Goal: Task Accomplishment & Management: Use online tool/utility

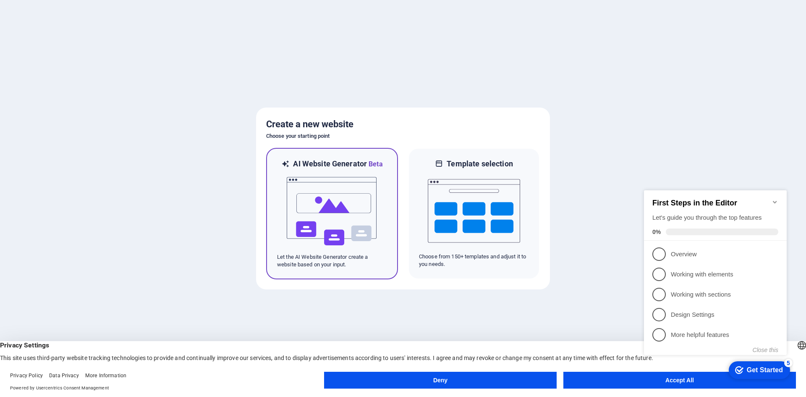
click at [362, 179] on img at bounding box center [332, 211] width 92 height 84
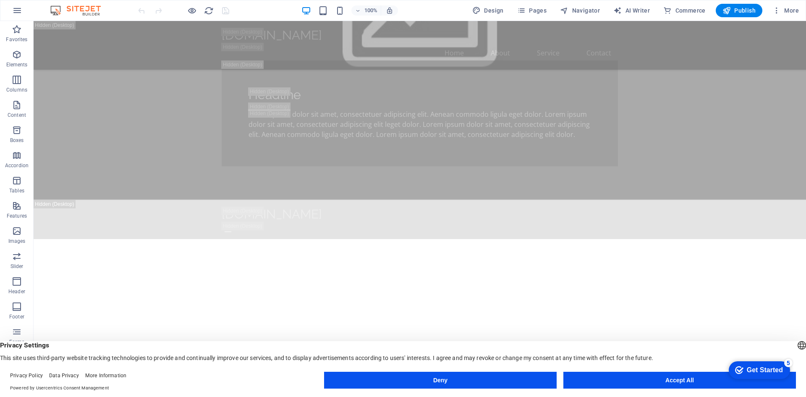
scroll to position [882, 0]
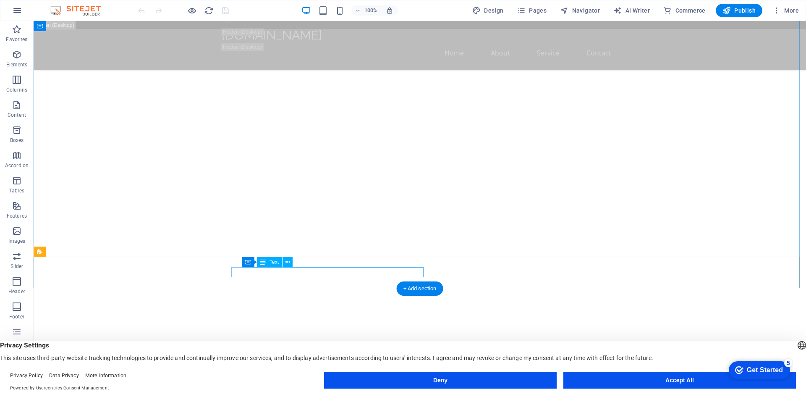
drag, startPoint x: 244, startPoint y: 270, endPoint x: 365, endPoint y: 270, distance: 120.5
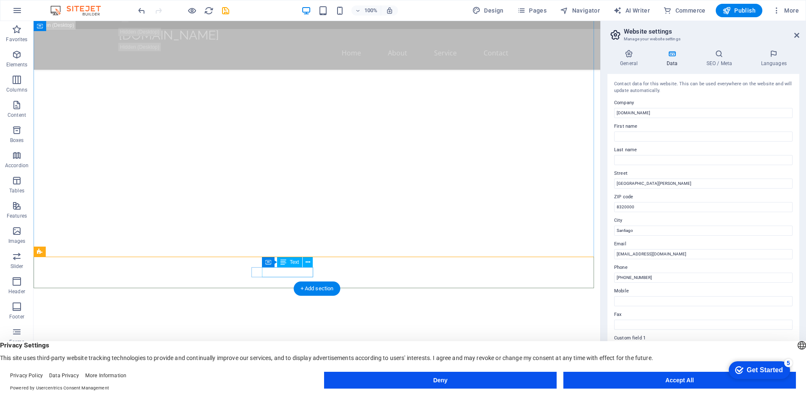
drag, startPoint x: 275, startPoint y: 272, endPoint x: 314, endPoint y: 273, distance: 39.5
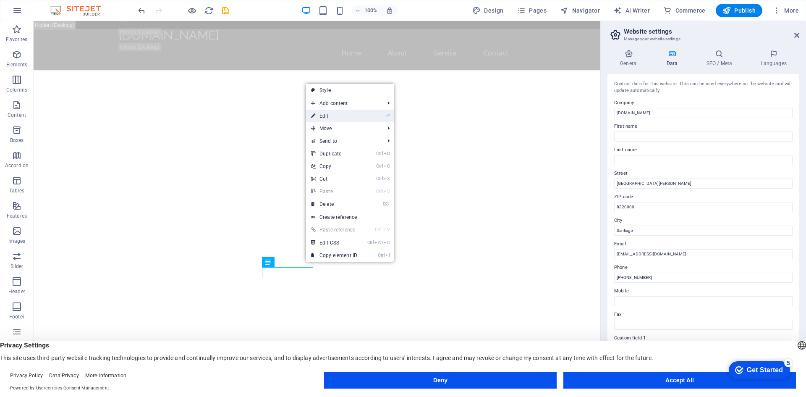
drag, startPoint x: 335, startPoint y: 116, endPoint x: 149, endPoint y: 100, distance: 186.7
click at [335, 116] on link "⏎ Edit" at bounding box center [334, 116] width 56 height 13
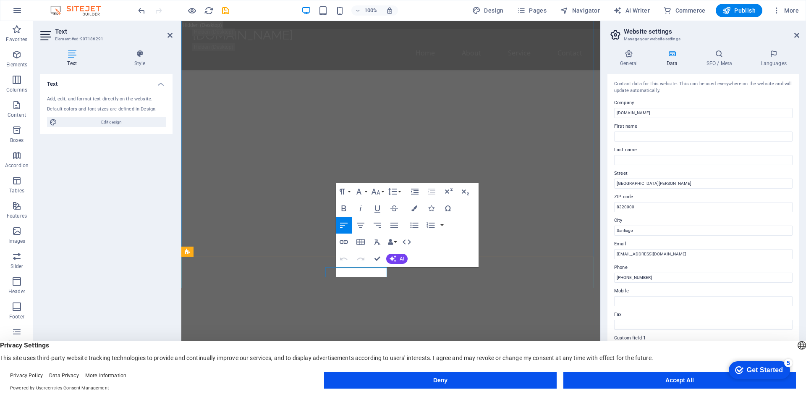
click at [651, 278] on input "+56 2 1234 5678" at bounding box center [703, 278] width 179 height 10
drag, startPoint x: 625, startPoint y: 276, endPoint x: 666, endPoint y: 279, distance: 41.7
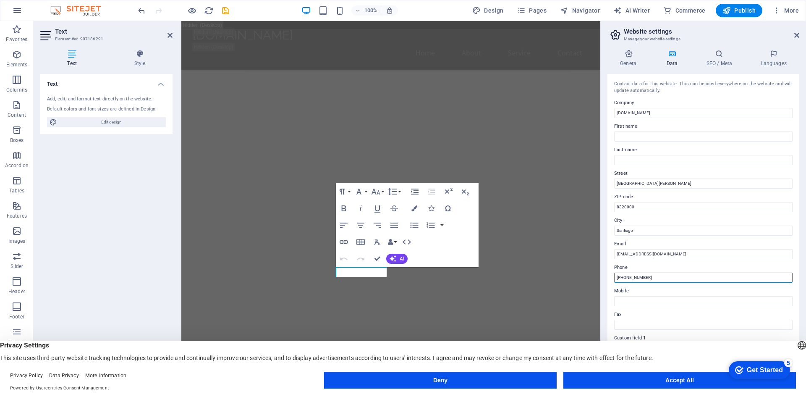
click at [666, 279] on input "+56 2 1234 5678" at bounding box center [703, 278] width 179 height 10
click at [638, 278] on input "+56 9 89390825" at bounding box center [703, 278] width 179 height 10
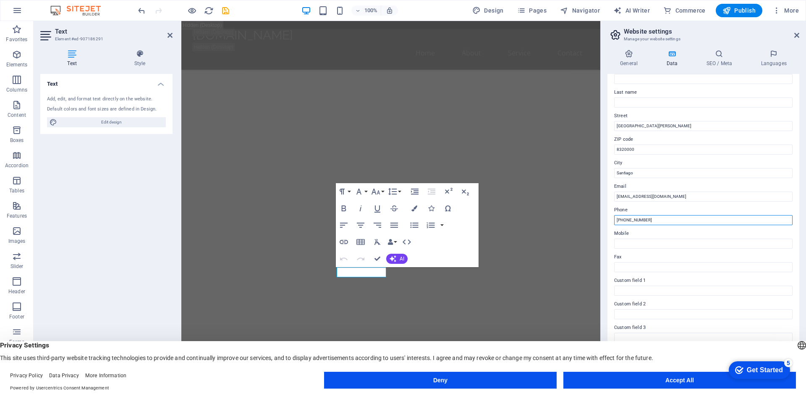
scroll to position [17, 0]
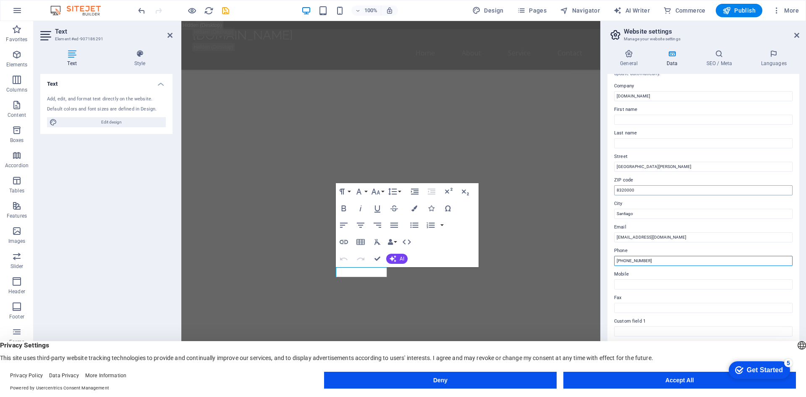
type input "[PHONE_NUMBER]"
drag, startPoint x: 823, startPoint y: 209, endPoint x: 588, endPoint y: 184, distance: 236.1
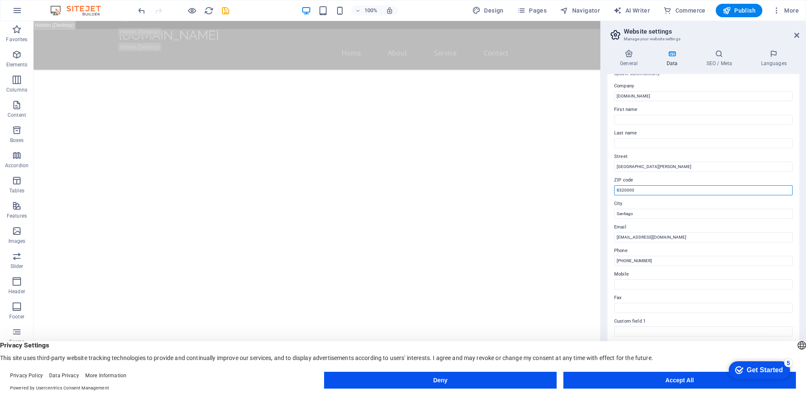
click at [646, 189] on input "8320000" at bounding box center [703, 190] width 179 height 10
type input "8"
drag, startPoint x: 695, startPoint y: 165, endPoint x: 615, endPoint y: 154, distance: 81.0
type input "Santiago-Chile"
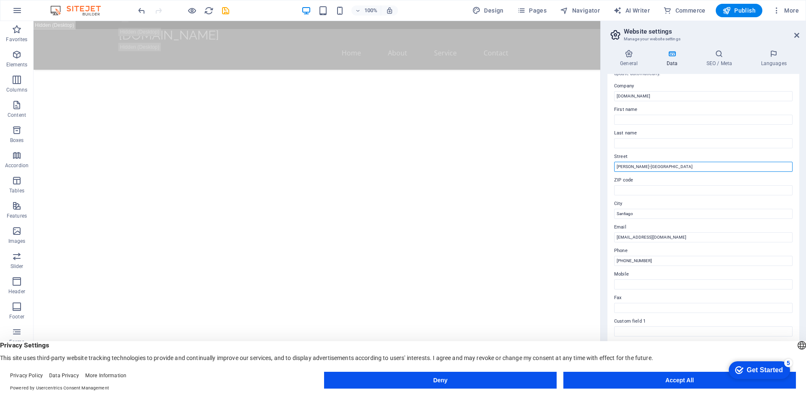
drag, startPoint x: 662, startPoint y: 167, endPoint x: 606, endPoint y: 165, distance: 55.9
click at [0, 0] on div "General Data SEO / Meta Languages Website name hostingsale.cl Logo Drag files h…" at bounding box center [0, 0] width 0 height 0
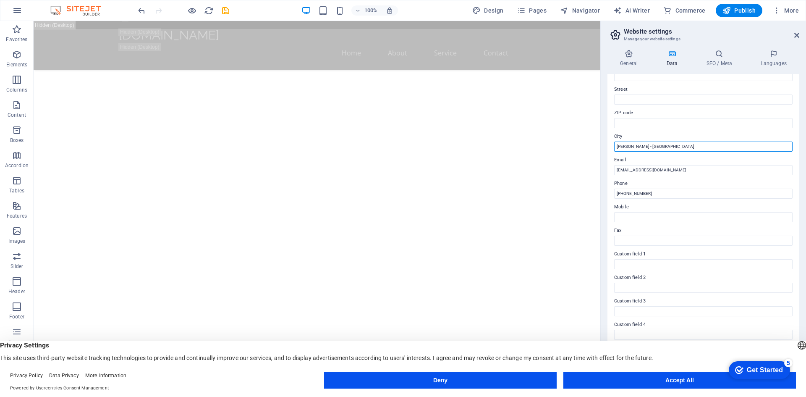
scroll to position [101, 0]
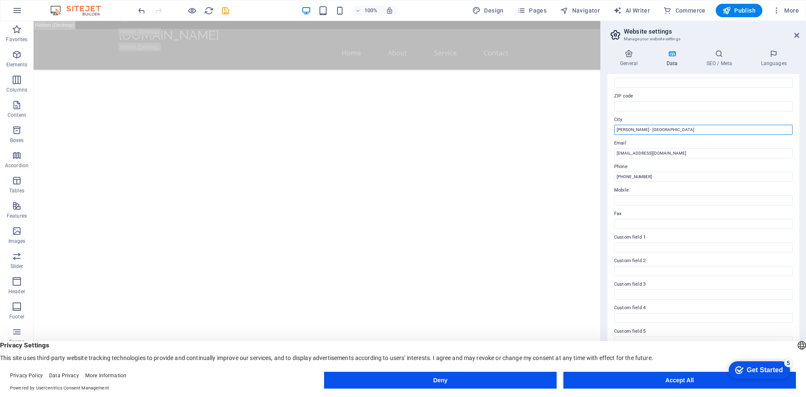
type input "[PERSON_NAME] - [GEOGRAPHIC_DATA]"
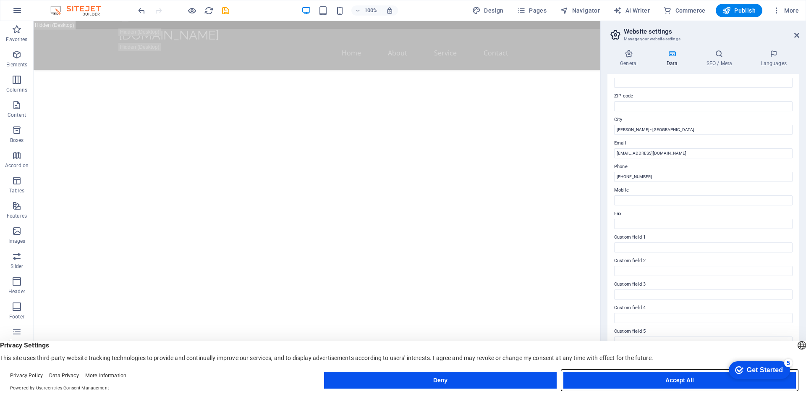
click at [668, 381] on button "Accept All" at bounding box center [680, 380] width 233 height 17
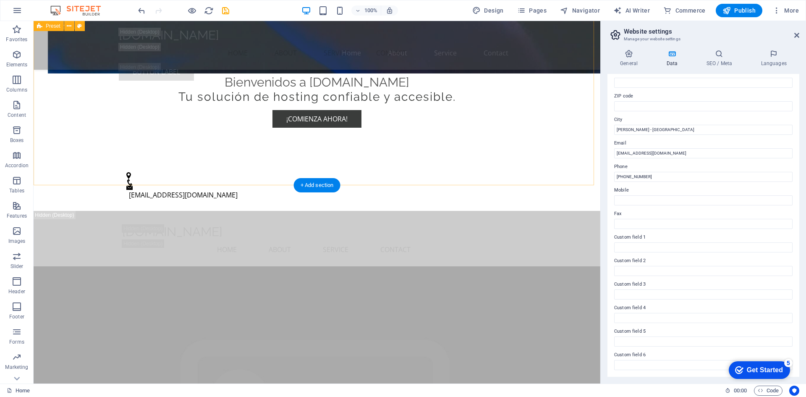
scroll to position [1964, 0]
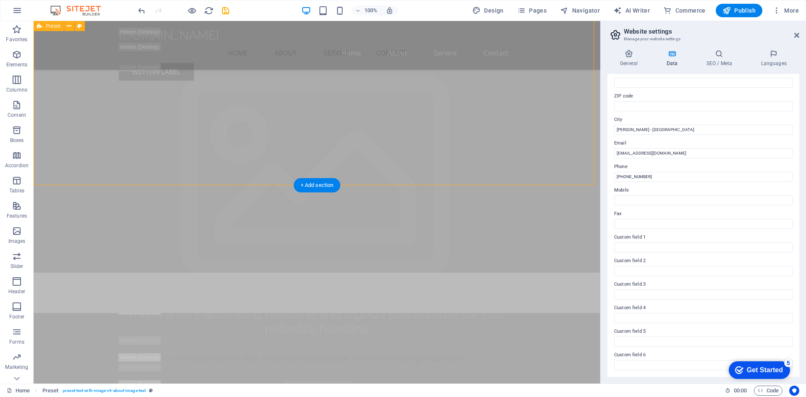
drag, startPoint x: 591, startPoint y: 87, endPoint x: 591, endPoint y: 95, distance: 7.2
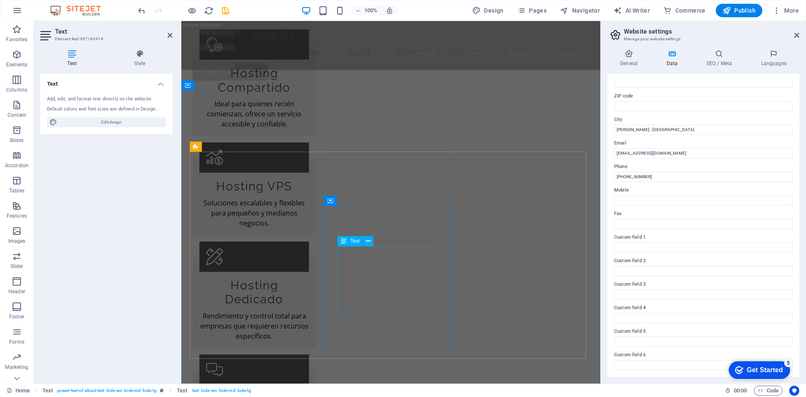
scroll to position [4694, 0]
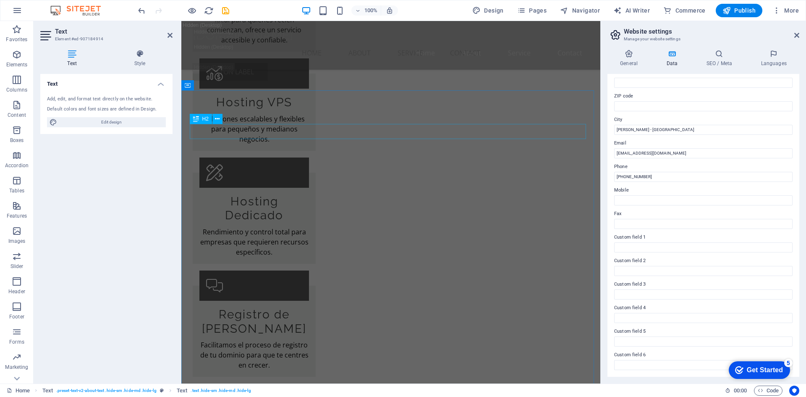
drag, startPoint x: 392, startPoint y: 131, endPoint x: 507, endPoint y: 186, distance: 127.4
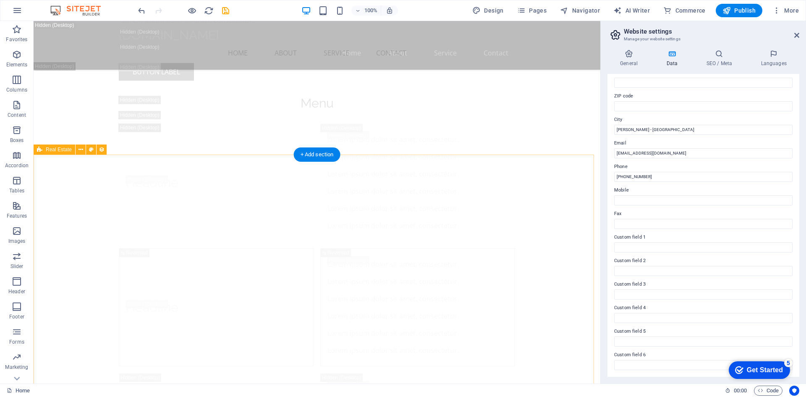
scroll to position [9986, 0]
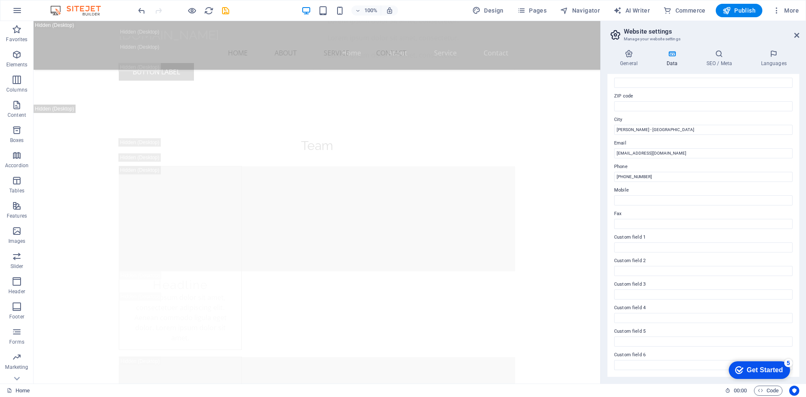
drag, startPoint x: 796, startPoint y: 225, endPoint x: 796, endPoint y: 198, distance: 27.3
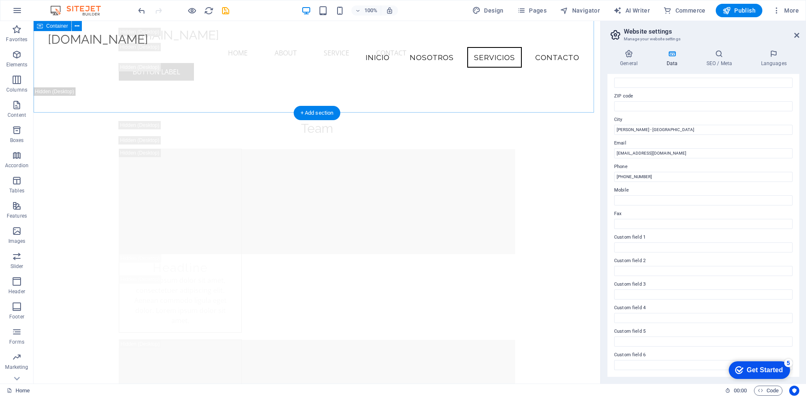
scroll to position [9776, 0]
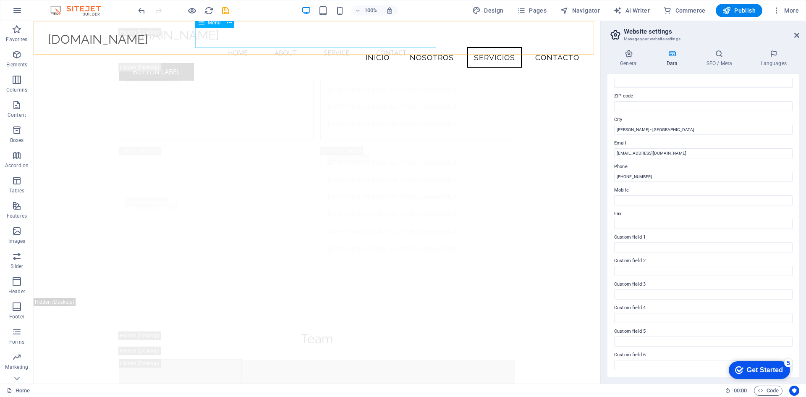
click at [380, 43] on nav "Home About Service Contact" at bounding box center [317, 53] width 396 height 20
click at [416, 43] on nav "Home About Service Contact" at bounding box center [317, 53] width 396 height 20
click at [743, 371] on div "checkmark Get Started 5" at bounding box center [759, 370] width 48 height 8
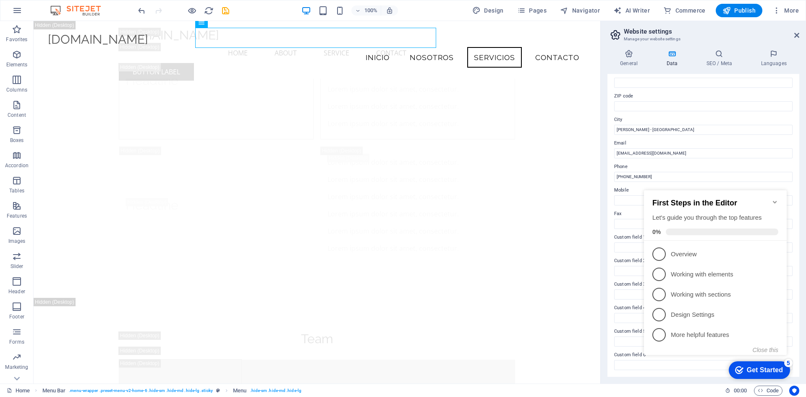
click at [760, 370] on div "Get Started" at bounding box center [765, 370] width 36 height 8
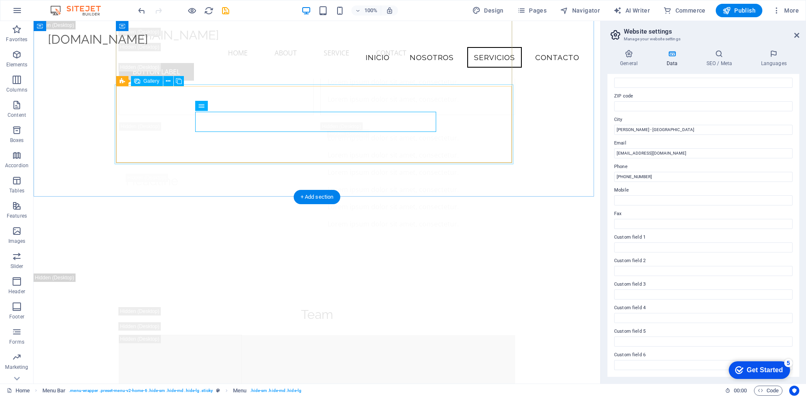
scroll to position [9692, 0]
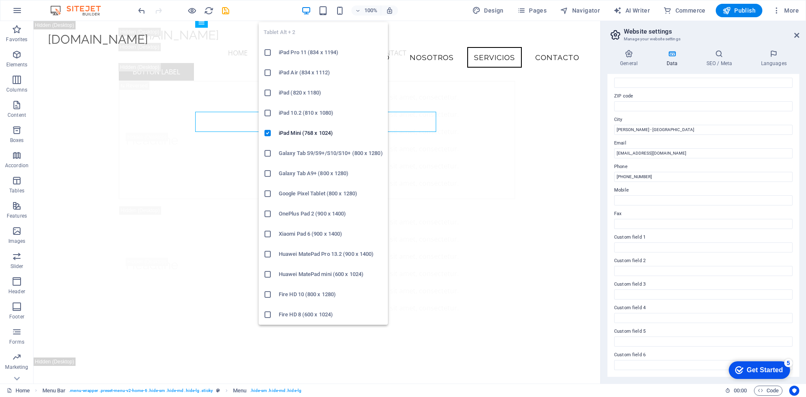
click at [267, 153] on icon at bounding box center [268, 153] width 8 height 8
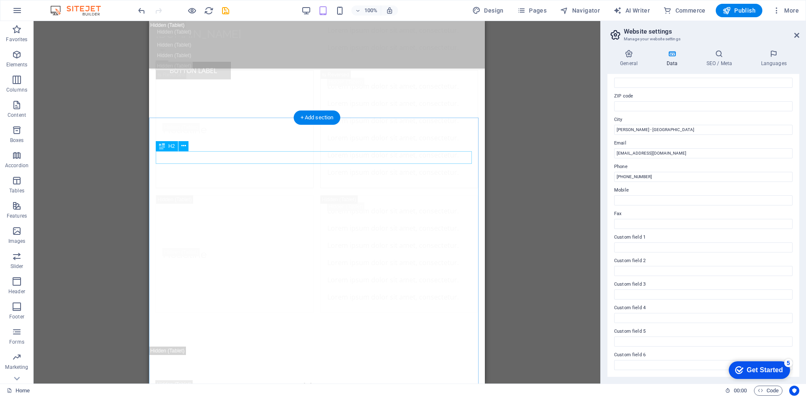
scroll to position [8575, 0]
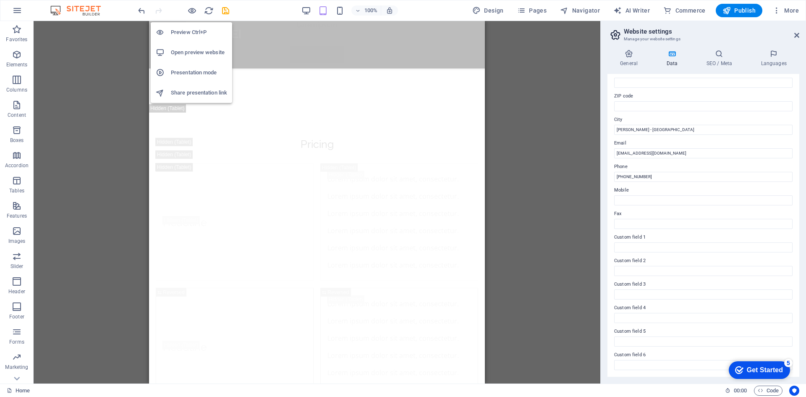
click at [189, 29] on h6 "Preview Ctrl+P" at bounding box center [199, 32] width 56 height 10
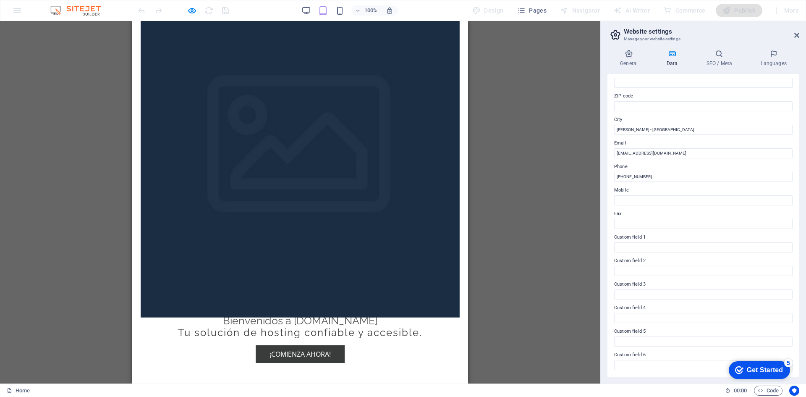
scroll to position [0, 0]
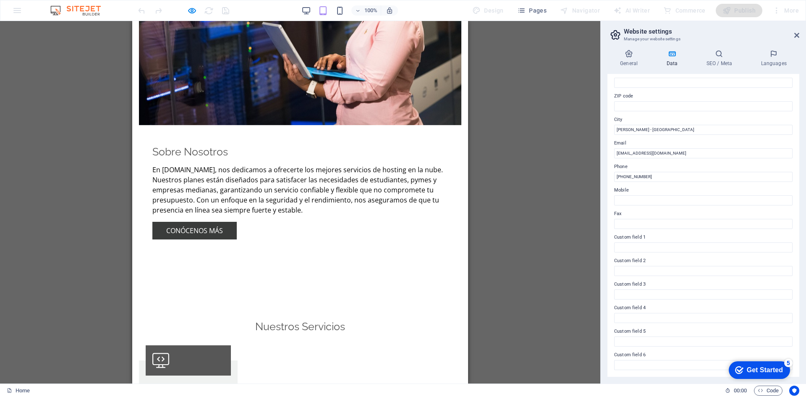
scroll to position [798, 0]
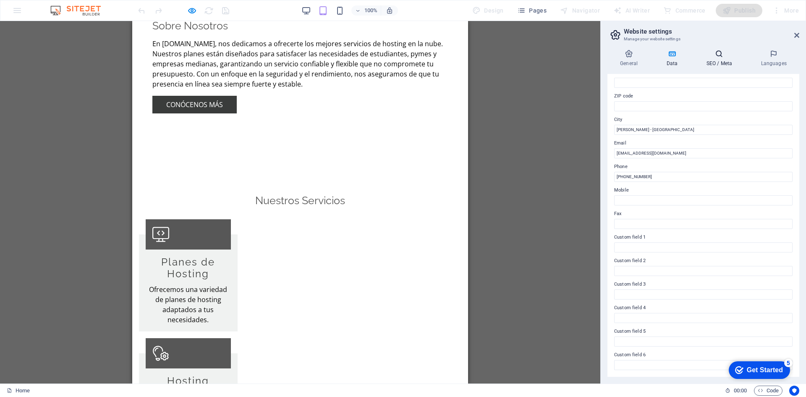
click at [721, 56] on icon at bounding box center [719, 54] width 51 height 8
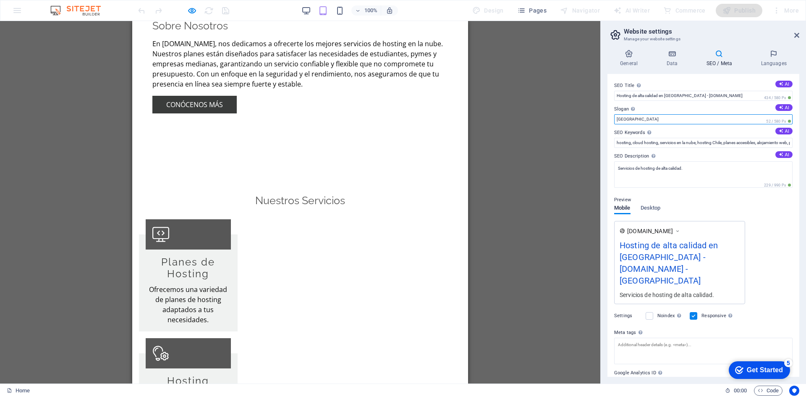
drag, startPoint x: 651, startPoint y: 118, endPoint x: 617, endPoint y: 110, distance: 35.0
click at [0, 0] on div "Slogan The slogan of your website. AI Berlin 52 / 580 Px" at bounding box center [0, 0] width 0 height 0
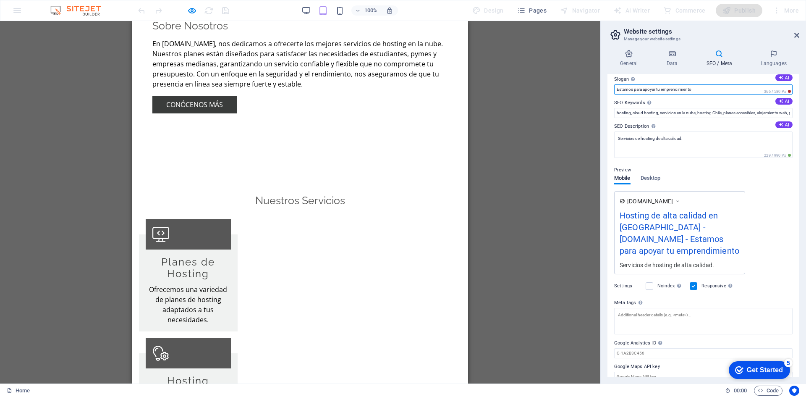
type input "Estamos para apoyar tu emprendimiento"
click at [559, 245] on div "Drag here to replace the existing content. Press “Ctrl” if you want to create a…" at bounding box center [300, 202] width 601 height 362
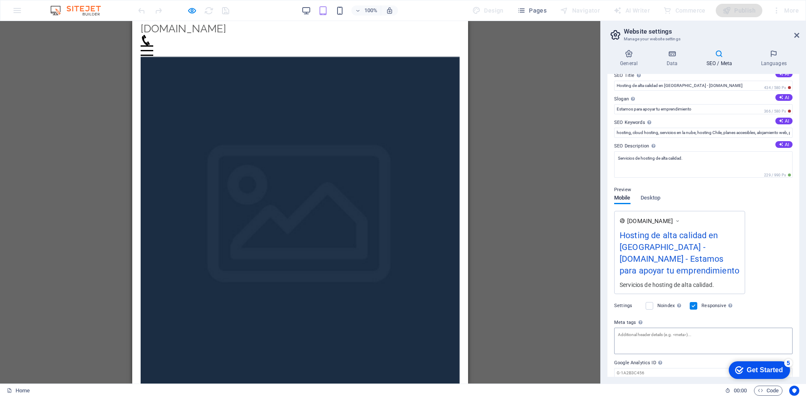
scroll to position [0, 0]
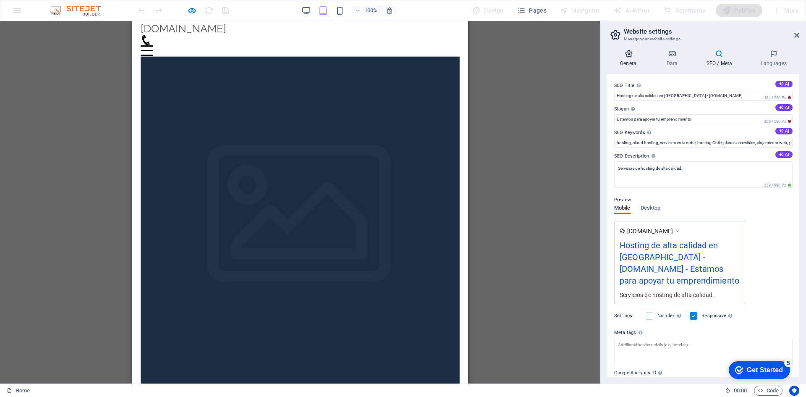
click at [635, 58] on icon at bounding box center [629, 54] width 43 height 8
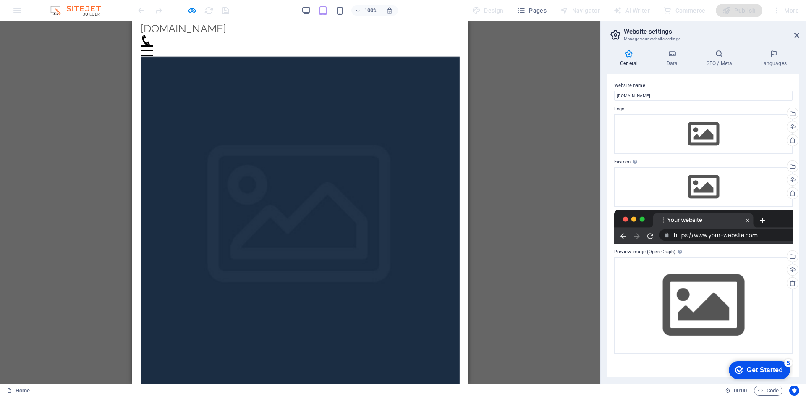
click at [0, 0] on h4 "Languages" at bounding box center [0, 0] width 0 height 0
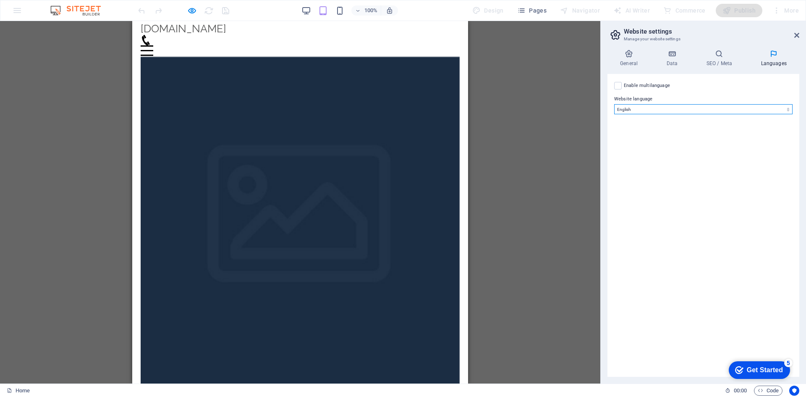
click at [652, 107] on select "Abkhazian Afar Afrikaans Akan Albanian Amharic Arabic Aragonese Armenian Assame…" at bounding box center [703, 109] width 179 height 10
select select "148"
click at [614, 104] on select "Abkhazian Afar Afrikaans Akan Albanian Amharic Arabic Aragonese Armenian Assame…" at bounding box center [703, 109] width 179 height 10
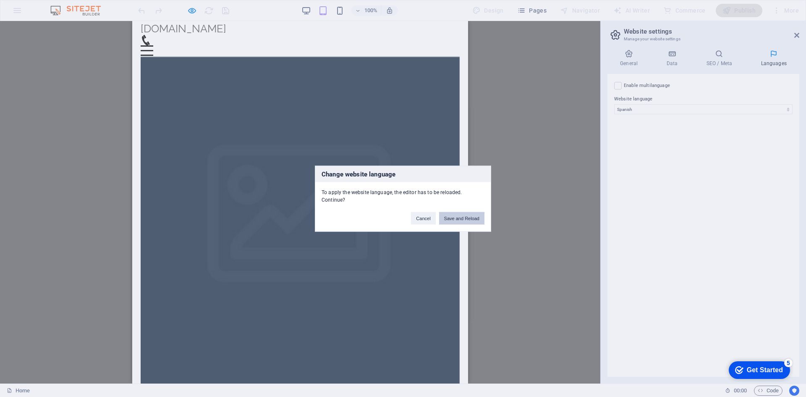
click at [467, 217] on button "Save and Reload" at bounding box center [461, 218] width 45 height 13
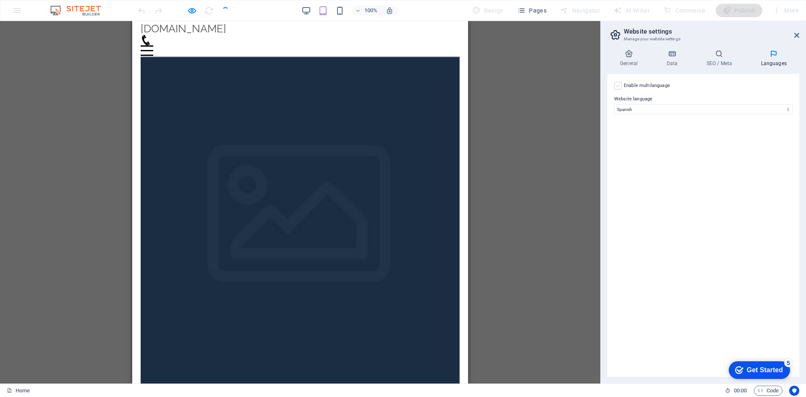
click at [0, 0] on input "Enable multilanguage To disable multilanguage delete all languages until only o…" at bounding box center [0, 0] width 0 height 0
select select
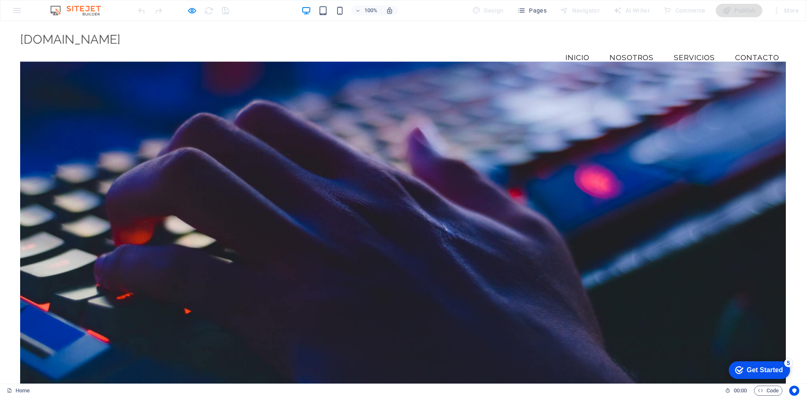
click at [743, 47] on link "Contacto" at bounding box center [758, 57] width 58 height 21
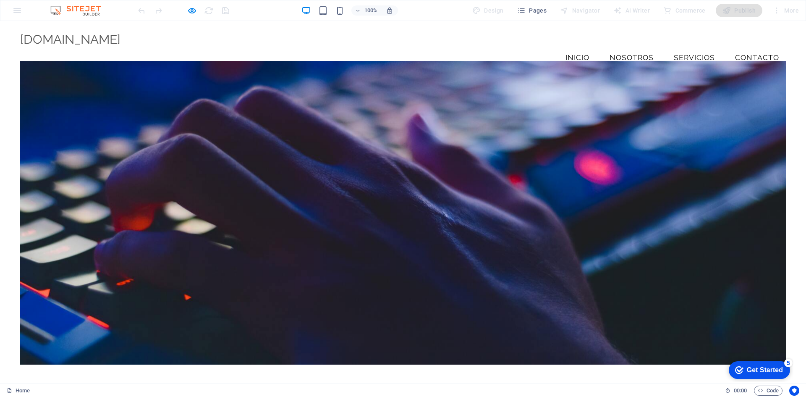
click at [578, 47] on link "Inicio" at bounding box center [577, 57] width 37 height 21
click at [632, 47] on link "Nosotros" at bounding box center [632, 57] width 58 height 21
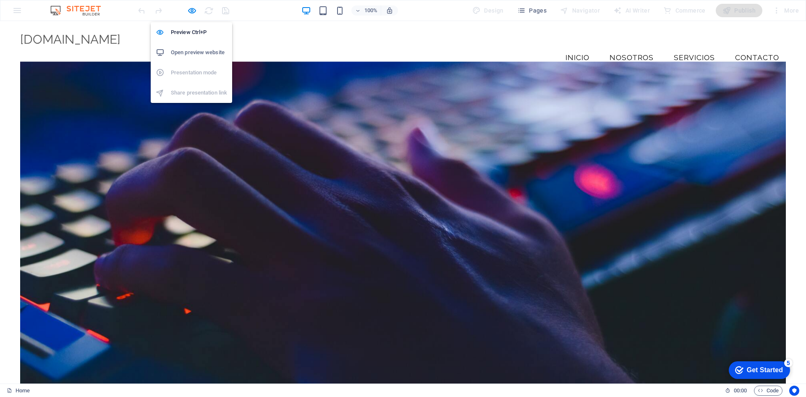
click at [0, 0] on h6 "Open preview website" at bounding box center [0, 0] width 0 height 0
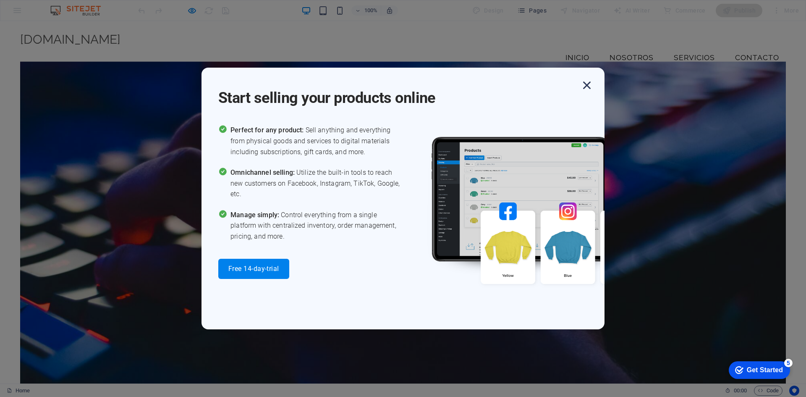
click at [0, 0] on icon "button" at bounding box center [0, 0] width 0 height 0
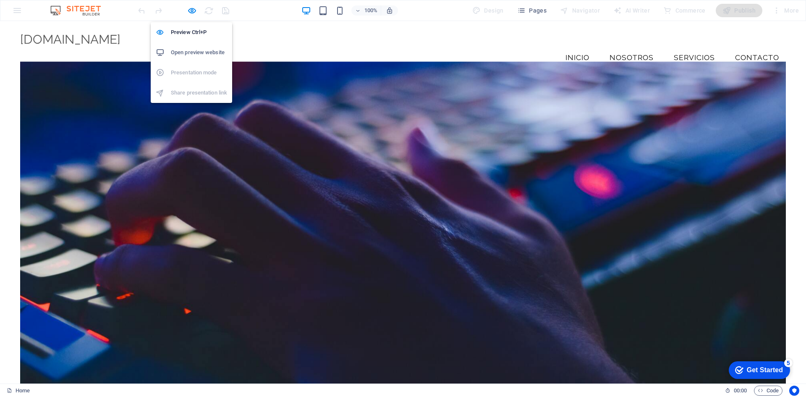
click at [199, 49] on h6 "Open preview website" at bounding box center [199, 52] width 56 height 10
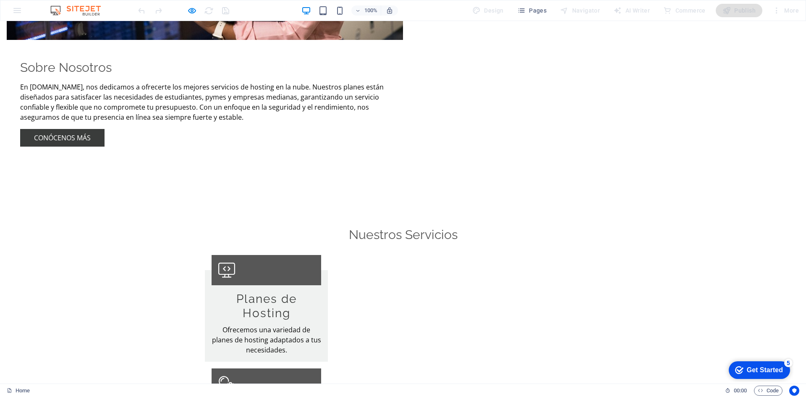
scroll to position [972, 0]
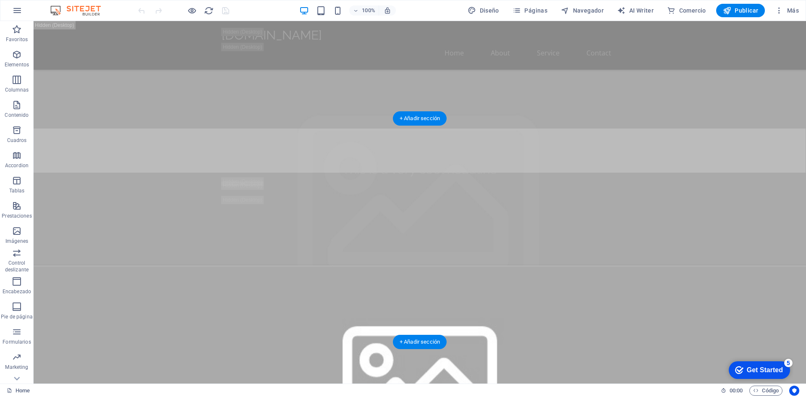
scroll to position [84, 0]
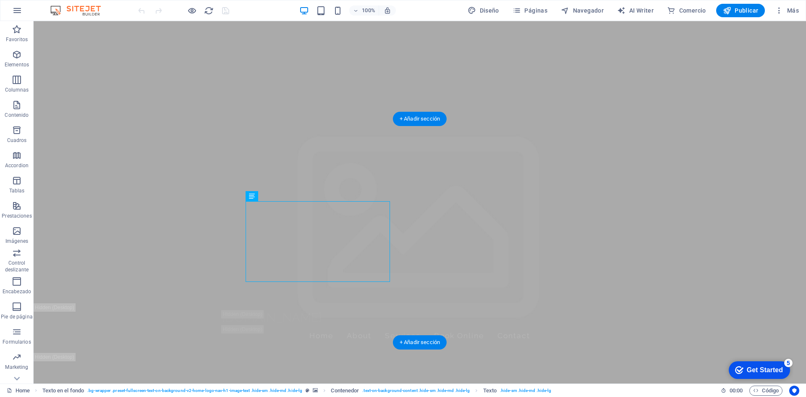
scroll to position [0, 0]
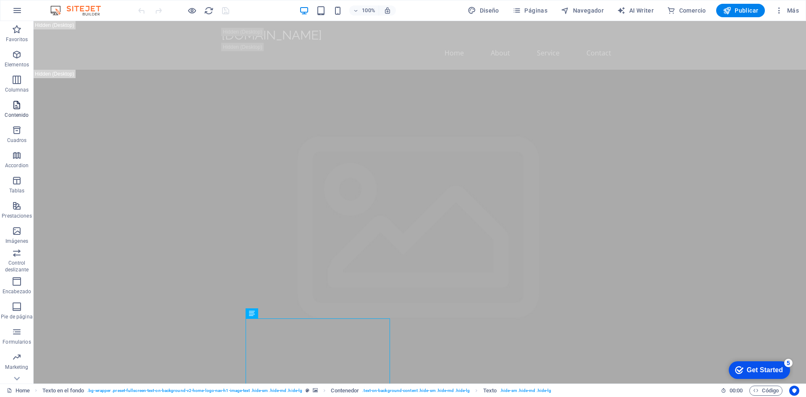
click at [18, 104] on icon "button" at bounding box center [17, 105] width 10 height 10
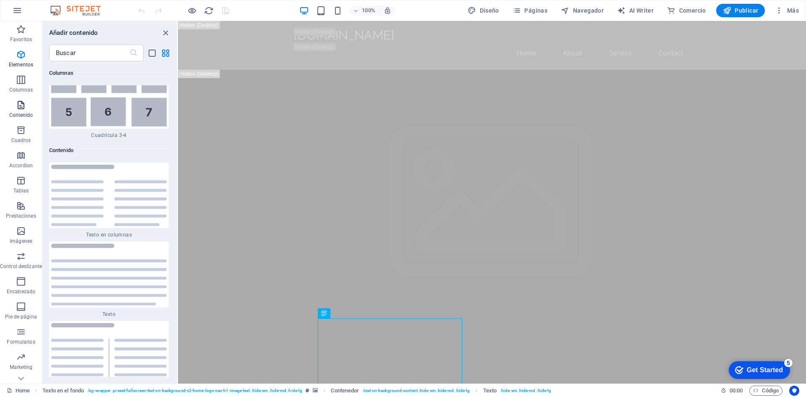
scroll to position [2766, 0]
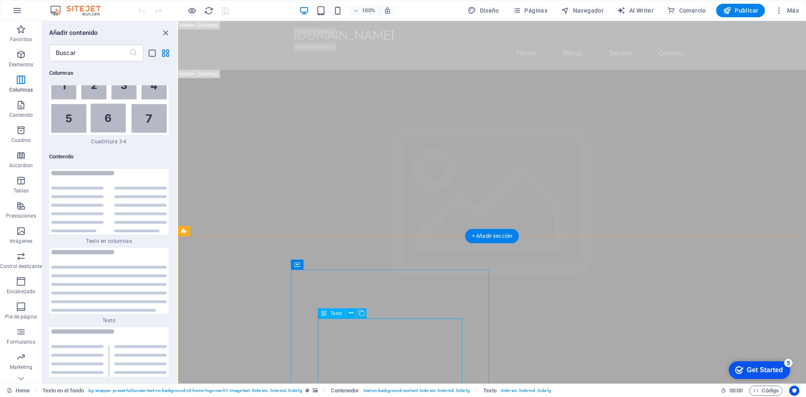
click at [350, 313] on icon at bounding box center [351, 313] width 5 height 9
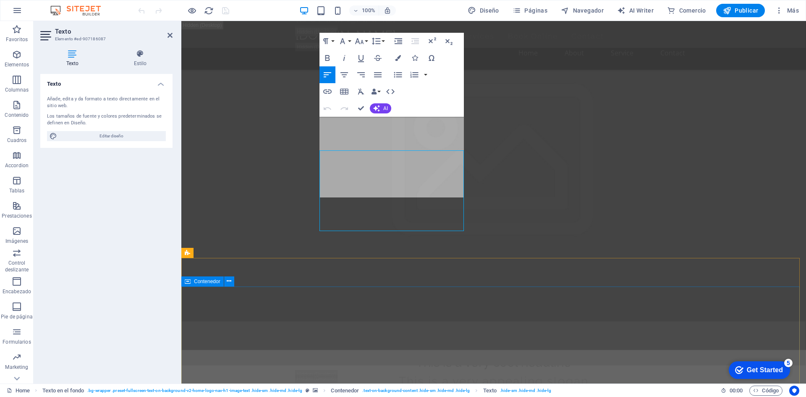
scroll to position [168, 0]
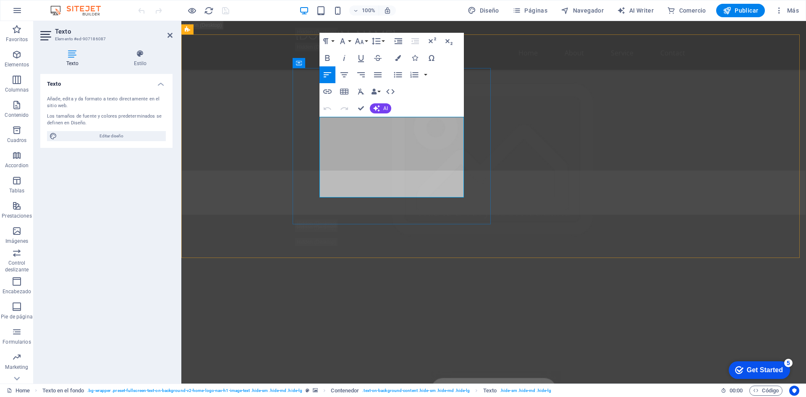
drag, startPoint x: 386, startPoint y: 194, endPoint x: 326, endPoint y: 126, distance: 90.8
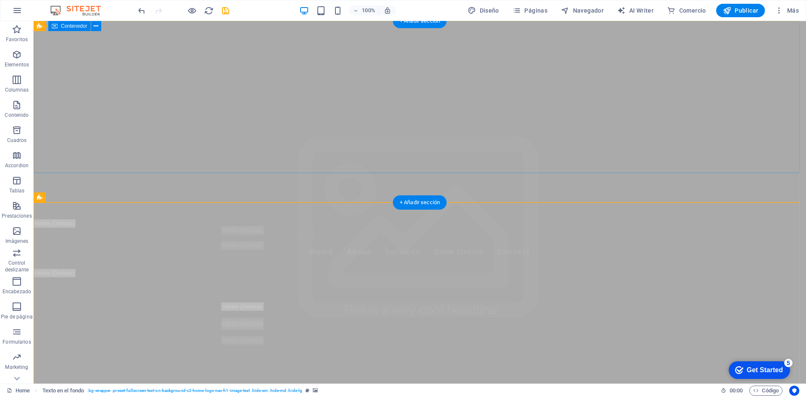
scroll to position [0, 0]
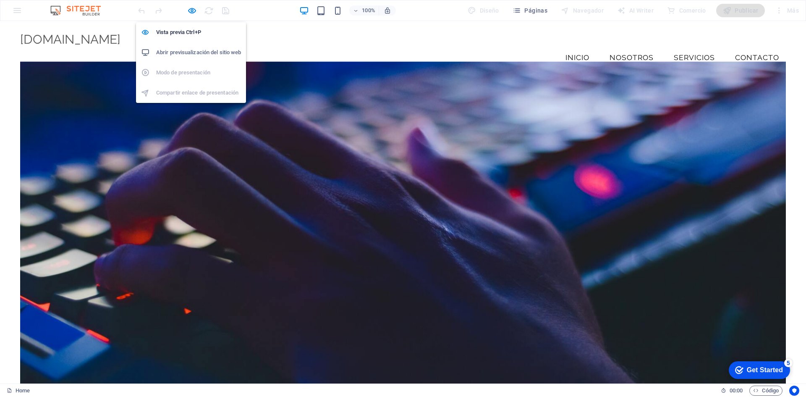
click at [199, 50] on h6 "Abrir previsualización del sitio web" at bounding box center [198, 52] width 85 height 10
click at [214, 48] on h6 "Abrir previsualización del sitio web" at bounding box center [198, 52] width 85 height 10
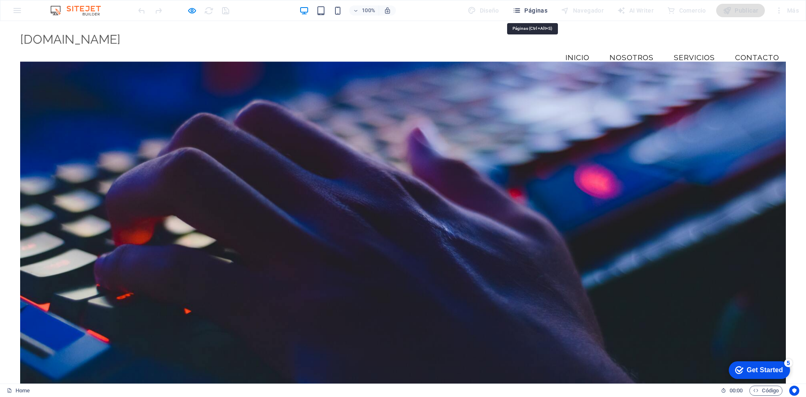
click at [533, 11] on span "Páginas" at bounding box center [530, 10] width 35 height 8
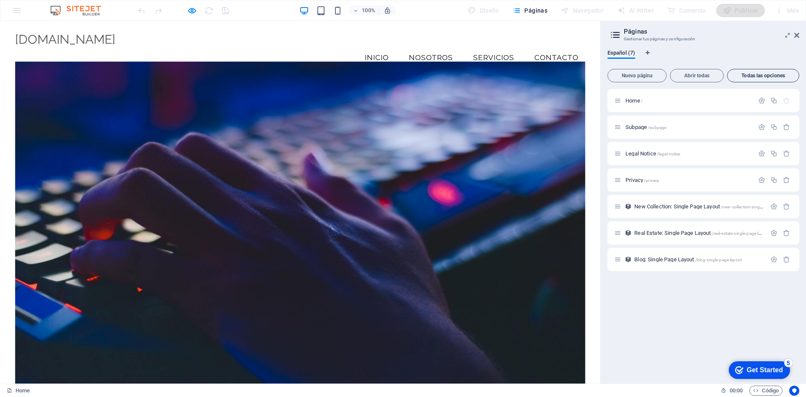
click at [766, 74] on span "Todas las opciones" at bounding box center [763, 75] width 65 height 5
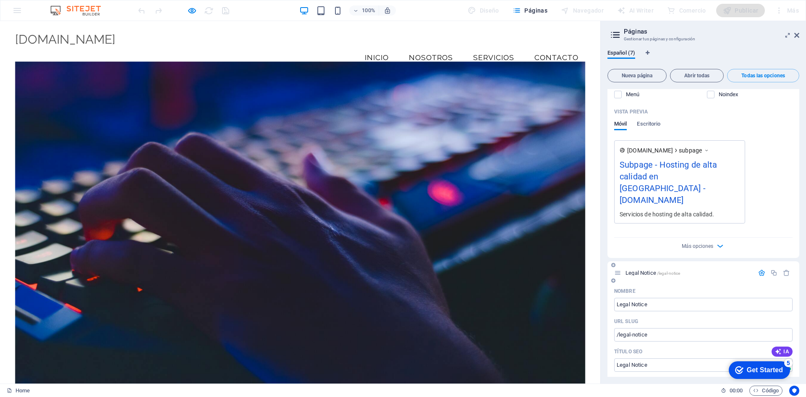
scroll to position [575, 0]
click at [693, 212] on div "Servicios de hosting de alta calidad." at bounding box center [680, 216] width 120 height 9
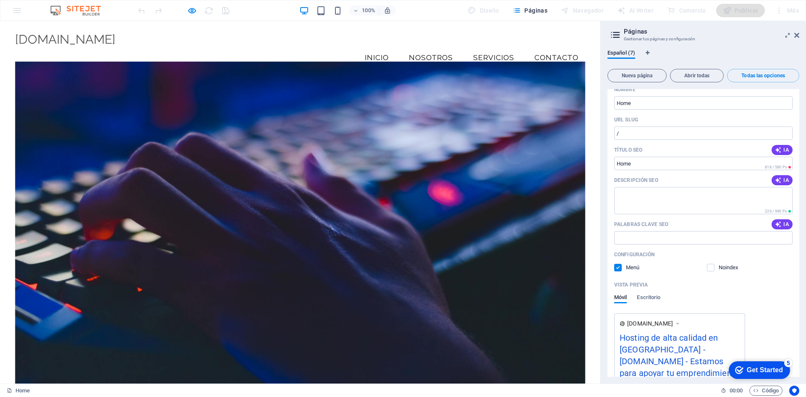
scroll to position [0, 0]
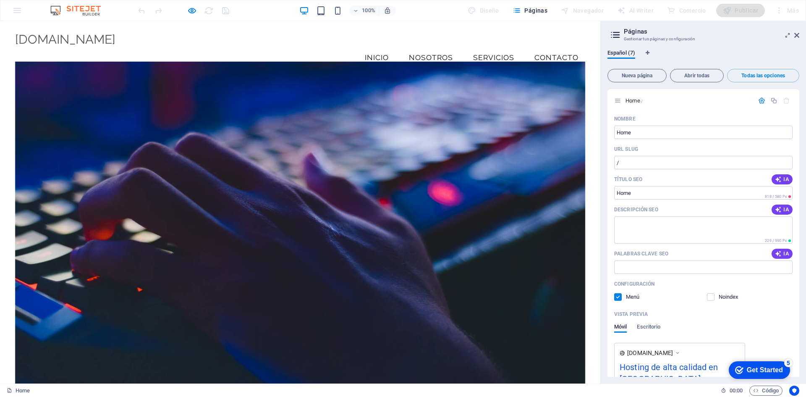
click at [747, 77] on span "Todas las opciones" at bounding box center [763, 75] width 65 height 5
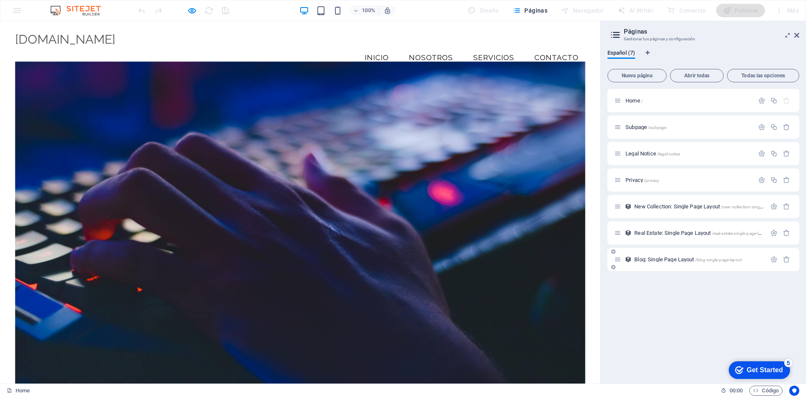
click at [677, 258] on span "Blog: Single Page Layout /blog-single-page-layout" at bounding box center [689, 259] width 108 height 6
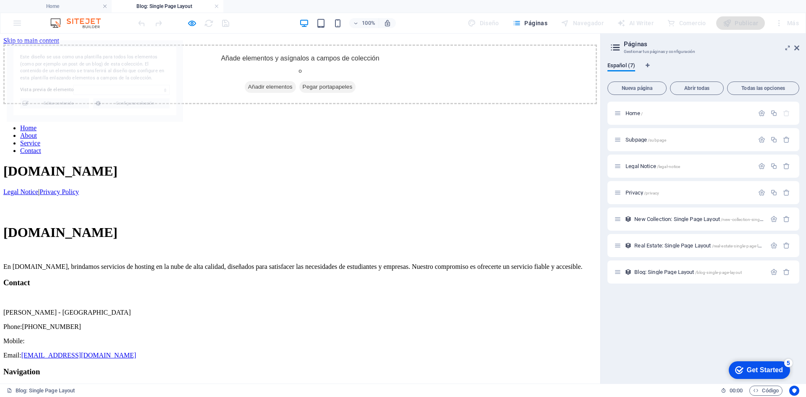
select select "68ba0a1a85222819b50bb4ad"
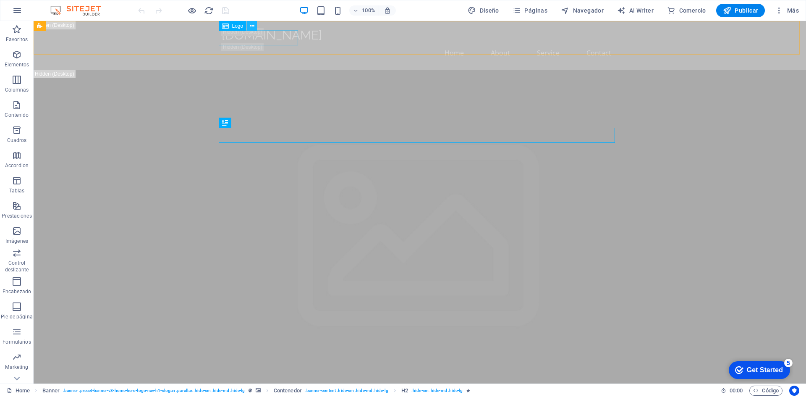
click at [253, 26] on icon at bounding box center [252, 26] width 5 height 9
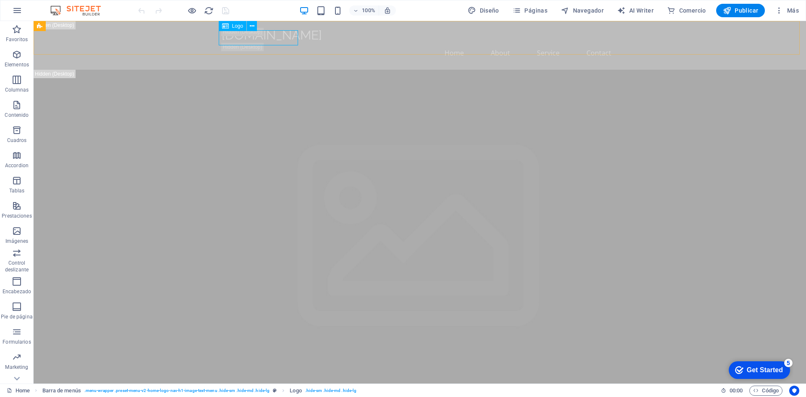
click at [18, 232] on icon "button" at bounding box center [17, 231] width 10 height 10
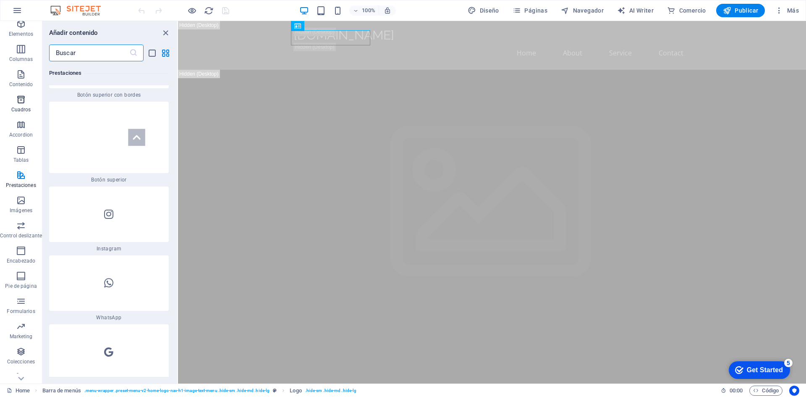
scroll to position [41, 0]
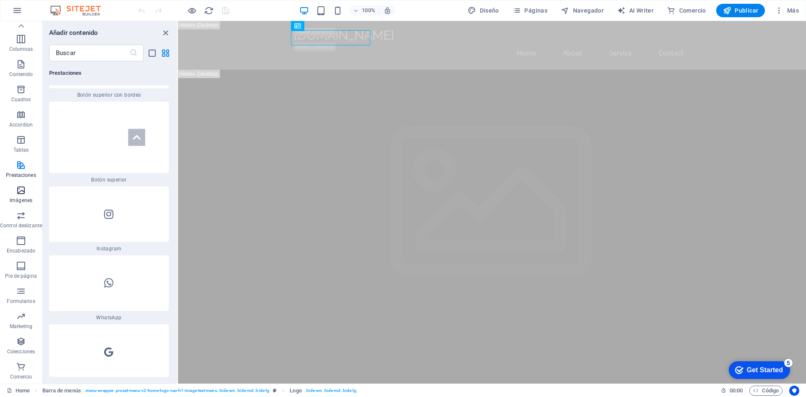
click at [24, 195] on icon "button" at bounding box center [21, 190] width 10 height 10
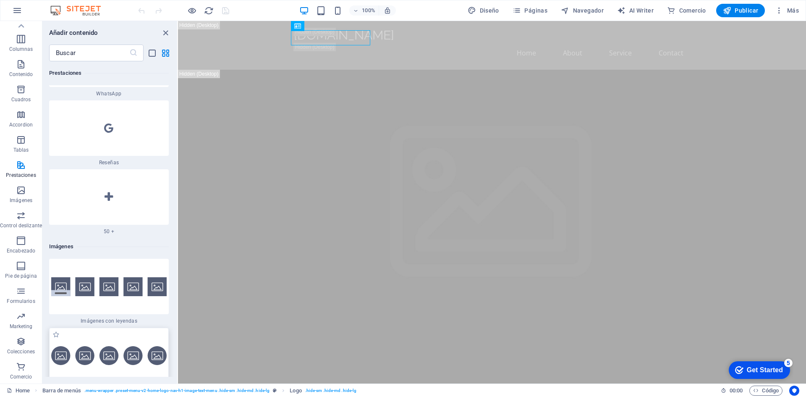
scroll to position [8134, 0]
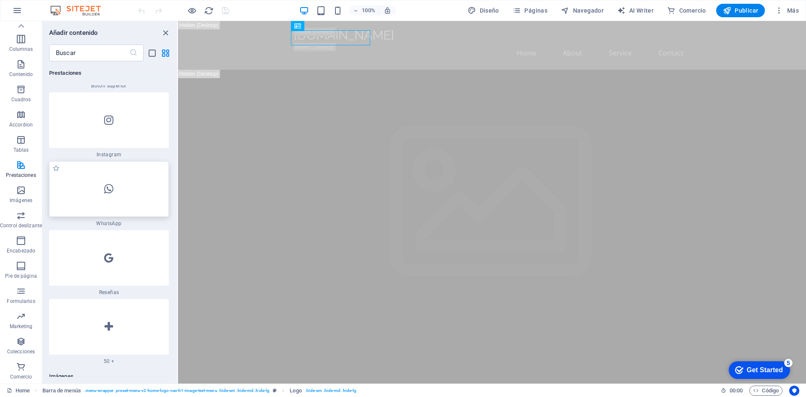
click at [114, 180] on div at bounding box center [109, 188] width 120 height 55
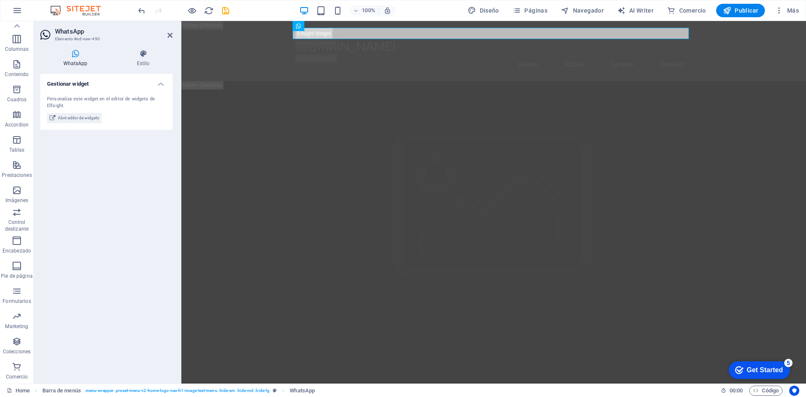
click at [76, 58] on h4 "WhatsApp" at bounding box center [77, 59] width 74 height 18
click at [18, 192] on icon "button" at bounding box center [17, 190] width 10 height 10
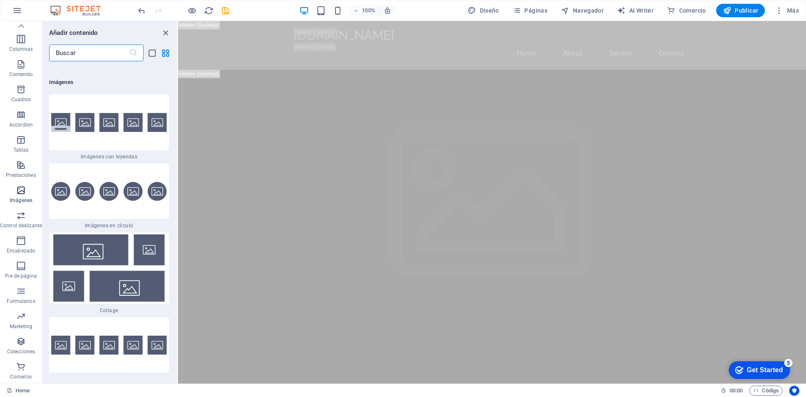
scroll to position [8428, 0]
click at [151, 52] on icon "list-view" at bounding box center [152, 53] width 10 height 10
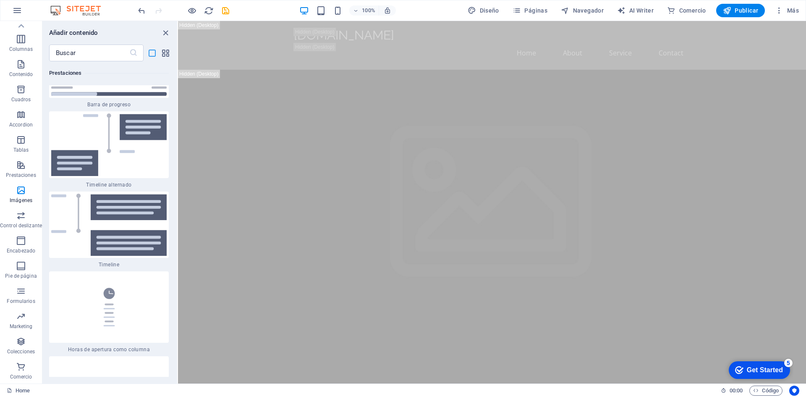
scroll to position [9845, 0]
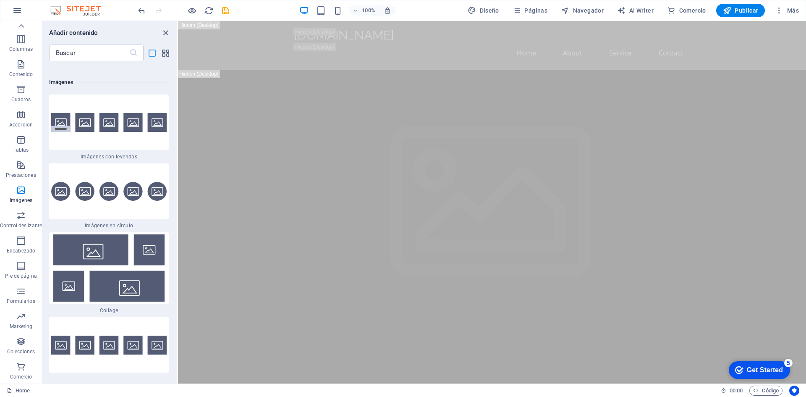
click at [150, 52] on icon "list-view" at bounding box center [152, 53] width 10 height 10
click at [131, 50] on icon at bounding box center [133, 53] width 8 height 8
click at [110, 57] on input "text" at bounding box center [89, 53] width 80 height 17
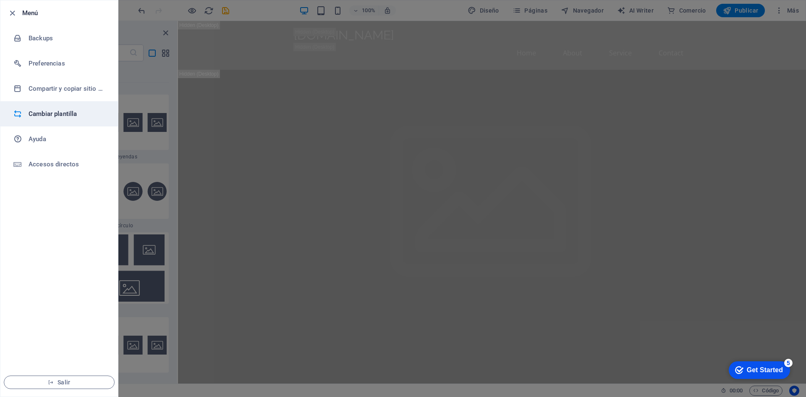
click at [59, 107] on li "Cambiar plantilla" at bounding box center [59, 113] width 118 height 25
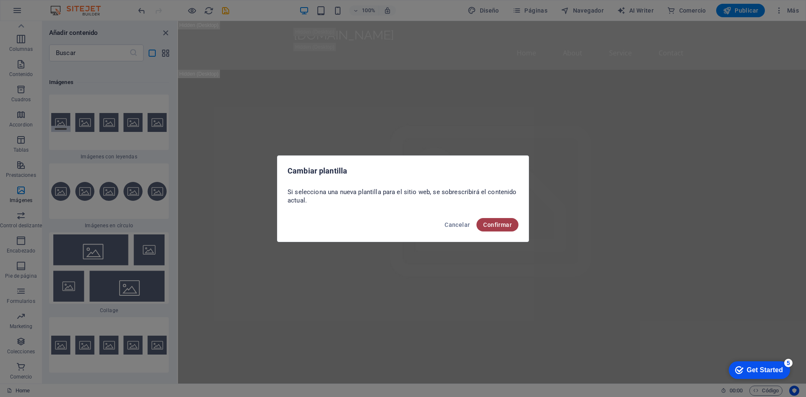
click at [491, 226] on span "Confirmar" at bounding box center [497, 224] width 29 height 7
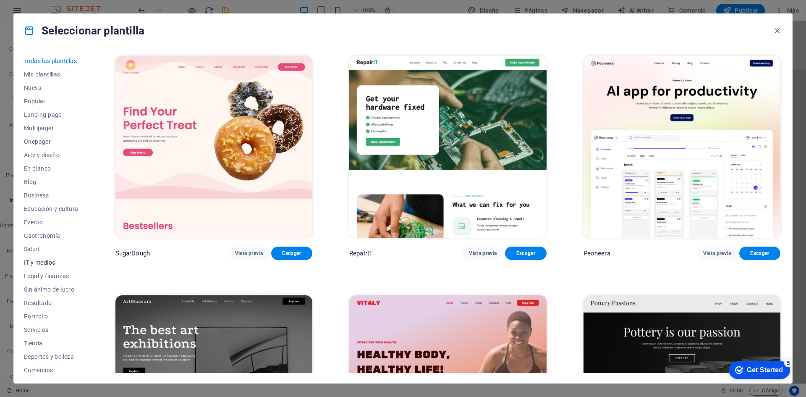
click at [33, 261] on span "IT y medios" at bounding box center [51, 262] width 55 height 7
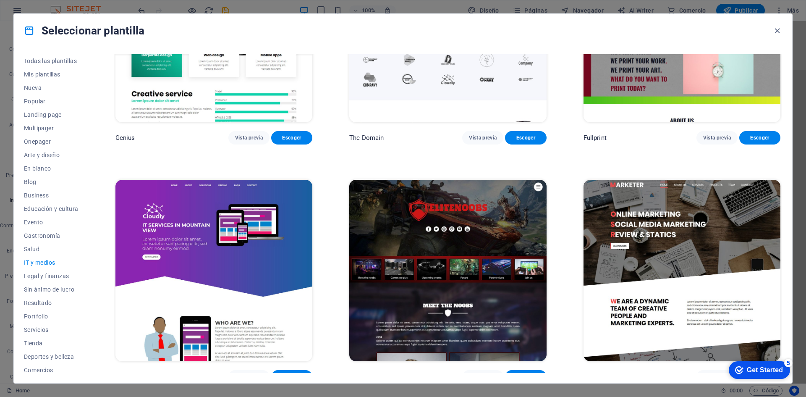
scroll to position [601, 0]
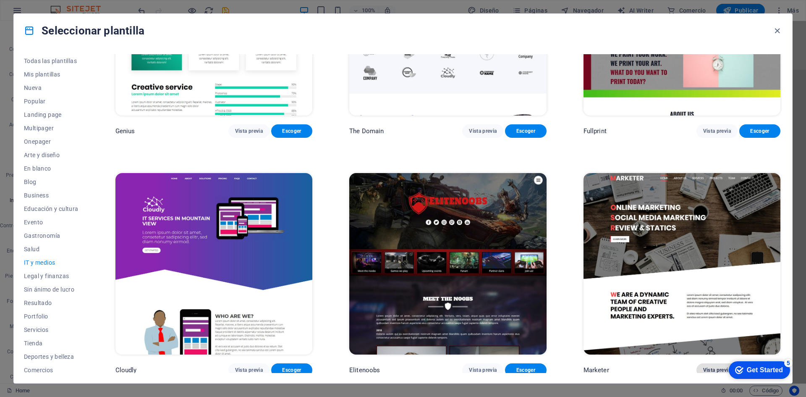
click at [714, 367] on span "Vista previa" at bounding box center [718, 370] width 28 height 7
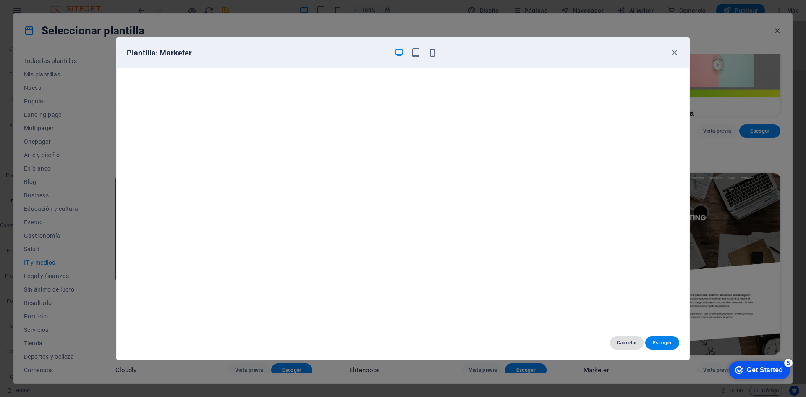
click at [630, 340] on span "Cancelar" at bounding box center [627, 342] width 21 height 7
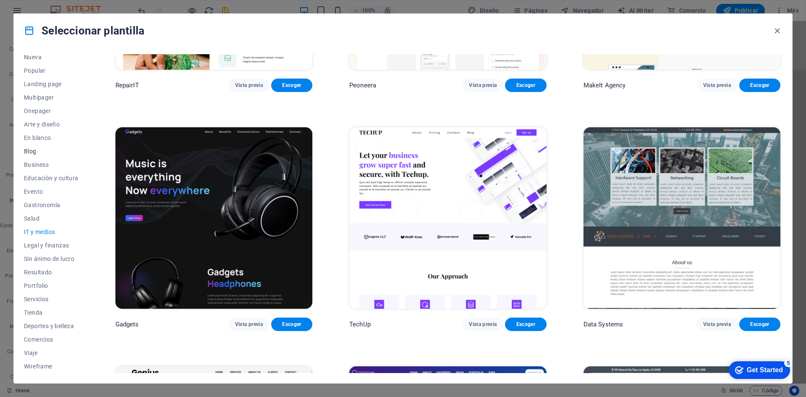
scroll to position [0, 0]
click at [46, 60] on span "Todas las plantillas" at bounding box center [51, 61] width 55 height 7
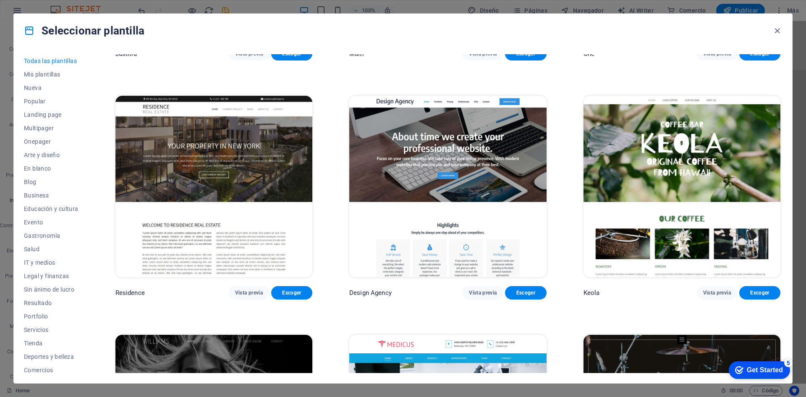
scroll to position [10752, 0]
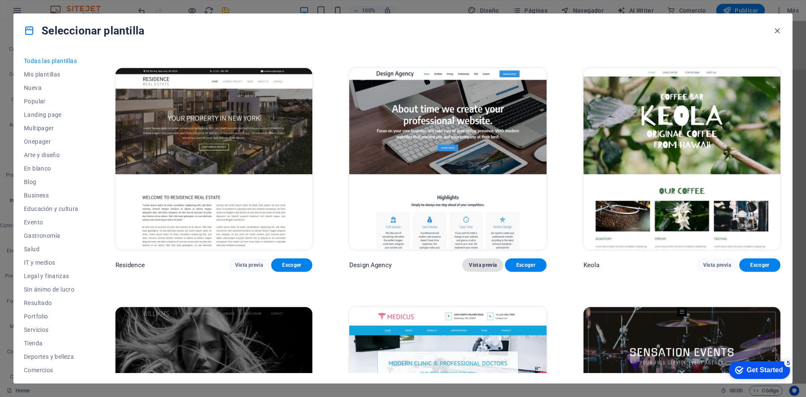
click at [488, 262] on span "Vista previa" at bounding box center [483, 265] width 28 height 7
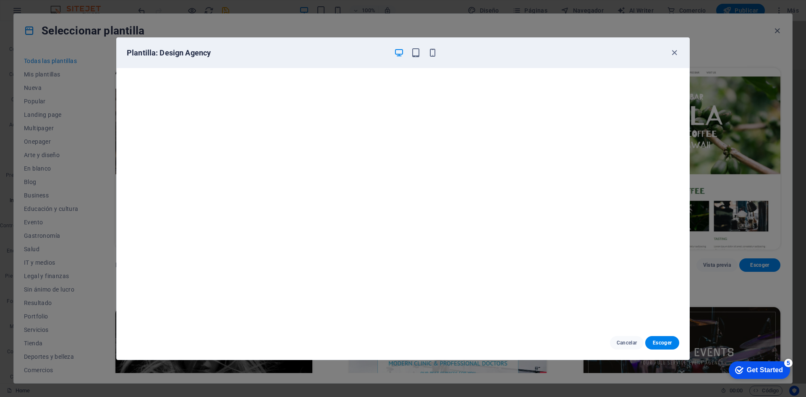
click at [672, 47] on div "Plantilla: Design Agency" at bounding box center [403, 53] width 573 height 30
click at [630, 343] on span "Cancelar" at bounding box center [627, 342] width 21 height 7
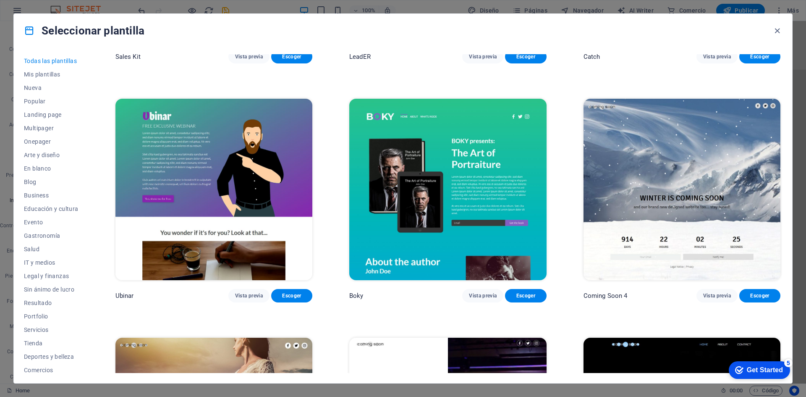
scroll to position [13440, 0]
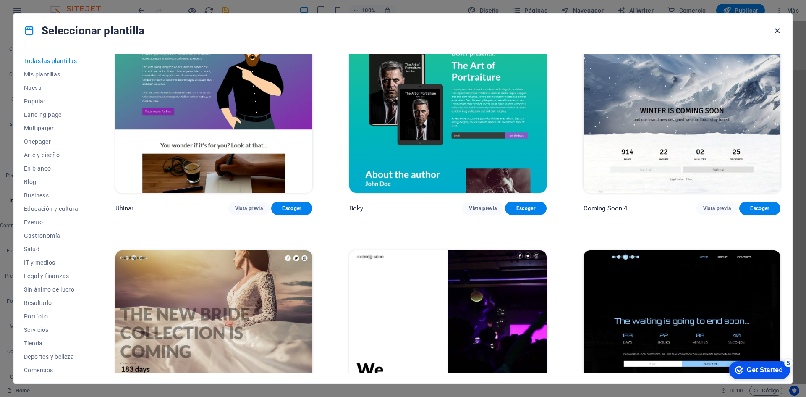
click at [782, 32] on icon "button" at bounding box center [778, 31] width 10 height 10
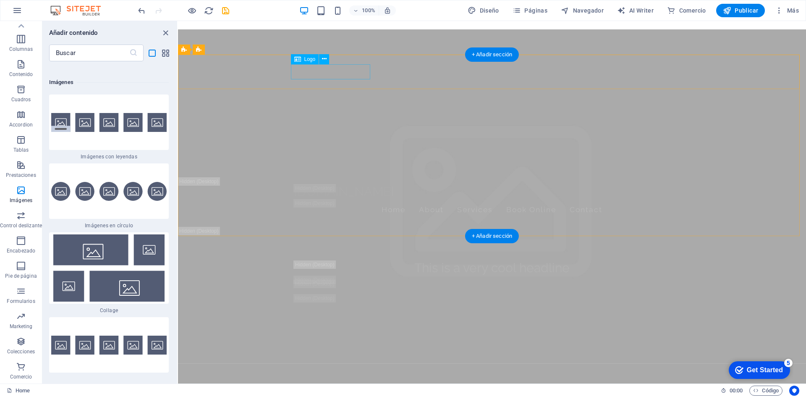
scroll to position [0, 0]
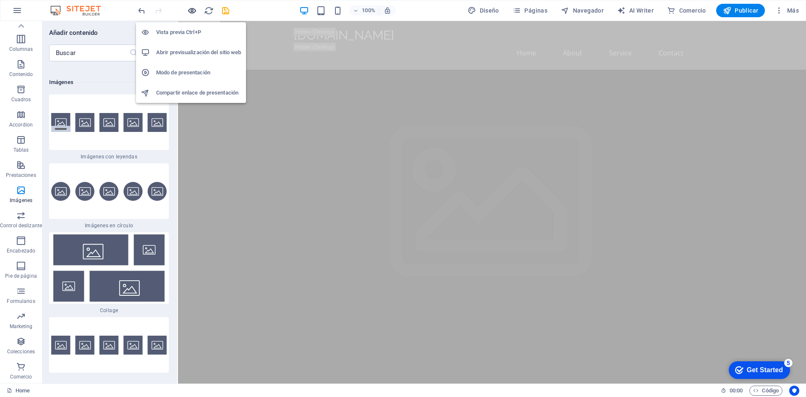
click at [191, 11] on icon "button" at bounding box center [192, 11] width 10 height 10
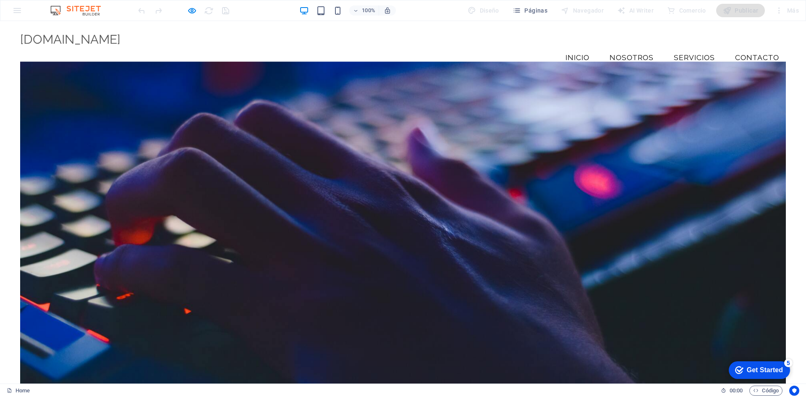
click at [627, 47] on link "Nosotros" at bounding box center [632, 57] width 58 height 21
click at [684, 47] on link "Servicios" at bounding box center [694, 57] width 55 height 21
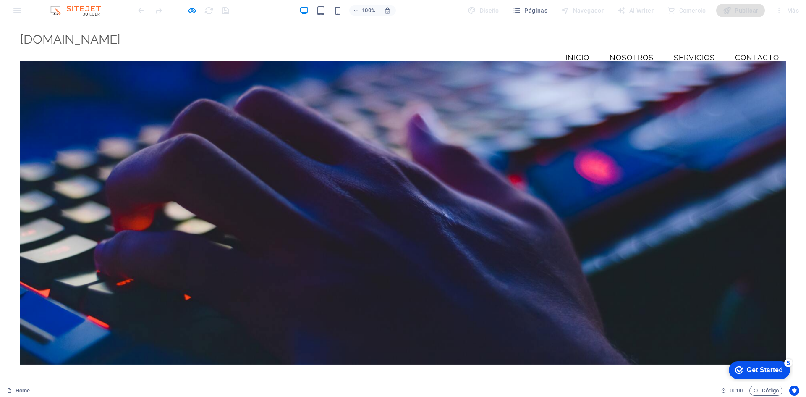
click at [694, 47] on link "Servicios" at bounding box center [694, 57] width 55 height 21
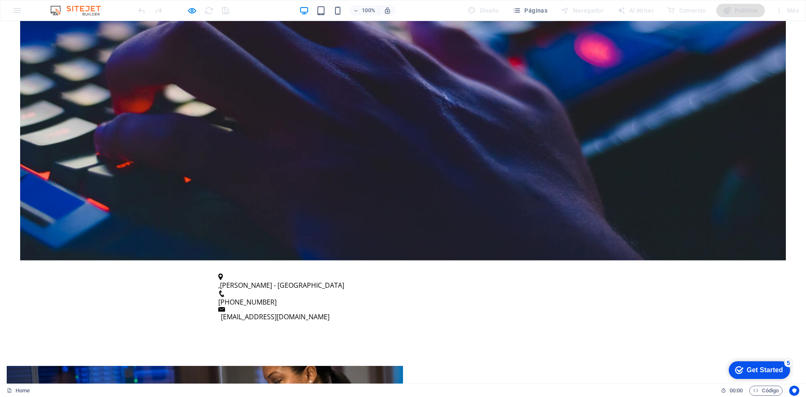
scroll to position [613, 0]
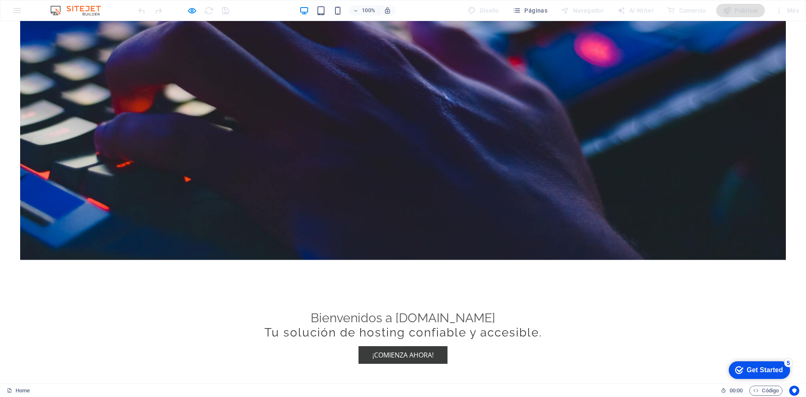
scroll to position [0, 0]
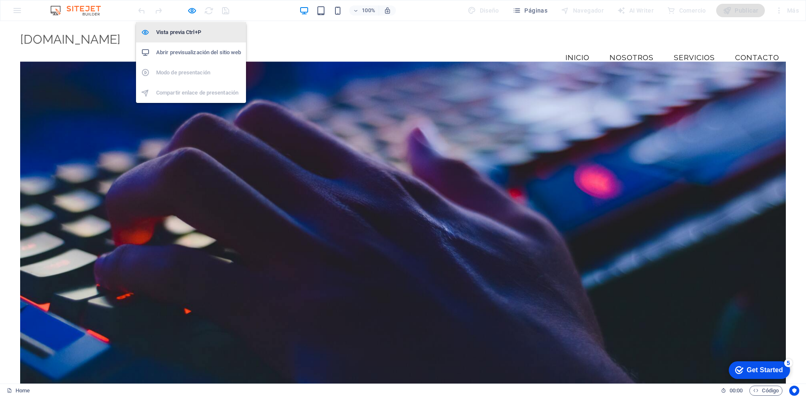
click at [195, 32] on h6 "Vista previa Ctrl+P" at bounding box center [198, 32] width 85 height 10
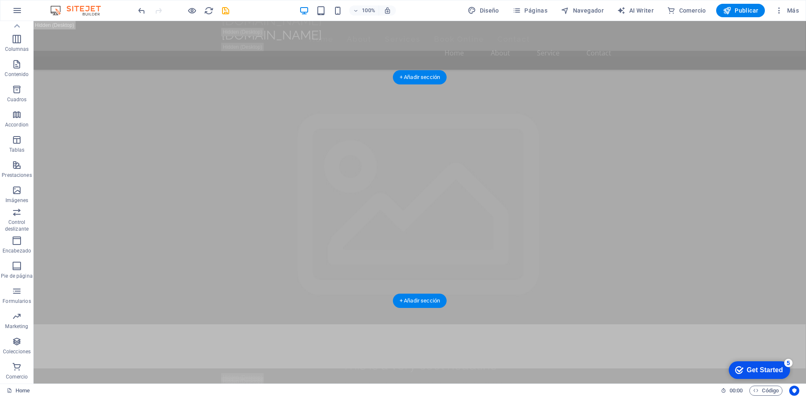
scroll to position [126, 0]
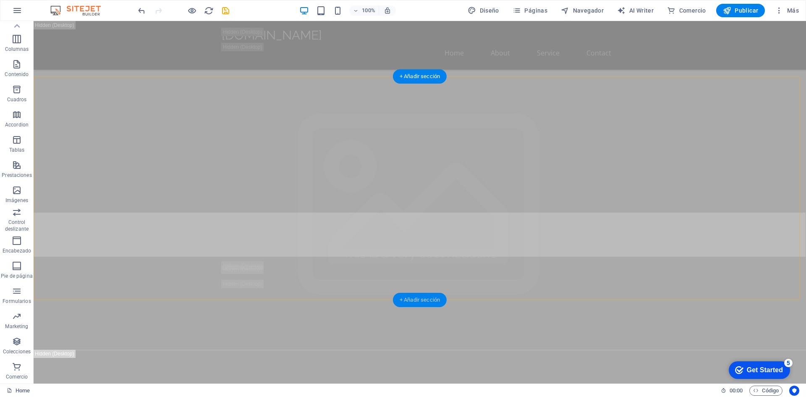
click at [421, 295] on div "+ Añadir sección" at bounding box center [420, 300] width 54 height 14
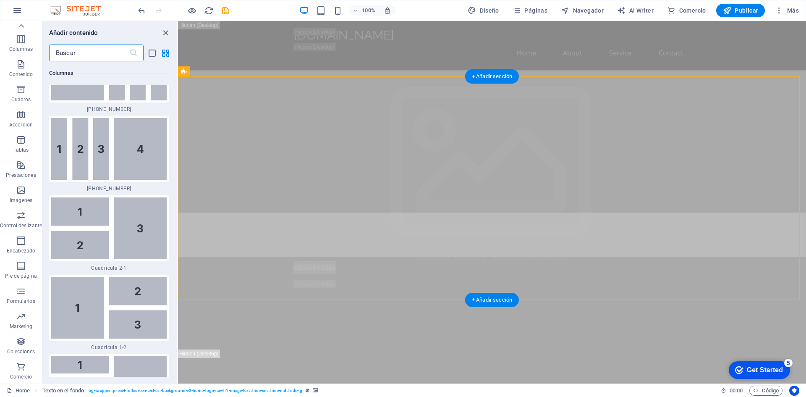
scroll to position [2849, 0]
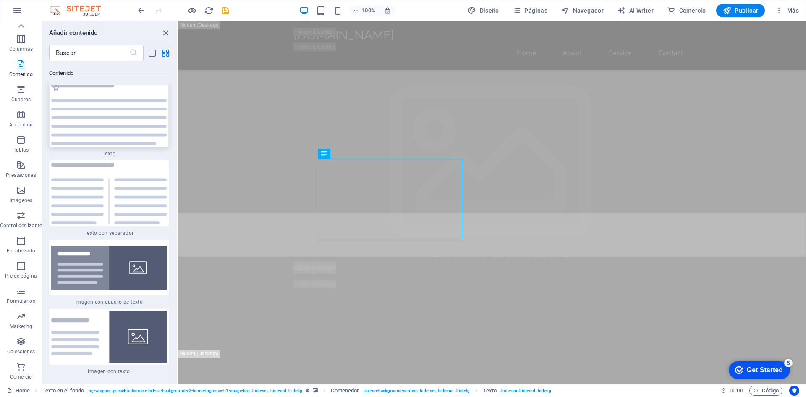
scroll to position [3017, 0]
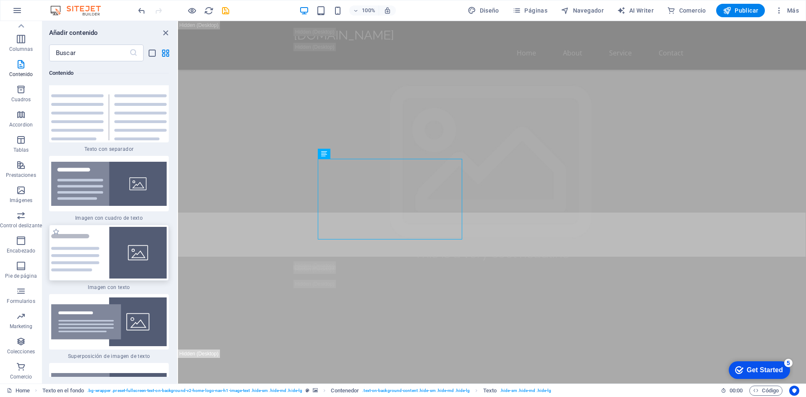
click at [125, 246] on img at bounding box center [109, 253] width 116 height 52
click at [178, 246] on div "H2 Banner Contenedor Banner Barra de menús Menú Barra de menús Menú Logo WhatsA…" at bounding box center [492, 202] width 628 height 362
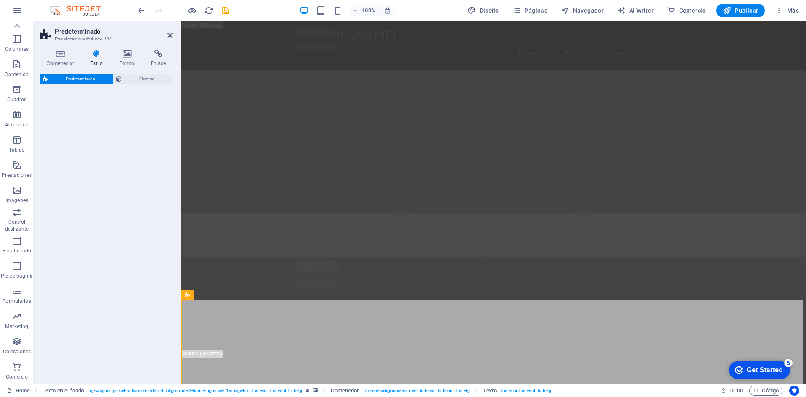
select select "rem"
select select "px"
select select "preset-text-with-image-v4-default"
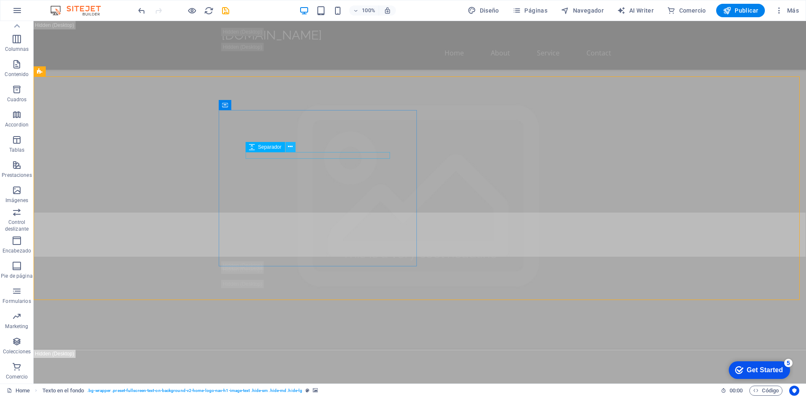
click at [290, 147] on icon at bounding box center [290, 146] width 5 height 9
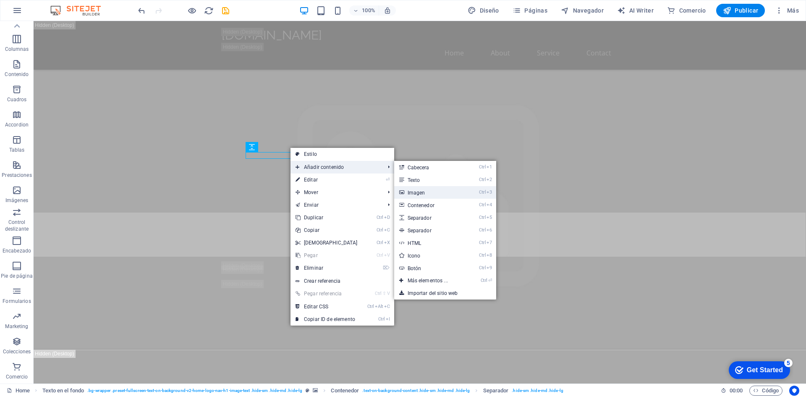
click at [417, 191] on link "Ctrl 3 Imagen" at bounding box center [429, 192] width 71 height 13
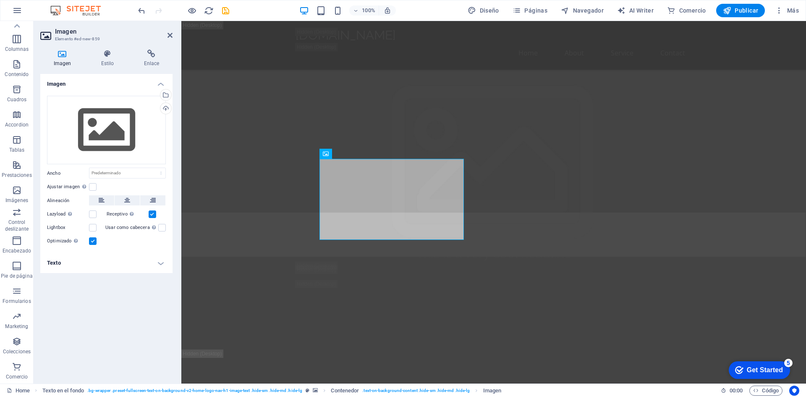
click at [63, 57] on icon at bounding box center [62, 54] width 44 height 8
click at [100, 126] on div "Arrastra archivos aquí, haz clic para escoger archivos o selecciona archivos de…" at bounding box center [106, 130] width 119 height 69
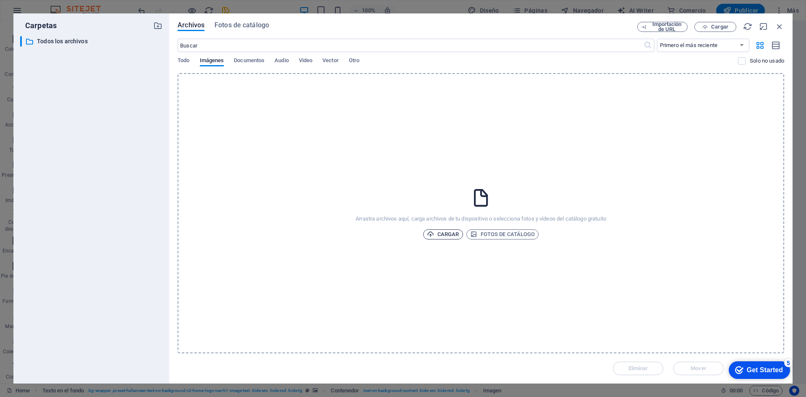
click at [440, 231] on span "Cargar" at bounding box center [443, 234] width 32 height 10
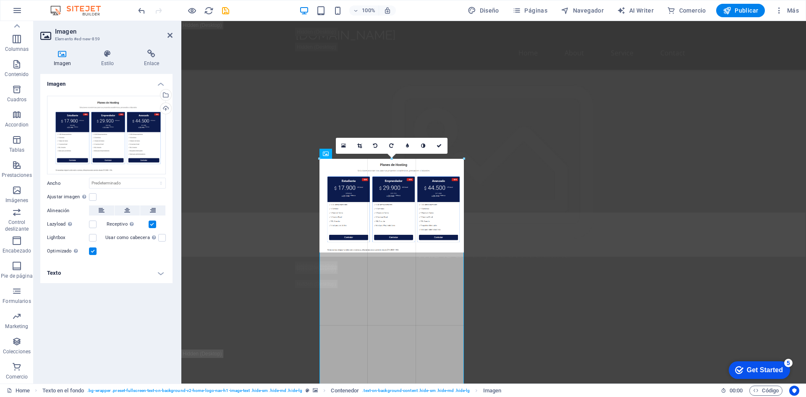
drag, startPoint x: 462, startPoint y: 159, endPoint x: 488, endPoint y: 153, distance: 26.6
drag, startPoint x: 463, startPoint y: 253, endPoint x: 484, endPoint y: 254, distance: 20.6
click at [0, 0] on div "Arrastra aquí para reemplazar el contenido existente. Si quieres crear un eleme…" at bounding box center [0, 0] width 0 height 0
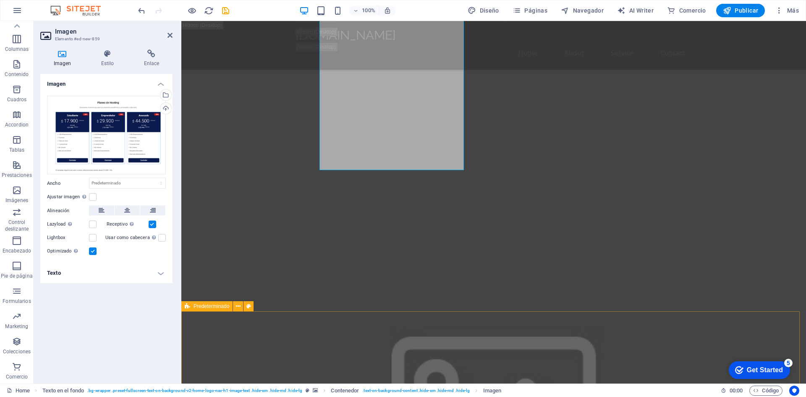
scroll to position [504, 0]
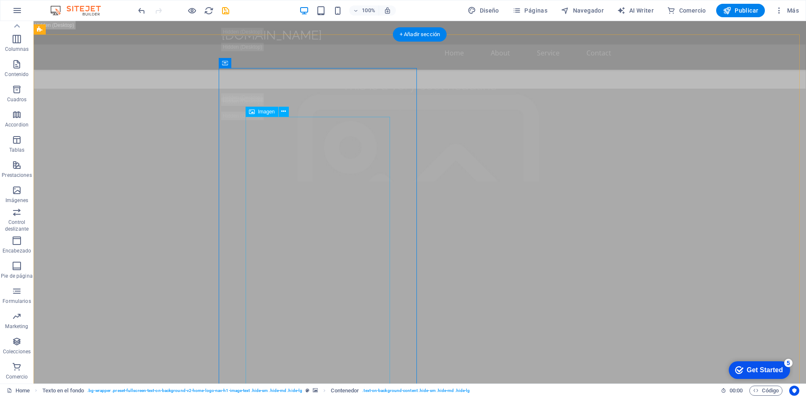
scroll to position [168, 0]
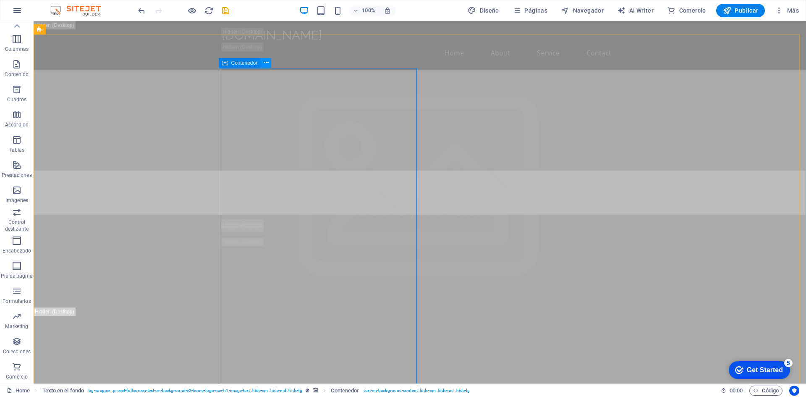
click at [266, 62] on icon at bounding box center [266, 62] width 5 height 9
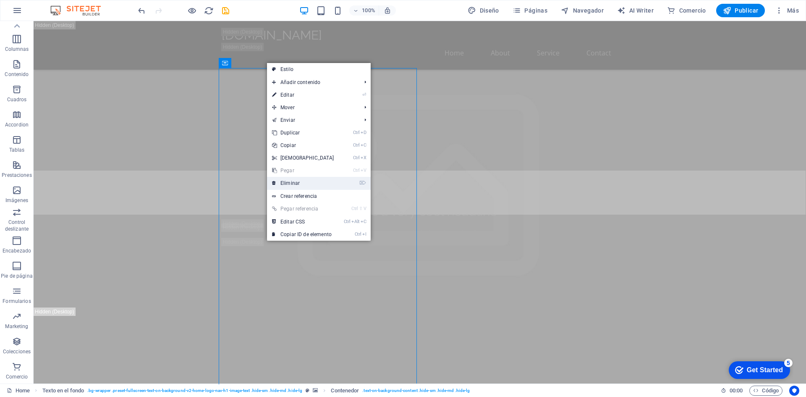
click at [294, 177] on link "⌦ Eliminar" at bounding box center [303, 183] width 72 height 13
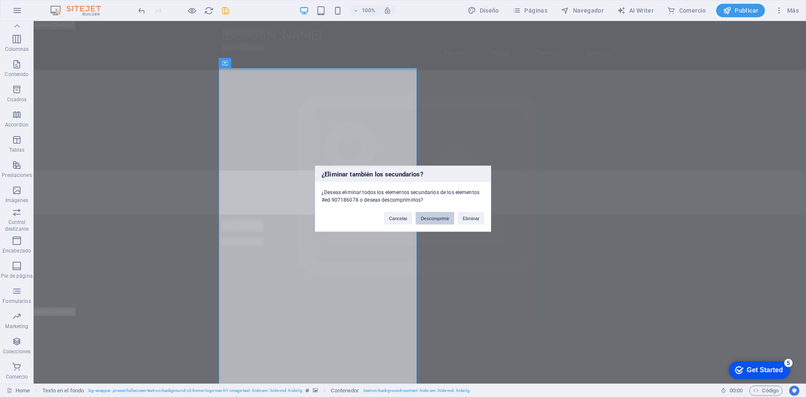
click at [428, 220] on button "Descomprimir" at bounding box center [435, 218] width 39 height 13
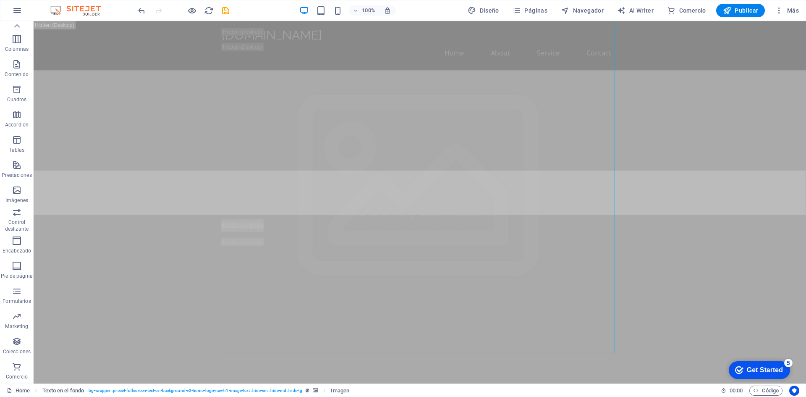
scroll to position [294, 0]
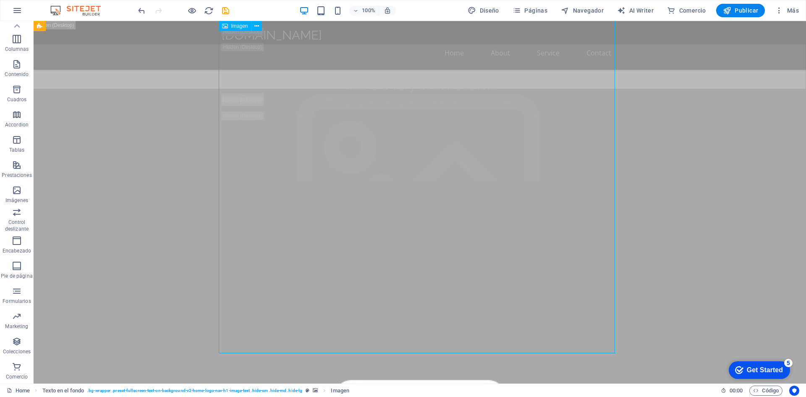
drag, startPoint x: 219, startPoint y: 182, endPoint x: 185, endPoint y: 177, distance: 34.5
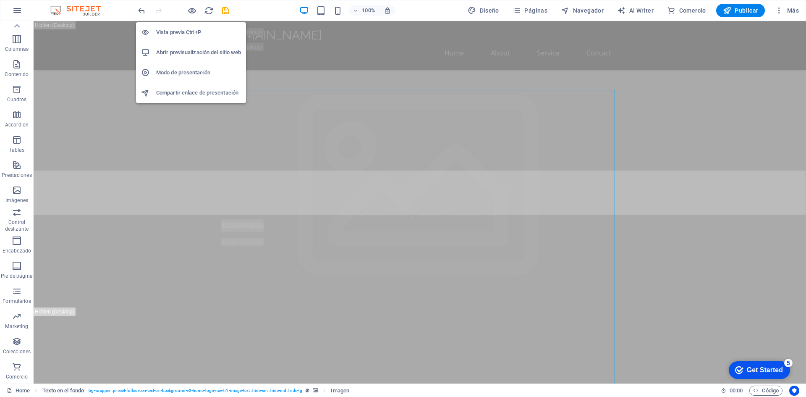
click at [183, 27] on li "Vista previa Ctrl+P" at bounding box center [191, 32] width 110 height 20
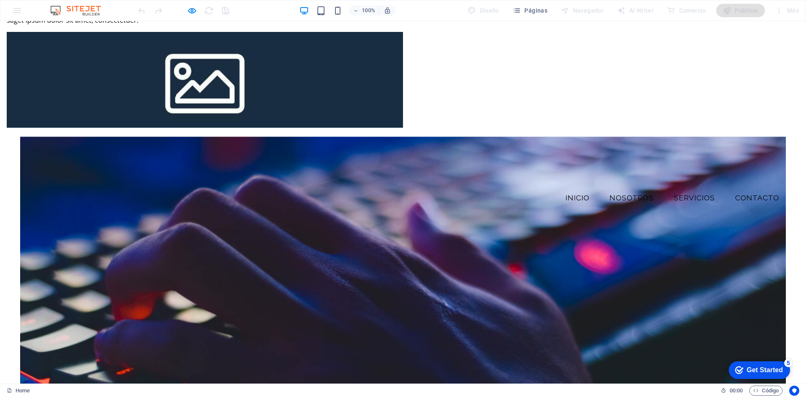
scroll to position [0, 0]
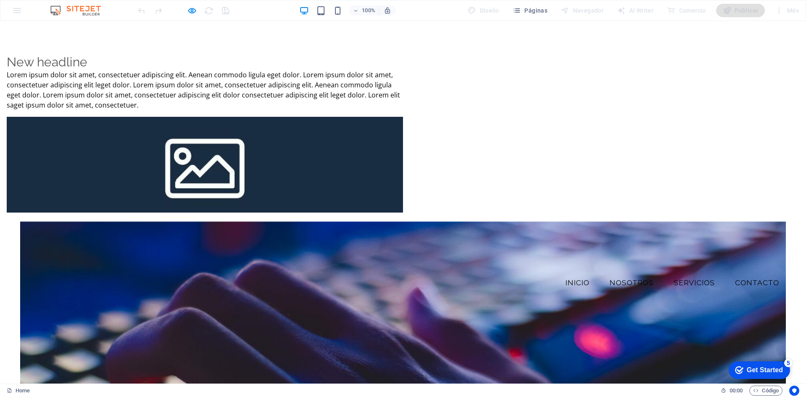
click at [403, 117] on div at bounding box center [205, 165] width 396 height 96
click at [251, 105] on p "Lorem ipsum dolor sit amet, consectetuer adipiscing elit. Aenean commodo ligula…" at bounding box center [205, 90] width 396 height 40
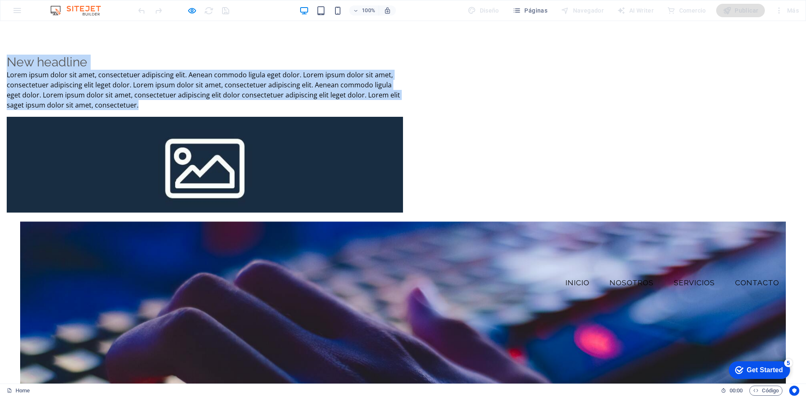
drag, startPoint x: 202, startPoint y: 60, endPoint x: 269, endPoint y: 142, distance: 105.7
click at [269, 110] on div "New headline Lorem ipsum dolor sit amet, consectetuer adipiscing elit. Aenean c…" at bounding box center [205, 82] width 396 height 55
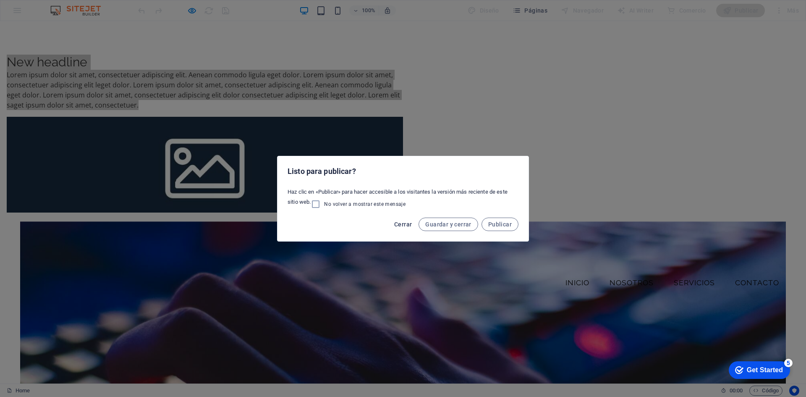
click at [407, 220] on button "Cerrar" at bounding box center [403, 224] width 24 height 13
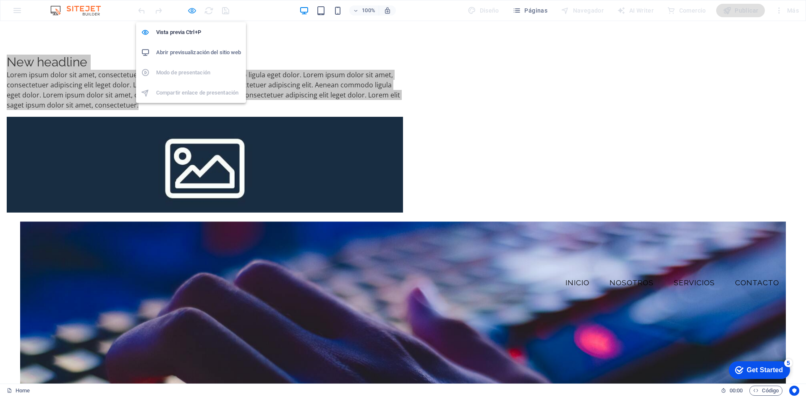
click at [193, 9] on icon "button" at bounding box center [192, 11] width 10 height 10
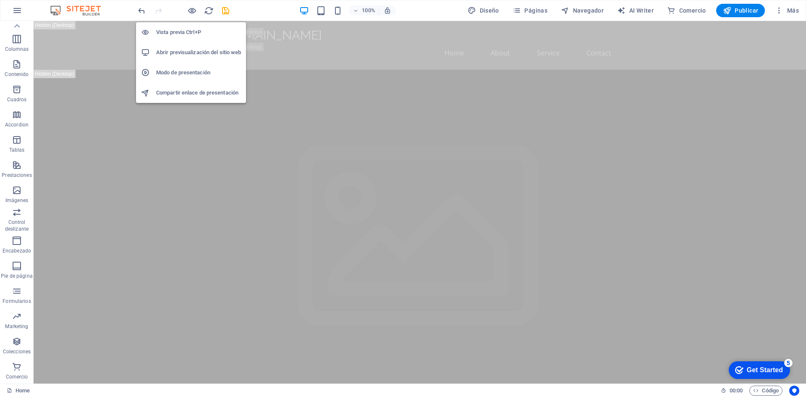
click at [202, 52] on h6 "Abrir previsualización del sitio web" at bounding box center [198, 52] width 85 height 10
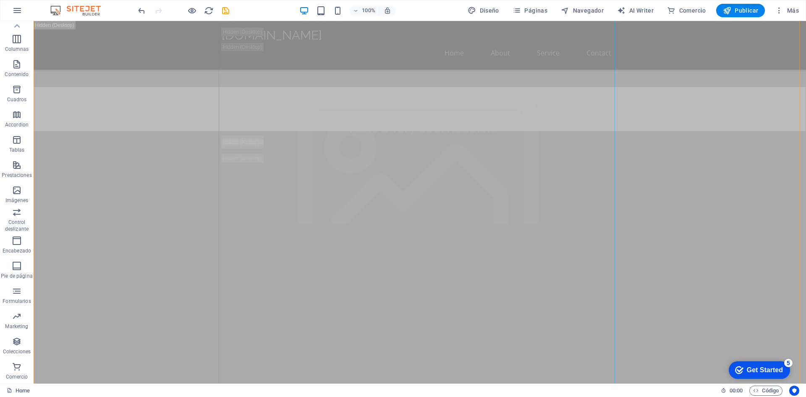
scroll to position [252, 0]
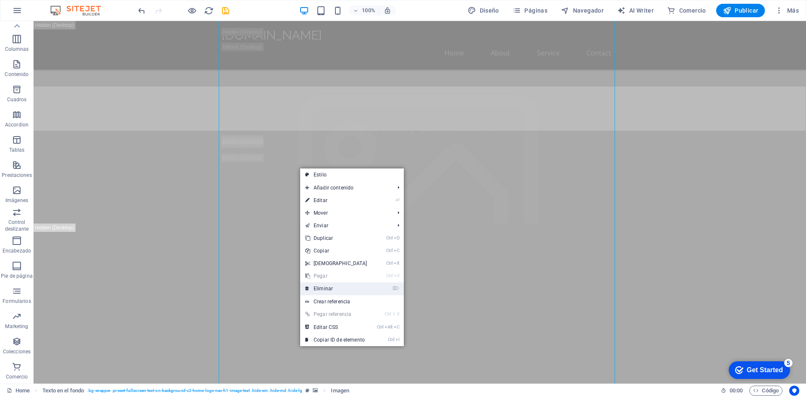
click at [330, 287] on link "⌦ Eliminar" at bounding box center [336, 288] width 72 height 13
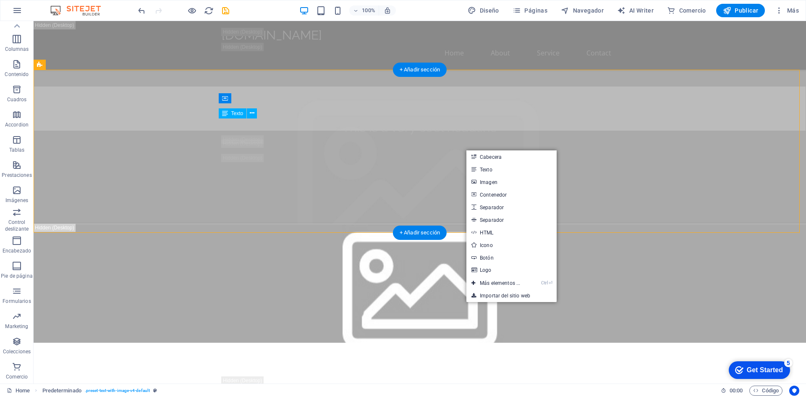
drag, startPoint x: 281, startPoint y: 194, endPoint x: 246, endPoint y: 188, distance: 34.9
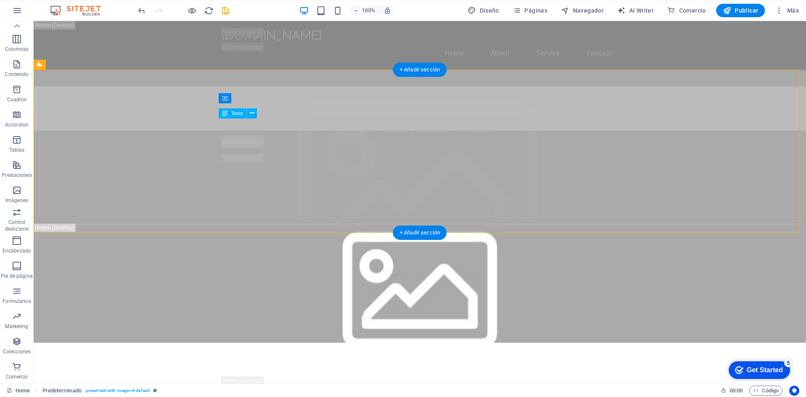
drag, startPoint x: 265, startPoint y: 194, endPoint x: 248, endPoint y: 187, distance: 18.5
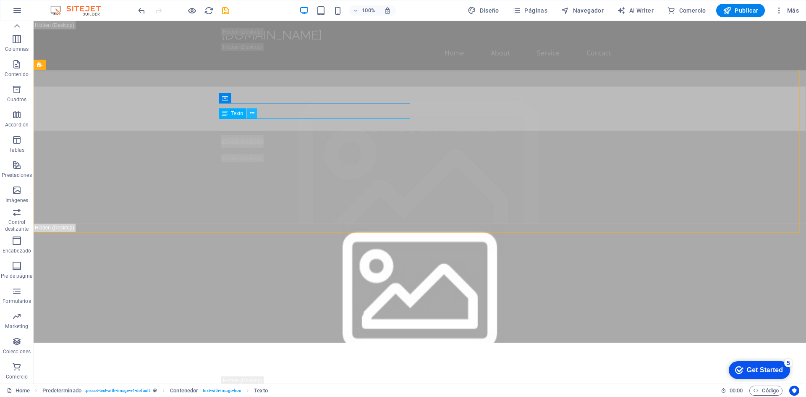
click at [253, 113] on icon at bounding box center [252, 113] width 5 height 9
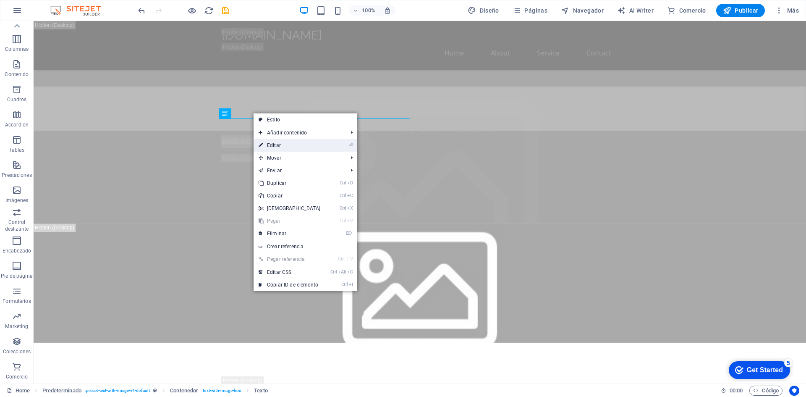
click at [266, 146] on link "⏎ Editar" at bounding box center [290, 145] width 72 height 13
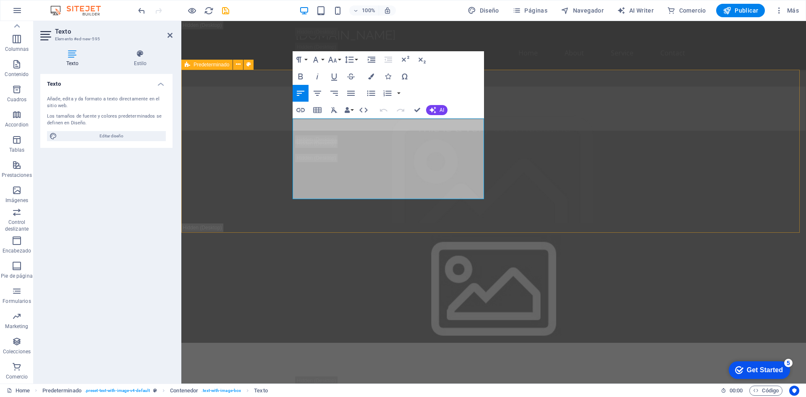
drag, startPoint x: 349, startPoint y: 188, endPoint x: 286, endPoint y: 123, distance: 90.9
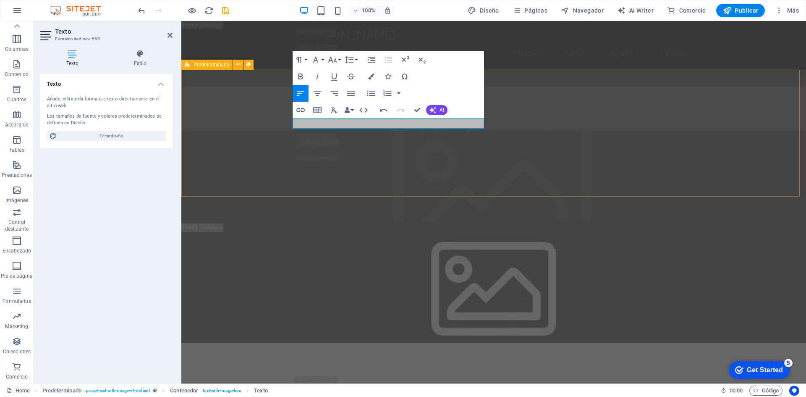
drag, startPoint x: 442, startPoint y: 123, endPoint x: 291, endPoint y: 123, distance: 151.6
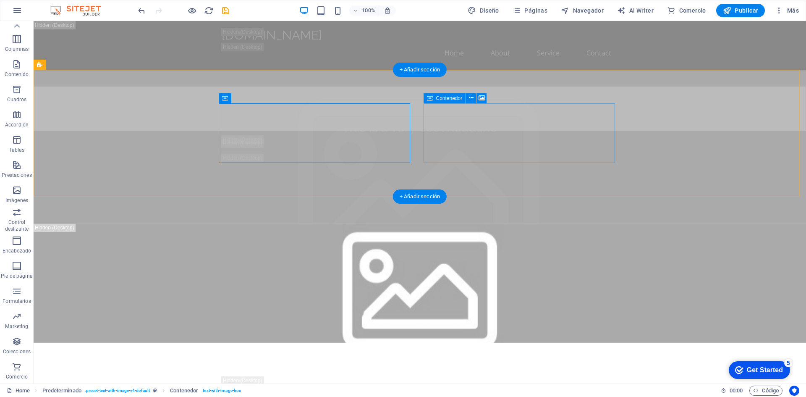
drag, startPoint x: 513, startPoint y: 131, endPoint x: 470, endPoint y: 128, distance: 43.4
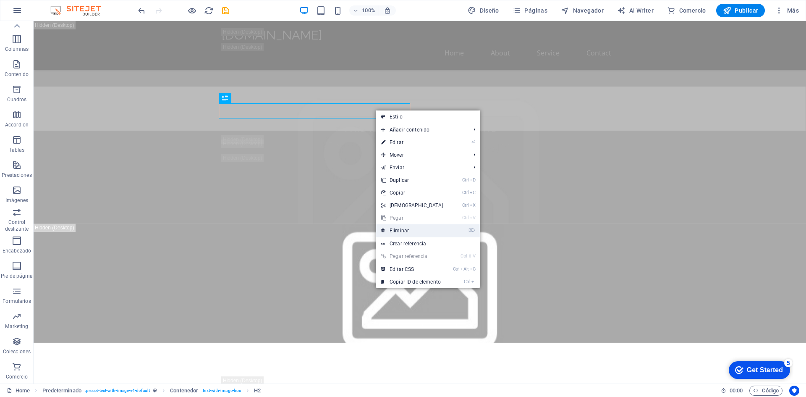
click at [387, 228] on link "⌦ Eliminar" at bounding box center [412, 230] width 72 height 13
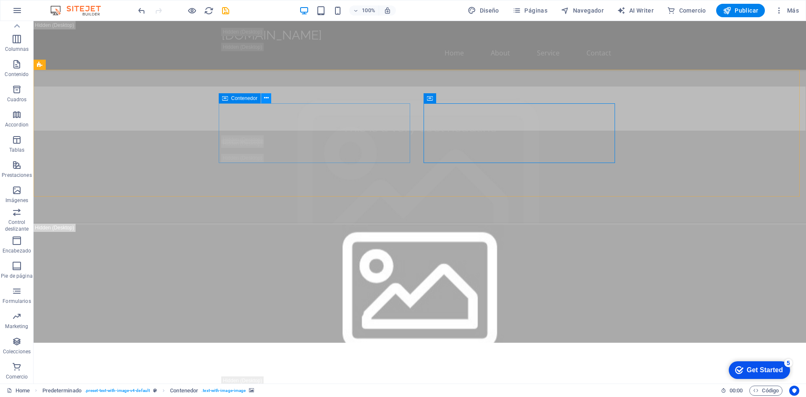
click at [267, 98] on icon at bounding box center [266, 98] width 5 height 9
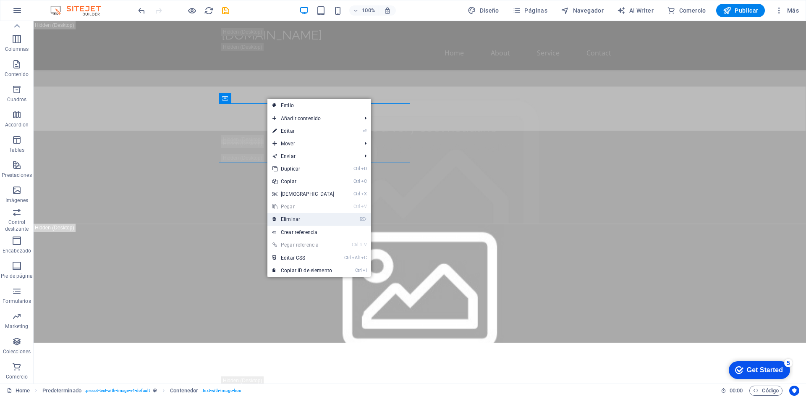
click at [285, 218] on link "⌦ Eliminar" at bounding box center [304, 219] width 72 height 13
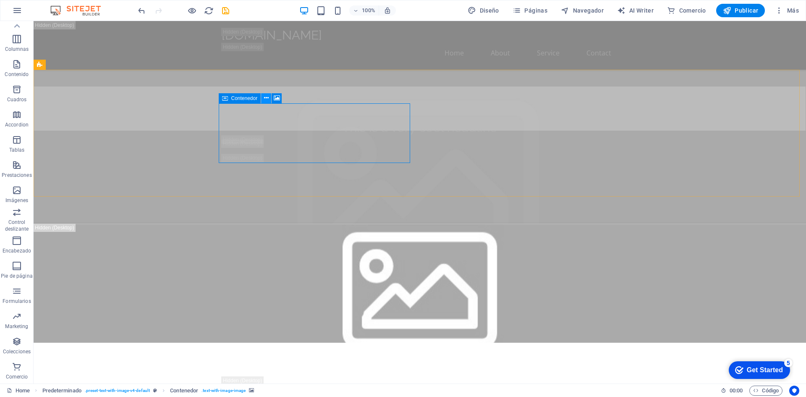
click at [267, 99] on icon at bounding box center [266, 98] width 5 height 9
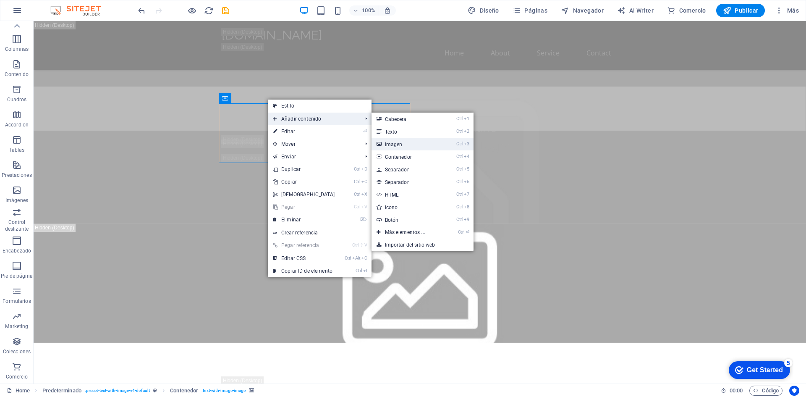
click at [390, 141] on link "Ctrl 3 Imagen" at bounding box center [407, 144] width 71 height 13
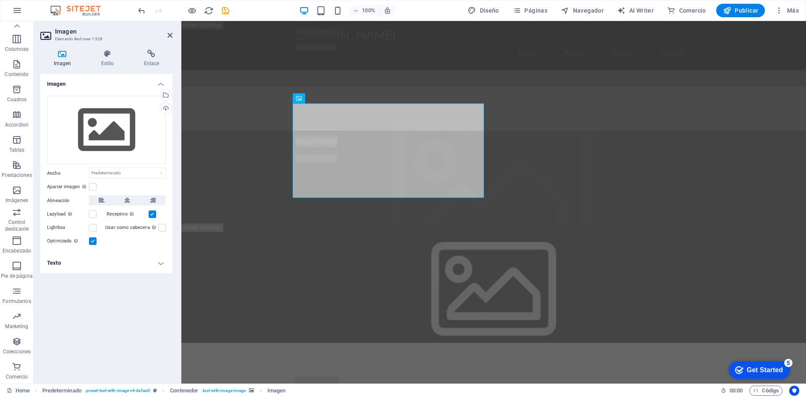
click at [64, 54] on icon at bounding box center [62, 54] width 44 height 8
click at [62, 58] on h4 "Imagen" at bounding box center [63, 59] width 47 height 18
click at [347, 99] on icon at bounding box center [346, 98] width 5 height 9
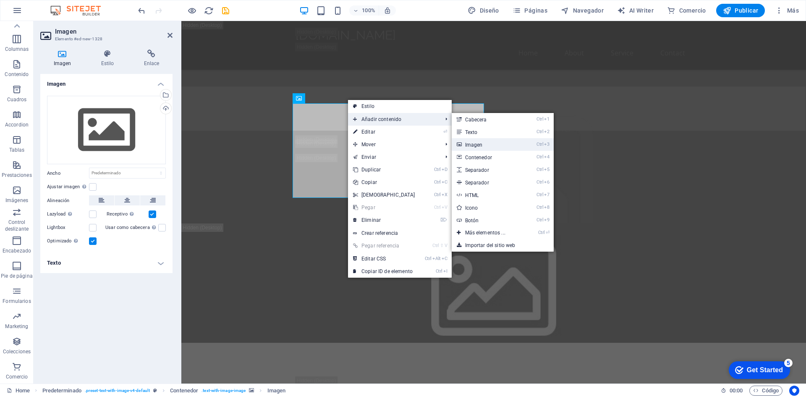
click at [479, 147] on link "Ctrl 3 Imagen" at bounding box center [487, 144] width 71 height 13
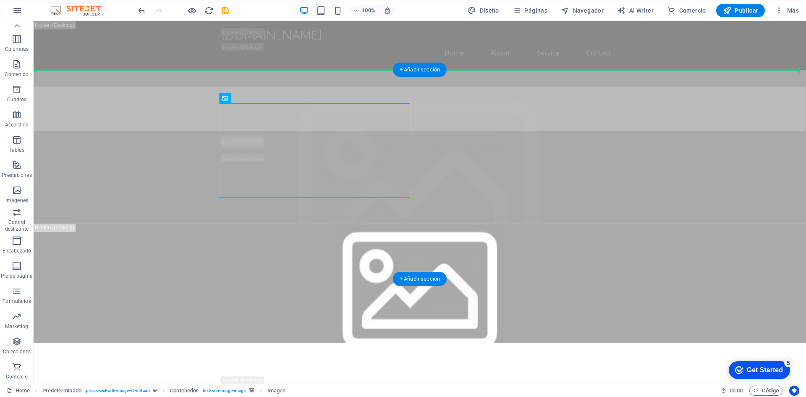
drag, startPoint x: 433, startPoint y: 168, endPoint x: 466, endPoint y: 189, distance: 39.6
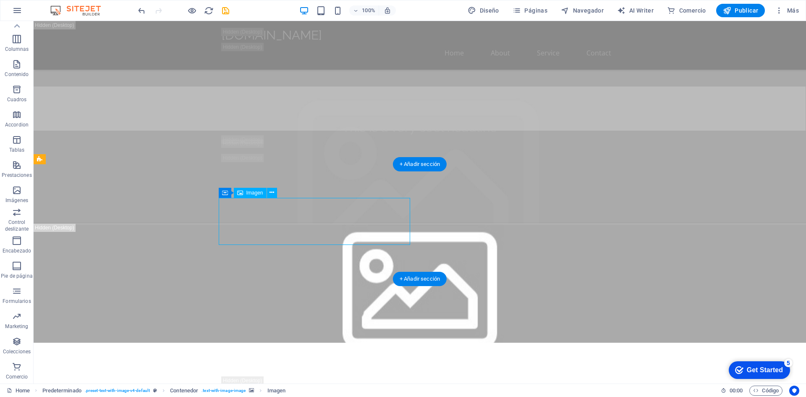
drag, startPoint x: 290, startPoint y: 235, endPoint x: 345, endPoint y: 234, distance: 55.0
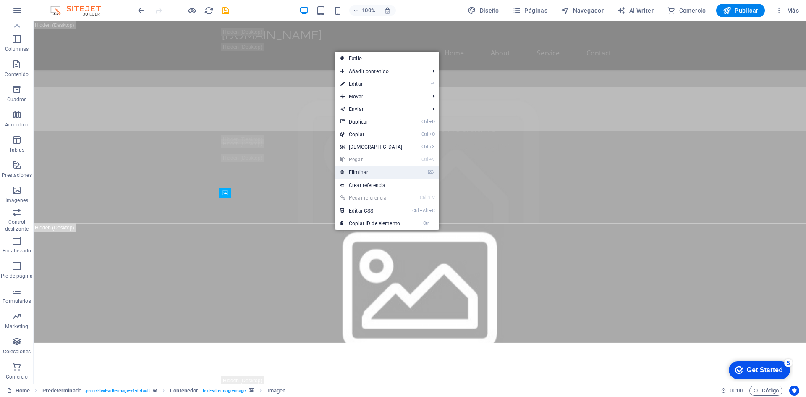
click at [369, 171] on link "⌦ Eliminar" at bounding box center [372, 172] width 72 height 13
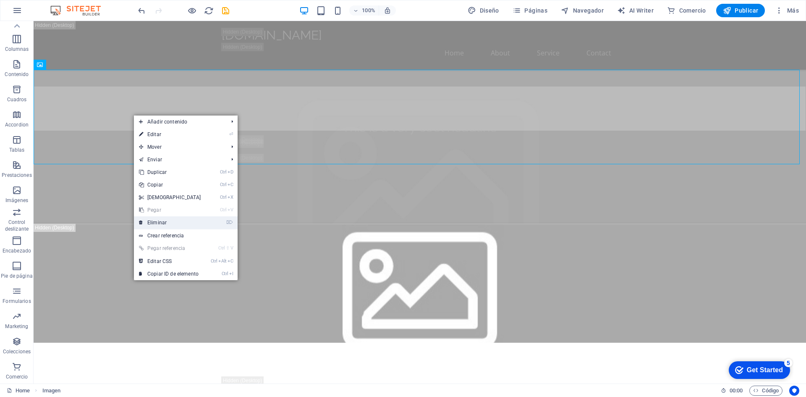
click at [158, 220] on link "⌦ Eliminar" at bounding box center [170, 222] width 72 height 13
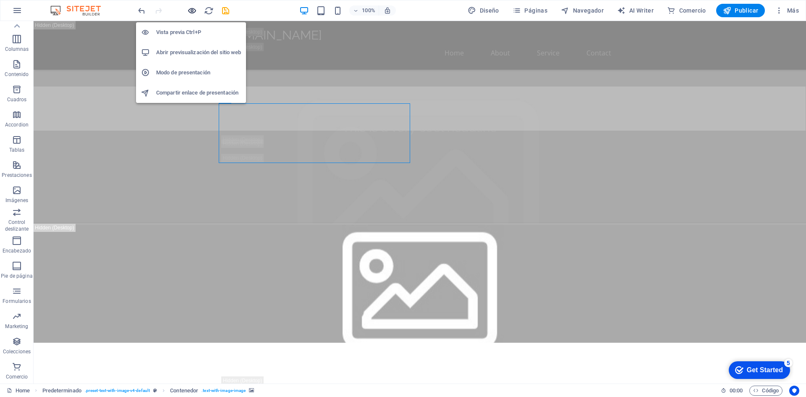
click at [193, 8] on icon "button" at bounding box center [192, 11] width 10 height 10
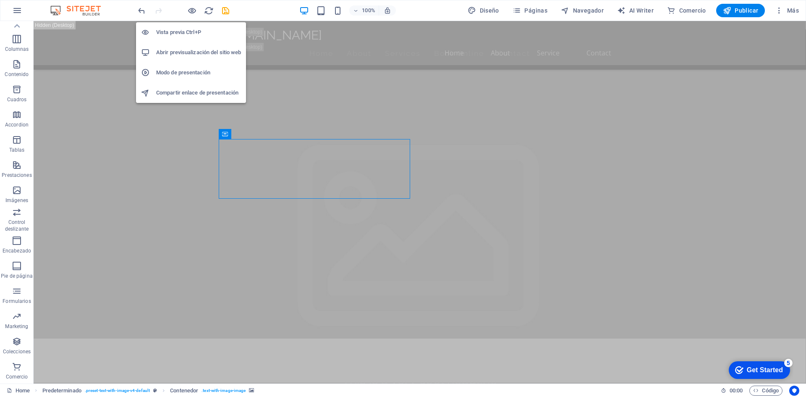
scroll to position [216, 0]
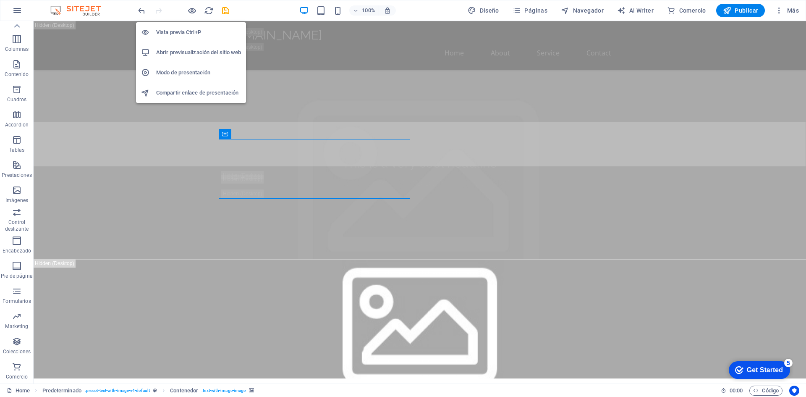
click at [190, 33] on h6 "Vista previa Ctrl+P" at bounding box center [198, 32] width 85 height 10
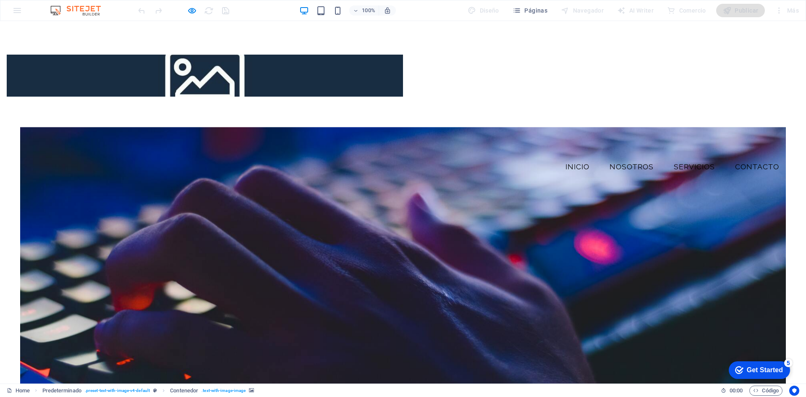
click at [307, 76] on div at bounding box center [205, 76] width 396 height 42
drag, startPoint x: 307, startPoint y: 76, endPoint x: 291, endPoint y: 80, distance: 15.6
click at [291, 80] on div at bounding box center [205, 76] width 396 height 42
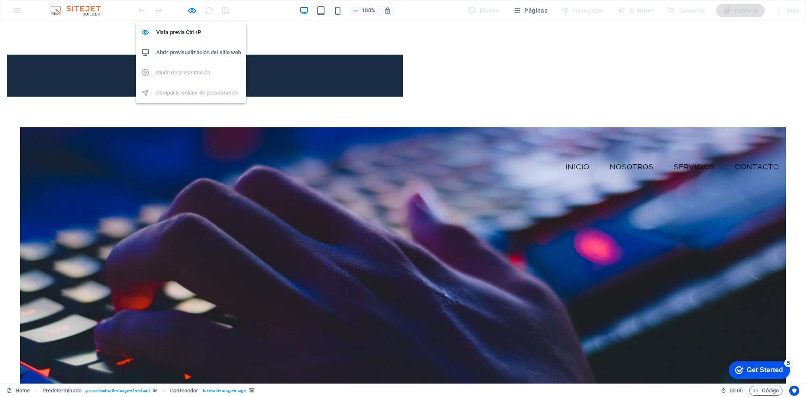
click at [194, 52] on h6 "Abrir previsualización del sitio web" at bounding box center [198, 52] width 85 height 10
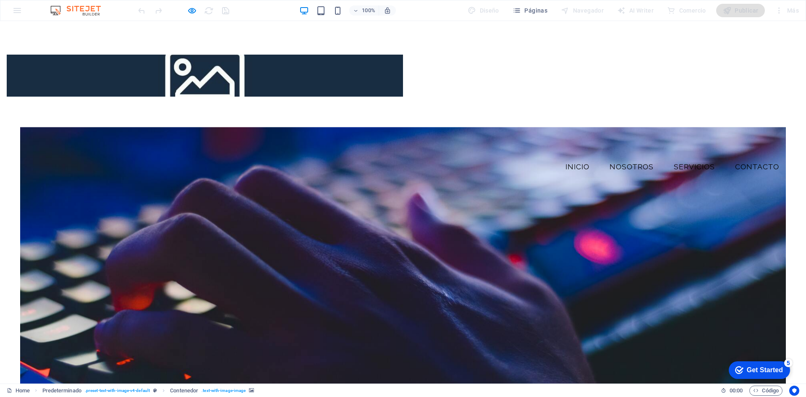
click at [259, 64] on div at bounding box center [205, 76] width 396 height 42
drag, startPoint x: 260, startPoint y: 68, endPoint x: 220, endPoint y: 74, distance: 39.9
click at [220, 74] on div at bounding box center [205, 76] width 396 height 42
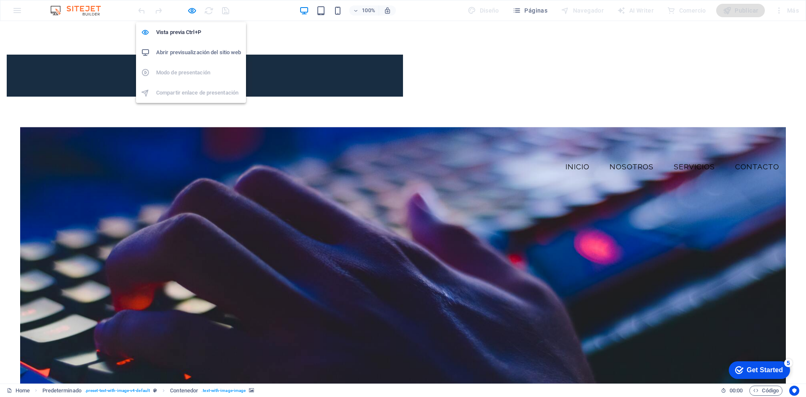
click at [200, 50] on h6 "Abrir previsualización del sitio web" at bounding box center [198, 52] width 85 height 10
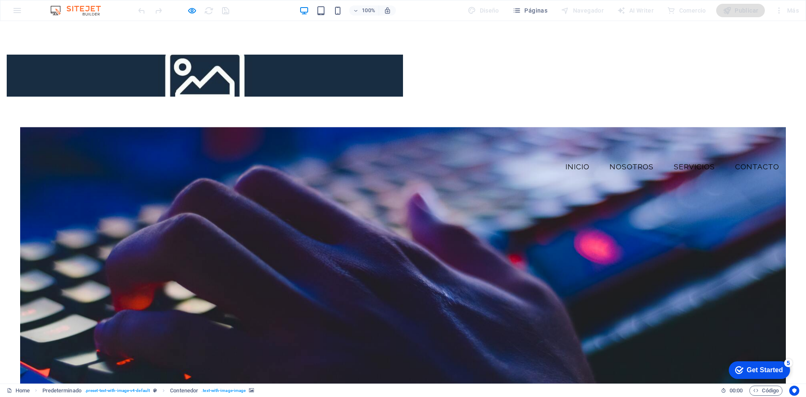
click at [313, 71] on div at bounding box center [205, 76] width 396 height 42
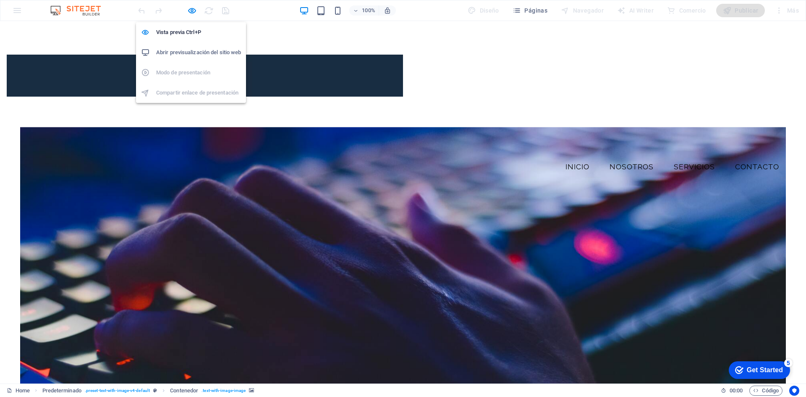
click at [183, 51] on h6 "Abrir previsualización del sitio web" at bounding box center [198, 52] width 85 height 10
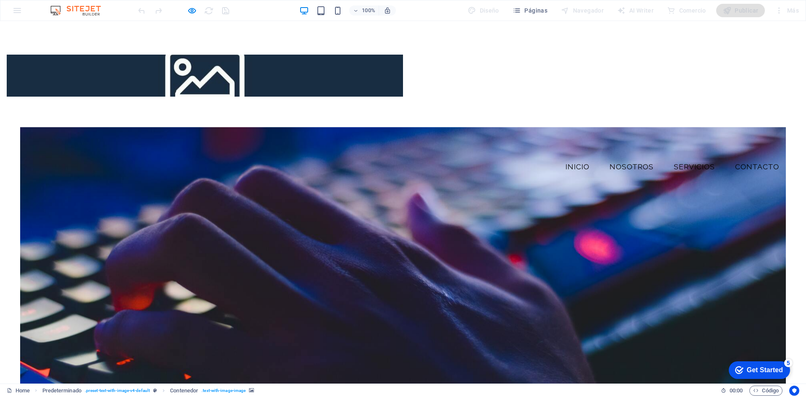
click at [454, 245] on div at bounding box center [403, 292] width 766 height 330
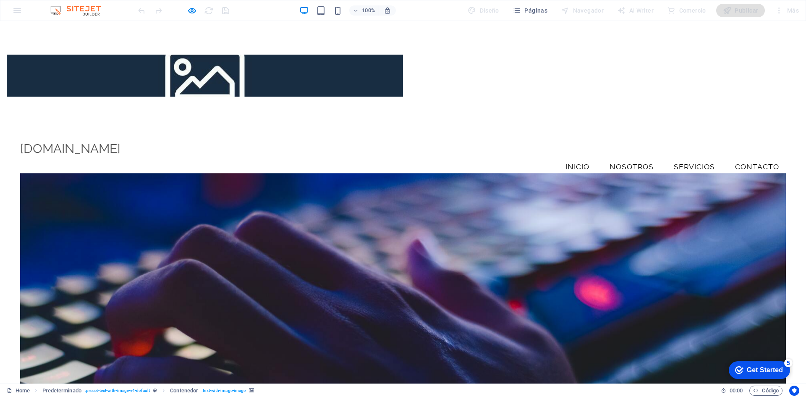
scroll to position [126, 0]
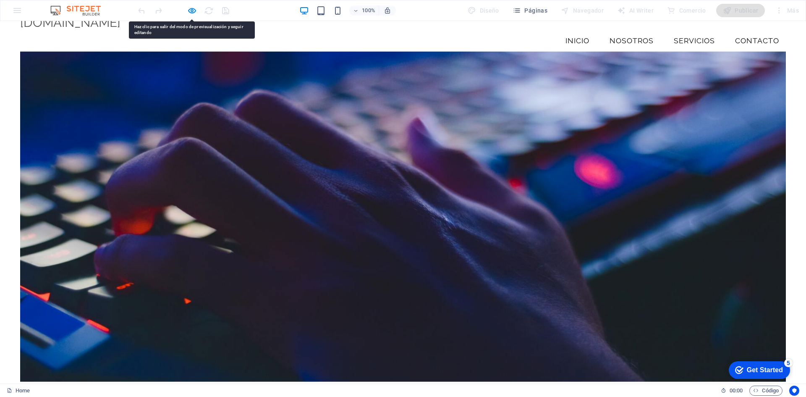
drag, startPoint x: 474, startPoint y: 153, endPoint x: 430, endPoint y: 131, distance: 49.0
click at [430, 131] on div at bounding box center [403, 217] width 766 height 330
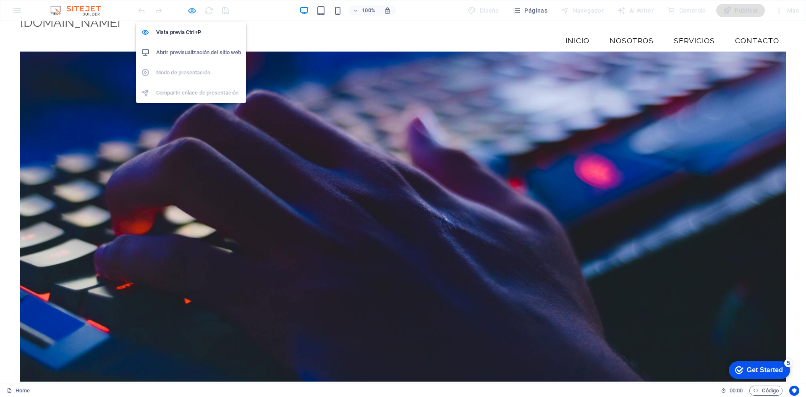
click at [192, 13] on icon "button" at bounding box center [192, 11] width 10 height 10
click at [194, 8] on icon "button" at bounding box center [192, 11] width 10 height 10
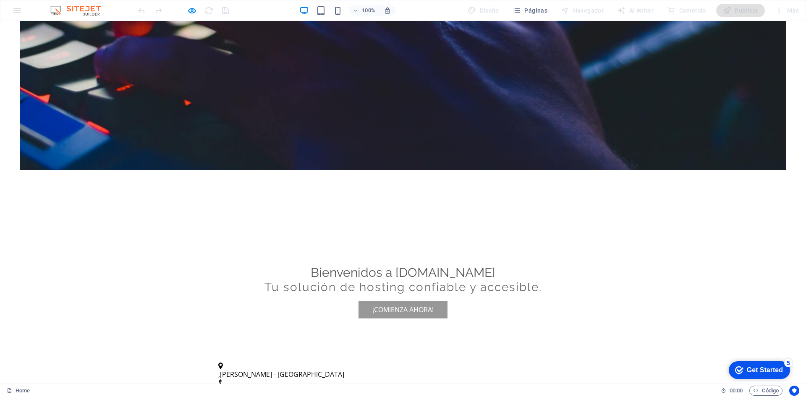
scroll to position [0, 0]
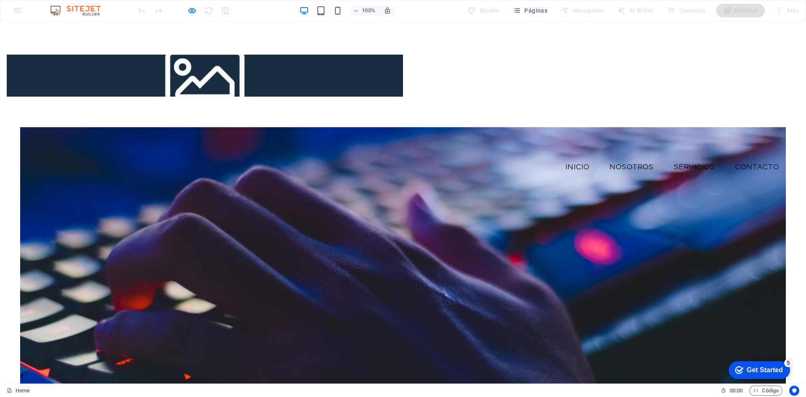
click at [344, 71] on div at bounding box center [205, 76] width 396 height 42
drag, startPoint x: 344, startPoint y: 71, endPoint x: 305, endPoint y: 73, distance: 38.3
click at [305, 73] on div at bounding box center [205, 76] width 396 height 42
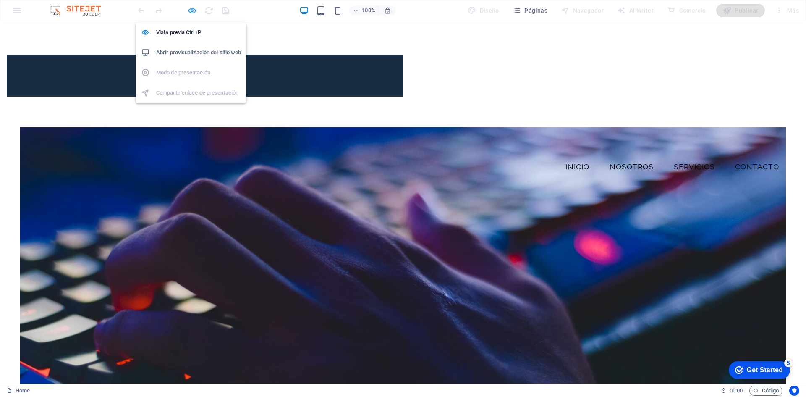
click at [193, 11] on icon "button" at bounding box center [192, 11] width 10 height 10
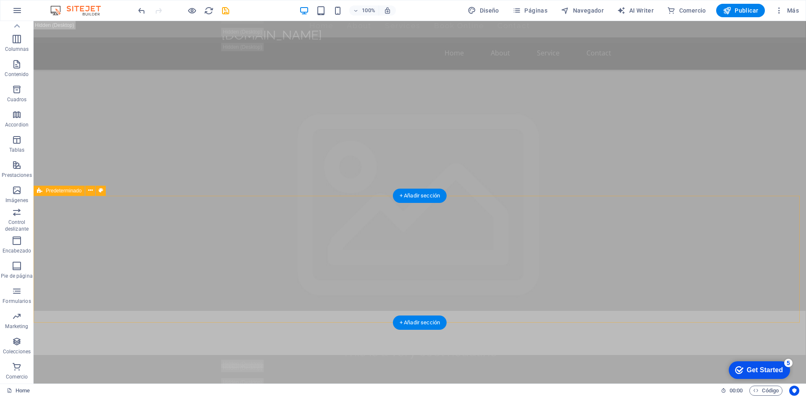
scroll to position [126, 0]
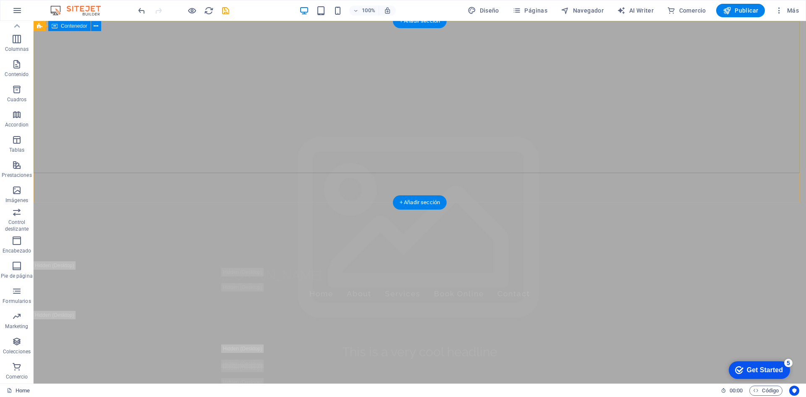
scroll to position [0, 0]
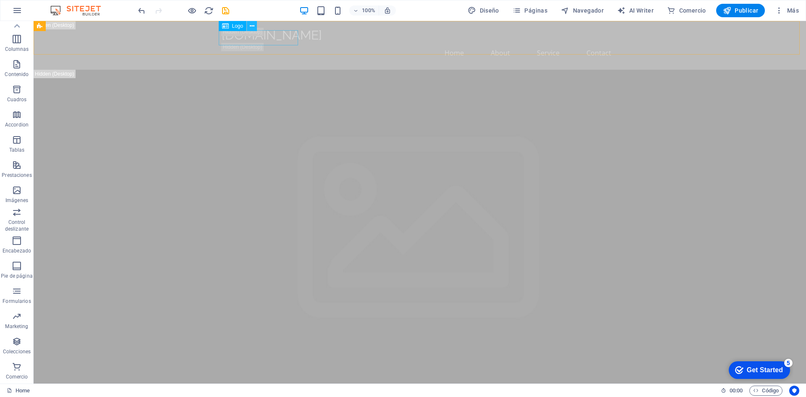
click at [0, 0] on button at bounding box center [0, 0] width 0 height 0
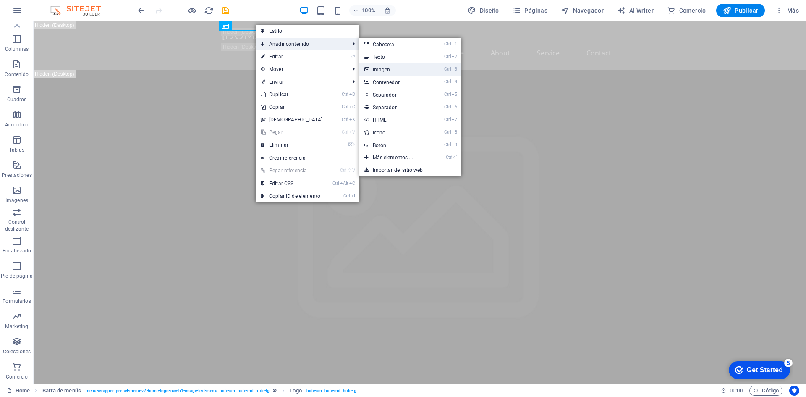
click at [395, 71] on link "Ctrl 3 Imagen" at bounding box center [395, 69] width 71 height 13
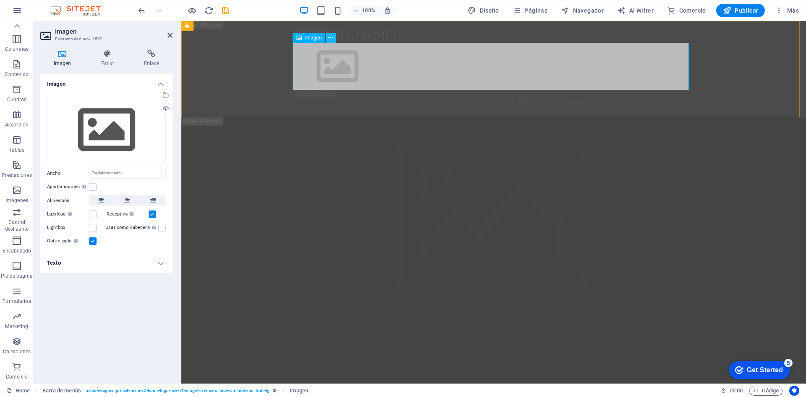
click at [331, 36] on icon at bounding box center [330, 38] width 5 height 9
click at [331, 39] on icon at bounding box center [330, 38] width 5 height 9
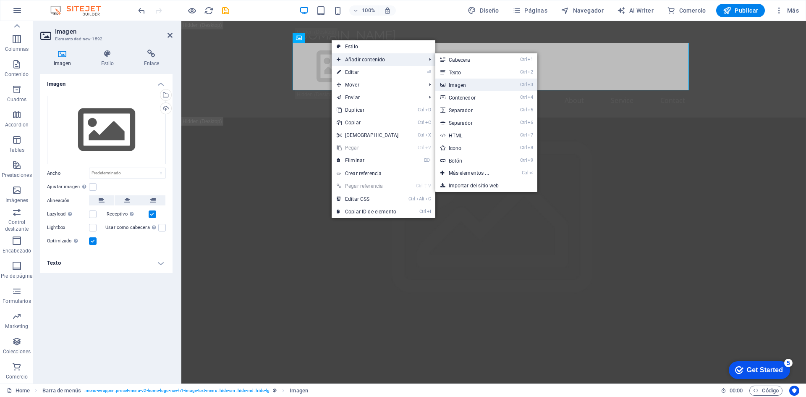
click at [457, 83] on link "Ctrl 3 Imagen" at bounding box center [471, 85] width 71 height 13
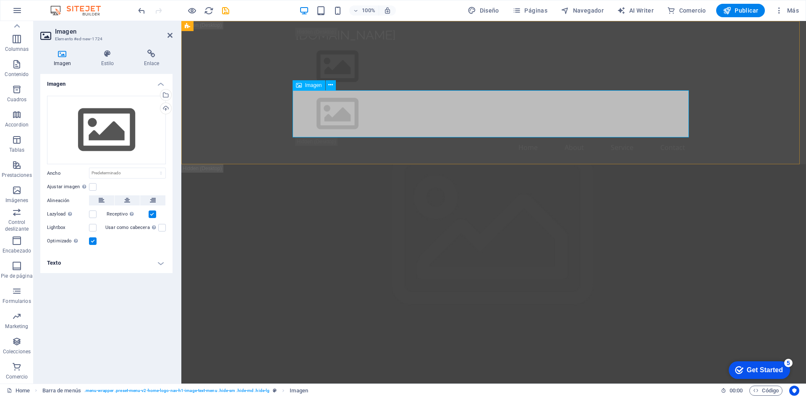
click at [301, 84] on icon at bounding box center [299, 85] width 6 height 10
click at [331, 86] on icon at bounding box center [330, 85] width 5 height 9
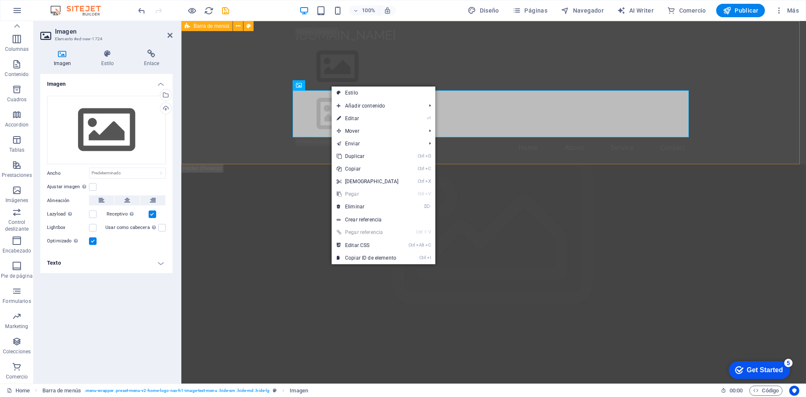
click at [265, 52] on div "hostingsale.cl Home About Service Contact" at bounding box center [493, 92] width 625 height 143
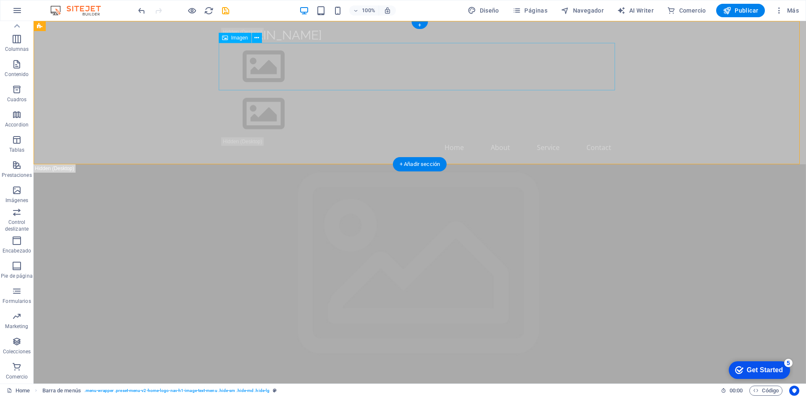
click at [291, 60] on figure at bounding box center [420, 66] width 396 height 47
click at [14, 193] on icon "button" at bounding box center [17, 190] width 10 height 10
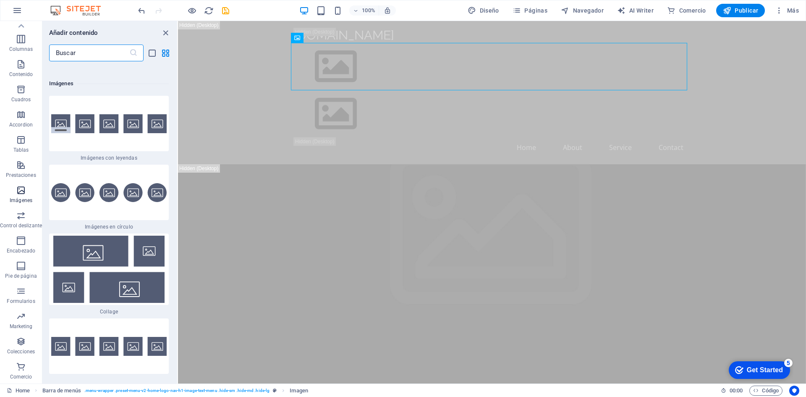
scroll to position [8428, 0]
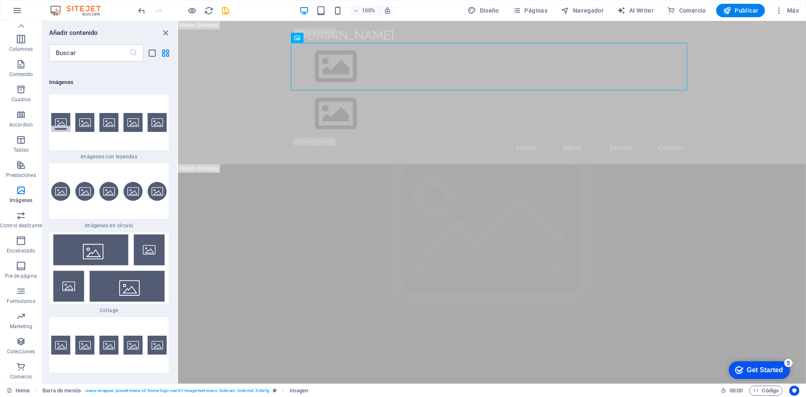
click at [64, 77] on h6 "Imágenes" at bounding box center [109, 82] width 120 height 10
click at [116, 55] on input "text" at bounding box center [89, 53] width 80 height 17
click at [152, 54] on icon "list-view" at bounding box center [152, 53] width 10 height 10
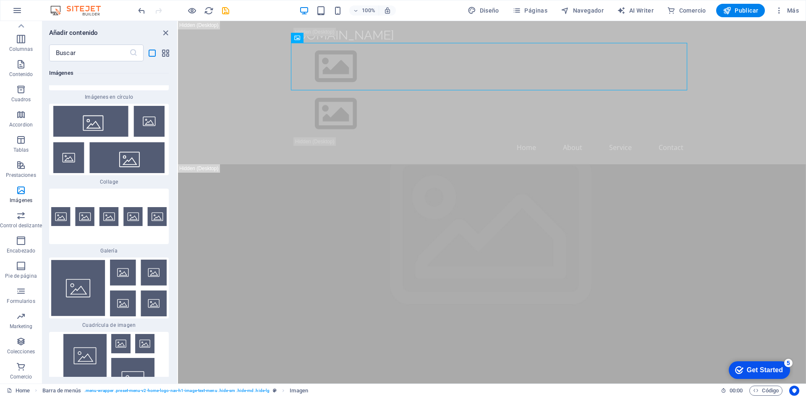
scroll to position [9971, 0]
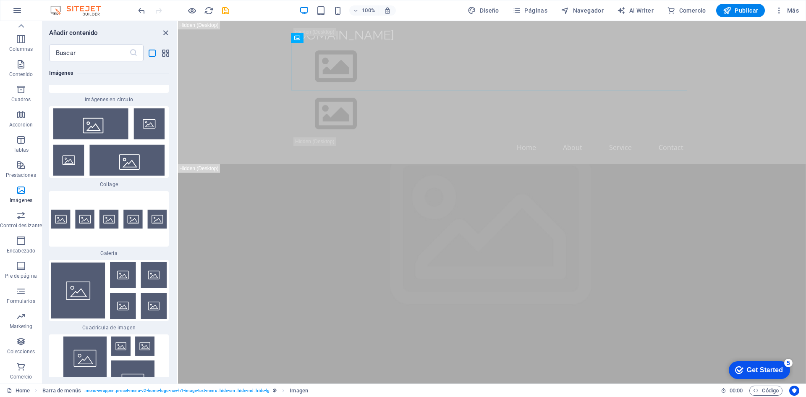
drag, startPoint x: 88, startPoint y: 279, endPoint x: 109, endPoint y: 139, distance: 141.8
click at [87, 279] on img at bounding box center [109, 290] width 116 height 57
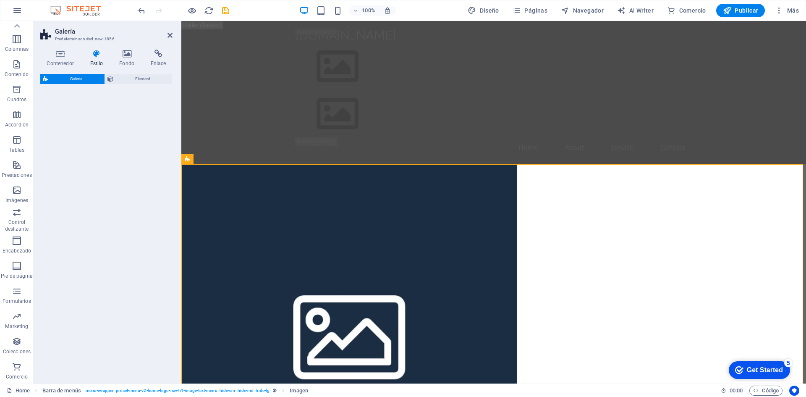
select select "rem"
select select "preset-gallery-v3-grid"
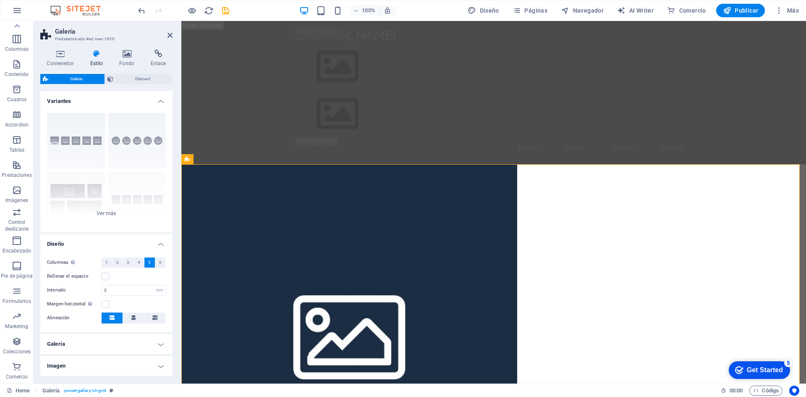
click at [169, 31] on h2 "Galería" at bounding box center [114, 32] width 118 height 8
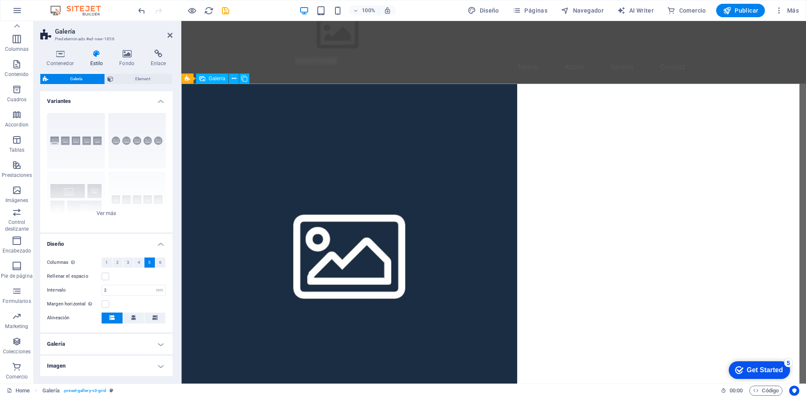
scroll to position [0, 0]
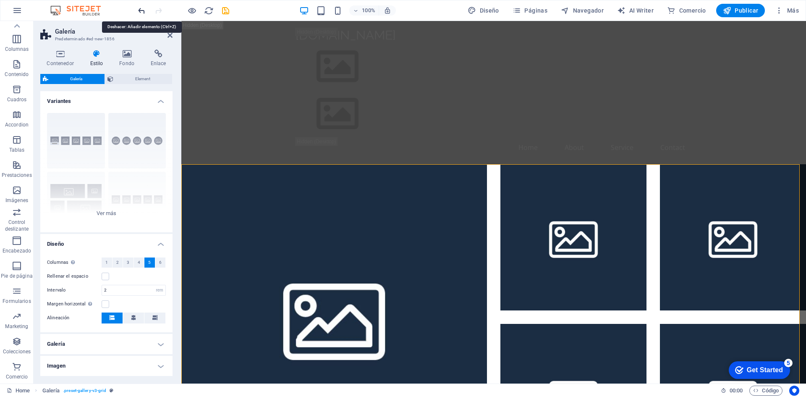
click at [142, 10] on icon "undo" at bounding box center [142, 11] width 10 height 10
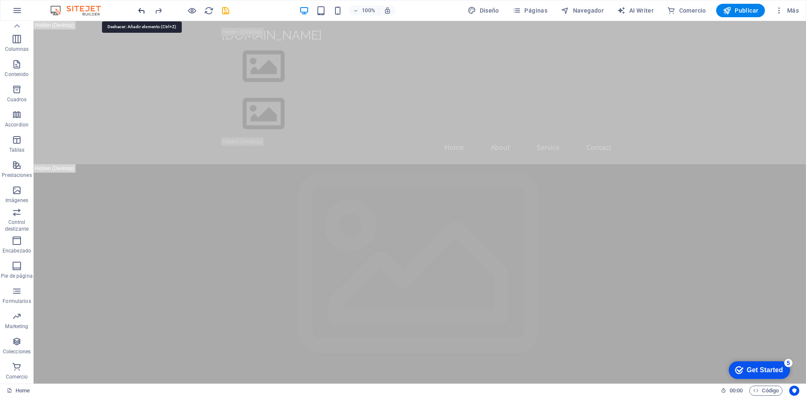
click at [142, 10] on icon "undo" at bounding box center [142, 11] width 10 height 10
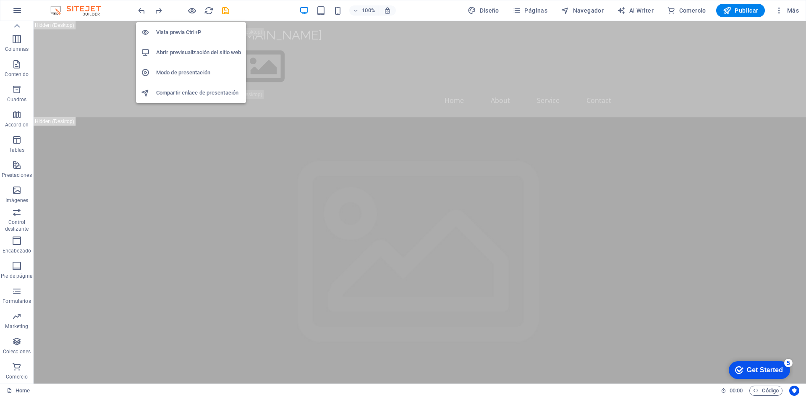
click at [189, 32] on h6 "Vista previa Ctrl+P" at bounding box center [198, 32] width 85 height 10
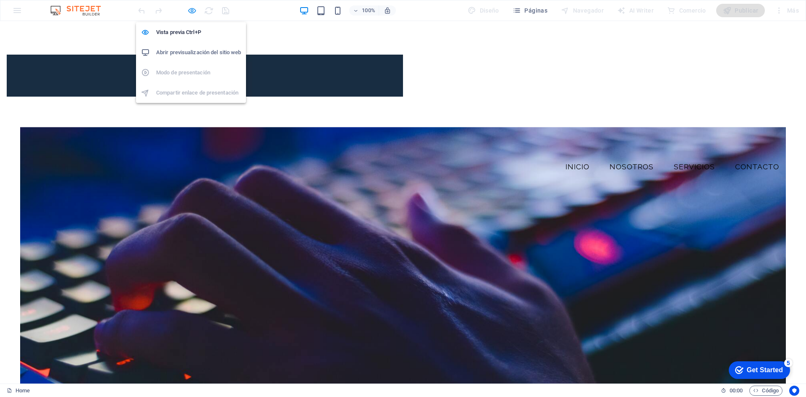
click at [193, 7] on icon "button" at bounding box center [192, 11] width 10 height 10
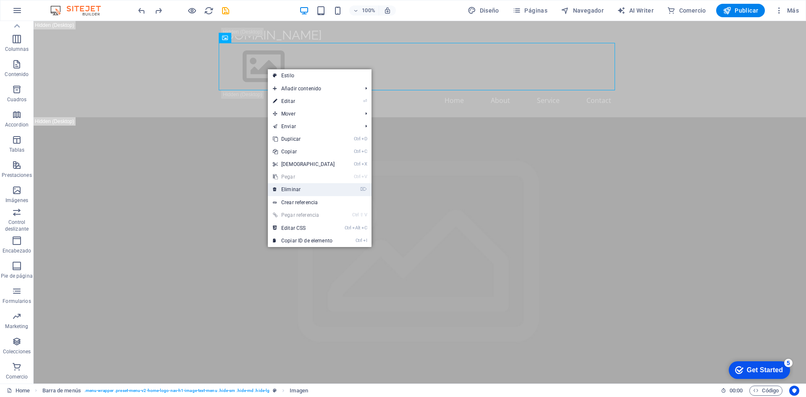
click at [303, 189] on link "⌦ Eliminar" at bounding box center [304, 189] width 72 height 13
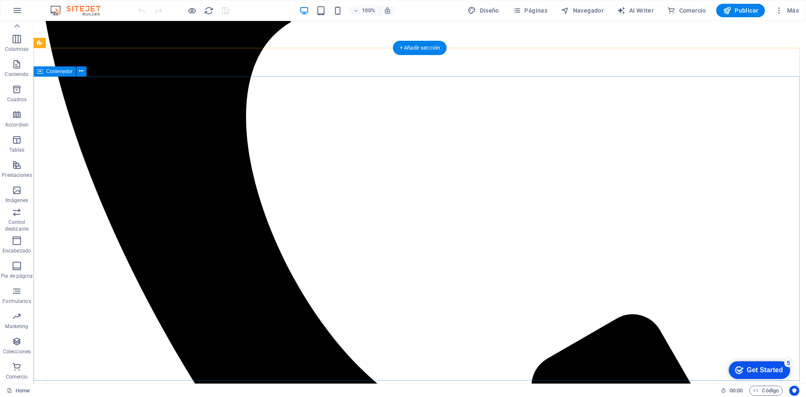
scroll to position [168, 0]
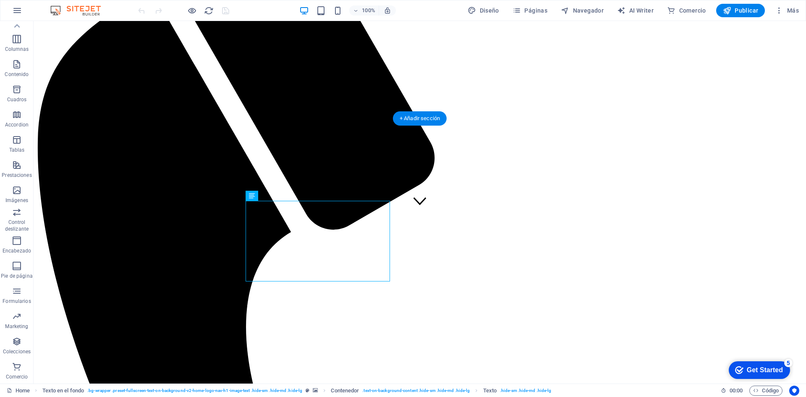
scroll to position [84, 0]
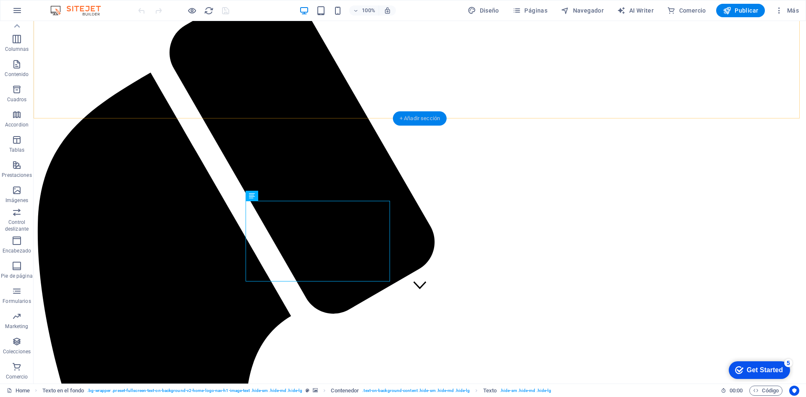
click at [420, 116] on div "+ Añadir sección" at bounding box center [420, 118] width 54 height 14
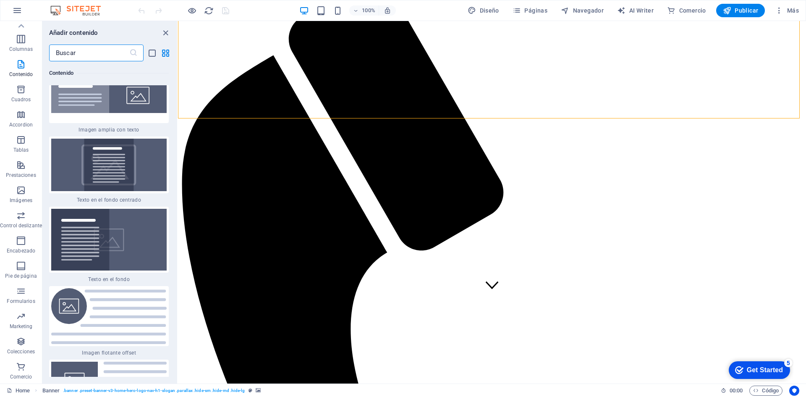
scroll to position [3395, 0]
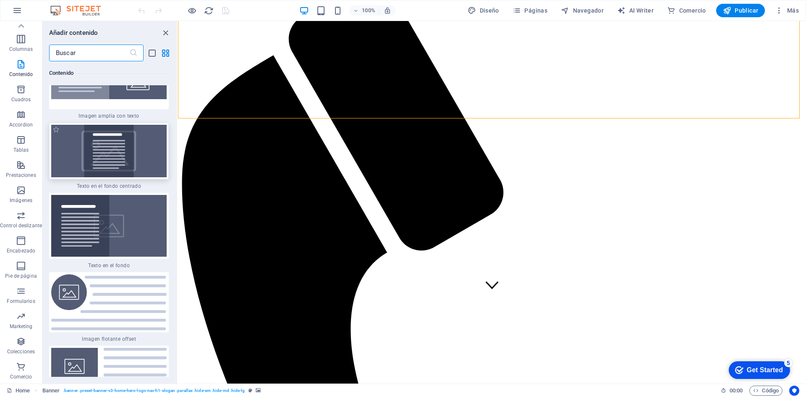
click at [105, 155] on img at bounding box center [109, 151] width 116 height 53
click at [178, 155] on div "Contenedor Banner Contenedor Banner Contenedor Texto en el fondo Texto Separado…" at bounding box center [492, 202] width 628 height 362
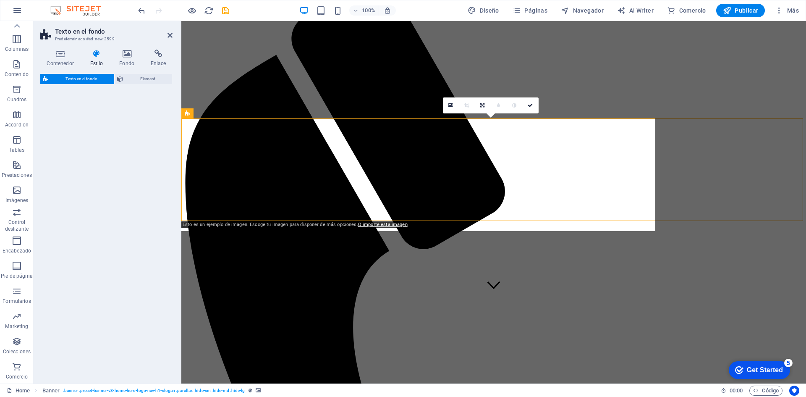
select select "%"
select select "rem"
select select "px"
select select "preset-fullscreen-text-on-background-v2-centered"
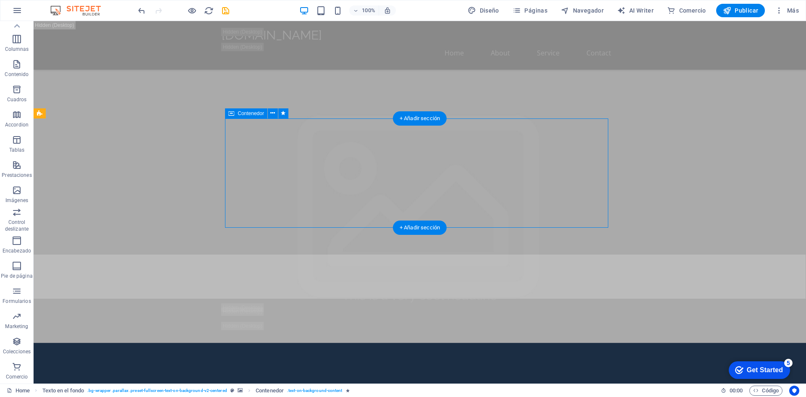
drag, startPoint x: 214, startPoint y: 163, endPoint x: 383, endPoint y: 176, distance: 170.2
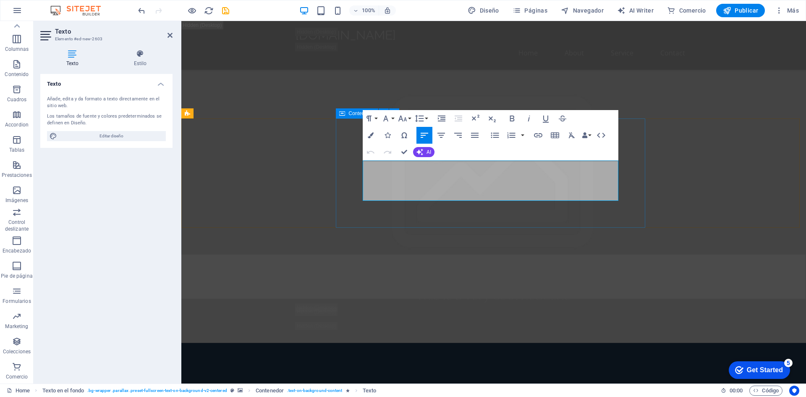
drag, startPoint x: 364, startPoint y: 166, endPoint x: 598, endPoint y: 201, distance: 236.5
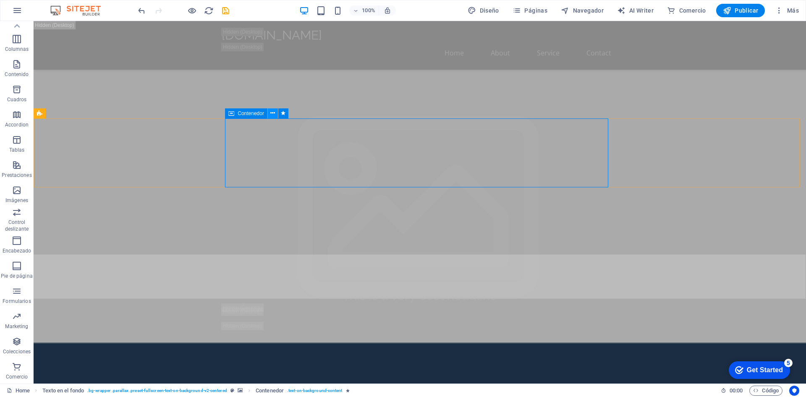
click at [274, 113] on icon at bounding box center [272, 113] width 5 height 9
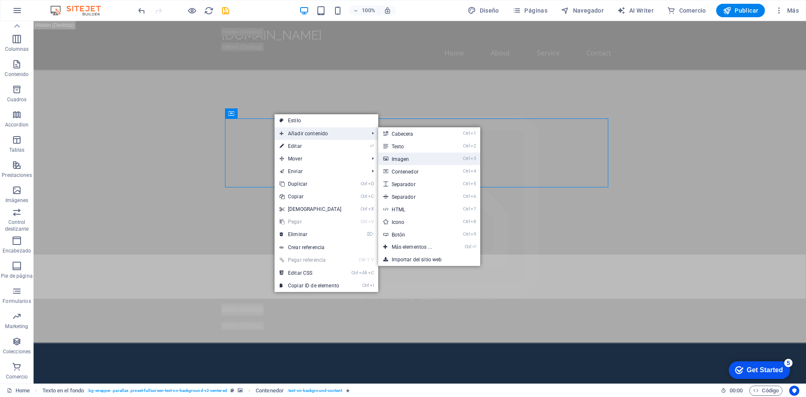
click at [407, 156] on link "Ctrl 3 Imagen" at bounding box center [413, 158] width 71 height 13
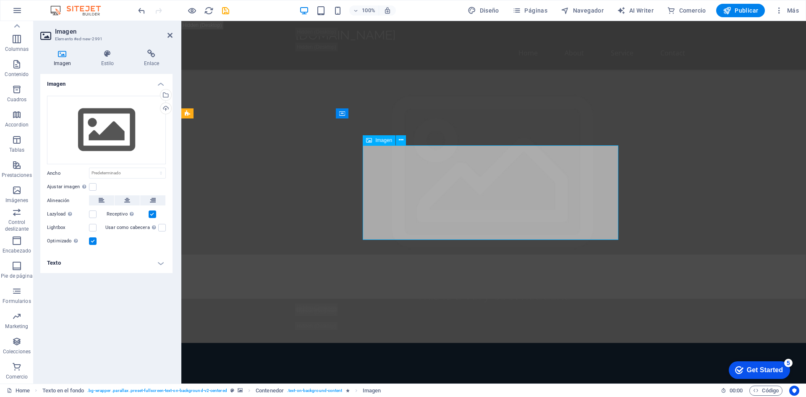
click at [168, 108] on div "Cargar" at bounding box center [165, 109] width 13 height 13
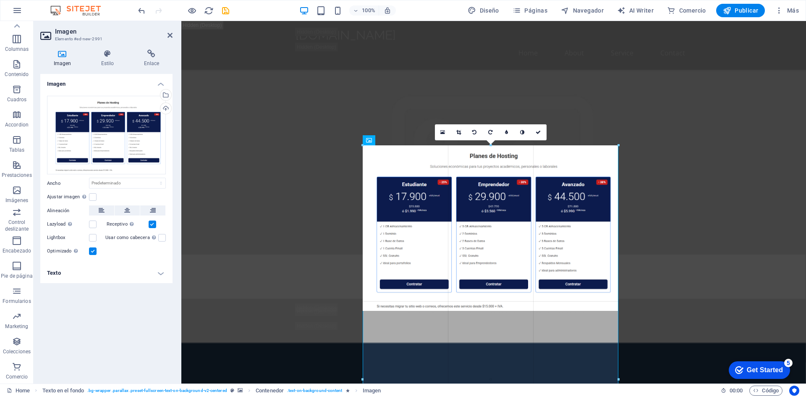
drag, startPoint x: 362, startPoint y: 228, endPoint x: 152, endPoint y: 201, distance: 212.6
type input "608"
select select "px"
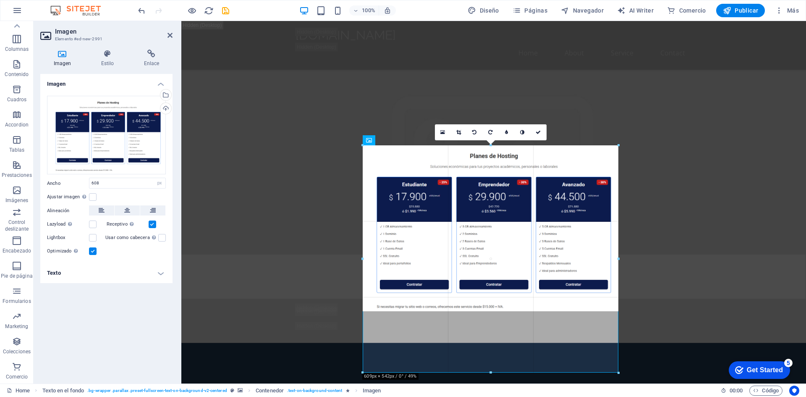
drag, startPoint x: 620, startPoint y: 310, endPoint x: 628, endPoint y: 317, distance: 10.7
drag, startPoint x: 618, startPoint y: 228, endPoint x: 447, endPoint y: 208, distance: 172.1
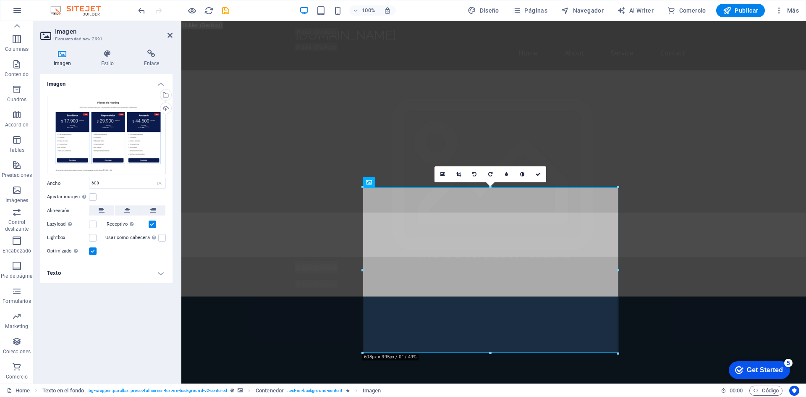
scroll to position [42, 0]
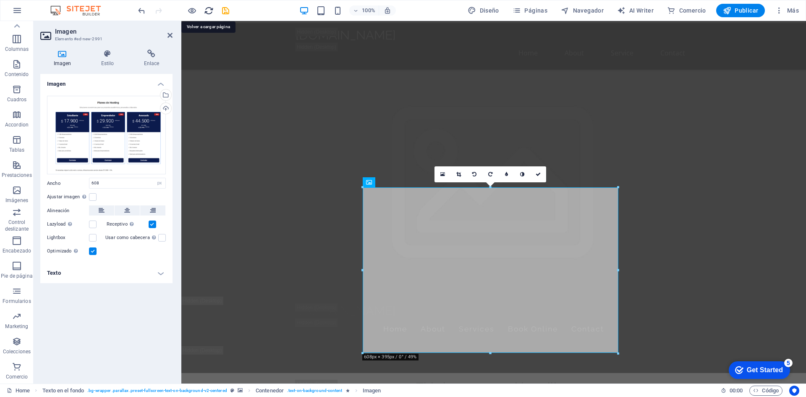
drag, startPoint x: 206, startPoint y: 8, endPoint x: 436, endPoint y: 32, distance: 231.4
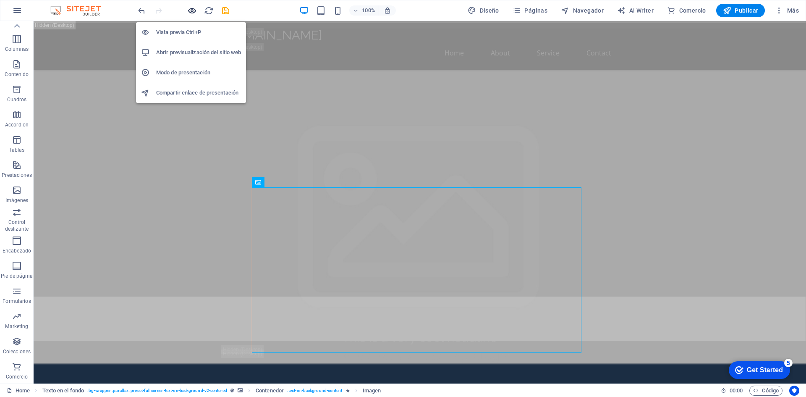
click at [193, 13] on icon "button" at bounding box center [192, 11] width 10 height 10
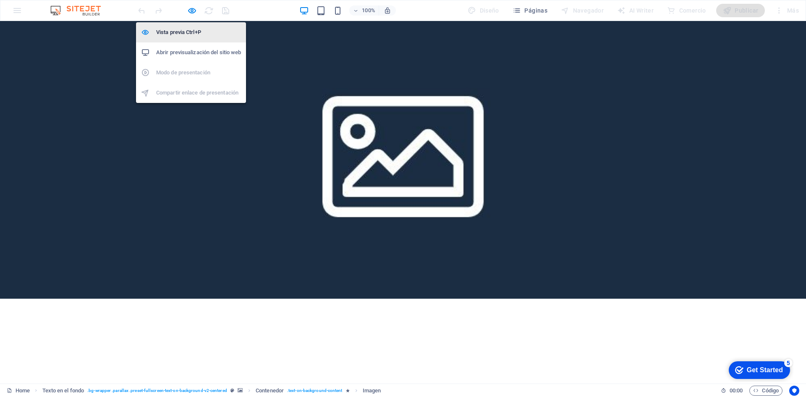
drag, startPoint x: 189, startPoint y: 30, endPoint x: 528, endPoint y: 139, distance: 356.8
click at [189, 30] on h6 "Vista previa Ctrl+P" at bounding box center [198, 32] width 85 height 10
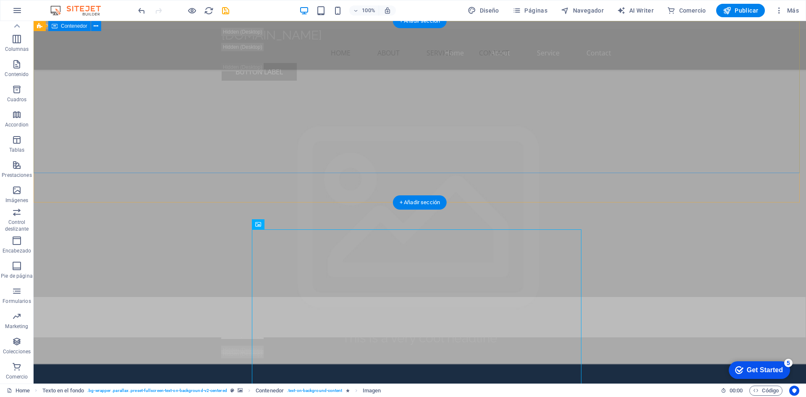
scroll to position [0, 0]
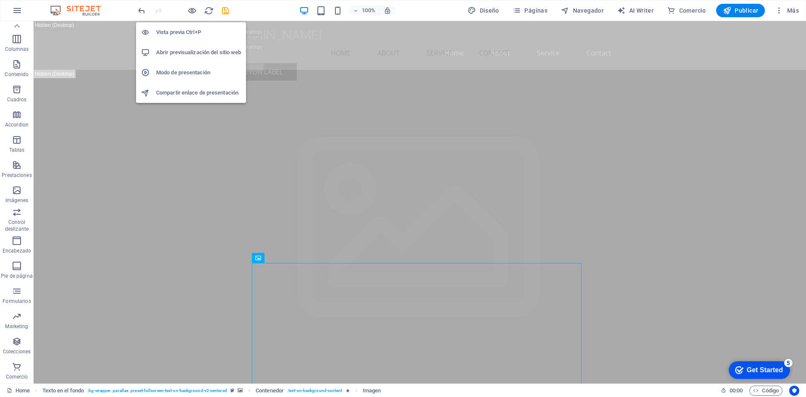
click at [192, 29] on h6 "Vista previa Ctrl+P" at bounding box center [198, 32] width 85 height 10
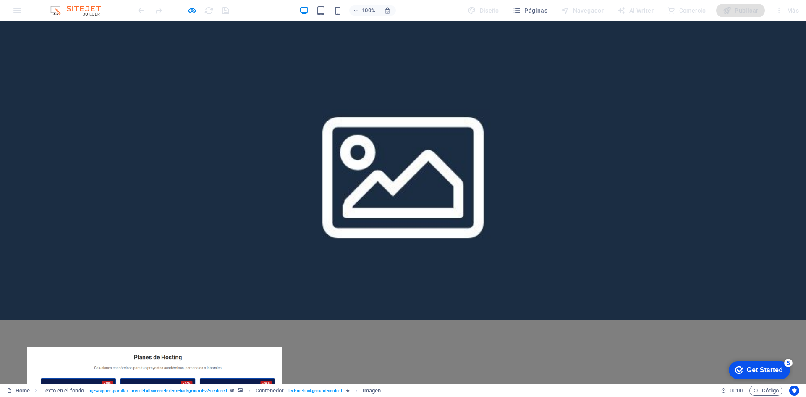
drag, startPoint x: 397, startPoint y: 60, endPoint x: 301, endPoint y: 52, distance: 96.5
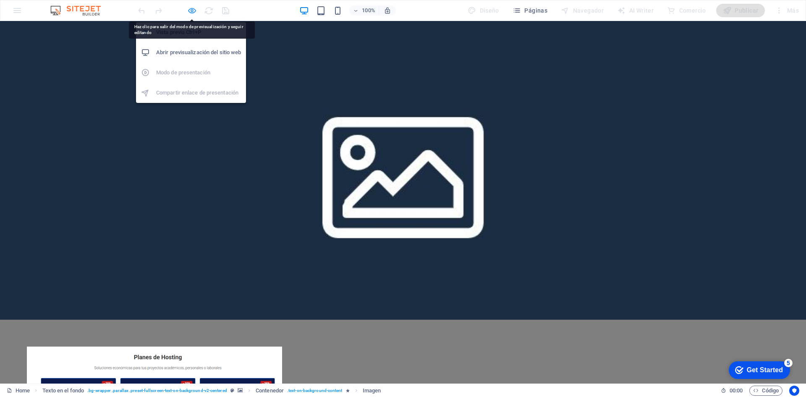
click at [193, 10] on icon "button" at bounding box center [192, 11] width 10 height 10
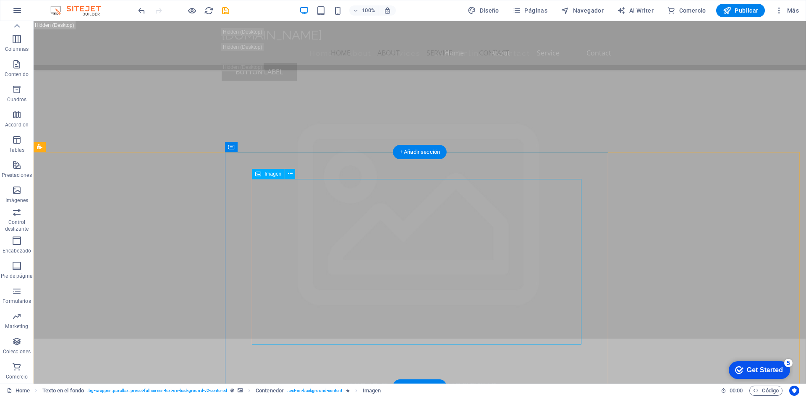
scroll to position [84, 0]
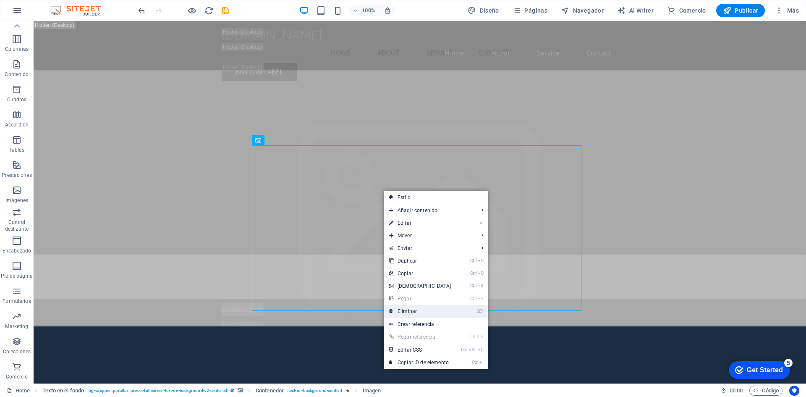
click at [415, 310] on link "⌦ Eliminar" at bounding box center [420, 311] width 72 height 13
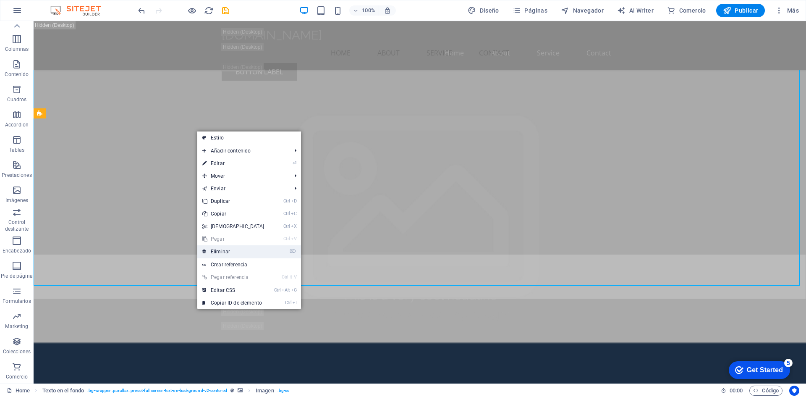
click at [224, 251] on link "⌦ Eliminar" at bounding box center [233, 251] width 72 height 13
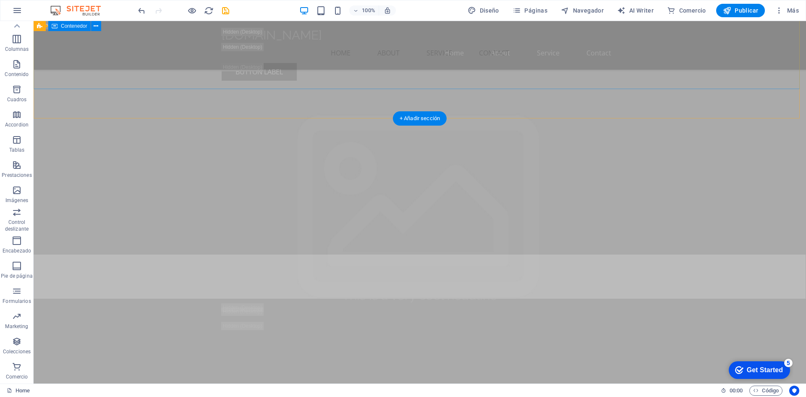
click at [297, 255] on div "This is a very cool headline This is a very appealing slogan" at bounding box center [420, 309] width 773 height 108
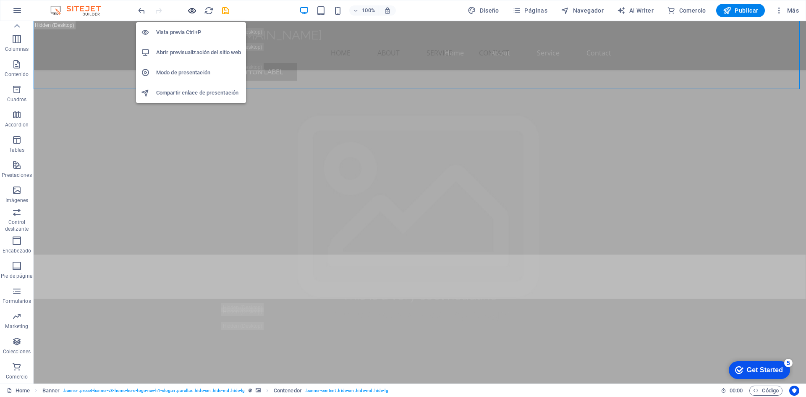
click at [190, 10] on icon "button" at bounding box center [192, 11] width 10 height 10
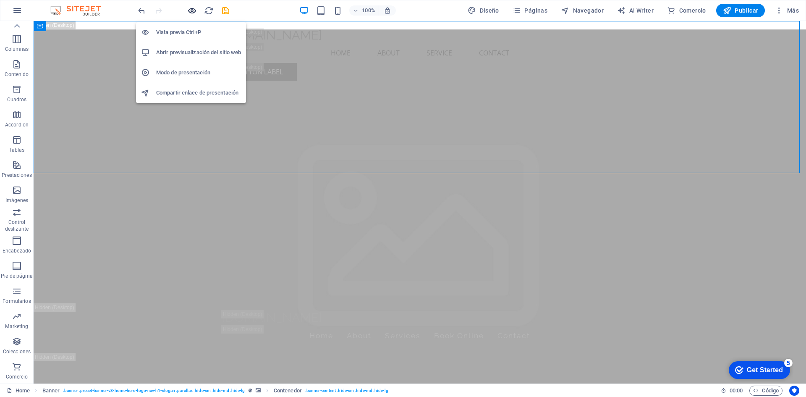
scroll to position [0, 0]
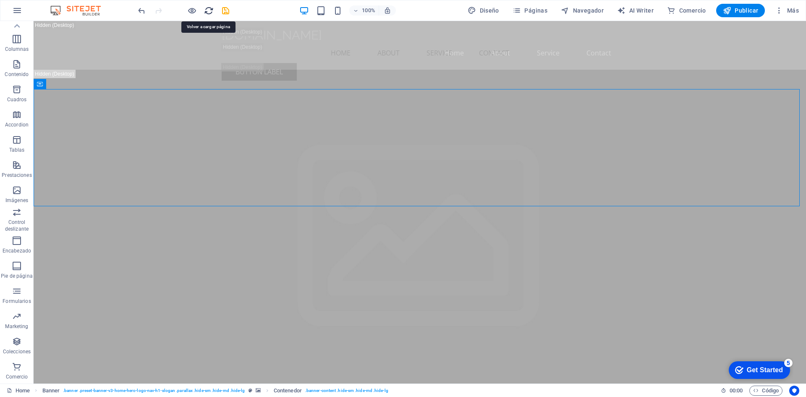
drag, startPoint x: 209, startPoint y: 10, endPoint x: 381, endPoint y: 42, distance: 175.7
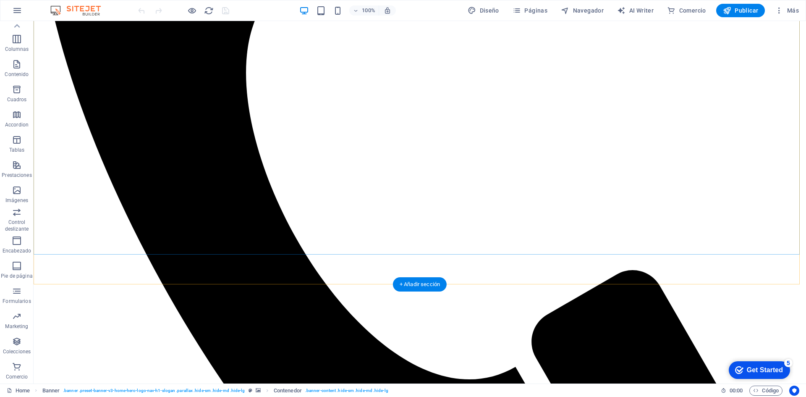
scroll to position [504, 0]
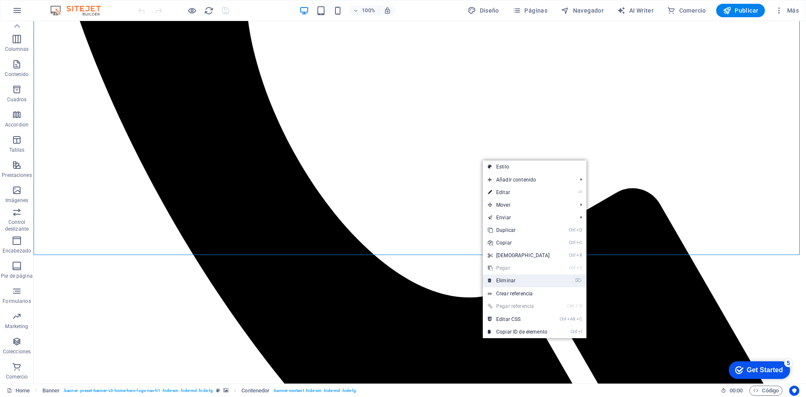
click at [506, 275] on link "⌦ Eliminar" at bounding box center [519, 280] width 72 height 13
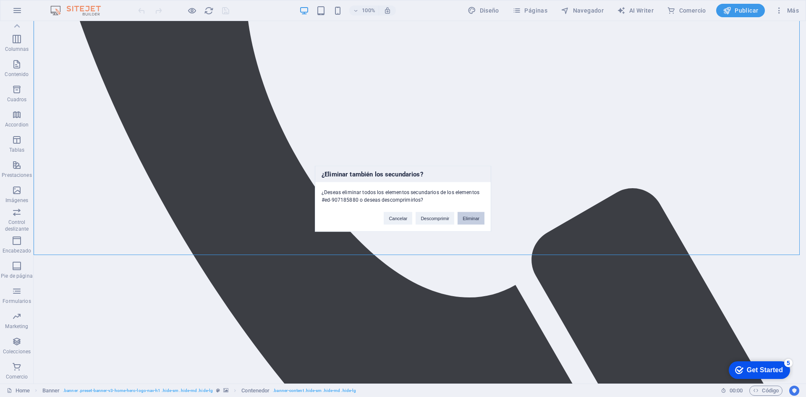
click at [470, 214] on button "Eliminar" at bounding box center [471, 218] width 27 height 13
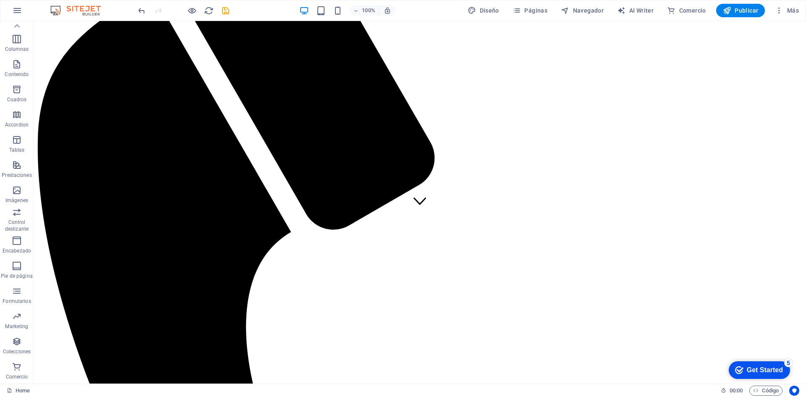
scroll to position [0, 0]
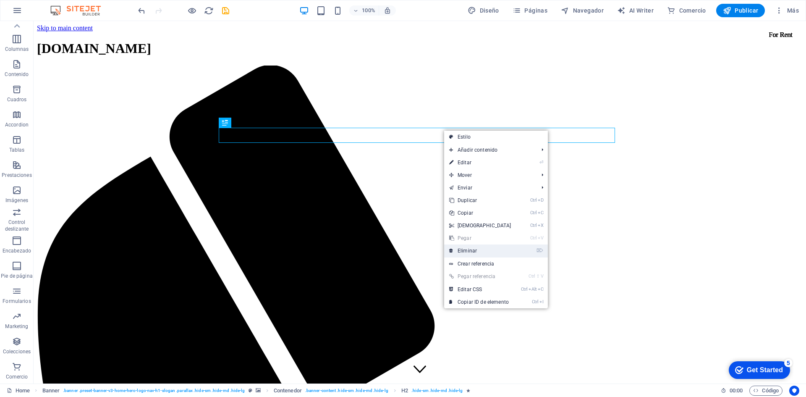
click at [475, 247] on link "⌦ Eliminar" at bounding box center [480, 250] width 72 height 13
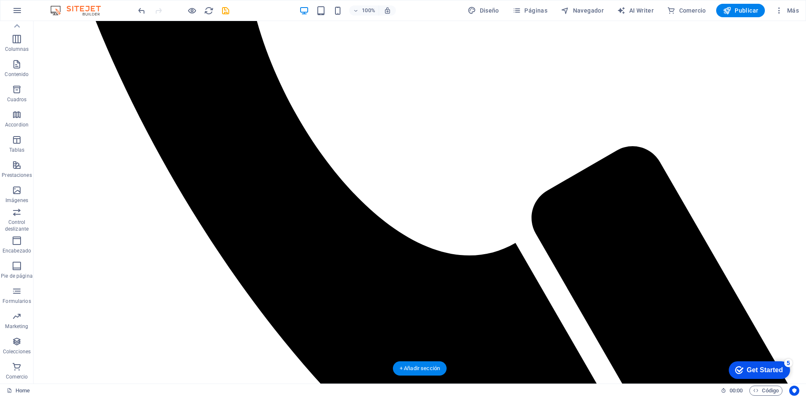
scroll to position [420, 0]
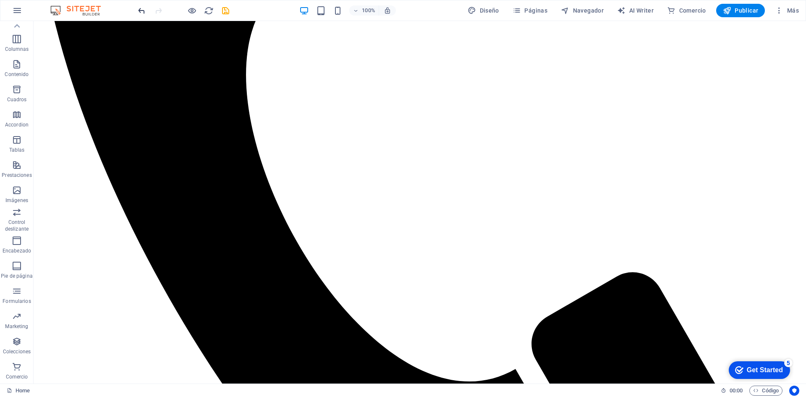
click at [137, 8] on icon "undo" at bounding box center [142, 11] width 10 height 10
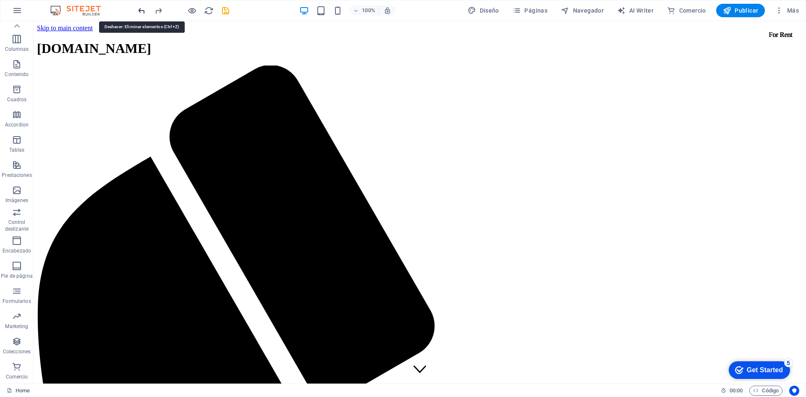
click at [137, 8] on icon "undo" at bounding box center [142, 11] width 10 height 10
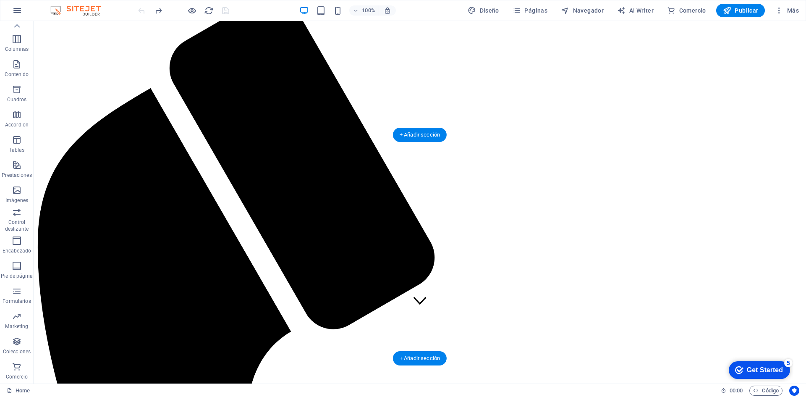
scroll to position [0, 0]
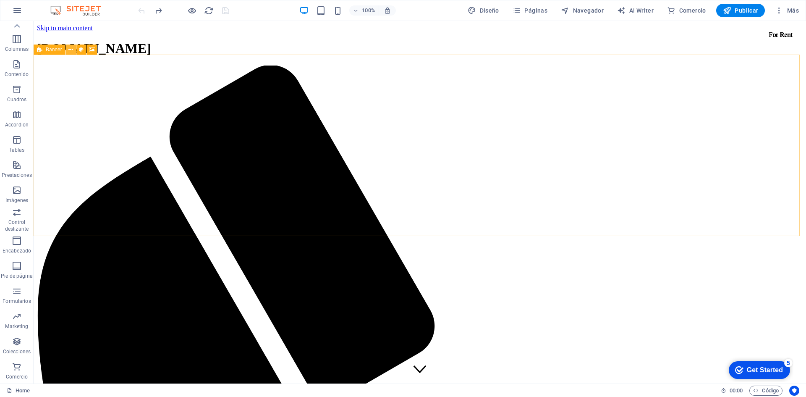
click at [73, 48] on icon at bounding box center [70, 49] width 5 height 9
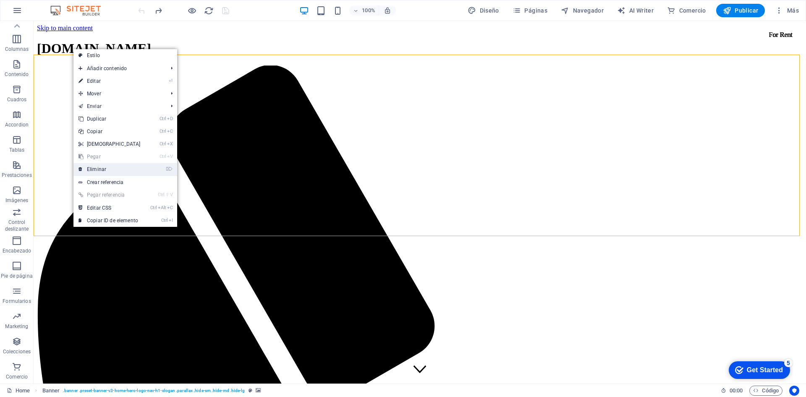
click at [107, 171] on link "⌦ Eliminar" at bounding box center [110, 169] width 72 height 13
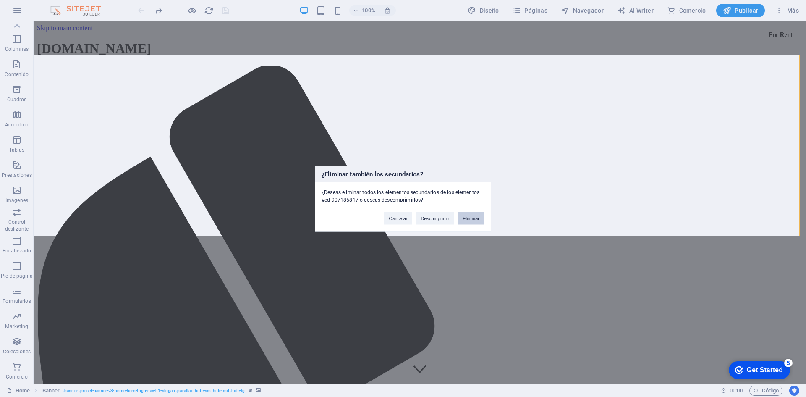
click at [471, 218] on button "Eliminar" at bounding box center [471, 218] width 27 height 13
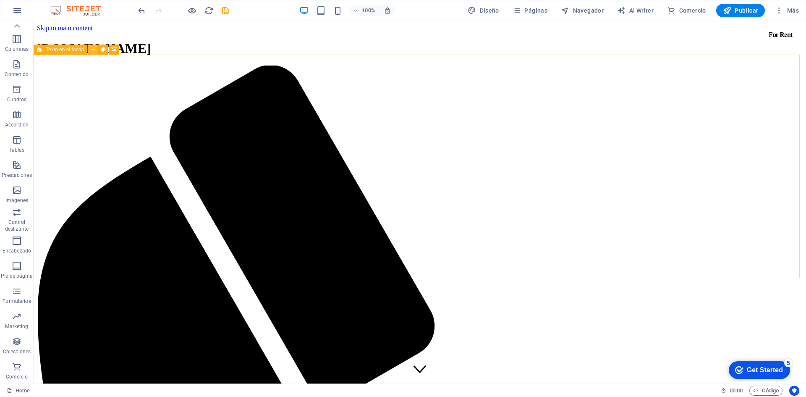
click at [92, 49] on icon at bounding box center [93, 49] width 5 height 9
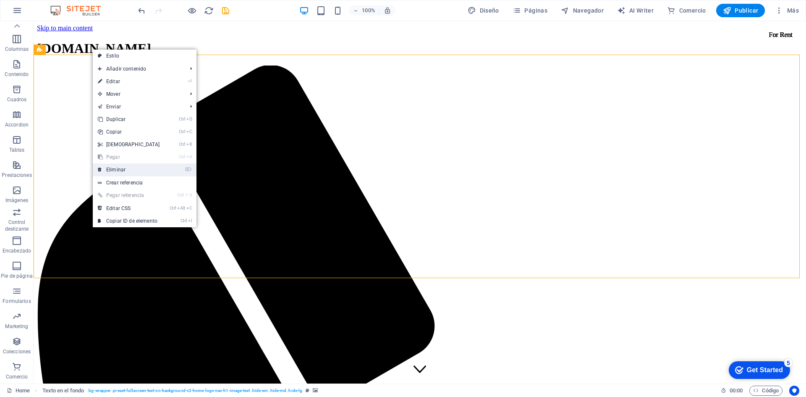
click at [115, 167] on link "⌦ Eliminar" at bounding box center [129, 169] width 72 height 13
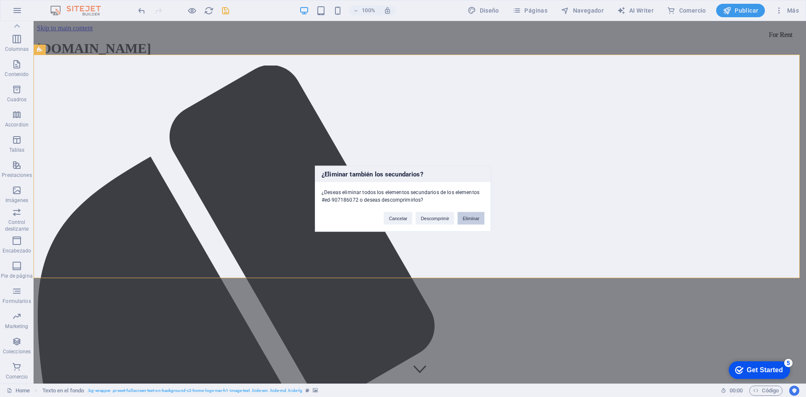
click at [473, 221] on button "Eliminar" at bounding box center [471, 218] width 27 height 13
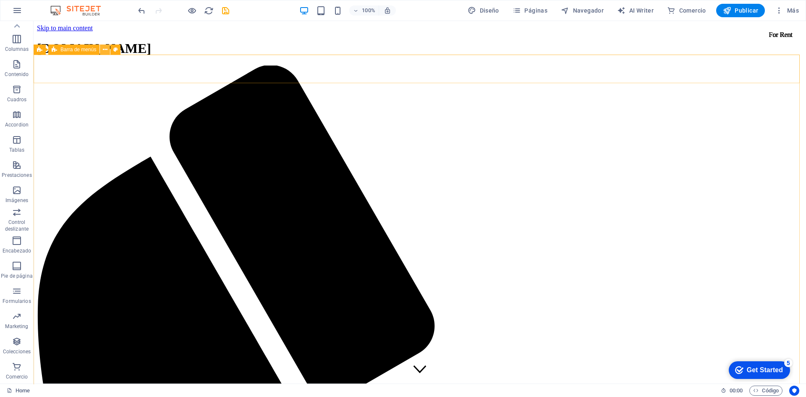
click at [105, 51] on icon at bounding box center [105, 49] width 5 height 9
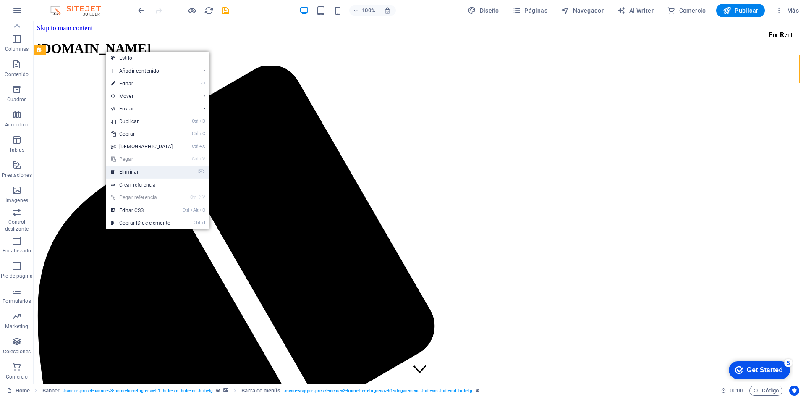
click at [138, 171] on link "⌦ Eliminar" at bounding box center [142, 171] width 72 height 13
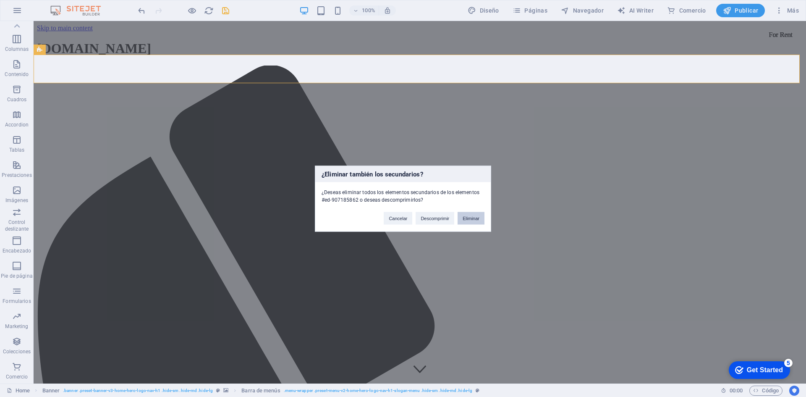
click at [461, 221] on button "Eliminar" at bounding box center [471, 218] width 27 height 13
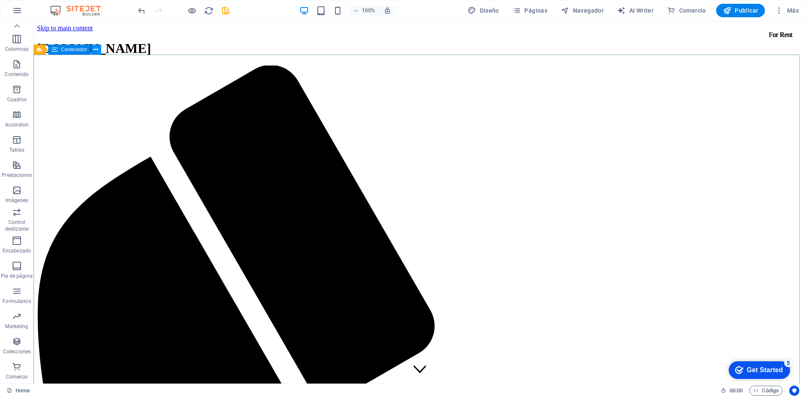
click at [99, 50] on button at bounding box center [96, 50] width 10 height 10
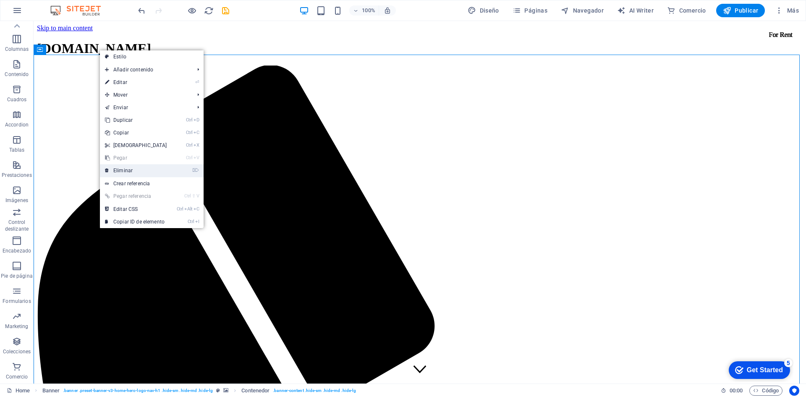
click at [129, 171] on link "⌦ Eliminar" at bounding box center [136, 170] width 72 height 13
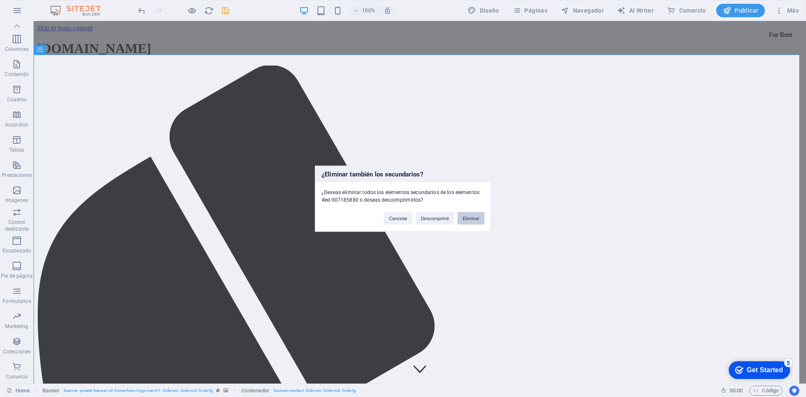
click at [475, 218] on button "Eliminar" at bounding box center [471, 218] width 27 height 13
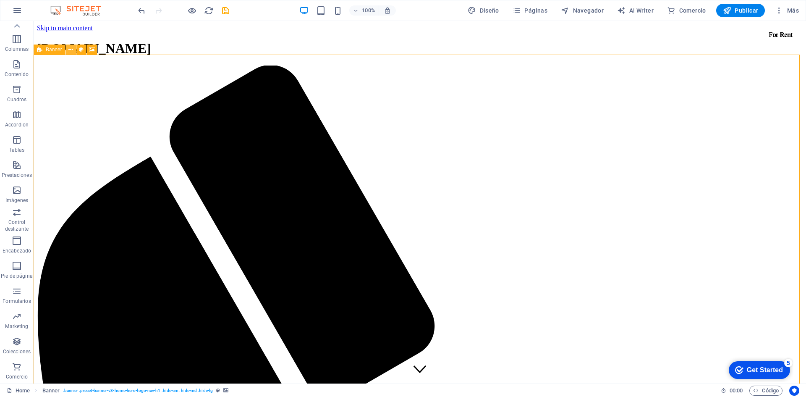
click at [72, 51] on icon at bounding box center [70, 49] width 5 height 9
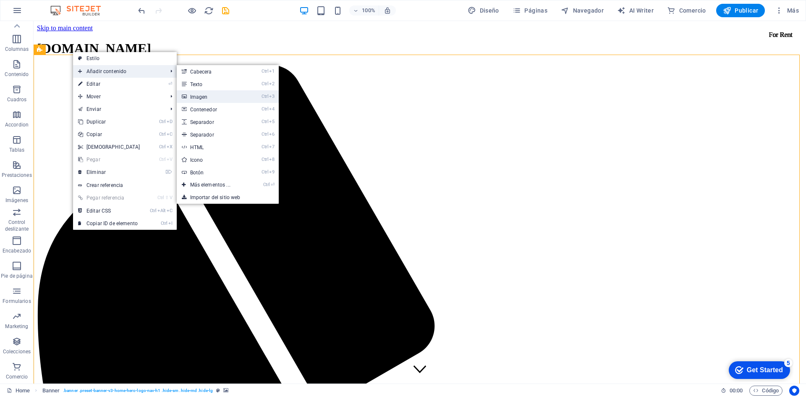
click at [197, 95] on link "Ctrl 3 Imagen" at bounding box center [212, 96] width 71 height 13
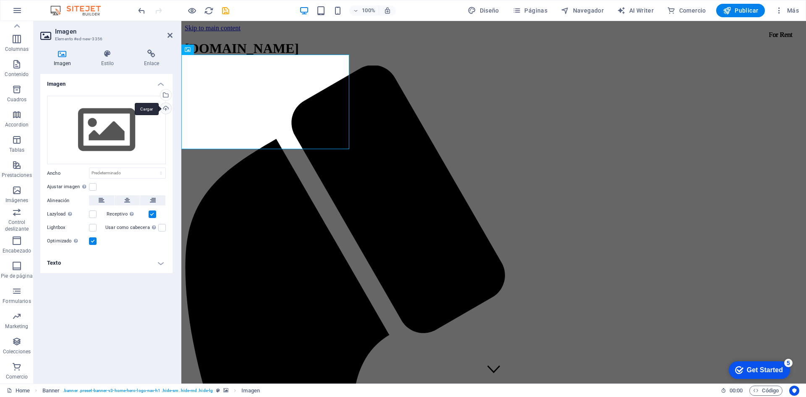
click at [167, 107] on div "Cargar" at bounding box center [165, 109] width 13 height 13
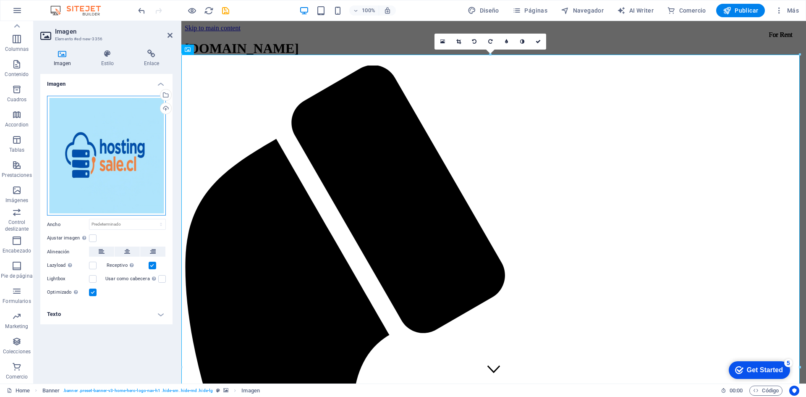
click at [124, 160] on div "Arrastra archivos aquí, haz clic para escoger archivos o selecciona archivos de…" at bounding box center [106, 156] width 119 height 120
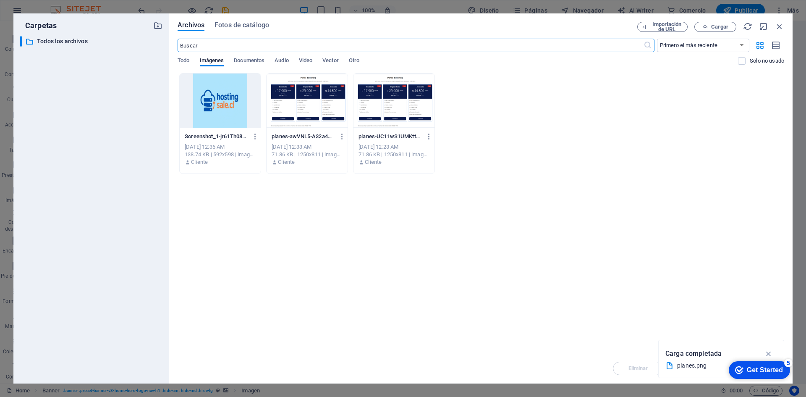
click at [230, 105] on div at bounding box center [220, 101] width 81 height 55
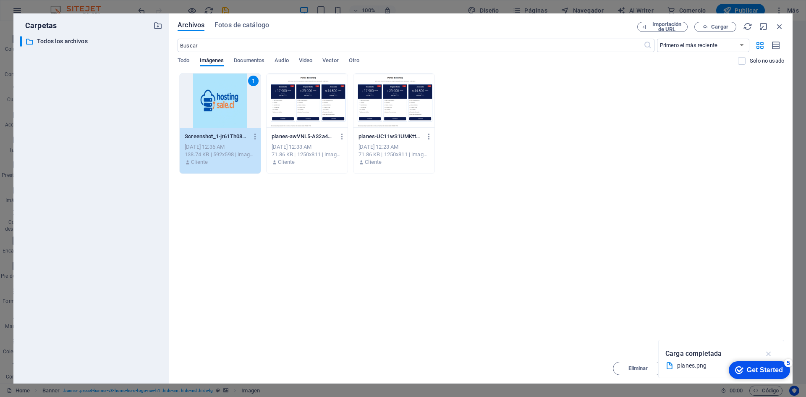
click at [771, 355] on icon "button" at bounding box center [769, 353] width 10 height 9
click at [778, 24] on icon "button" at bounding box center [779, 26] width 9 height 9
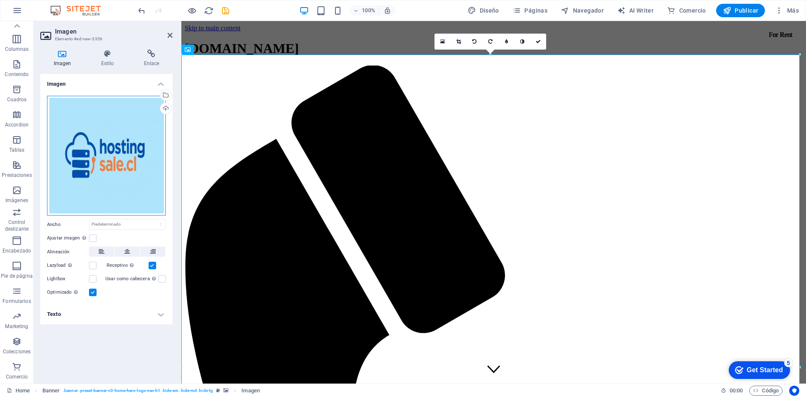
click at [112, 144] on div "Arrastra archivos aquí, haz clic para escoger archivos o selecciona archivos de…" at bounding box center [106, 156] width 119 height 120
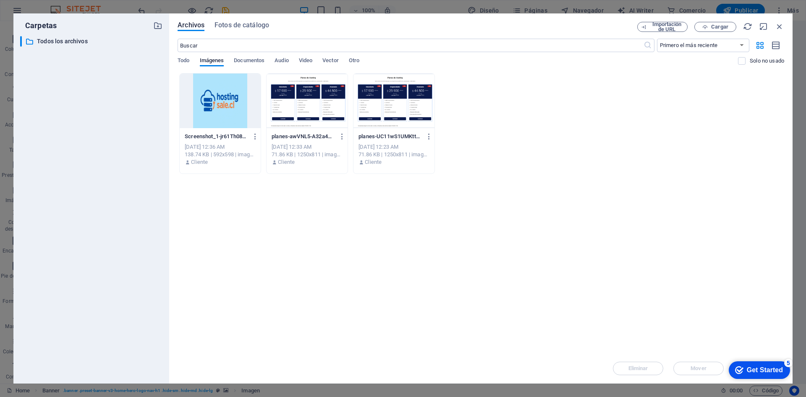
click at [242, 110] on div at bounding box center [220, 101] width 81 height 55
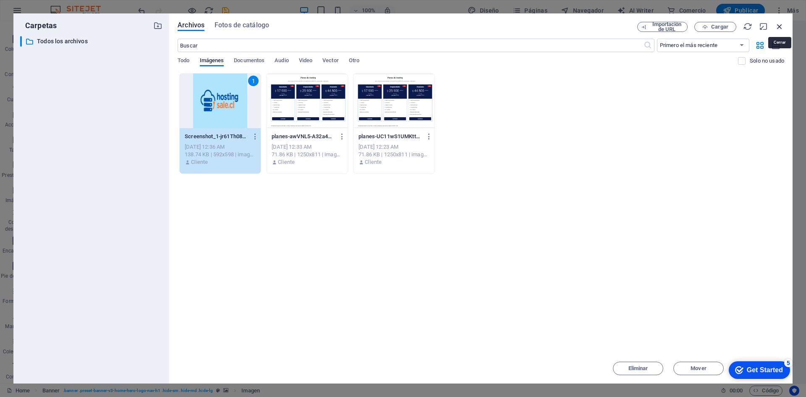
click at [782, 26] on icon "button" at bounding box center [779, 26] width 9 height 9
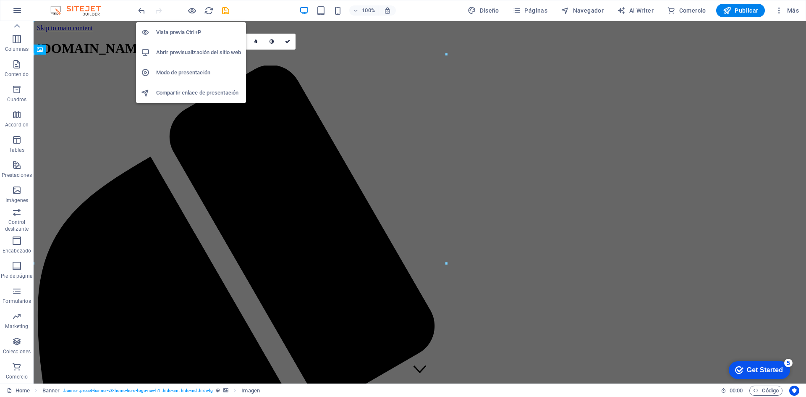
click at [202, 55] on h6 "Abrir previsualización del sitio web" at bounding box center [198, 52] width 85 height 10
click at [206, 51] on h6 "Abrir previsualización del sitio web" at bounding box center [198, 52] width 85 height 10
click at [198, 29] on h6 "Vista previa Ctrl+P" at bounding box center [198, 32] width 85 height 10
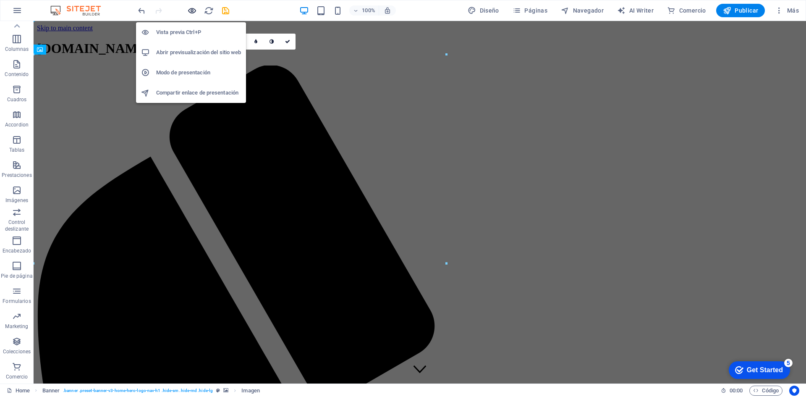
click at [192, 10] on icon "button" at bounding box center [192, 11] width 10 height 10
click at [191, 35] on h6 "Vista previa Ctrl+P" at bounding box center [198, 32] width 85 height 10
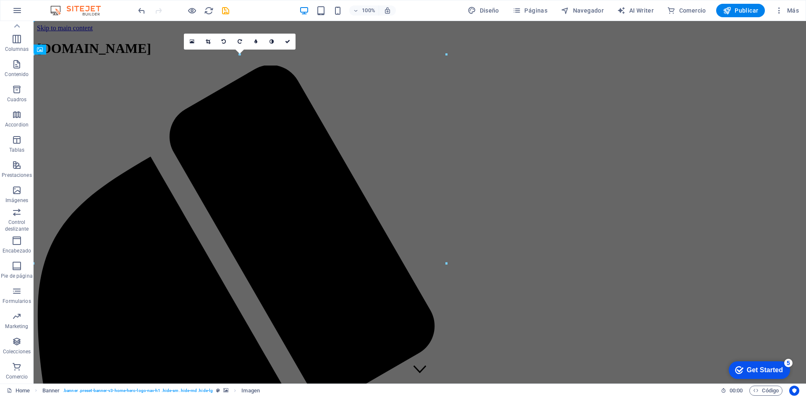
click at [39, 50] on icon at bounding box center [40, 50] width 6 height 10
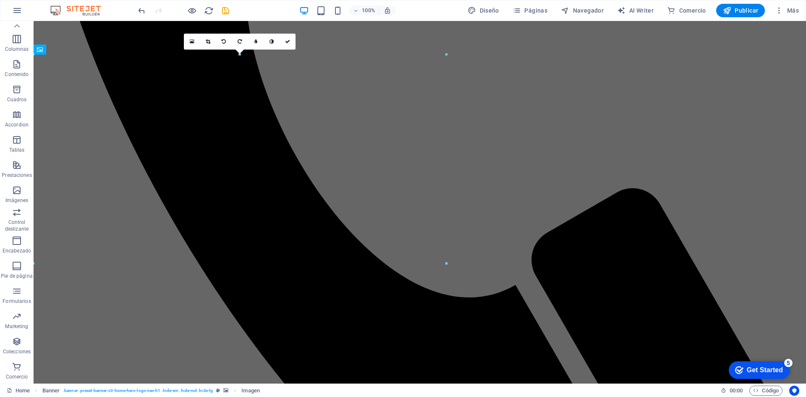
scroll to position [546, 0]
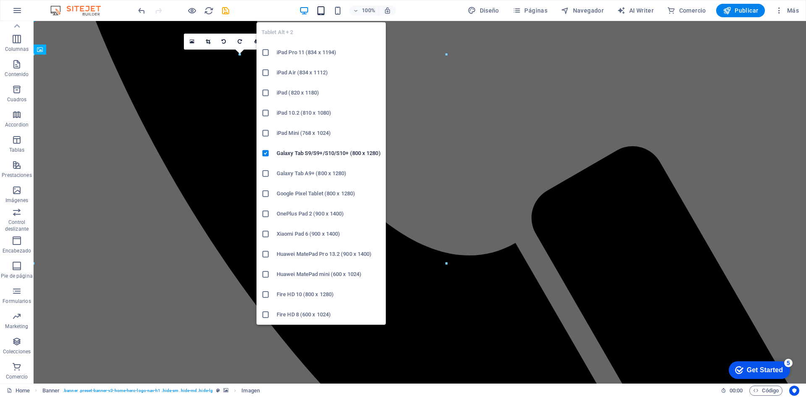
click at [323, 11] on icon "button" at bounding box center [321, 11] width 10 height 10
click at [300, 170] on h6 "Galaxy Tab A9+ (800 x 1280)" at bounding box center [329, 173] width 104 height 10
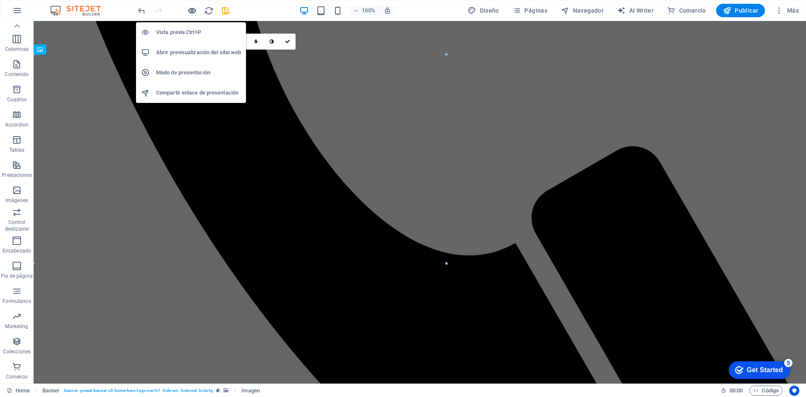
click at [191, 8] on icon "button" at bounding box center [192, 11] width 10 height 10
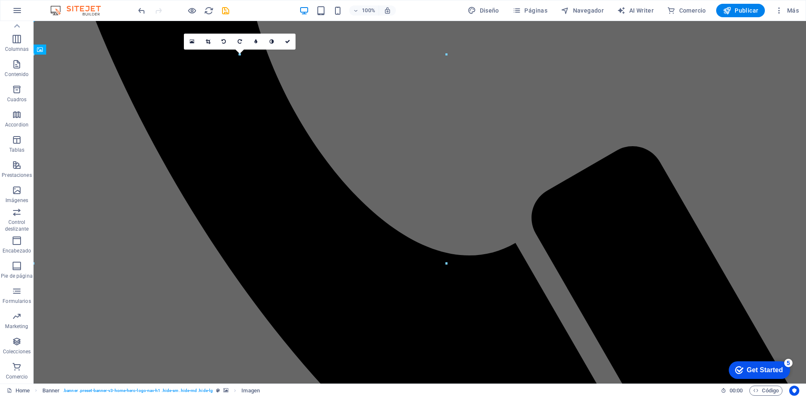
click at [136, 10] on div "100% Diseño Páginas Navegador AI Writer Comercio Publicar Más" at bounding box center [403, 10] width 806 height 20
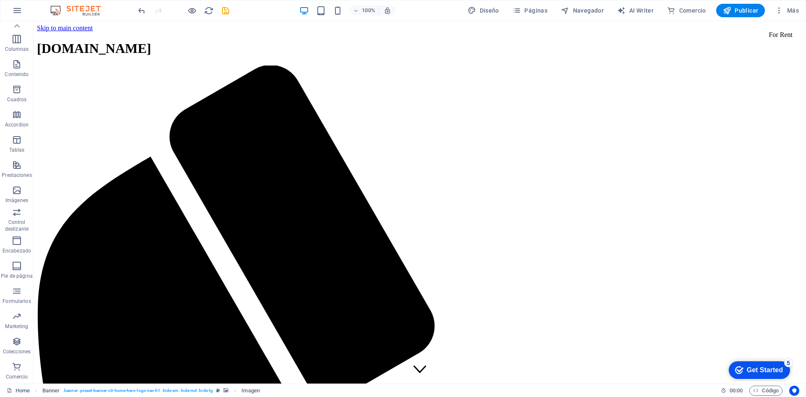
scroll to position [0, 0]
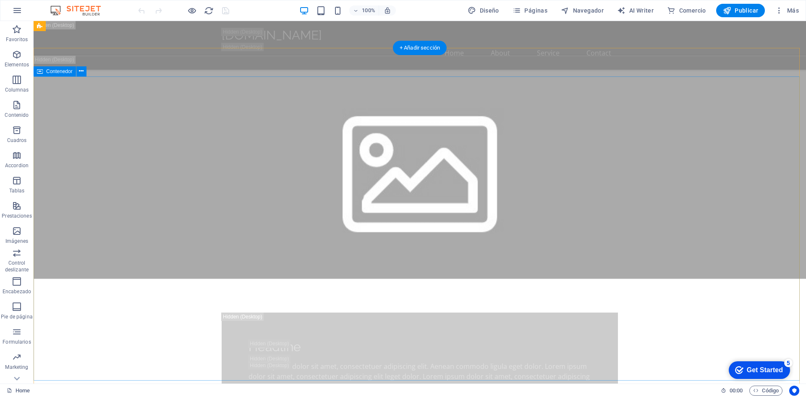
scroll to position [378, 0]
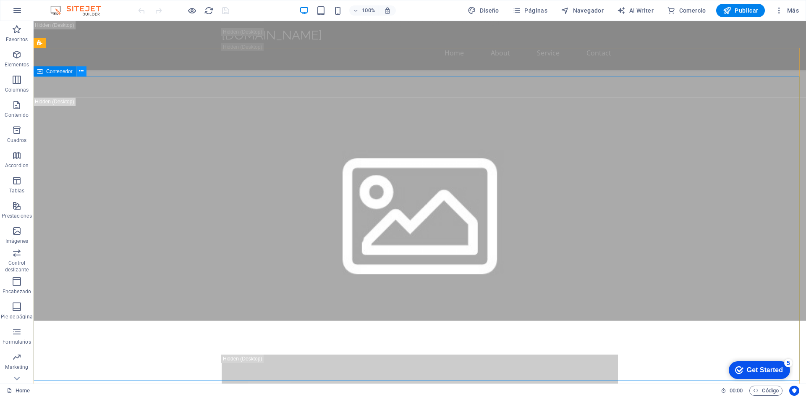
click at [84, 69] on button at bounding box center [81, 71] width 10 height 10
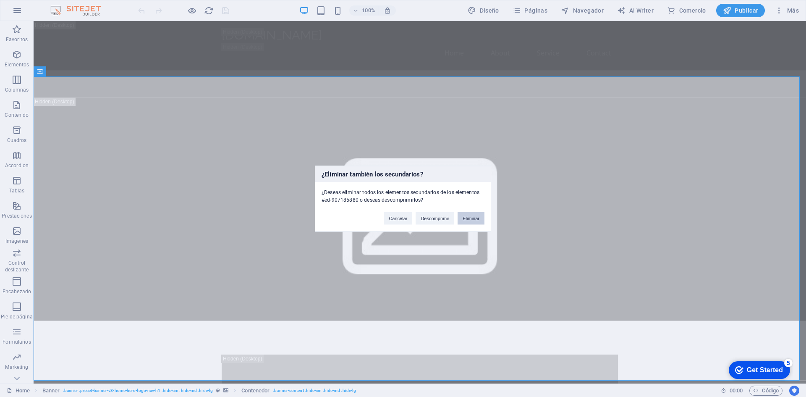
click at [0, 0] on button "Eliminar" at bounding box center [0, 0] width 0 height 0
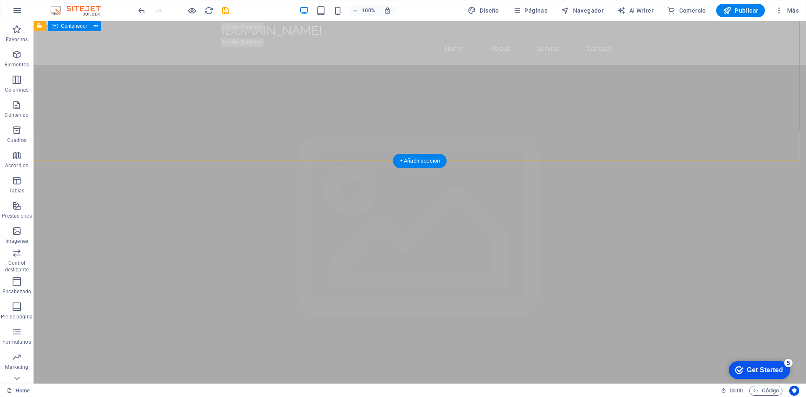
scroll to position [0, 0]
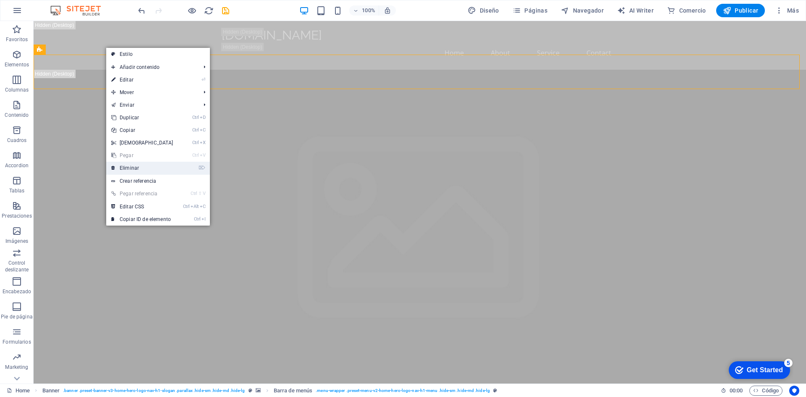
click at [134, 169] on link "⌦ Eliminar" at bounding box center [142, 168] width 72 height 13
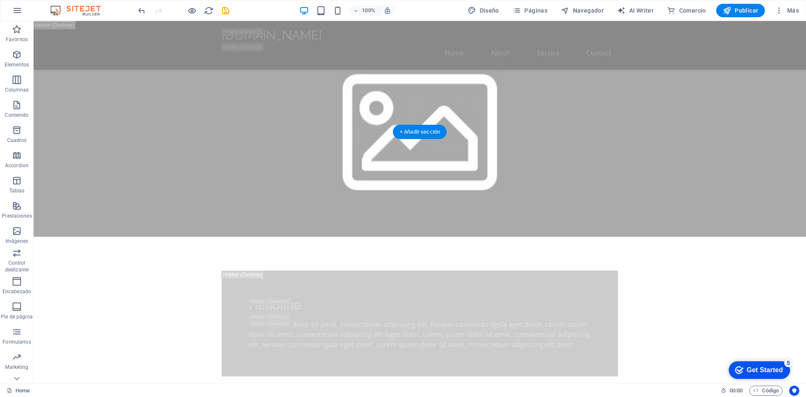
scroll to position [294, 0]
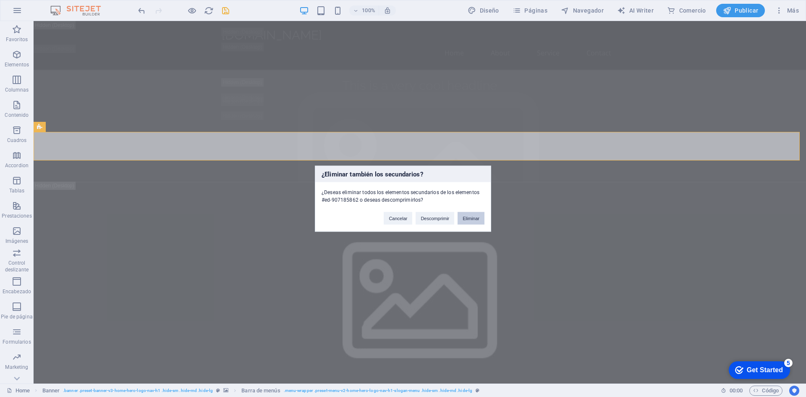
click at [473, 215] on button "Eliminar" at bounding box center [471, 218] width 27 height 13
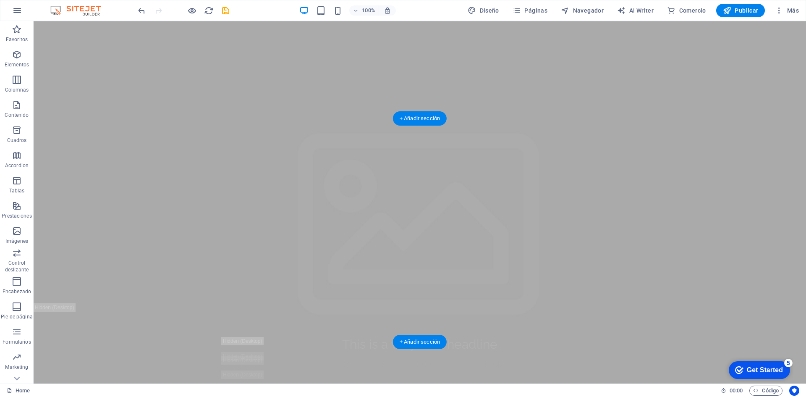
scroll to position [0, 0]
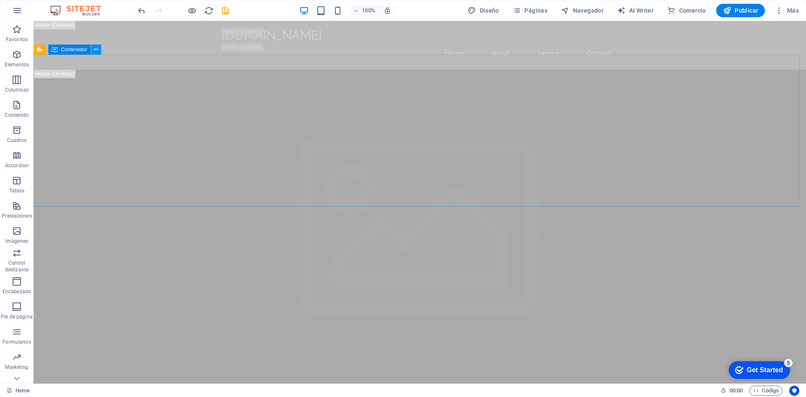
click at [0, 0] on icon at bounding box center [0, 0] width 0 height 0
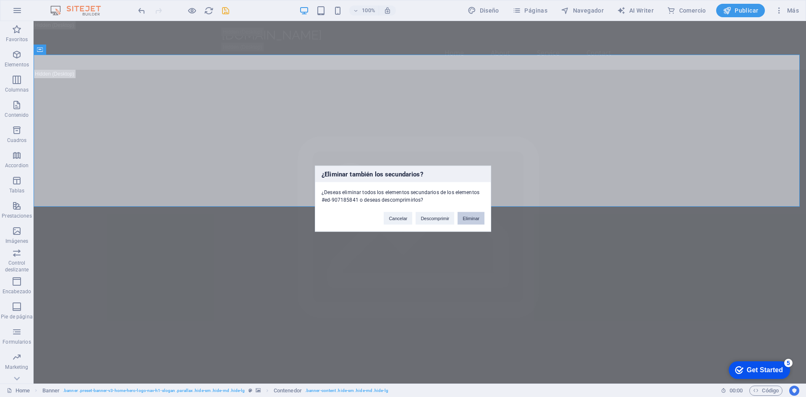
click at [471, 219] on figure at bounding box center [420, 297] width 773 height 454
select select "vh"
select select "header"
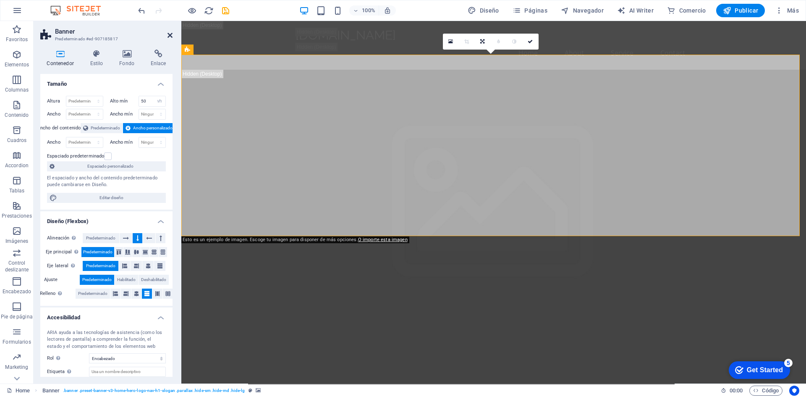
click at [171, 34] on icon at bounding box center [170, 35] width 5 height 7
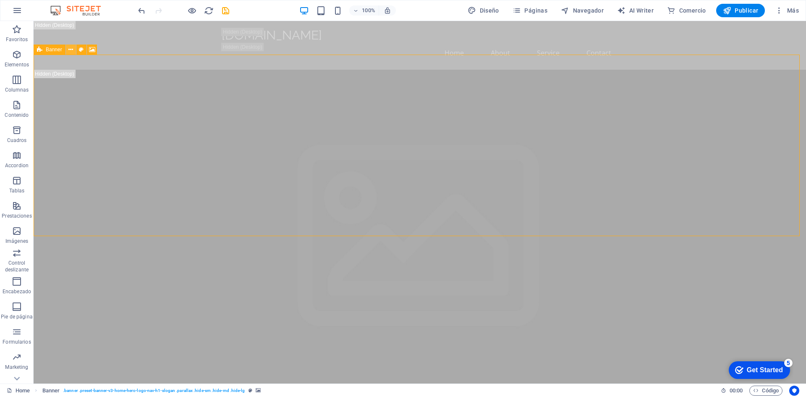
click at [0, 0] on icon at bounding box center [0, 0] width 0 height 0
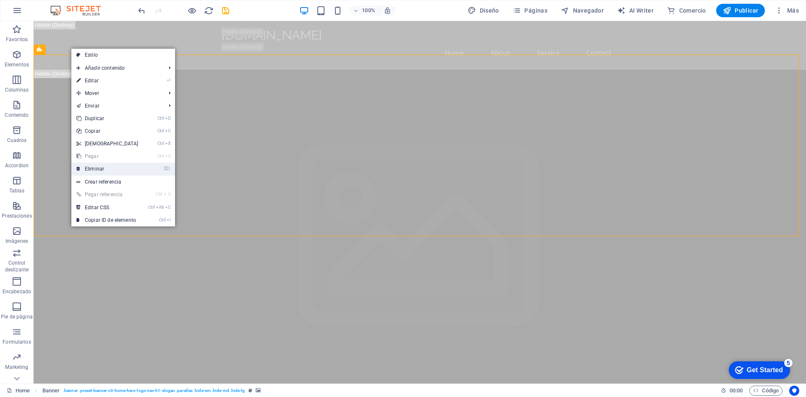
click at [97, 169] on link "⌦ Eliminar" at bounding box center [107, 169] width 72 height 13
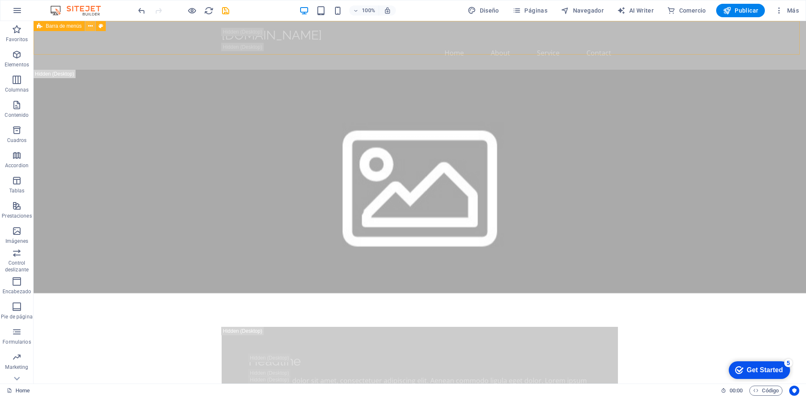
click at [89, 25] on icon at bounding box center [90, 26] width 5 height 9
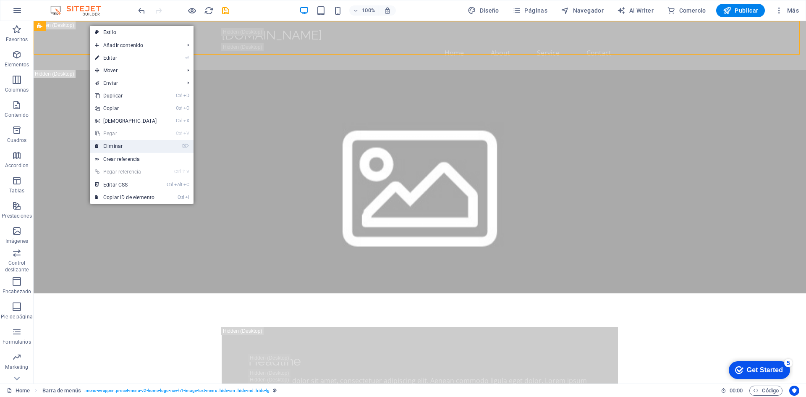
click at [108, 144] on link "⌦ Eliminar" at bounding box center [126, 146] width 72 height 13
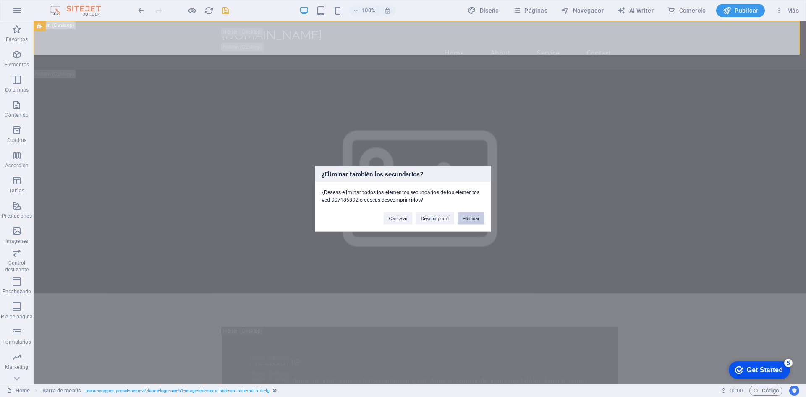
click at [483, 216] on button "Eliminar" at bounding box center [471, 218] width 27 height 13
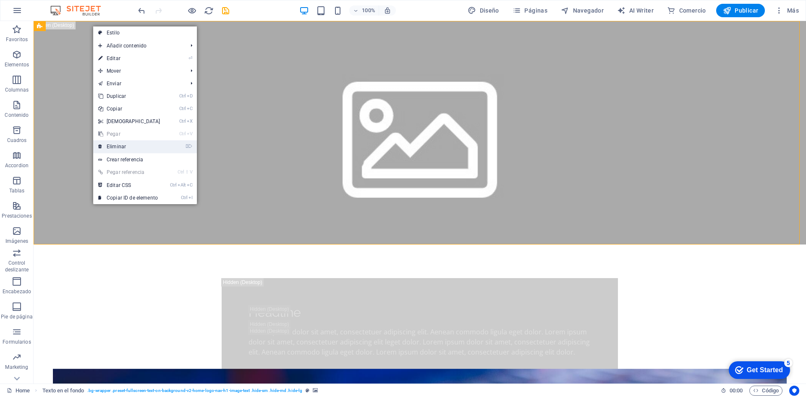
click at [127, 147] on link "⌦ Eliminar" at bounding box center [129, 146] width 72 height 13
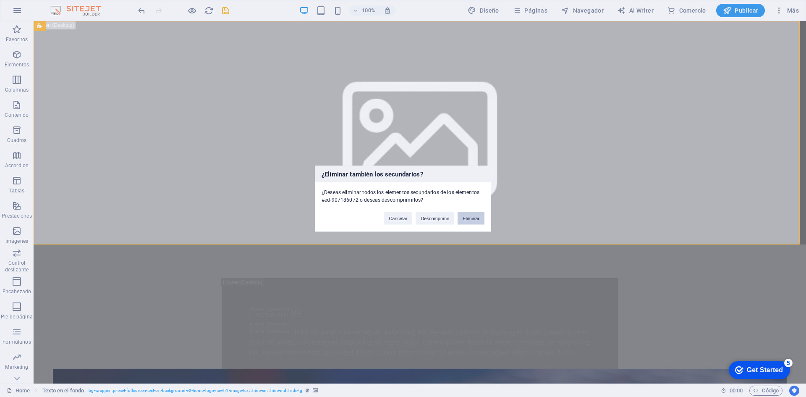
click at [467, 213] on button "Eliminar" at bounding box center [471, 218] width 27 height 13
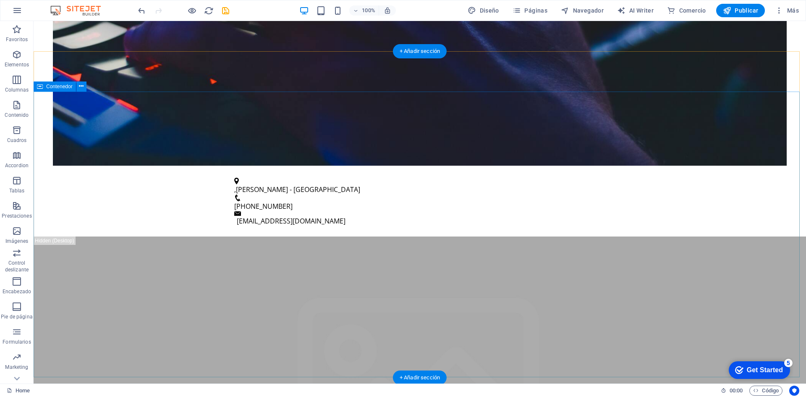
scroll to position [378, 0]
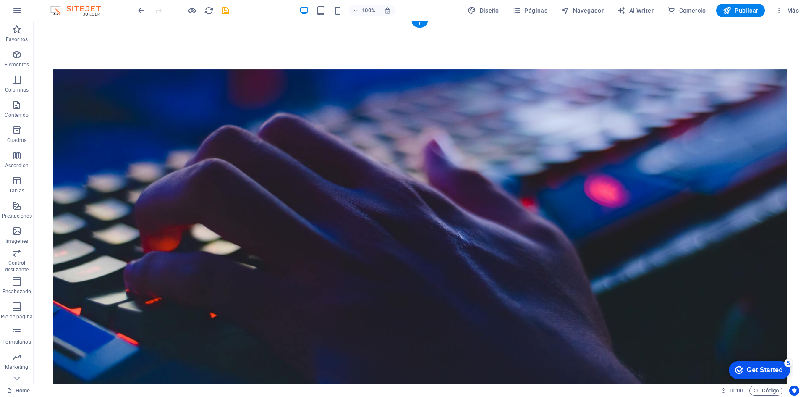
scroll to position [0, 0]
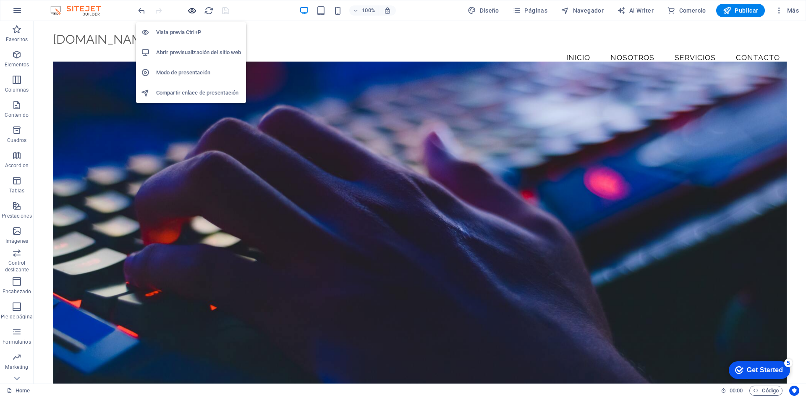
click at [193, 10] on icon "button" at bounding box center [192, 11] width 10 height 10
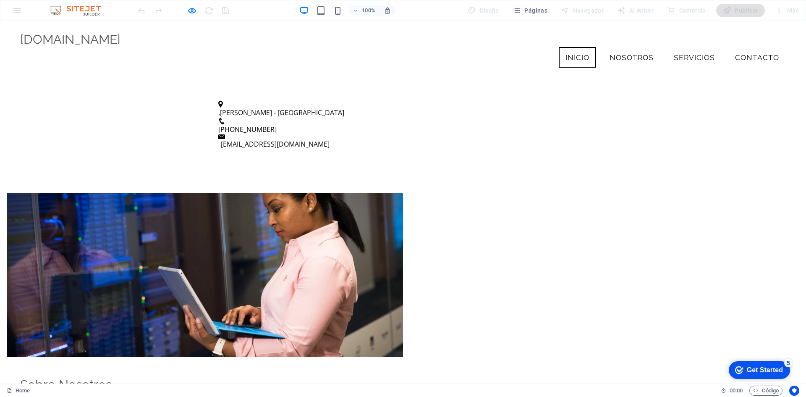
scroll to position [215, 0]
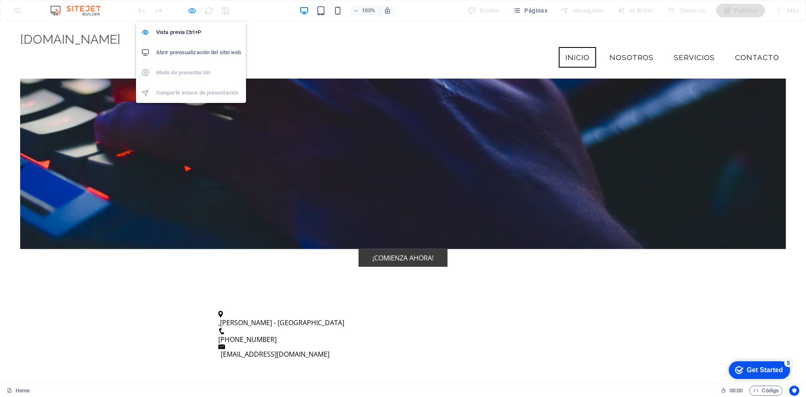
click at [188, 8] on icon "button" at bounding box center [192, 11] width 10 height 10
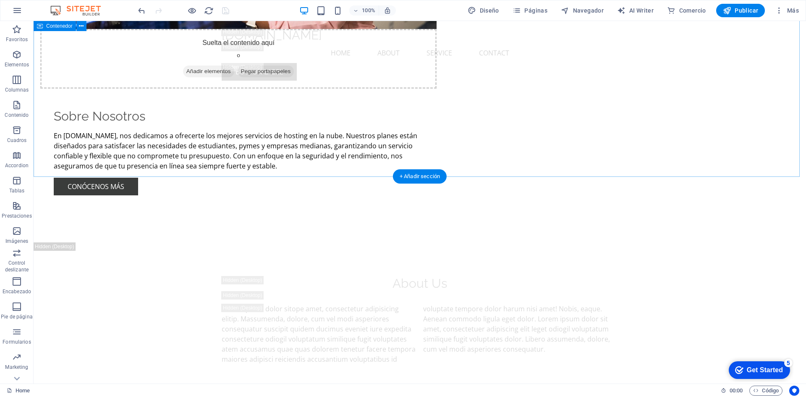
scroll to position [2065, 0]
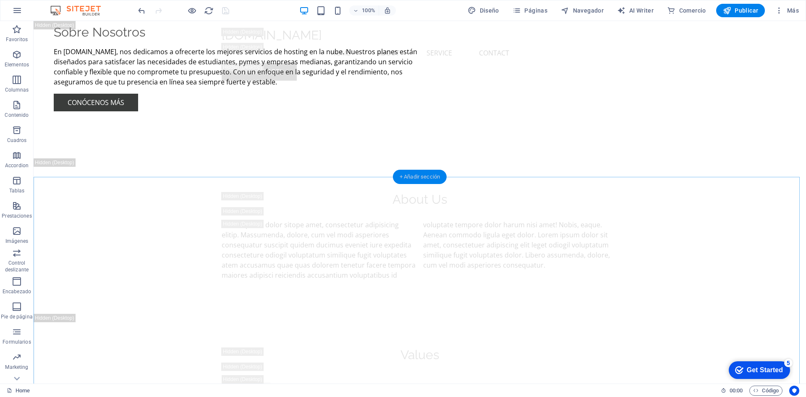
click at [416, 178] on div "+ Añadir sección" at bounding box center [420, 177] width 54 height 14
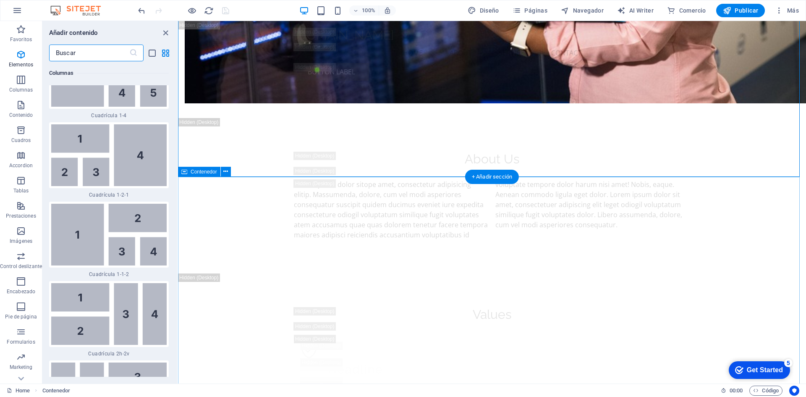
scroll to position [2707, 0]
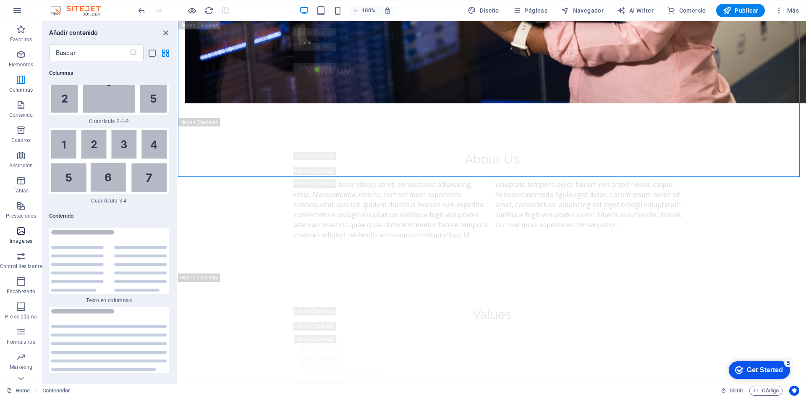
click at [19, 232] on icon "button" at bounding box center [21, 231] width 10 height 10
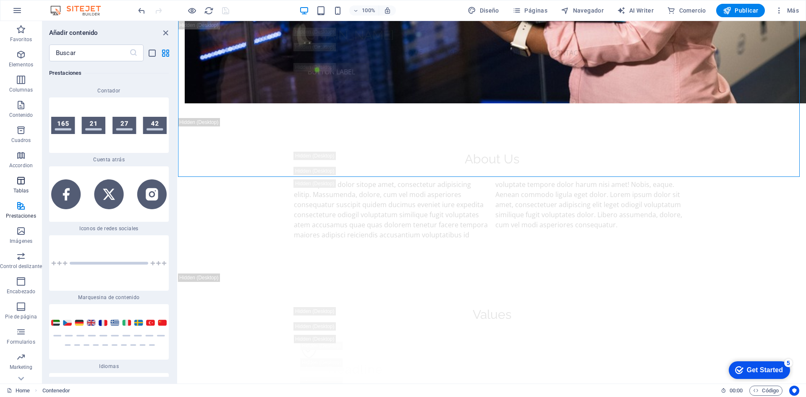
scroll to position [41, 0]
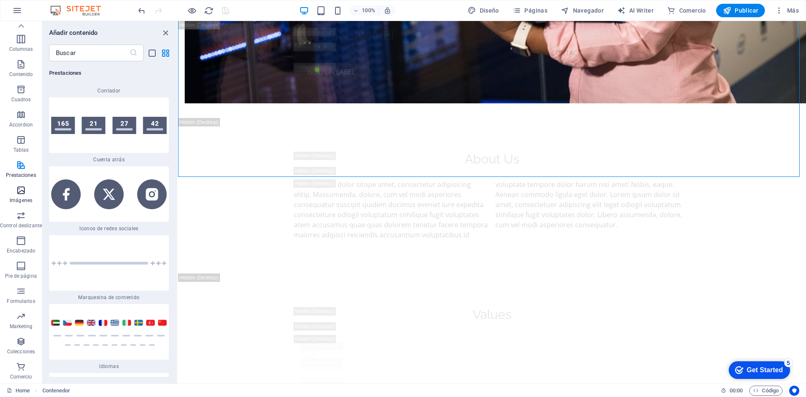
click at [18, 188] on icon "button" at bounding box center [21, 190] width 10 height 10
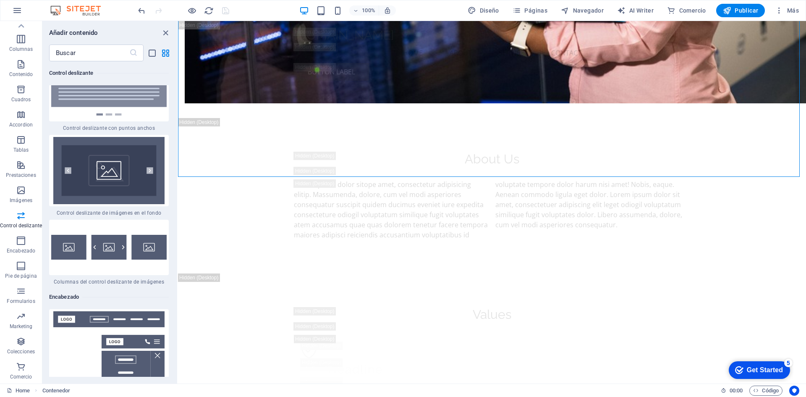
scroll to position [9856, 0]
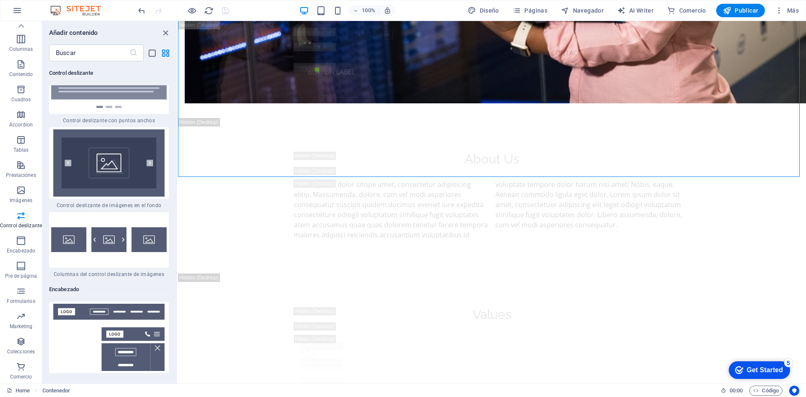
drag, startPoint x: 122, startPoint y: 133, endPoint x: 111, endPoint y: 133, distance: 10.9
click at [121, 133] on img at bounding box center [109, 162] width 116 height 67
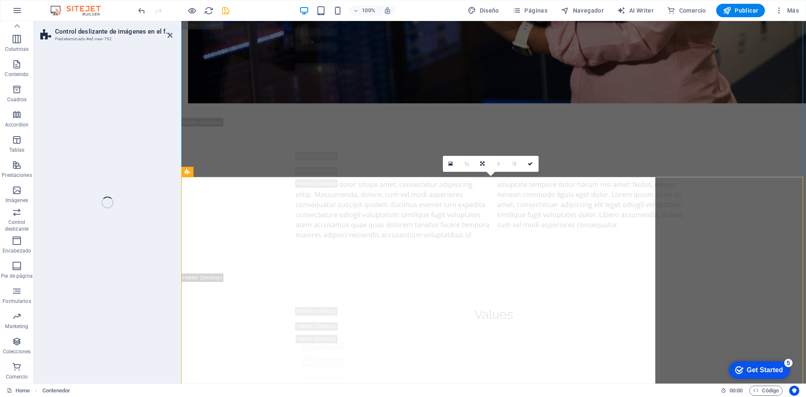
click at [111, 133] on div "Control deslizante de imágenes en el fondo Predeterminado #ed-new-792 Arrastra …" at bounding box center [420, 202] width 773 height 362
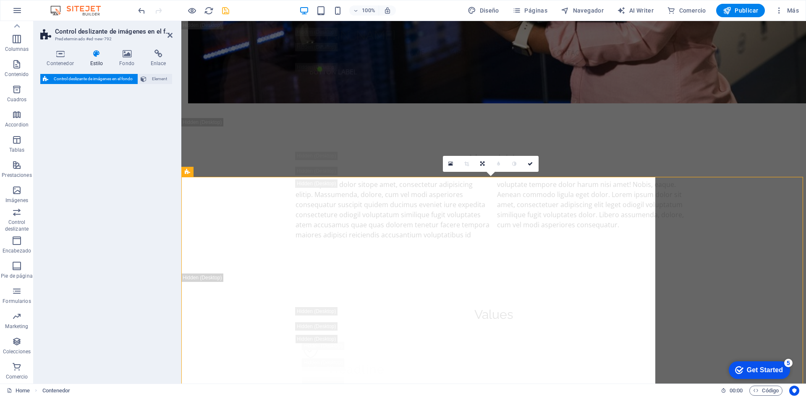
select select "rem"
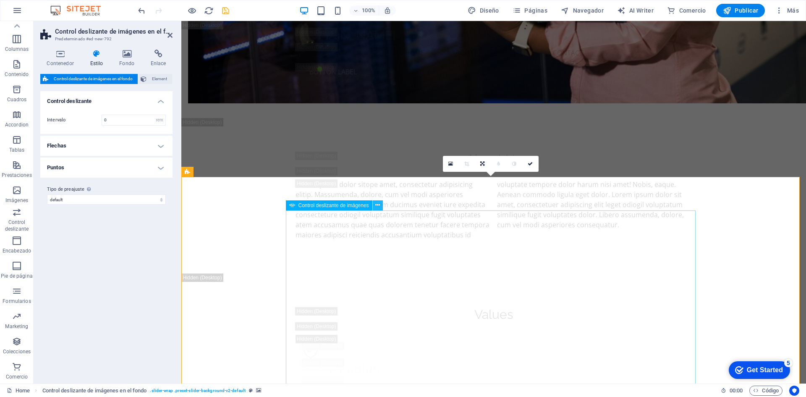
click at [388, 205] on div "Control deslizante de imágenes" at bounding box center [337, 205] width 102 height 11
click at [377, 205] on icon at bounding box center [377, 205] width 5 height 9
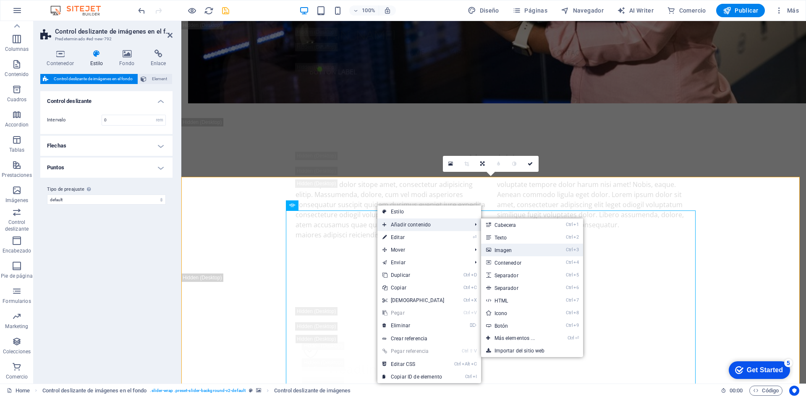
click at [509, 249] on link "Ctrl 3 Imagen" at bounding box center [516, 250] width 71 height 13
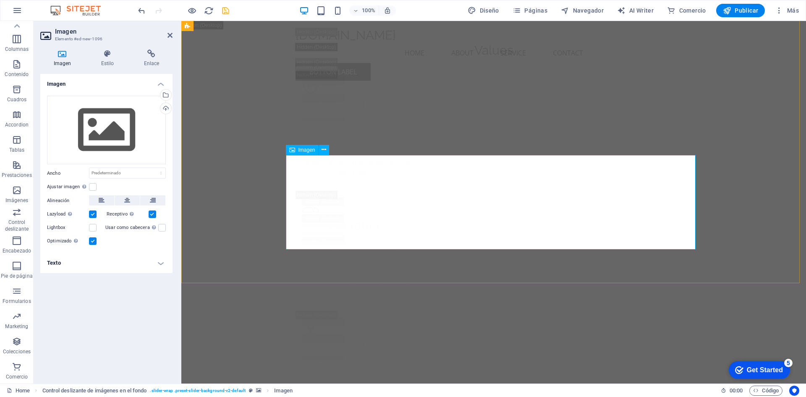
scroll to position [2163, 0]
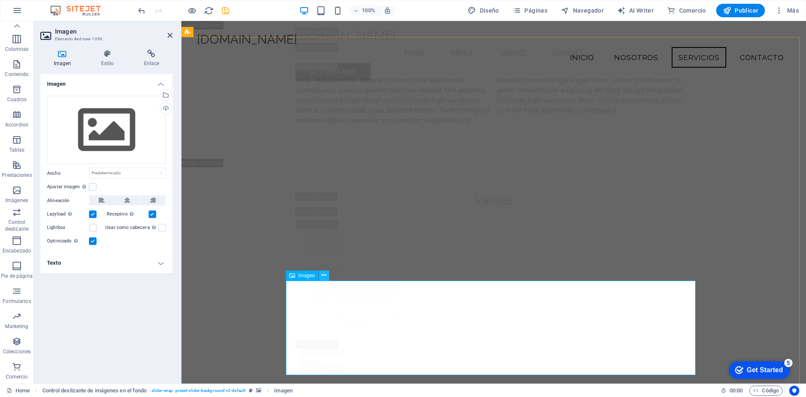
click at [324, 278] on icon at bounding box center [324, 275] width 5 height 9
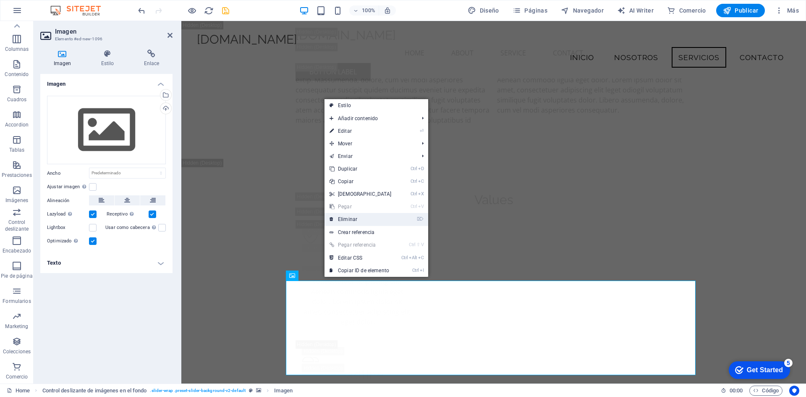
click at [352, 220] on link "⌦ Eliminar" at bounding box center [361, 219] width 72 height 13
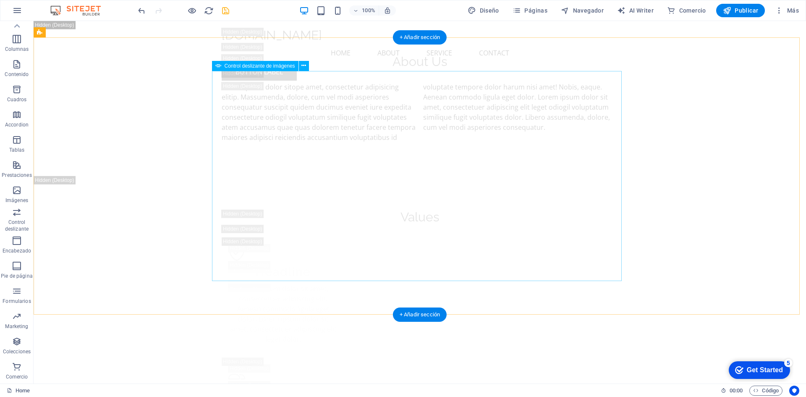
scroll to position [2205, 0]
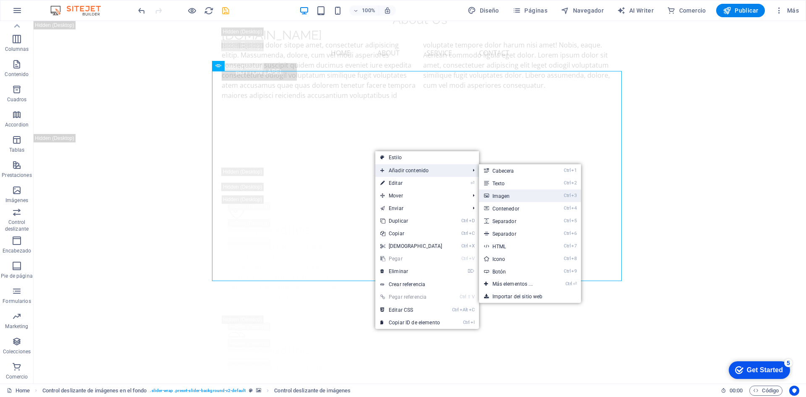
click at [499, 193] on link "Ctrl 3 Imagen" at bounding box center [514, 195] width 71 height 13
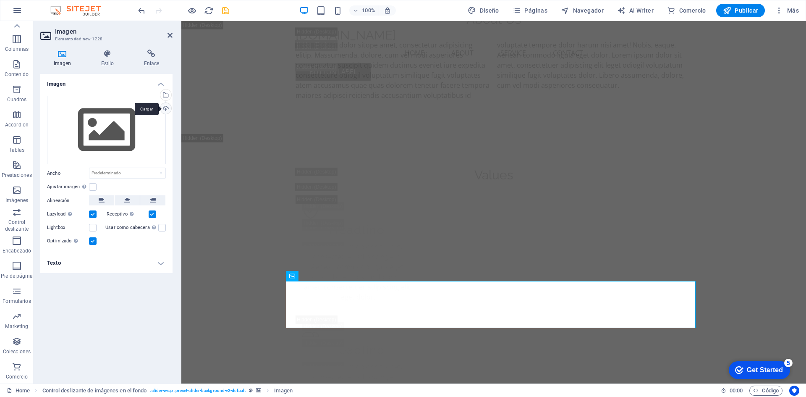
click at [164, 107] on div "Cargar" at bounding box center [165, 109] width 13 height 13
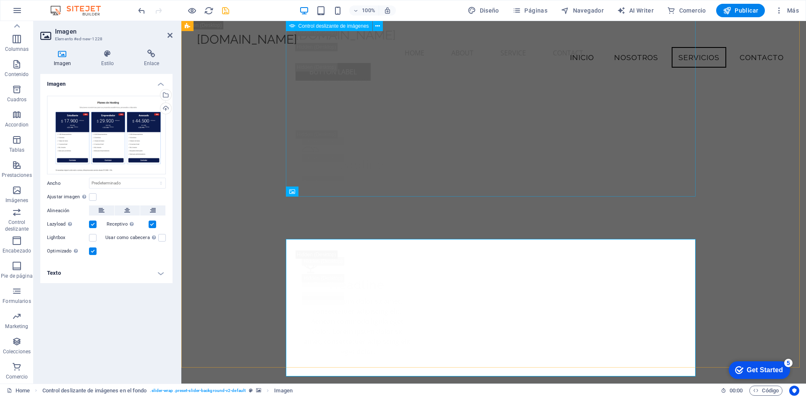
scroll to position [2247, 0]
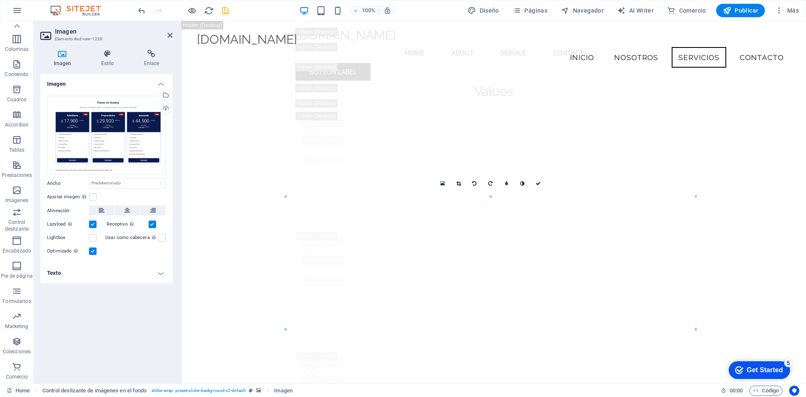
drag, startPoint x: 470, startPoint y: 215, endPoint x: 458, endPoint y: 175, distance: 42.0
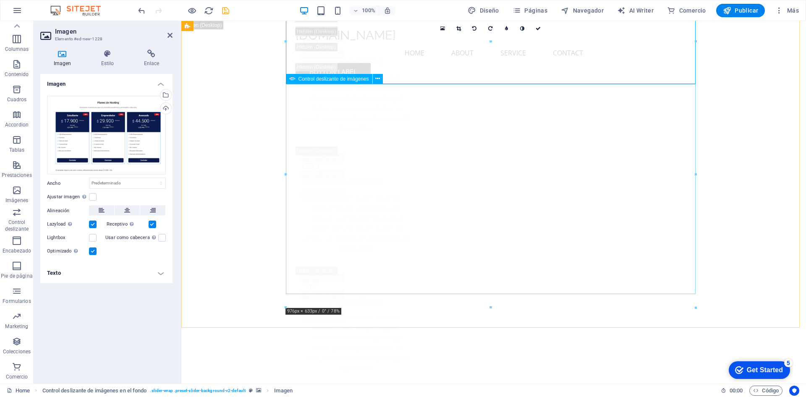
scroll to position [2458, 0]
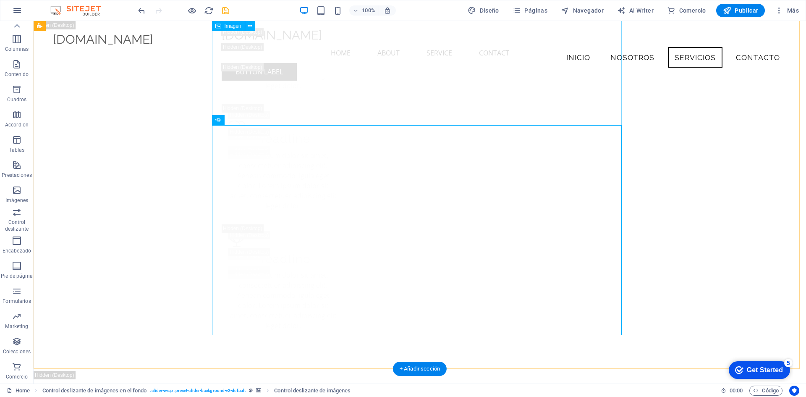
scroll to position [2374, 0]
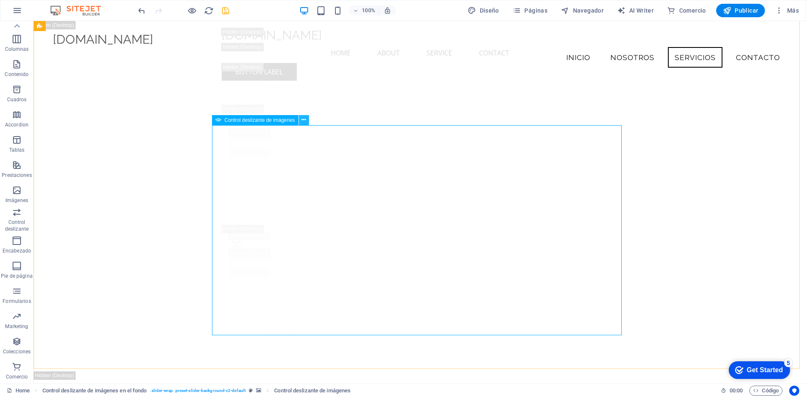
click at [307, 122] on button at bounding box center [304, 120] width 10 height 10
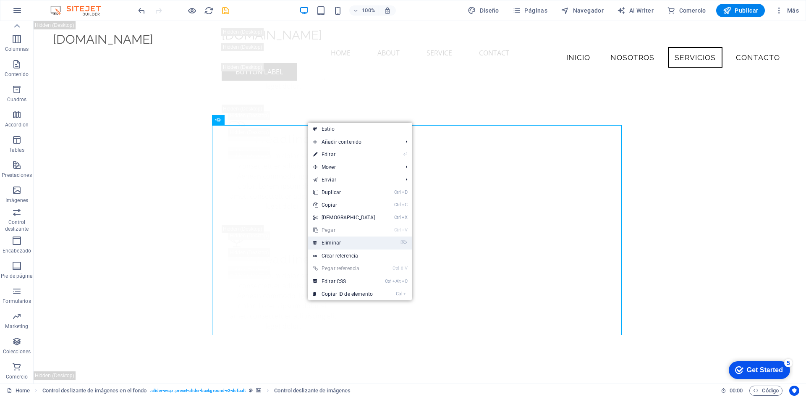
click at [336, 243] on link "⌦ Eliminar" at bounding box center [344, 242] width 72 height 13
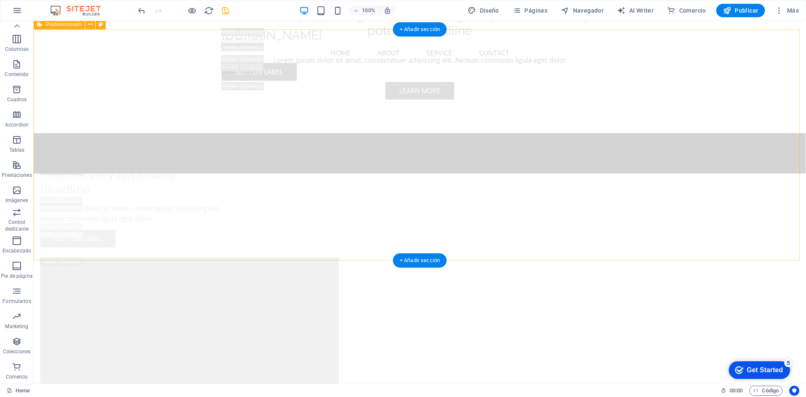
scroll to position [1260, 0]
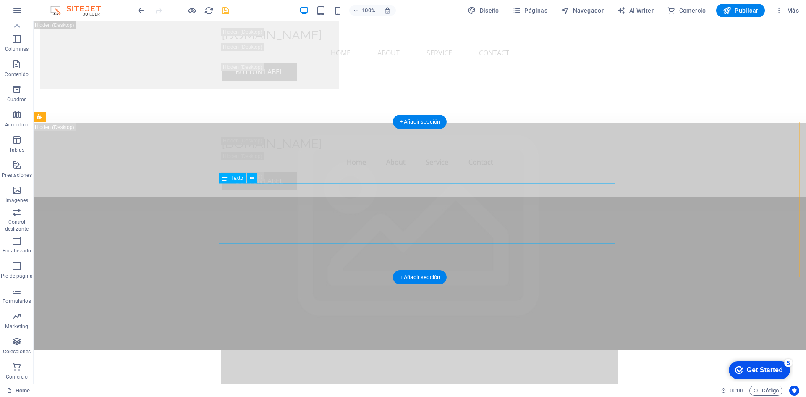
click at [431, 279] on div "+ Añadir sección" at bounding box center [420, 277] width 54 height 14
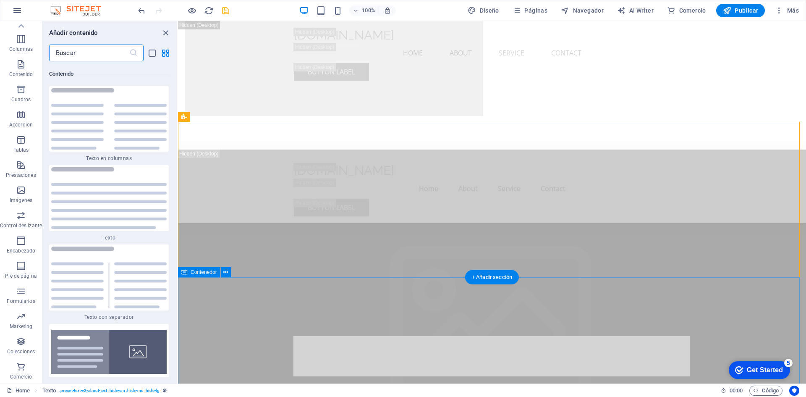
scroll to position [2849, 0]
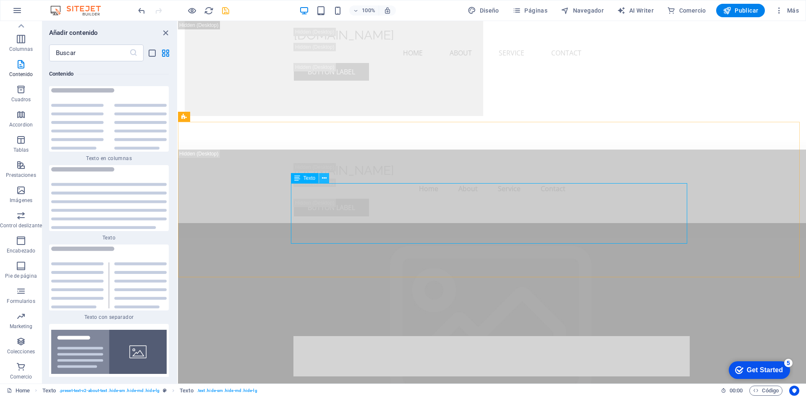
click at [323, 177] on icon at bounding box center [324, 178] width 5 height 9
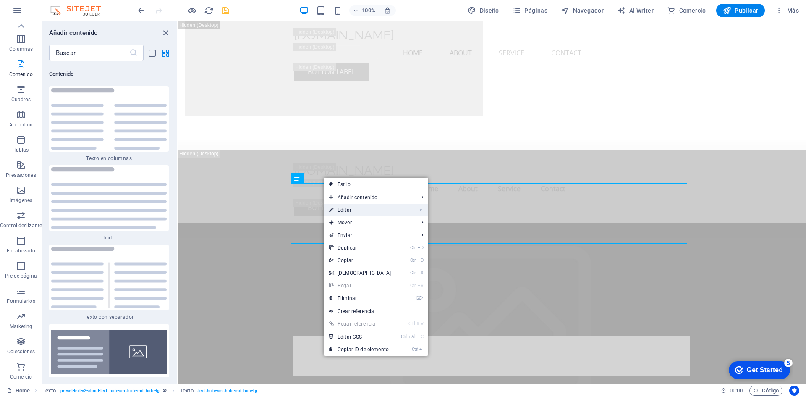
click at [394, 210] on link "⏎ Editar" at bounding box center [360, 210] width 72 height 13
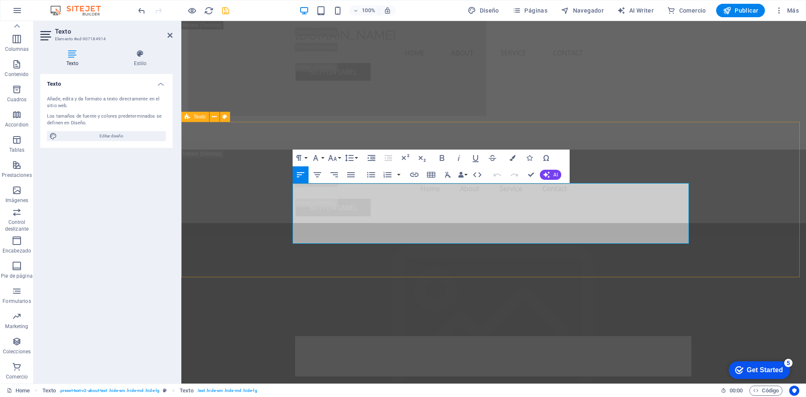
drag, startPoint x: 479, startPoint y: 238, endPoint x: 291, endPoint y: 191, distance: 194.4
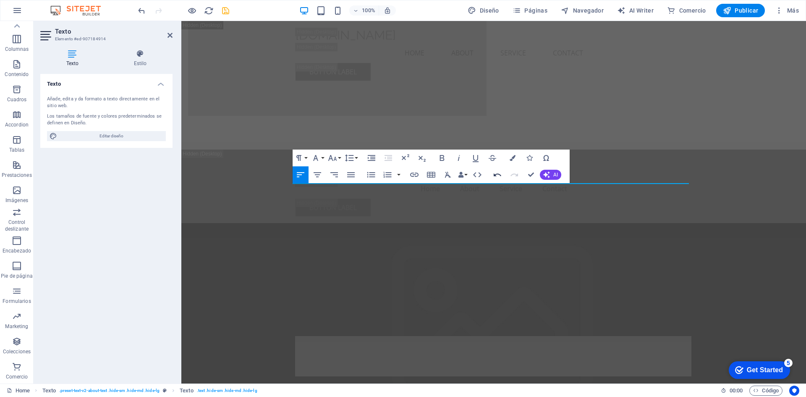
click at [500, 176] on icon "button" at bounding box center [498, 175] width 10 height 10
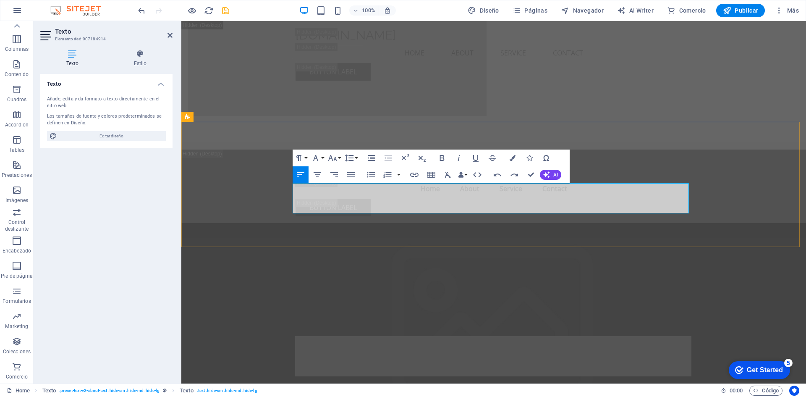
drag, startPoint x: 293, startPoint y: 189, endPoint x: 323, endPoint y: 201, distance: 33.0
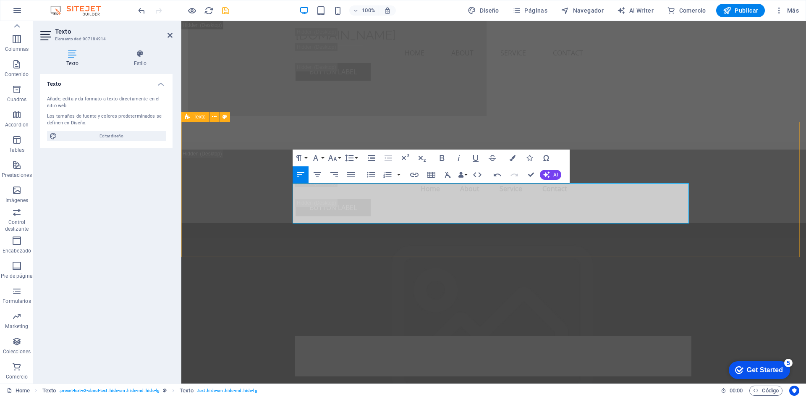
drag, startPoint x: 536, startPoint y: 191, endPoint x: 576, endPoint y: 224, distance: 52.2
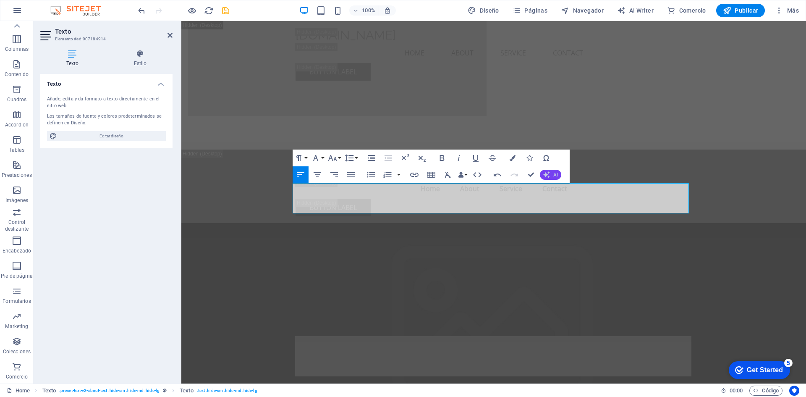
click at [548, 174] on icon "button" at bounding box center [546, 174] width 7 height 7
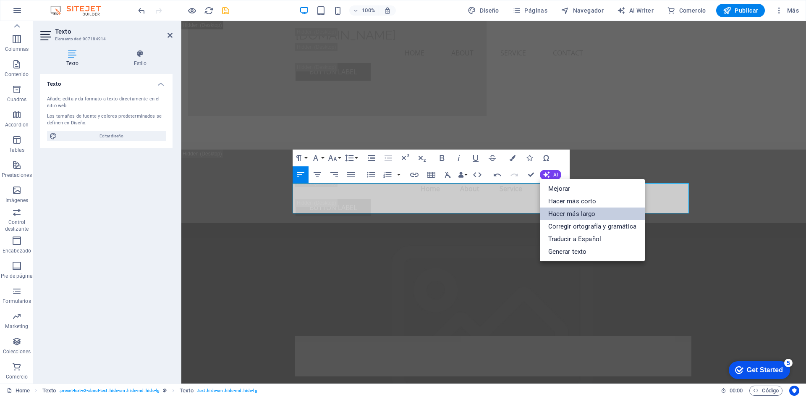
click at [559, 212] on link "Hacer más largo" at bounding box center [592, 213] width 105 height 13
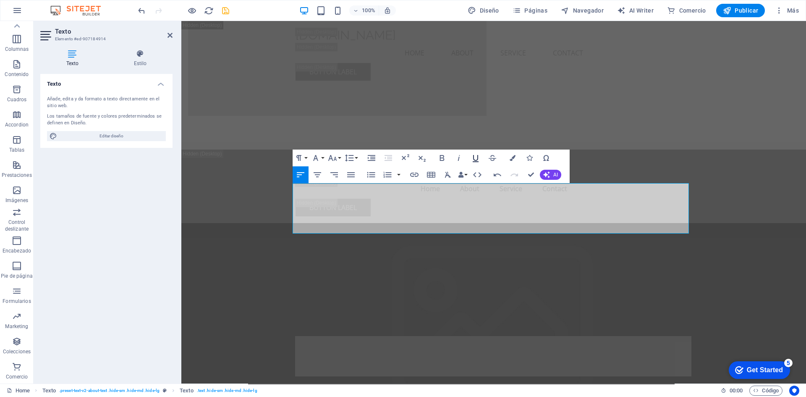
click at [477, 160] on icon "button" at bounding box center [476, 158] width 10 height 10
click at [514, 160] on icon "button" at bounding box center [513, 158] width 6 height 6
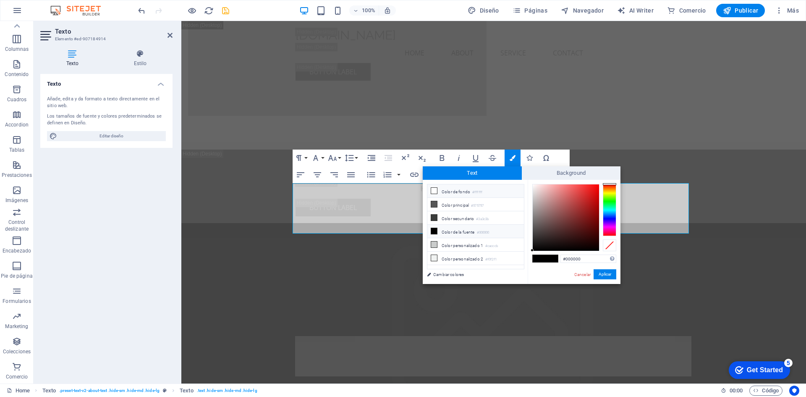
click at [471, 190] on li "Color de fondo #ffffff" at bounding box center [476, 190] width 97 height 13
type input "#ffffff"
click at [600, 271] on button "Aplicar" at bounding box center [605, 274] width 23 height 10
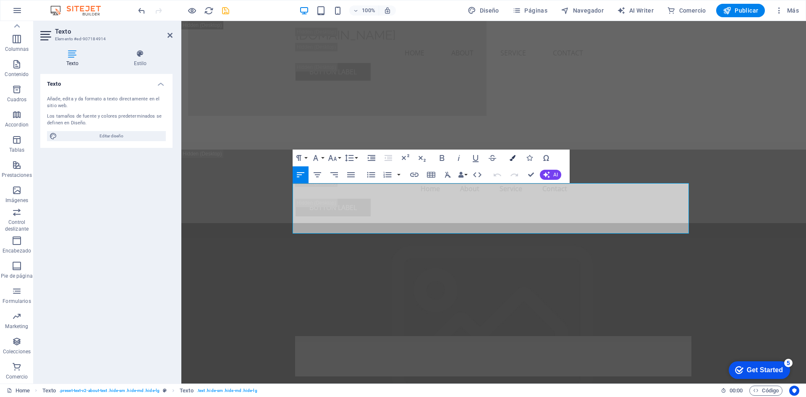
click at [511, 157] on icon "button" at bounding box center [513, 158] width 6 height 6
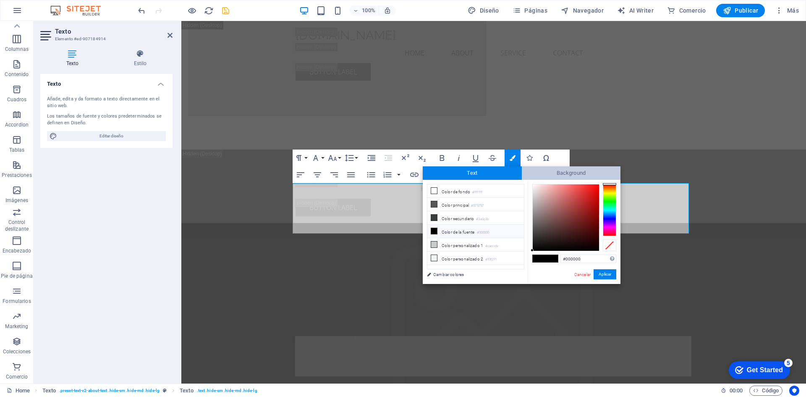
click at [563, 171] on span "Background" at bounding box center [571, 172] width 99 height 13
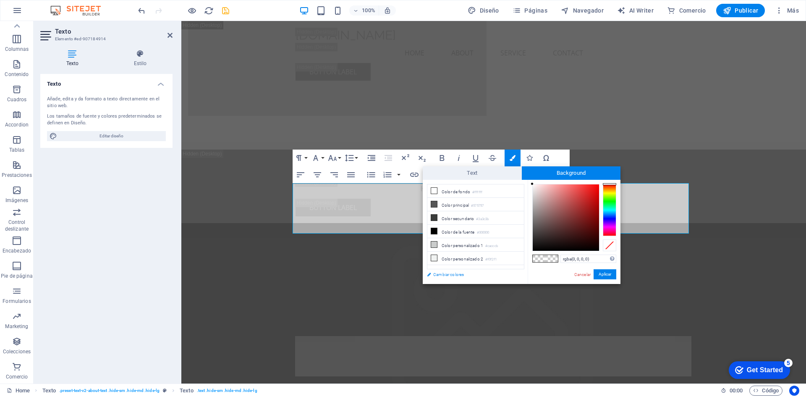
click at [454, 273] on link "Cambiar colores" at bounding box center [471, 274] width 97 height 11
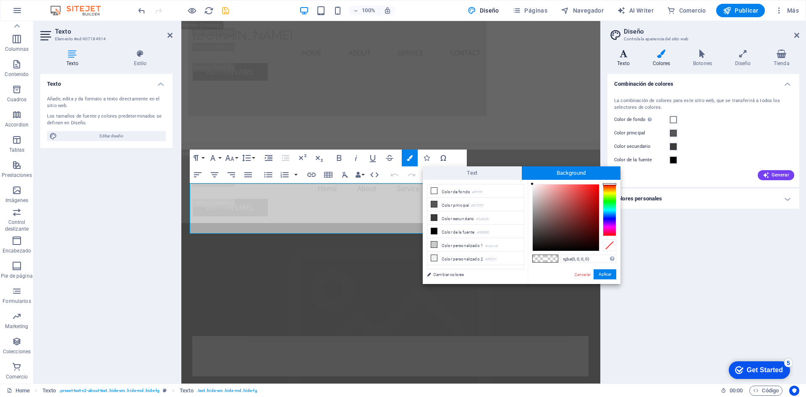
click at [627, 60] on h4 "Texto" at bounding box center [625, 59] width 35 height 18
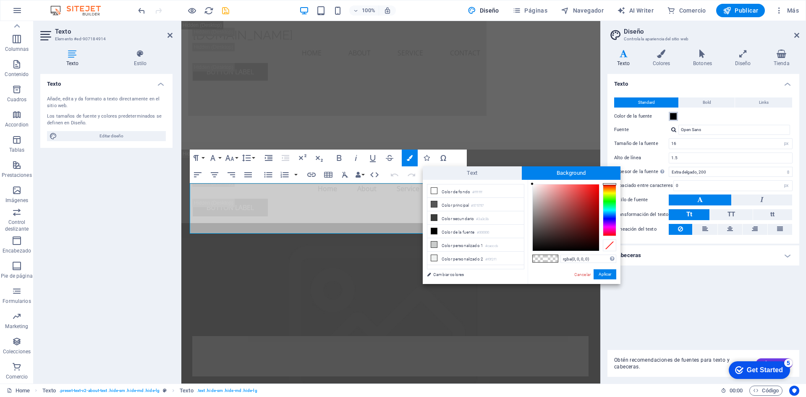
click at [672, 115] on span at bounding box center [673, 116] width 7 height 7
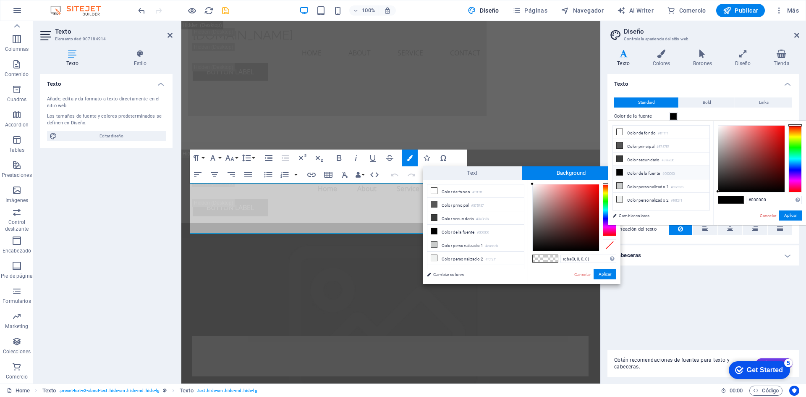
click at [672, 114] on span at bounding box center [673, 116] width 7 height 7
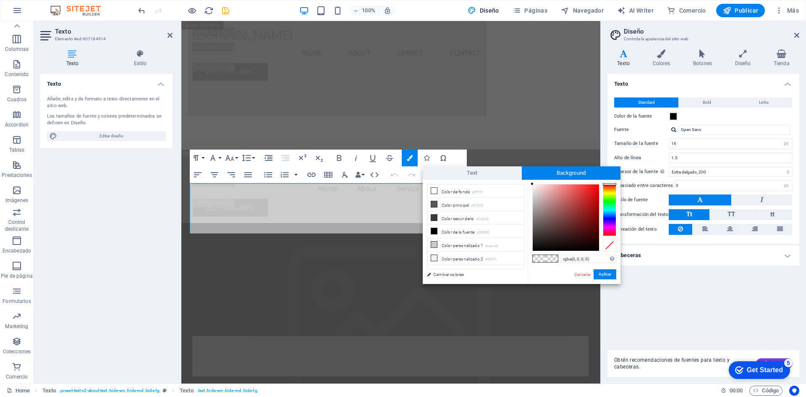
click at [655, 102] on button "Standard" at bounding box center [646, 102] width 64 height 10
click at [605, 276] on button "Aplicar" at bounding box center [605, 274] width 23 height 10
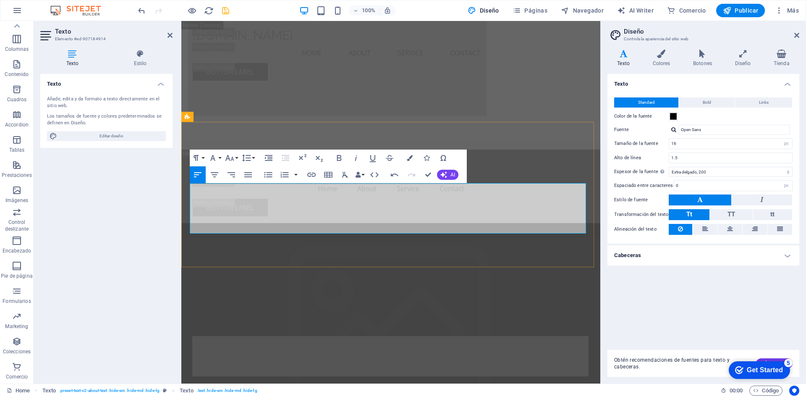
drag, startPoint x: 189, startPoint y: 189, endPoint x: 473, endPoint y: 228, distance: 286.7
click at [408, 157] on icon "button" at bounding box center [410, 158] width 6 height 6
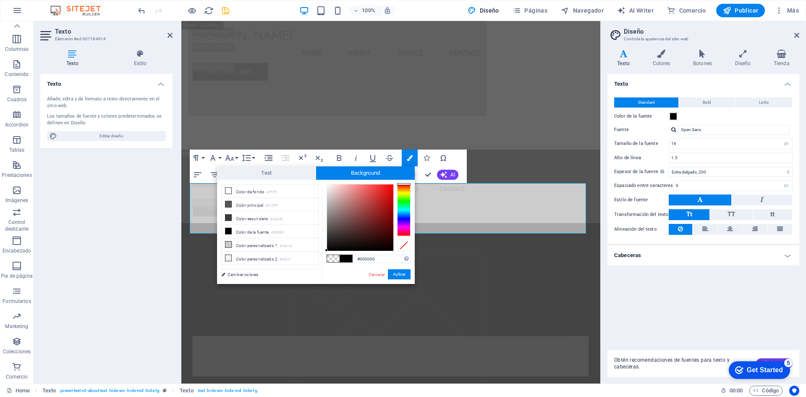
click at [347, 259] on span at bounding box center [346, 258] width 13 height 7
click at [404, 278] on button "Aplicar" at bounding box center [399, 274] width 23 height 10
type input "rgba(0, 0, 0, 0)"
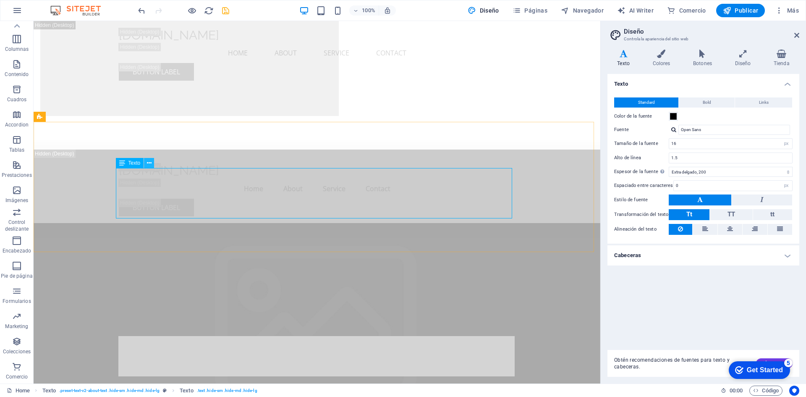
click at [150, 165] on icon at bounding box center [149, 163] width 5 height 9
click at [625, 58] on icon at bounding box center [624, 54] width 32 height 8
click at [625, 55] on icon at bounding box center [624, 54] width 32 height 8
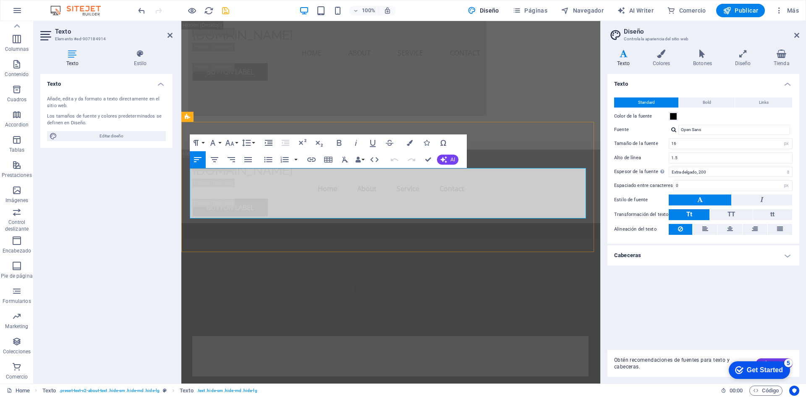
drag, startPoint x: 192, startPoint y: 174, endPoint x: 516, endPoint y: 213, distance: 327.0
click at [674, 117] on span at bounding box center [673, 116] width 7 height 7
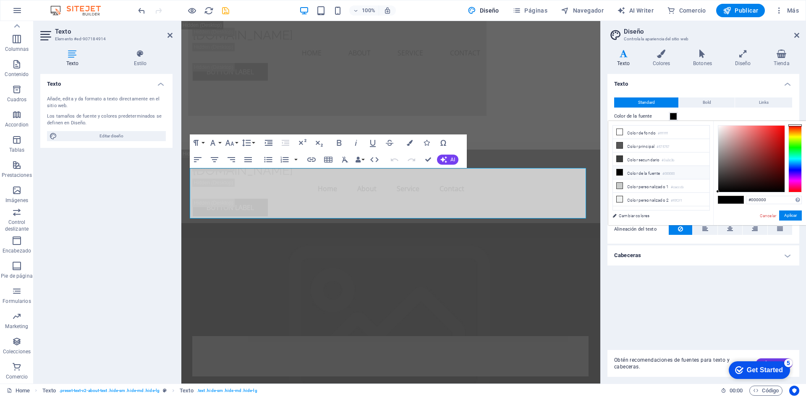
click at [674, 118] on span at bounding box center [673, 116] width 7 height 7
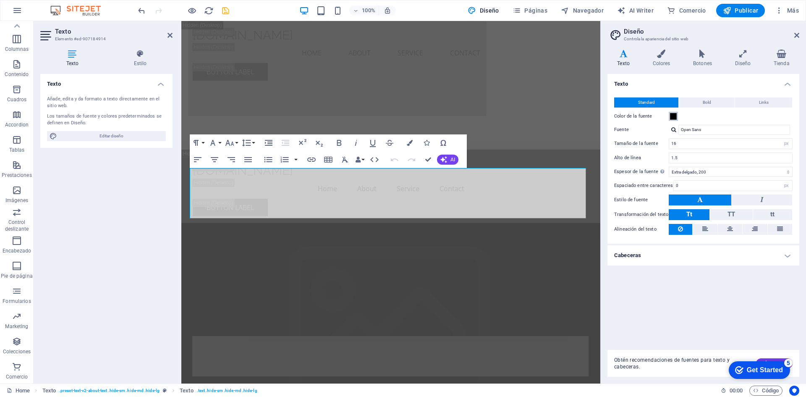
click at [674, 118] on span at bounding box center [673, 116] width 7 height 7
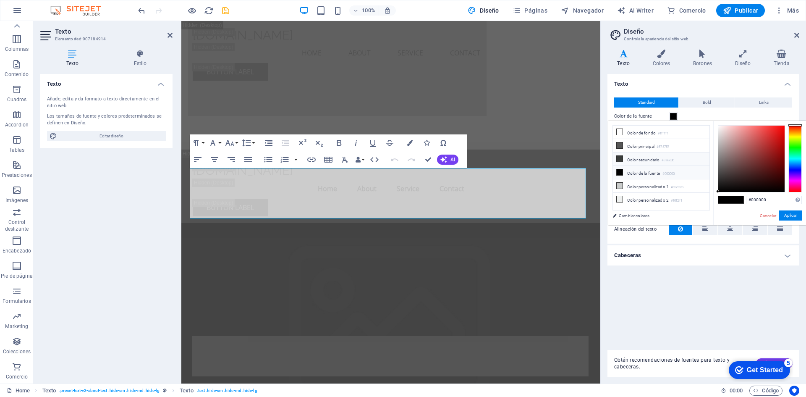
click at [621, 157] on icon at bounding box center [620, 159] width 6 height 6
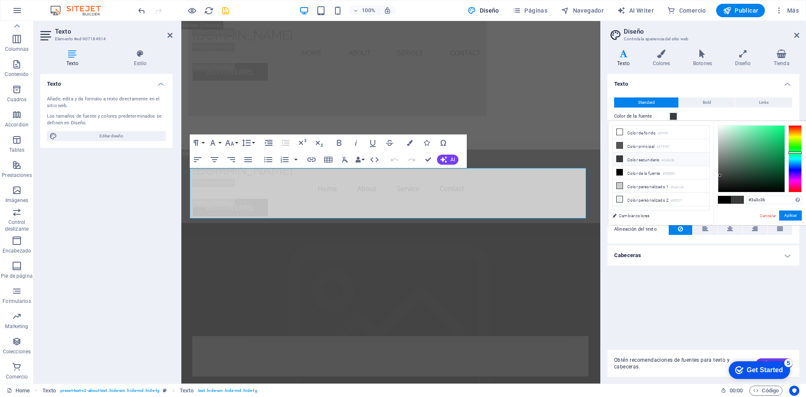
click at [621, 157] on icon at bounding box center [620, 159] width 6 height 6
click at [620, 169] on icon at bounding box center [620, 172] width 6 height 6
type input "#000000"
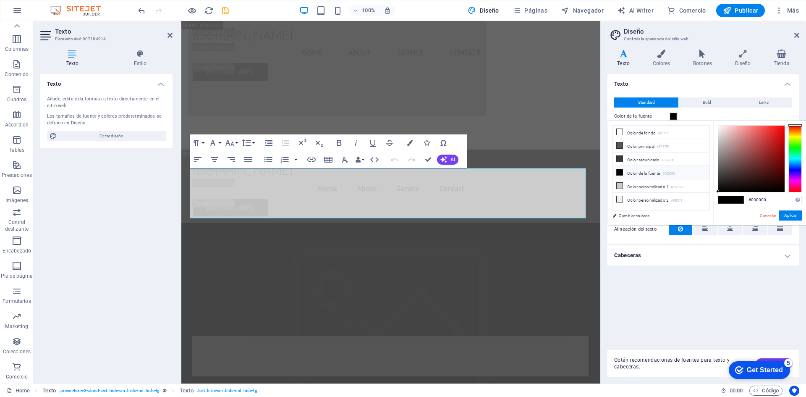
click at [620, 169] on icon at bounding box center [620, 172] width 6 height 6
click at [793, 215] on button "Aplicar" at bounding box center [791, 215] width 23 height 10
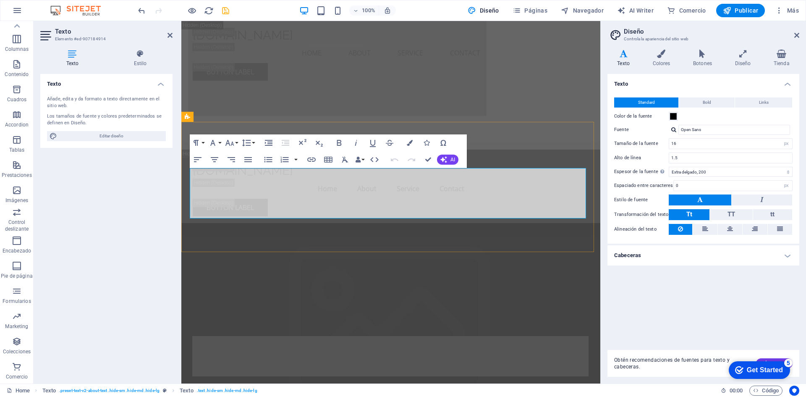
drag, startPoint x: 190, startPoint y: 173, endPoint x: 520, endPoint y: 226, distance: 334.1
click at [447, 160] on icon "button" at bounding box center [444, 159] width 7 height 7
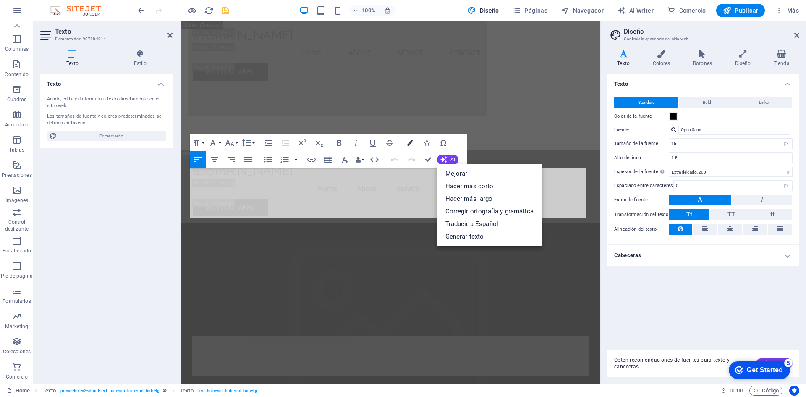
click at [412, 142] on icon "button" at bounding box center [410, 143] width 6 height 6
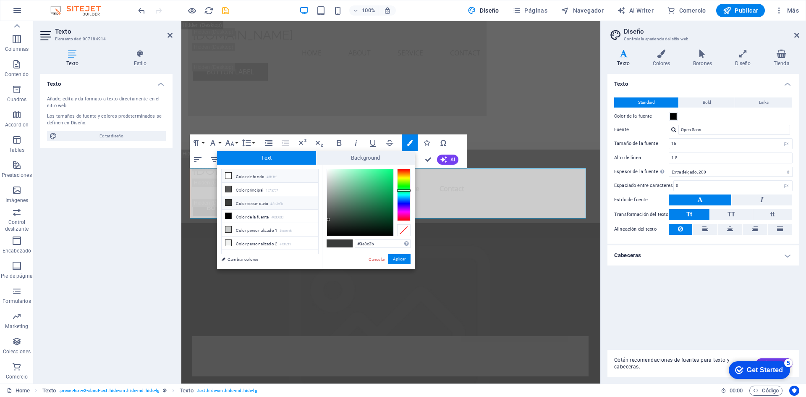
click at [225, 173] on span at bounding box center [228, 175] width 7 height 7
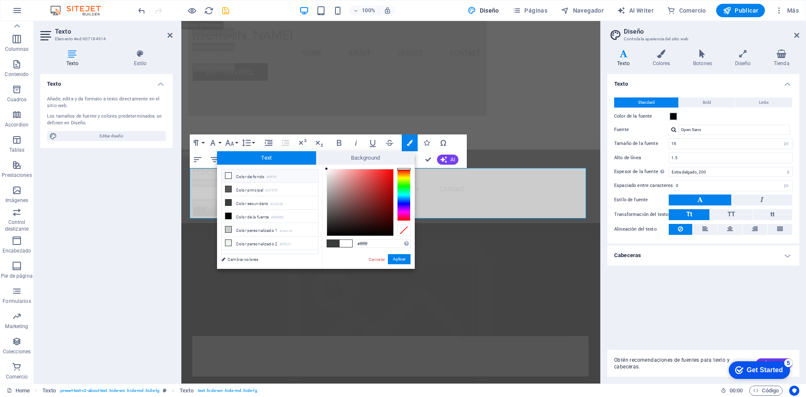
click at [225, 174] on span at bounding box center [228, 175] width 7 height 7
click at [276, 159] on span "Text" at bounding box center [266, 157] width 99 height 13
click at [276, 158] on span "Text" at bounding box center [266, 157] width 99 height 13
click at [227, 188] on icon at bounding box center [229, 189] width 6 height 6
type input "#575757"
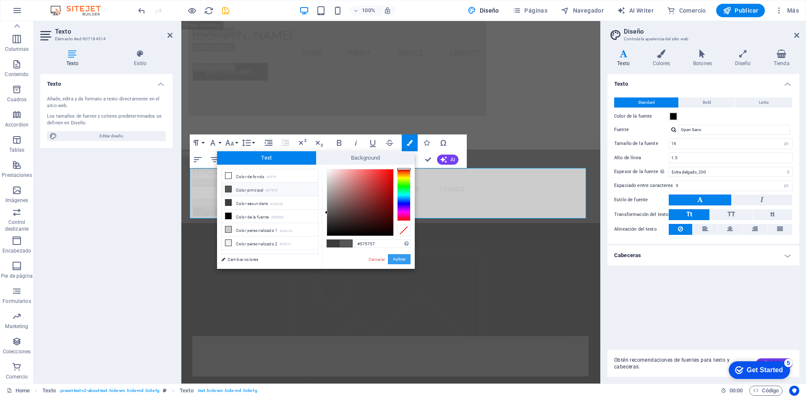
click at [404, 259] on button "Aplicar" at bounding box center [399, 259] width 23 height 10
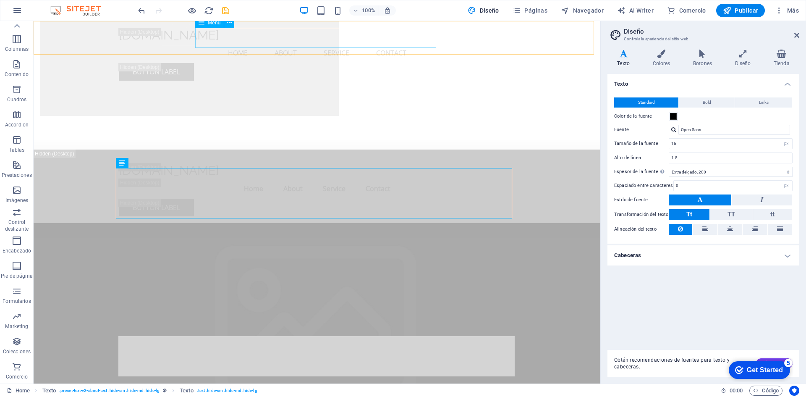
click at [336, 43] on nav "Home About Service Contact" at bounding box center [317, 53] width 396 height 20
click at [337, 43] on nav "Home About Service Contact" at bounding box center [317, 53] width 396 height 20
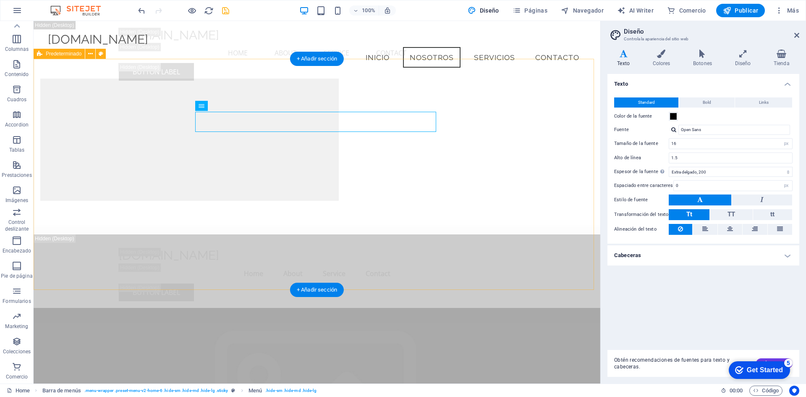
scroll to position [1050, 0]
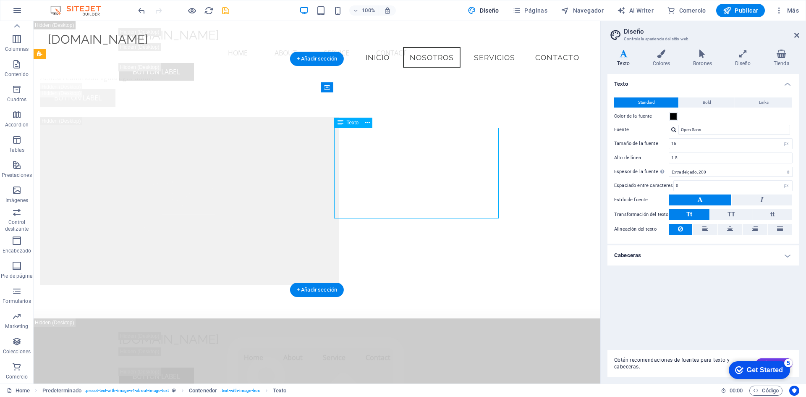
drag, startPoint x: 377, startPoint y: 164, endPoint x: 395, endPoint y: 170, distance: 19.1
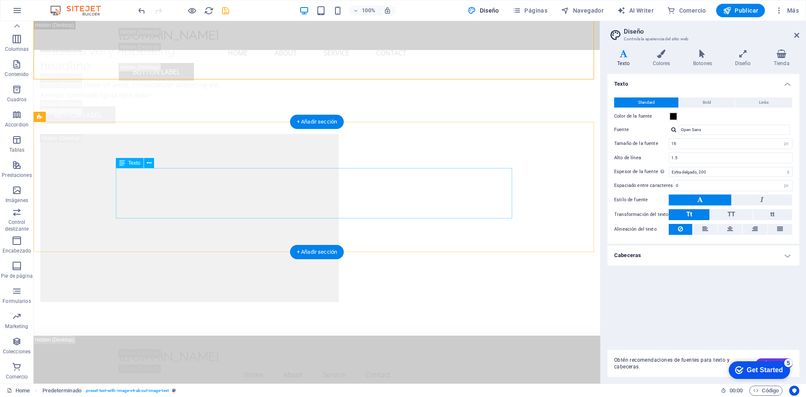
scroll to position [1260, 0]
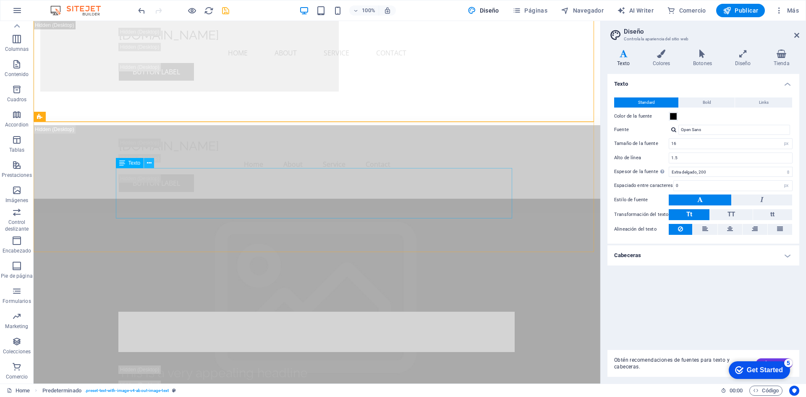
click at [151, 163] on icon at bounding box center [149, 163] width 5 height 9
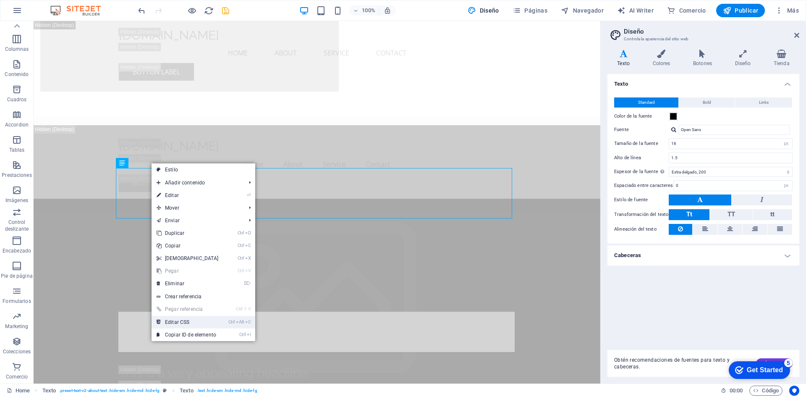
click at [199, 320] on link "Ctrl Alt C Editar CSS" at bounding box center [188, 322] width 72 height 13
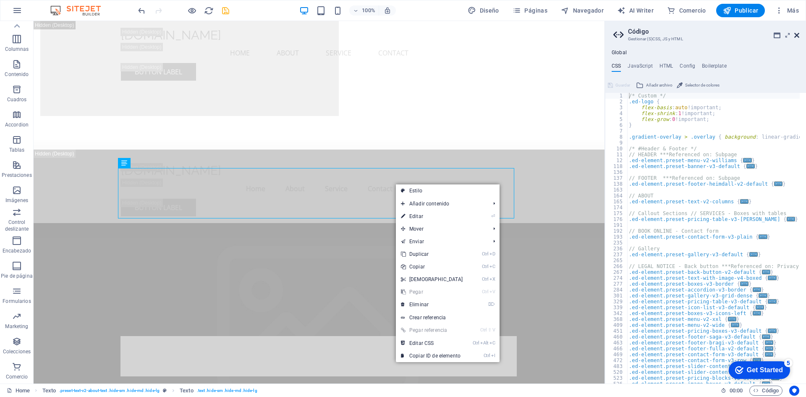
click at [798, 34] on icon at bounding box center [797, 35] width 5 height 7
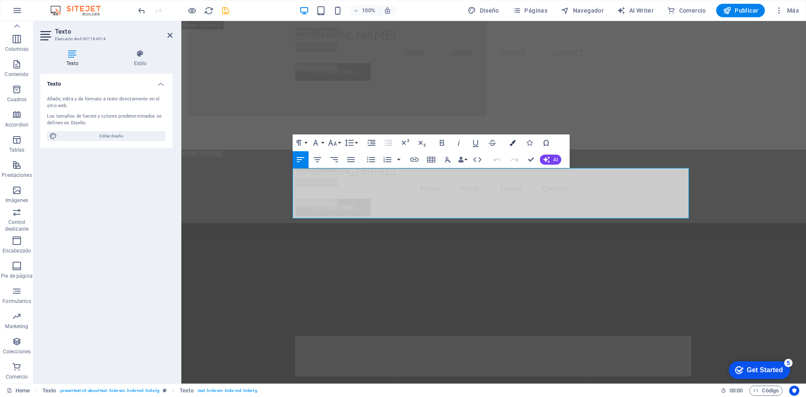
click at [514, 143] on icon "button" at bounding box center [513, 143] width 6 height 6
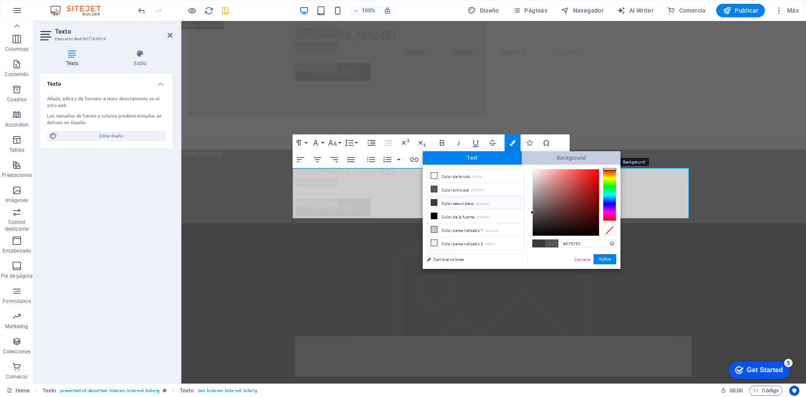
click at [551, 156] on span "Background" at bounding box center [571, 157] width 99 height 13
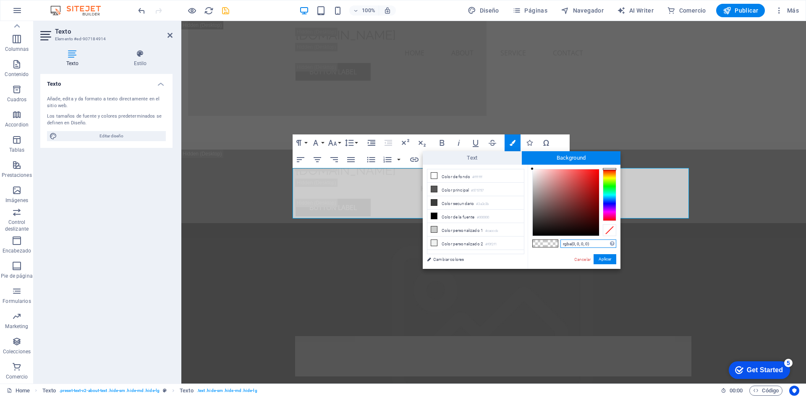
click at [593, 243] on input "rgba(0, 0, 0, 0)" at bounding box center [589, 243] width 56 height 8
click at [464, 262] on link "Cambiar colores" at bounding box center [471, 259] width 97 height 11
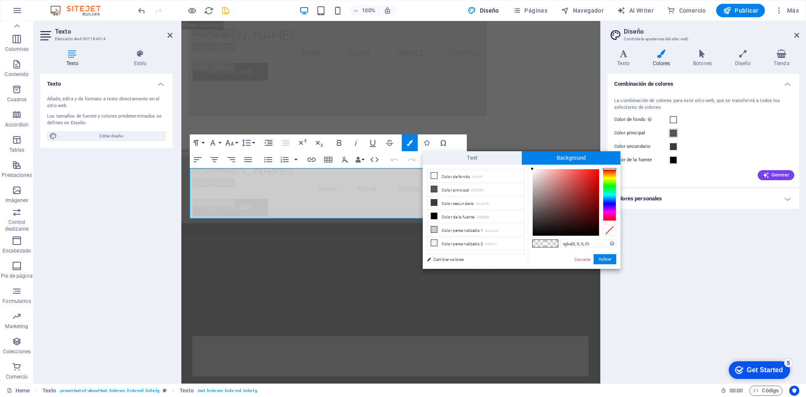
click at [674, 132] on span at bounding box center [673, 133] width 7 height 7
click at [626, 58] on h4 "Texto" at bounding box center [625, 59] width 35 height 18
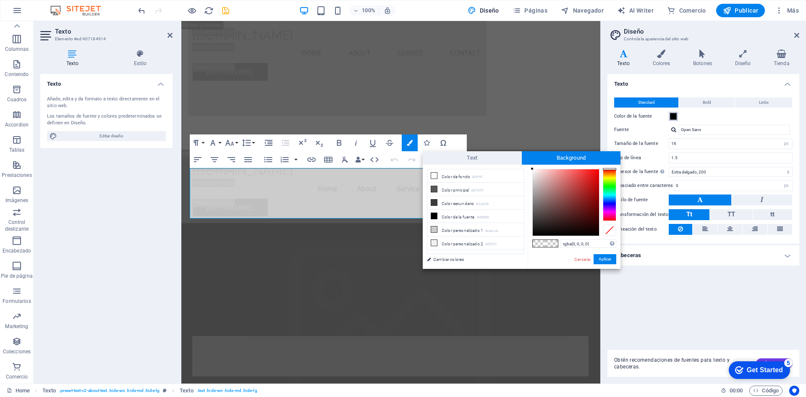
click at [674, 115] on span at bounding box center [673, 116] width 7 height 7
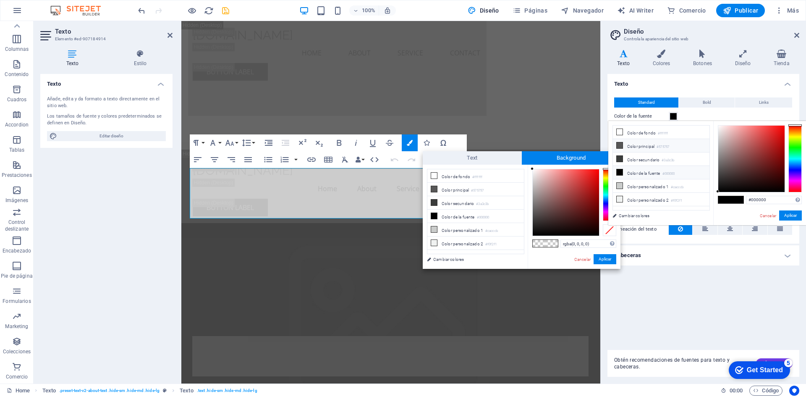
click at [632, 147] on li "Color principal #575757" at bounding box center [661, 145] width 97 height 13
type input "#575757"
click at [783, 216] on button "Aplicar" at bounding box center [791, 215] width 23 height 10
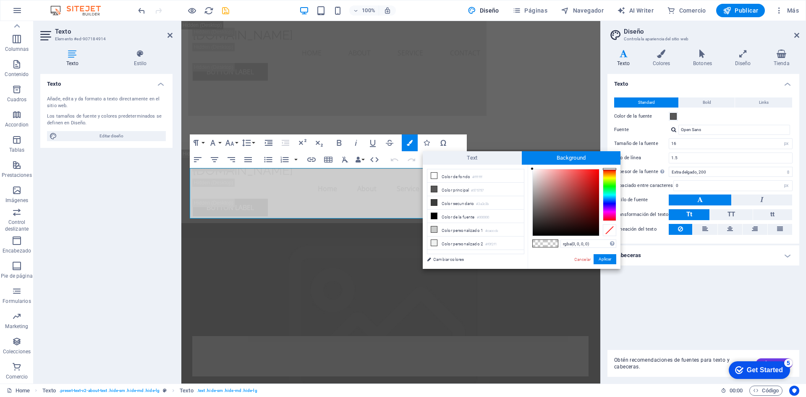
click at [624, 59] on h4 "Texto" at bounding box center [625, 59] width 35 height 18
click at [452, 178] on li "Color de fondo #ffffff" at bounding box center [476, 175] width 97 height 13
type input "#ffffff"
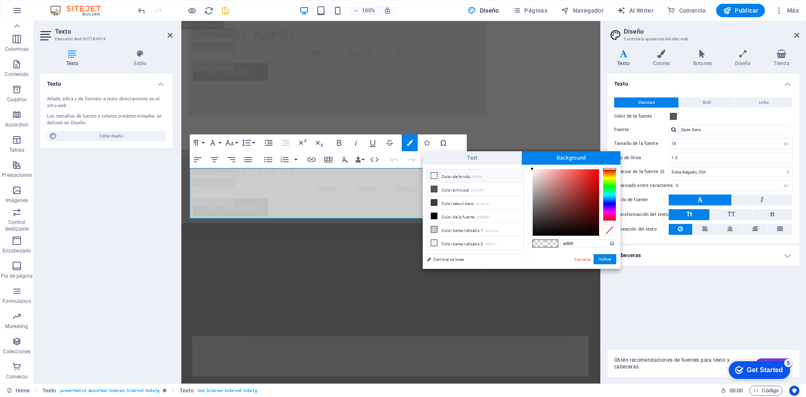
click at [608, 202] on div at bounding box center [609, 195] width 13 height 52
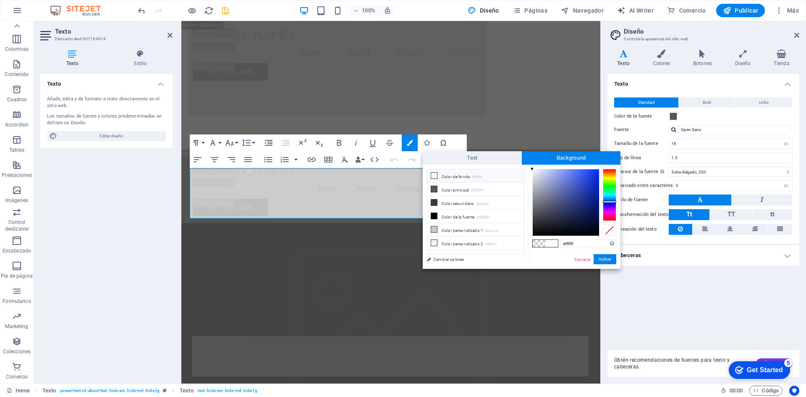
click at [608, 260] on button "Aplicar" at bounding box center [605, 259] width 23 height 10
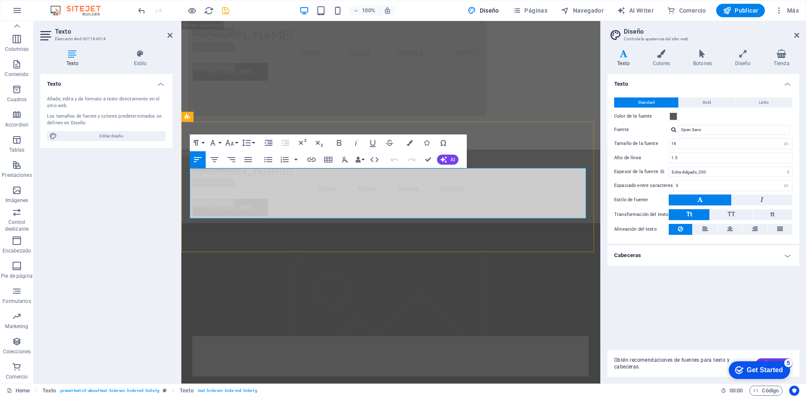
drag, startPoint x: 192, startPoint y: 173, endPoint x: 514, endPoint y: 217, distance: 324.7
drag, startPoint x: 288, startPoint y: 183, endPoint x: 410, endPoint y: 143, distance: 128.2
click at [410, 143] on icon "button" at bounding box center [410, 143] width 6 height 6
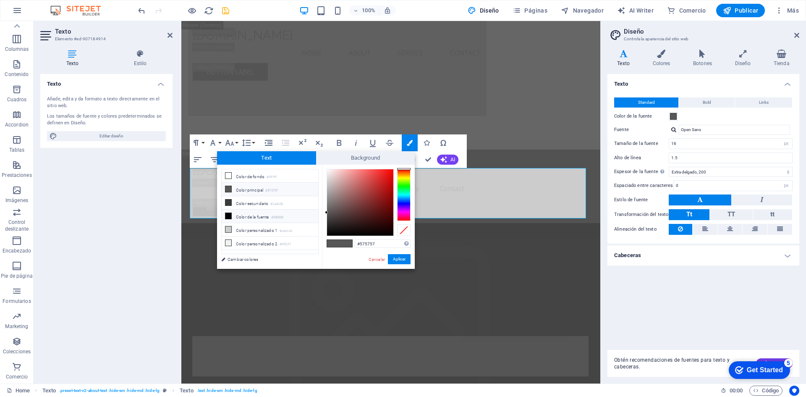
click at [227, 215] on icon at bounding box center [229, 216] width 6 height 6
type input "#000000"
click at [399, 256] on button "Aplicar" at bounding box center [399, 259] width 23 height 10
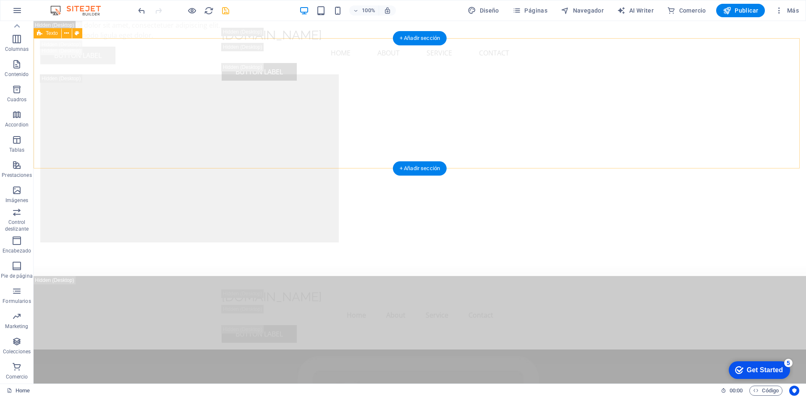
scroll to position [1344, 0]
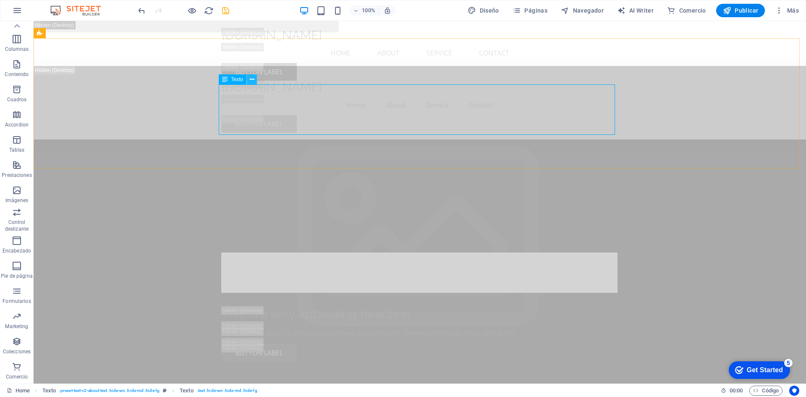
click at [252, 81] on icon at bounding box center [252, 79] width 5 height 9
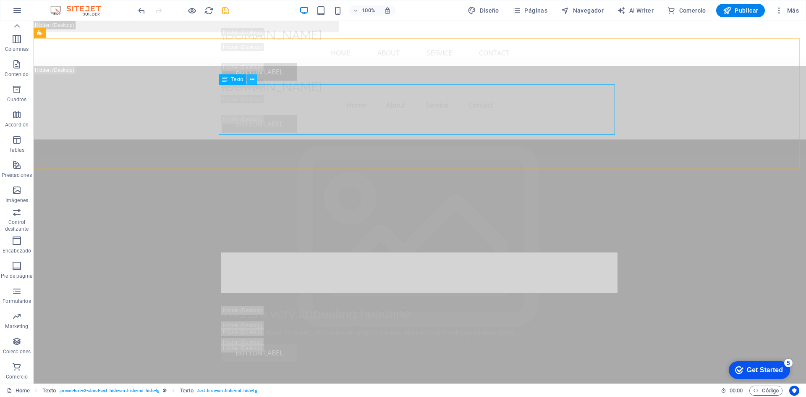
click at [255, 81] on button at bounding box center [252, 79] width 10 height 10
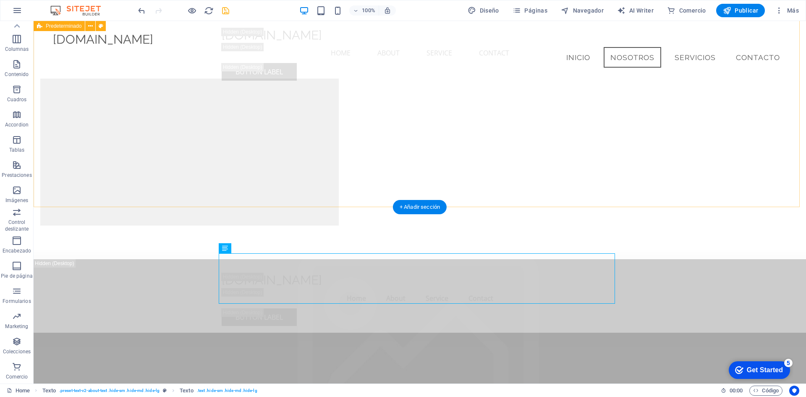
scroll to position [1007, 0]
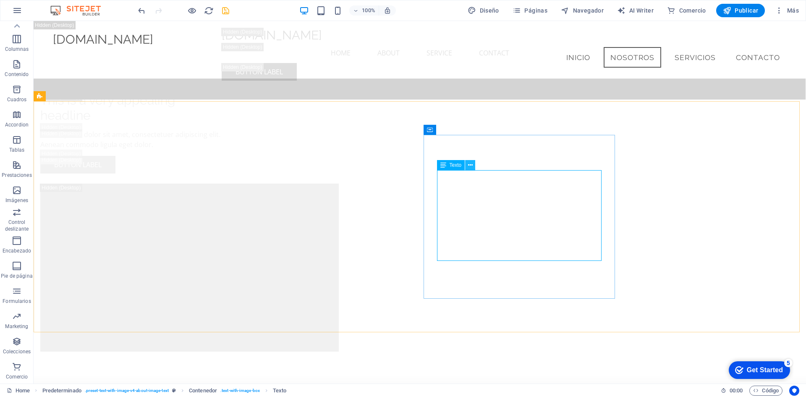
click at [474, 163] on button at bounding box center [470, 165] width 10 height 10
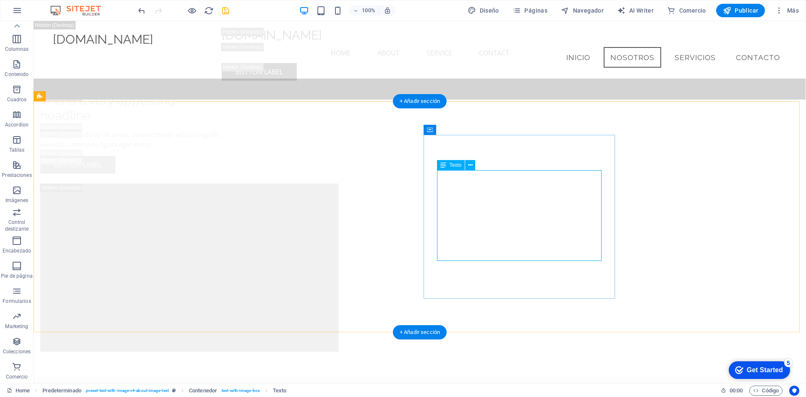
click at [470, 164] on icon at bounding box center [470, 165] width 5 height 9
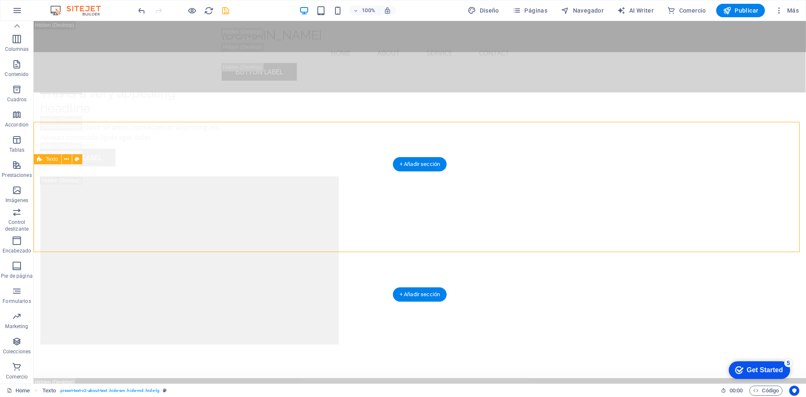
scroll to position [1218, 0]
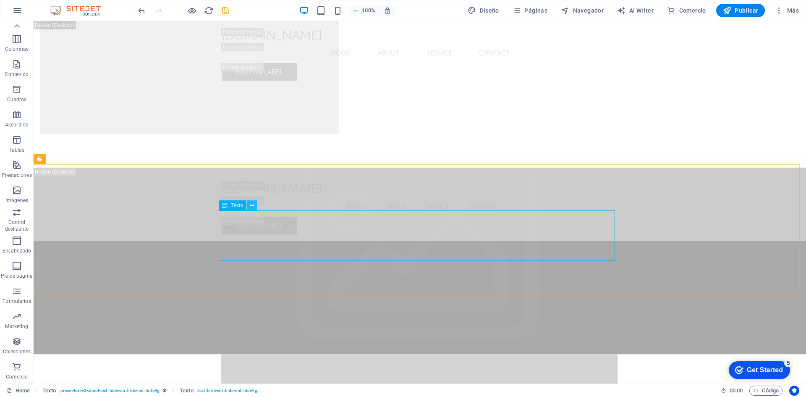
click at [252, 206] on icon at bounding box center [252, 205] width 5 height 9
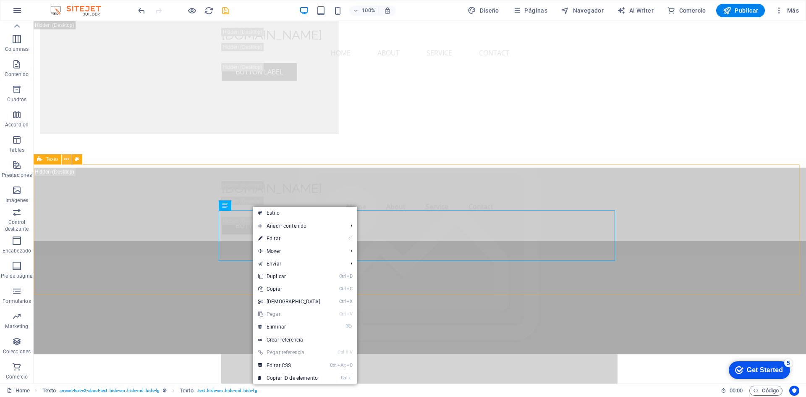
click at [66, 158] on icon at bounding box center [66, 159] width 5 height 9
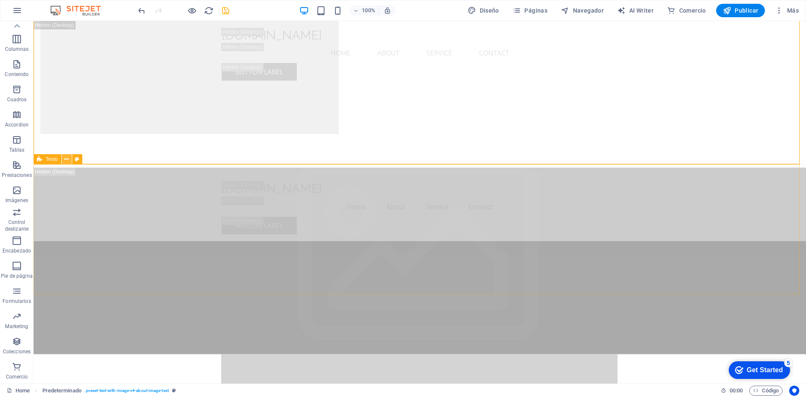
click at [66, 160] on icon at bounding box center [66, 159] width 5 height 9
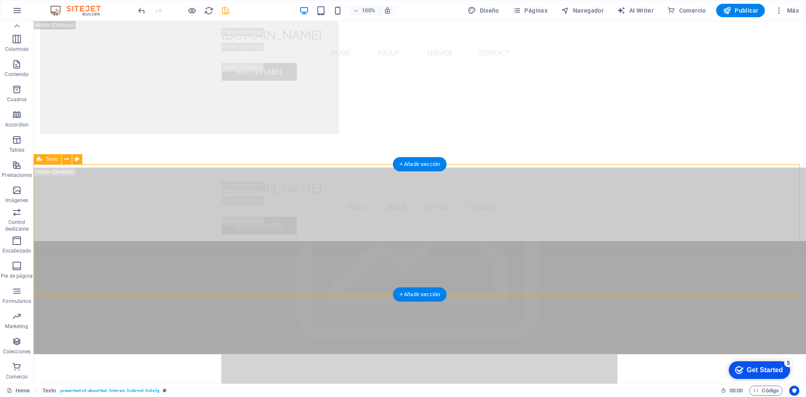
click at [79, 160] on icon at bounding box center [77, 159] width 5 height 9
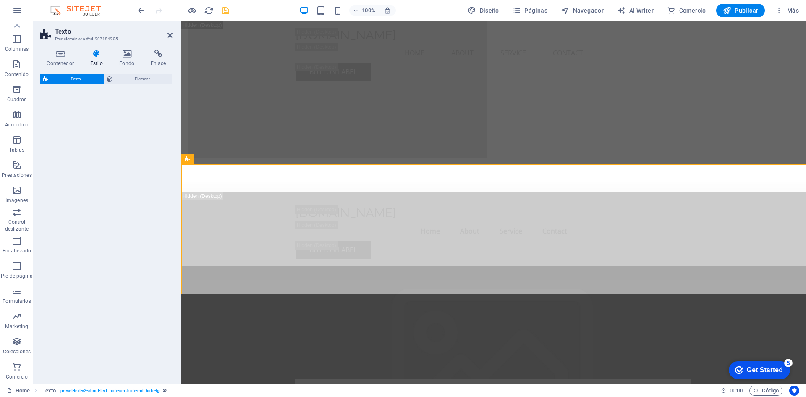
select select "rem"
select select "preset-text-v2-about-text"
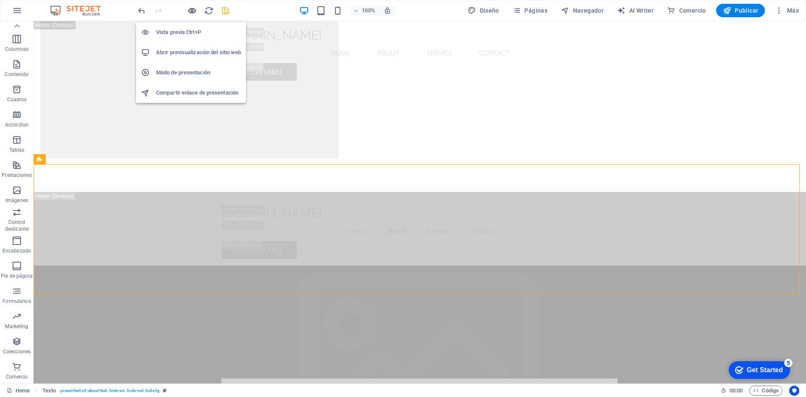
click at [191, 9] on icon "button" at bounding box center [192, 11] width 10 height 10
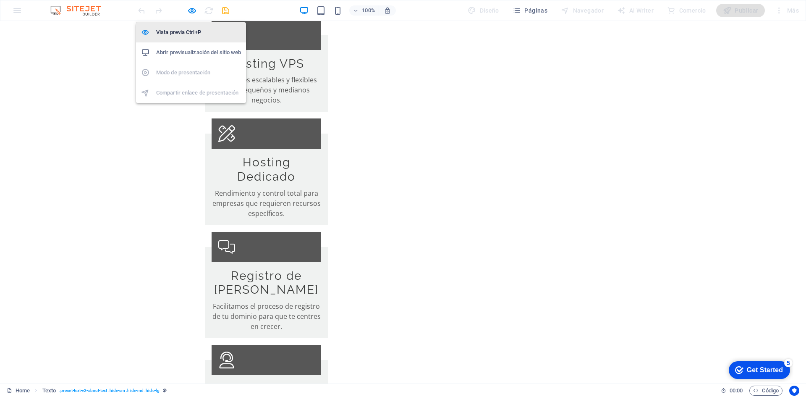
click at [188, 30] on h6 "Vista previa Ctrl+P" at bounding box center [198, 32] width 85 height 10
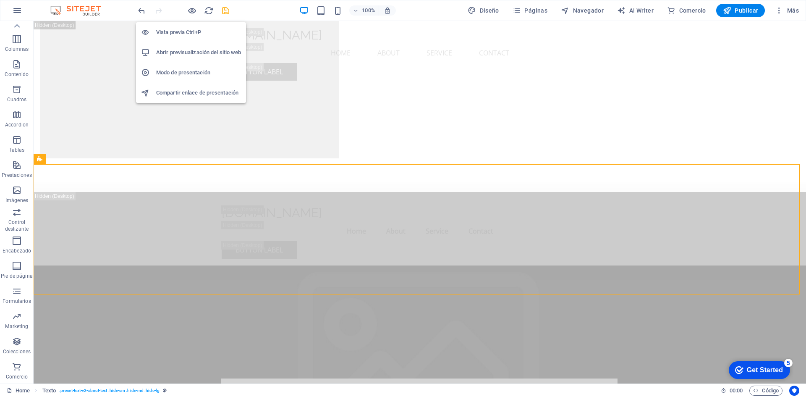
click at [214, 53] on h6 "Abrir previsualización del sitio web" at bounding box center [198, 52] width 85 height 10
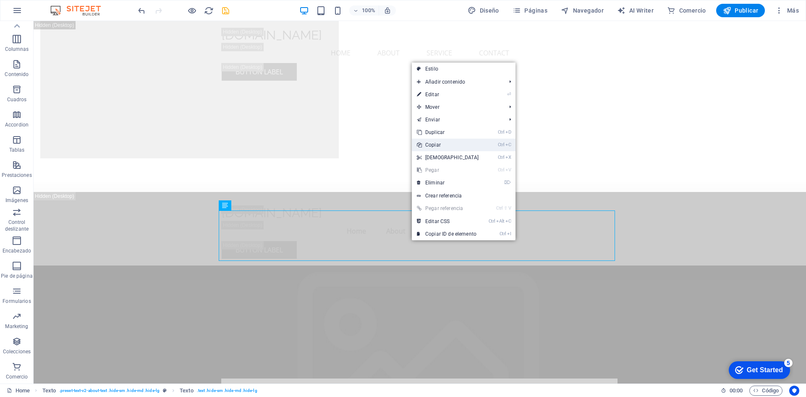
click at [437, 145] on link "Ctrl C Copiar" at bounding box center [448, 145] width 72 height 13
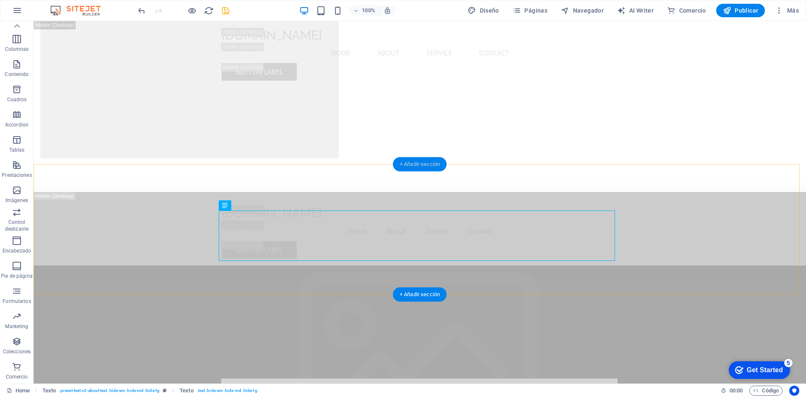
click at [425, 162] on div "+ Añadir sección" at bounding box center [420, 164] width 54 height 14
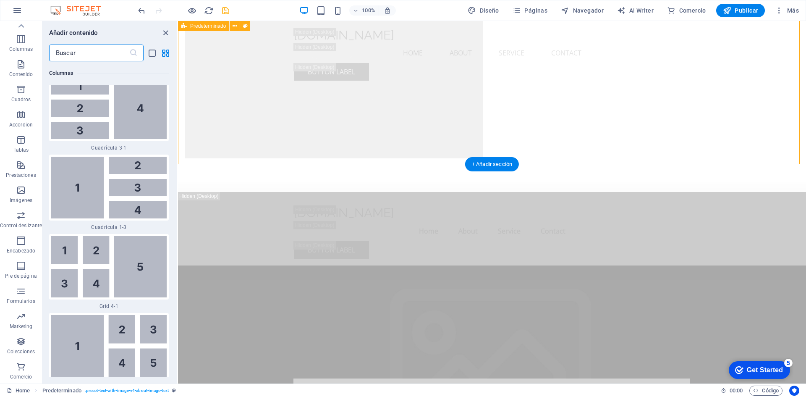
scroll to position [2849, 0]
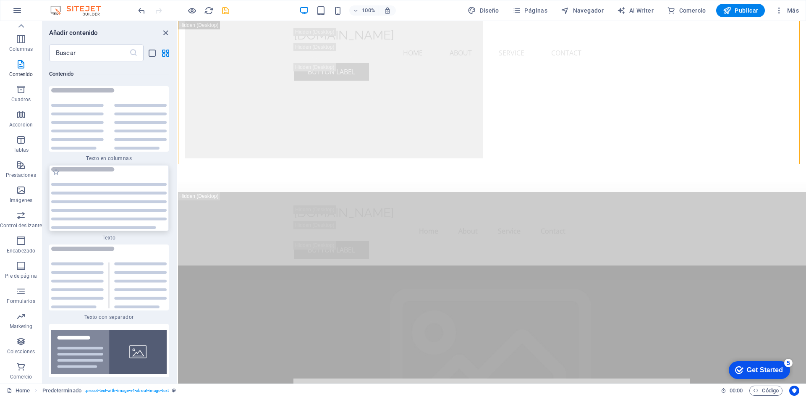
click at [102, 203] on img at bounding box center [109, 198] width 116 height 62
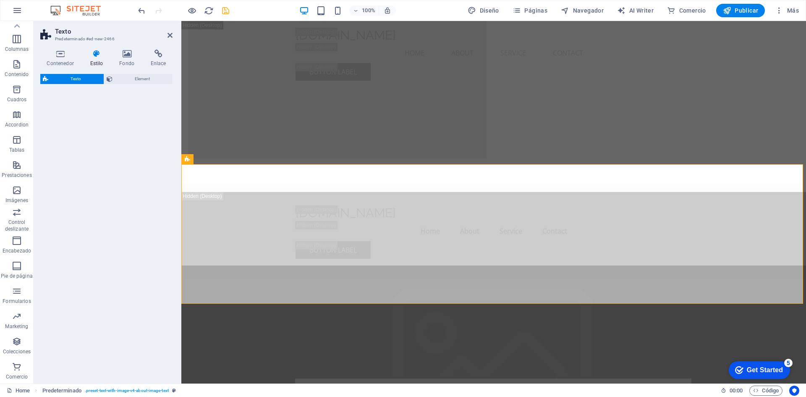
select select "preset-text-v2-default"
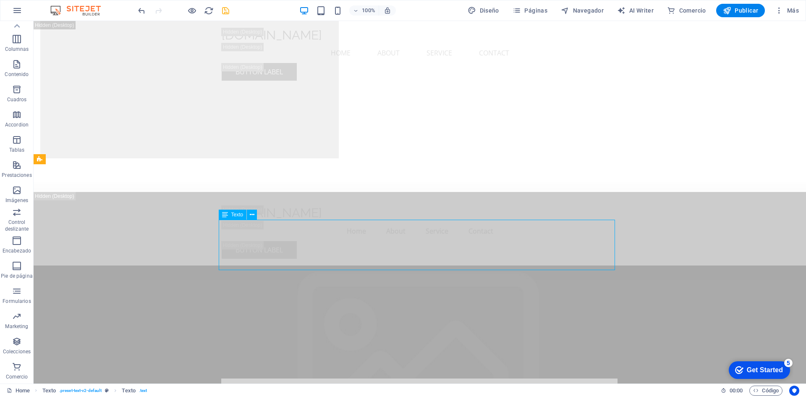
drag, startPoint x: 146, startPoint y: 222, endPoint x: 327, endPoint y: 247, distance: 183.1
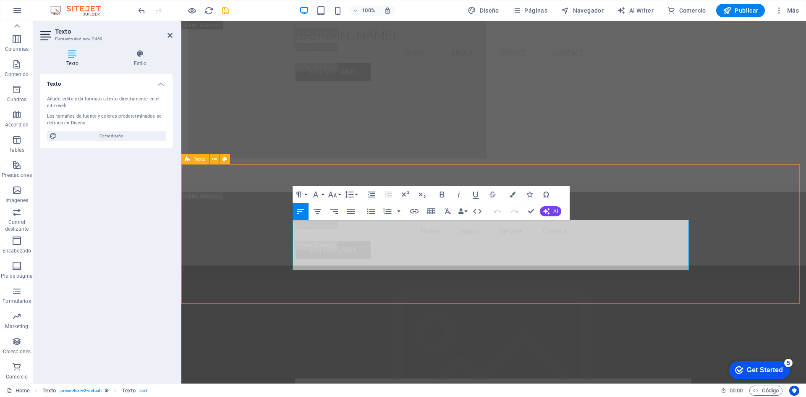
drag, startPoint x: 297, startPoint y: 223, endPoint x: 675, endPoint y: 270, distance: 380.9
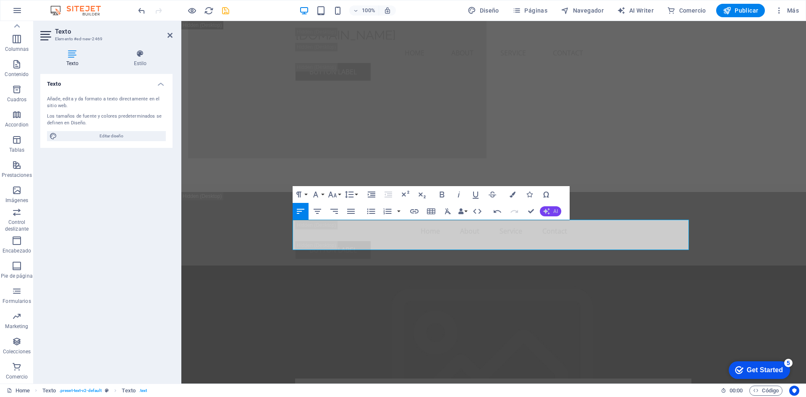
click at [554, 212] on span "AI" at bounding box center [556, 211] width 5 height 5
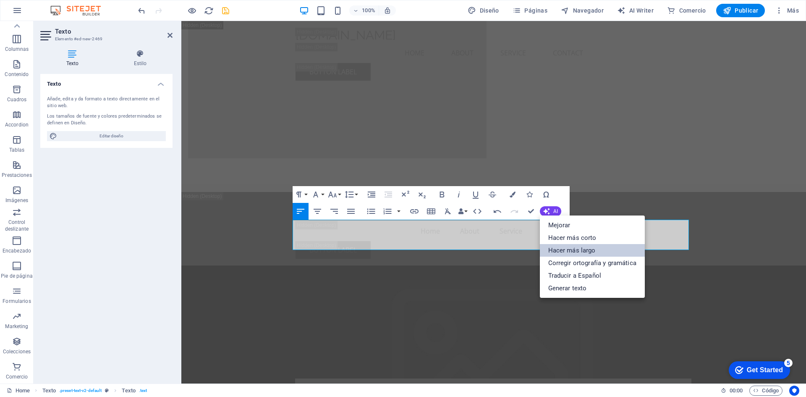
click at [562, 247] on link "Hacer más largo" at bounding box center [592, 250] width 105 height 13
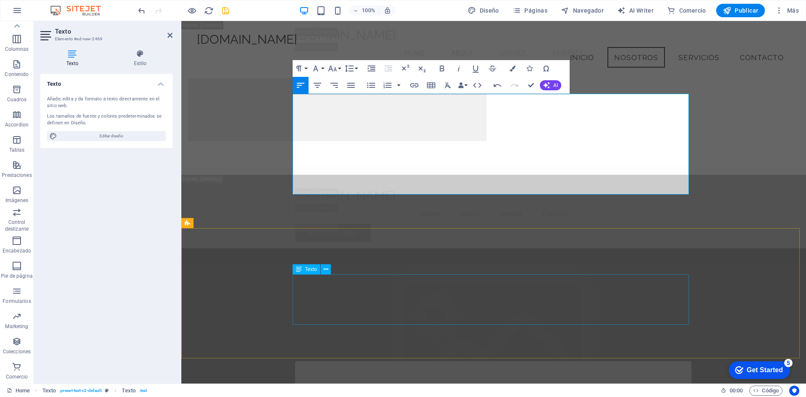
scroll to position [1175, 0]
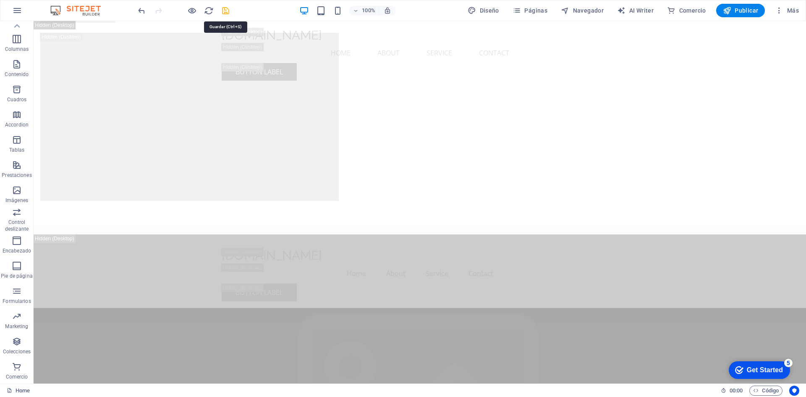
click at [225, 11] on icon "save" at bounding box center [226, 11] width 10 height 10
click at [194, 12] on icon "button" at bounding box center [192, 11] width 10 height 10
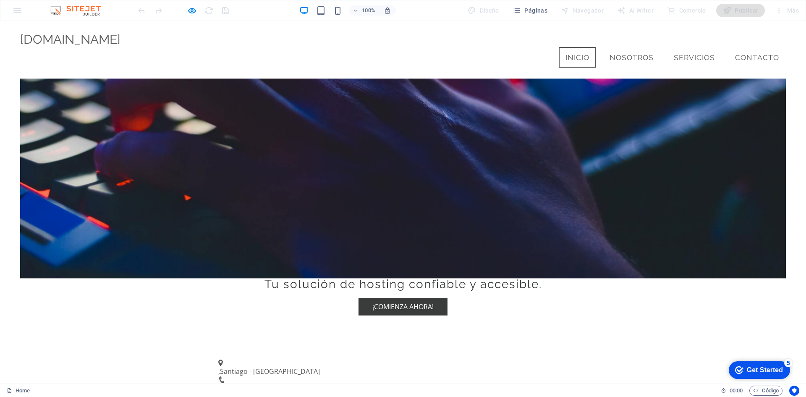
scroll to position [0, 0]
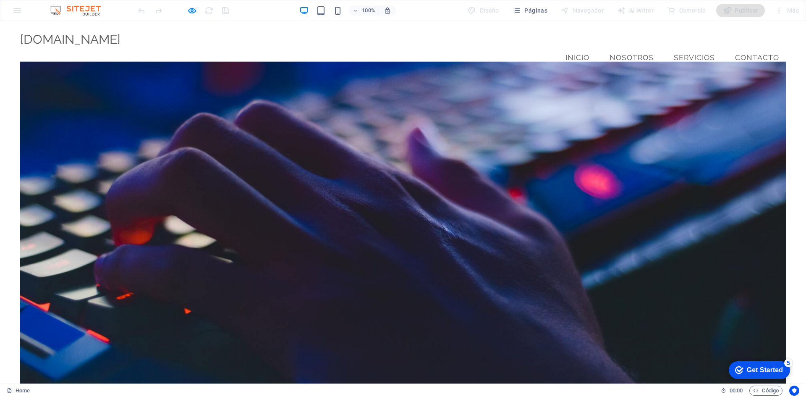
click at [72, 40] on span "[DOMAIN_NAME]" at bounding box center [70, 39] width 100 height 15
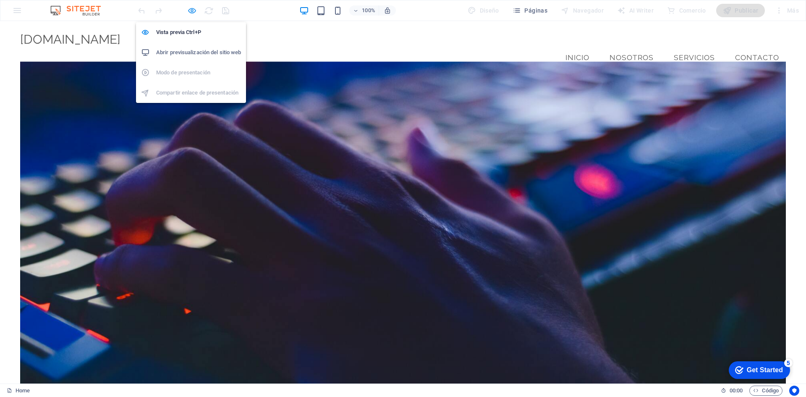
click at [193, 11] on icon "button" at bounding box center [192, 11] width 10 height 10
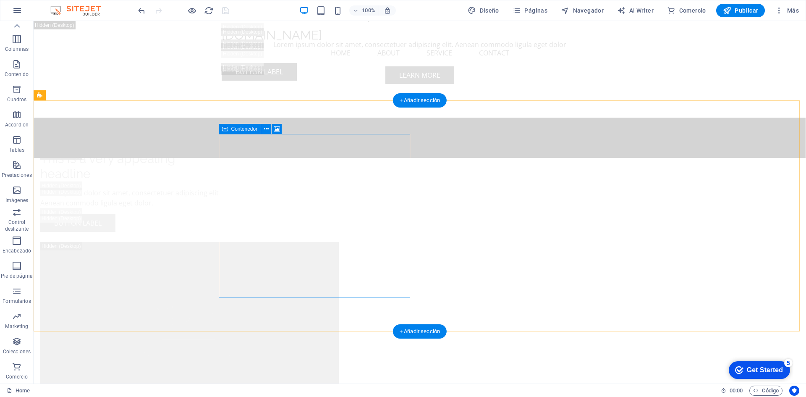
scroll to position [1092, 0]
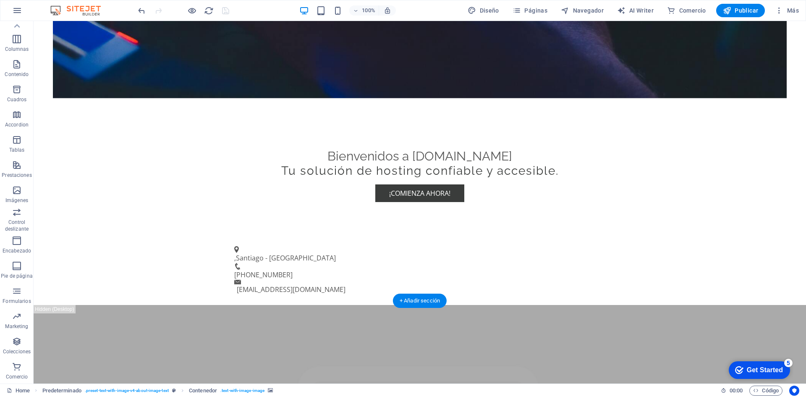
scroll to position [0, 0]
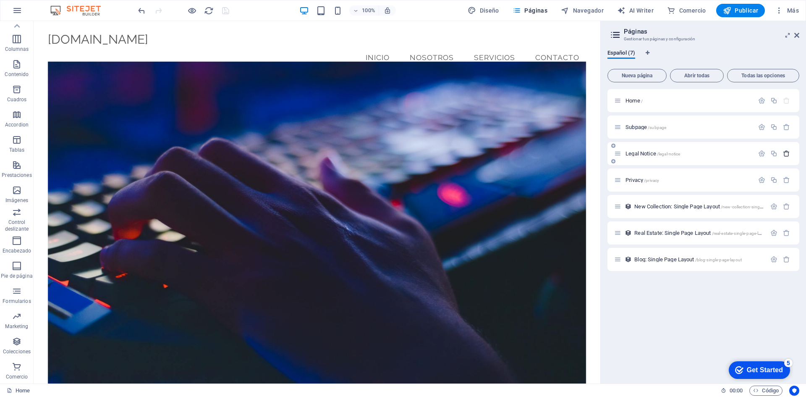
click at [788, 155] on icon "button" at bounding box center [786, 153] width 7 height 7
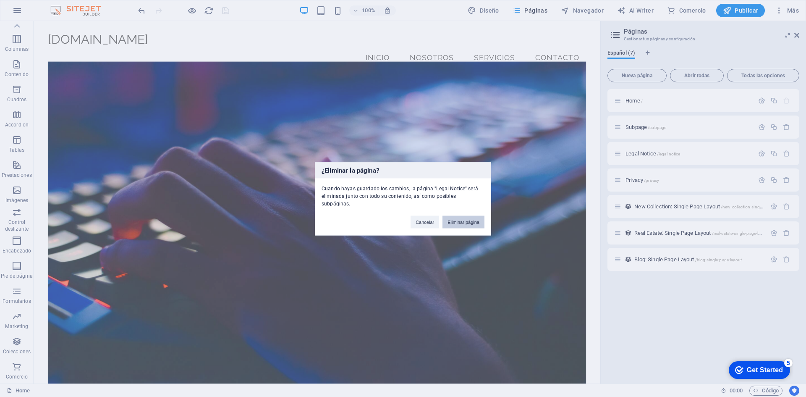
click at [462, 215] on button "Eliminar página" at bounding box center [464, 221] width 42 height 13
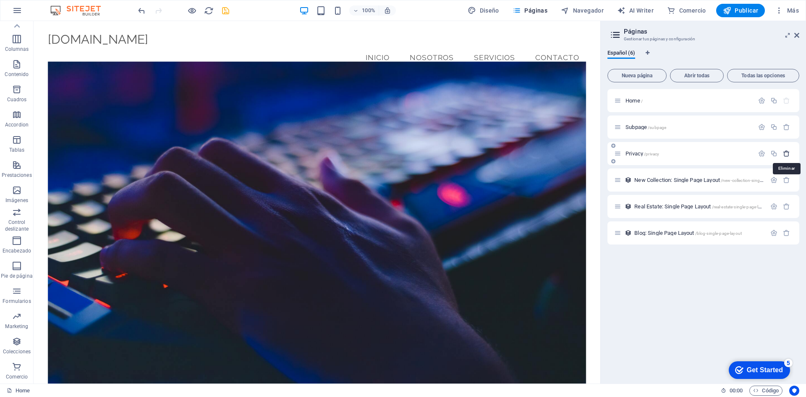
click at [788, 153] on icon "button" at bounding box center [786, 153] width 7 height 7
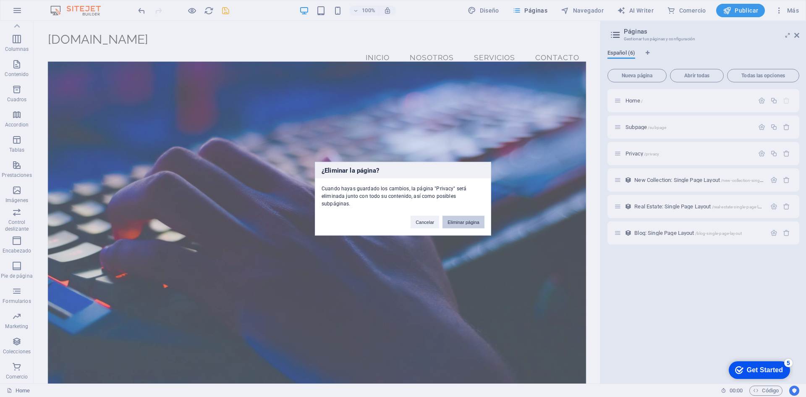
click at [453, 216] on button "Eliminar página" at bounding box center [464, 221] width 42 height 13
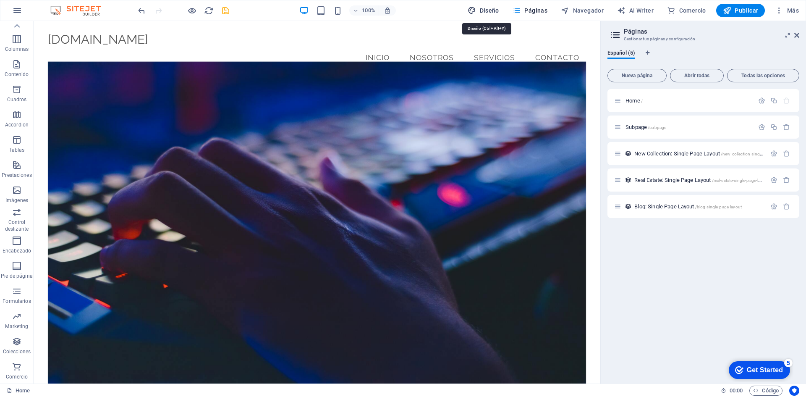
click at [0, 0] on span "Diseño" at bounding box center [0, 0] width 0 height 0
select select "px"
select select "200"
select select "px"
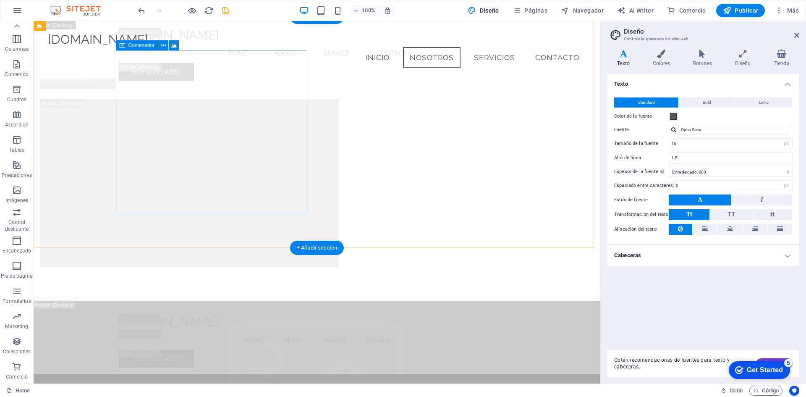
scroll to position [1050, 0]
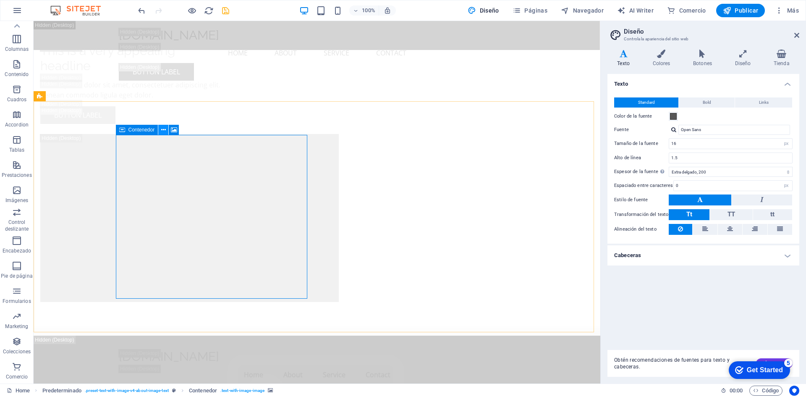
click at [163, 130] on icon at bounding box center [163, 130] width 5 height 9
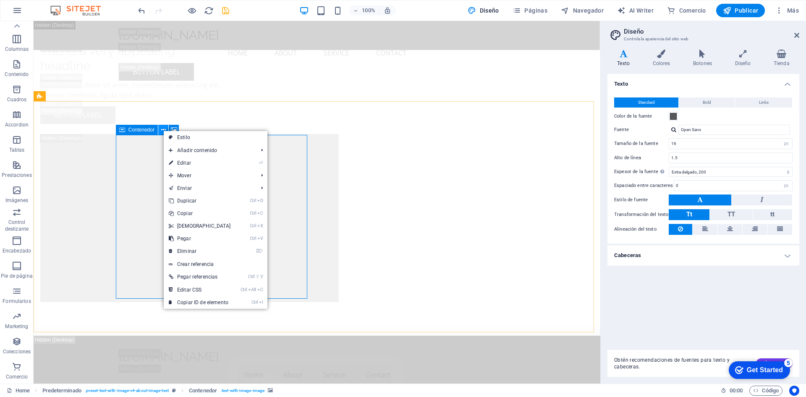
click at [163, 130] on icon at bounding box center [163, 130] width 5 height 9
click at [144, 131] on span "Contenedor" at bounding box center [142, 129] width 26 height 5
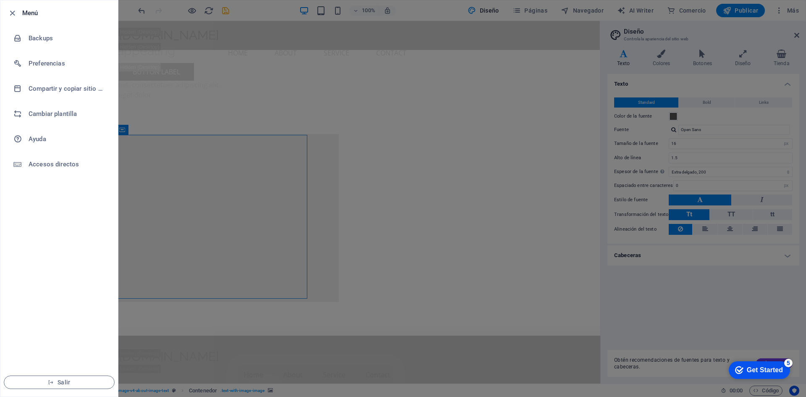
click at [16, 8] on icon "button" at bounding box center [13, 13] width 10 height 10
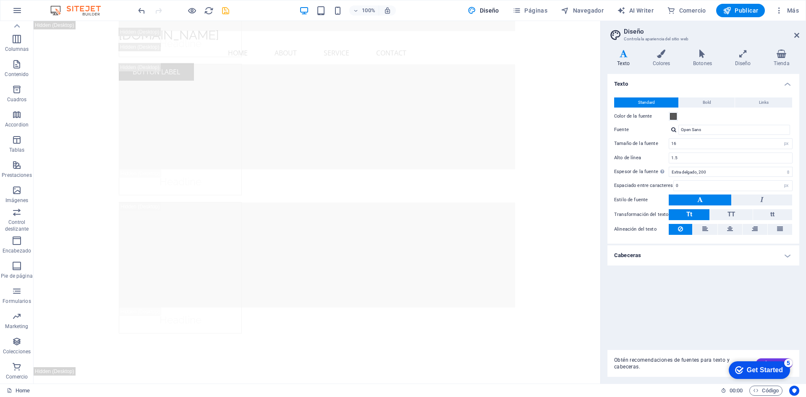
scroll to position [11752, 0]
click at [461, 234] on icon at bounding box center [462, 234] width 5 height 9
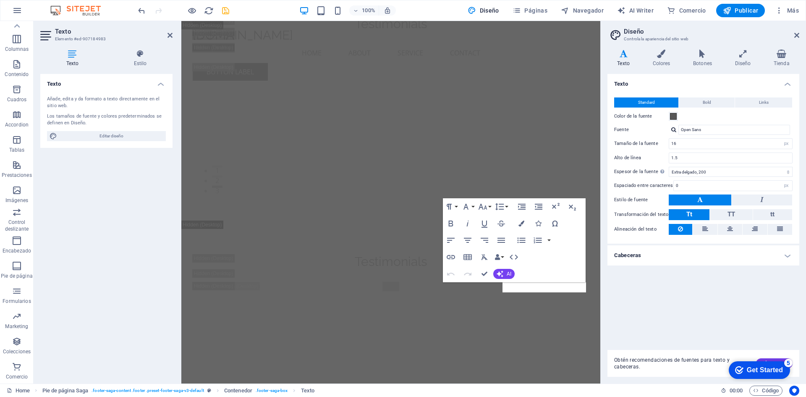
scroll to position [11611, 0]
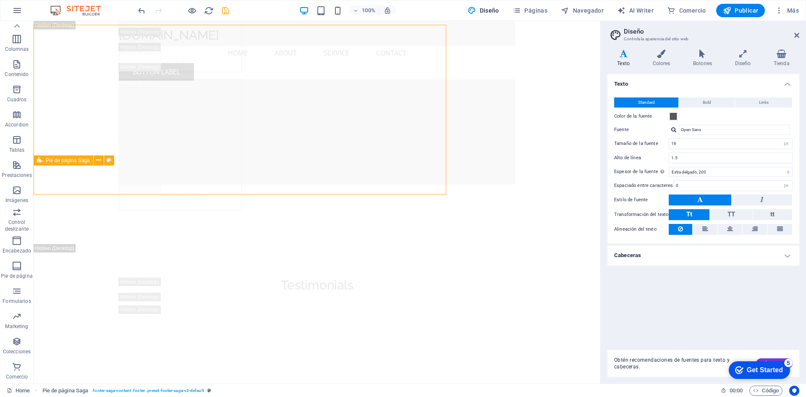
scroll to position [11752, 0]
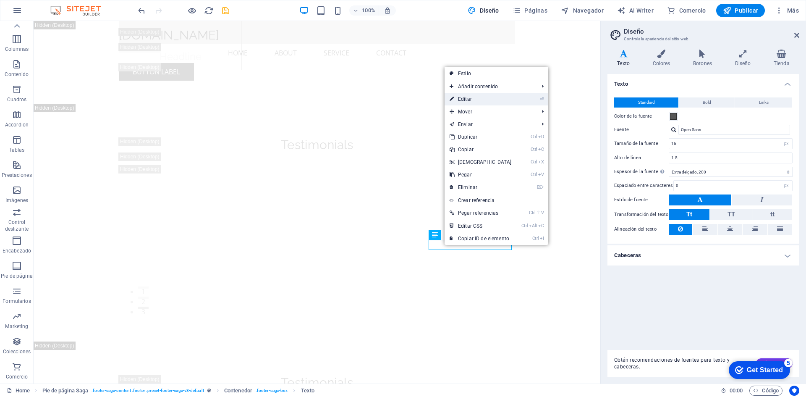
click at [471, 97] on link "⏎ Editar" at bounding box center [481, 99] width 72 height 13
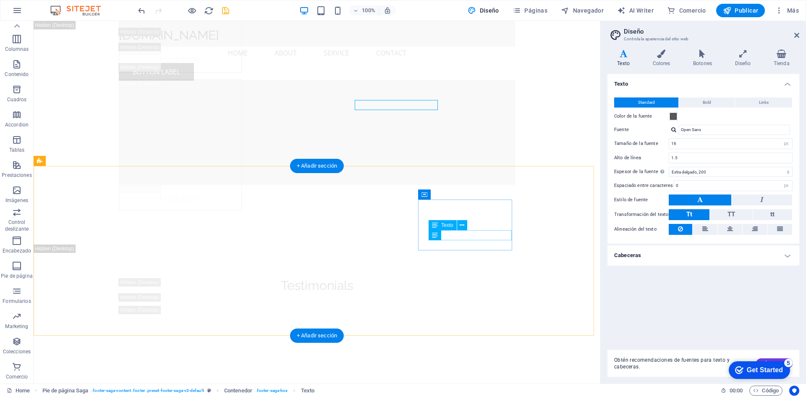
scroll to position [11751, 0]
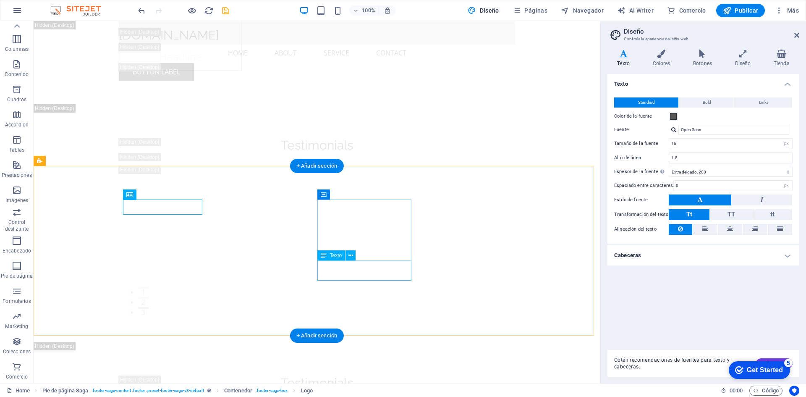
drag, startPoint x: 365, startPoint y: 276, endPoint x: 348, endPoint y: 276, distance: 17.6
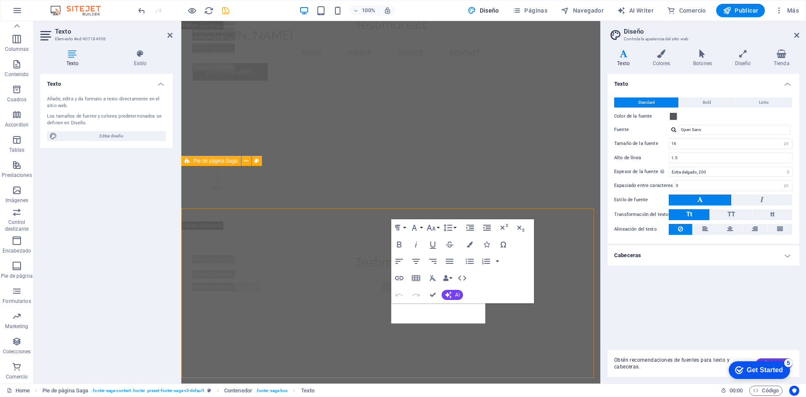
scroll to position [11610, 0]
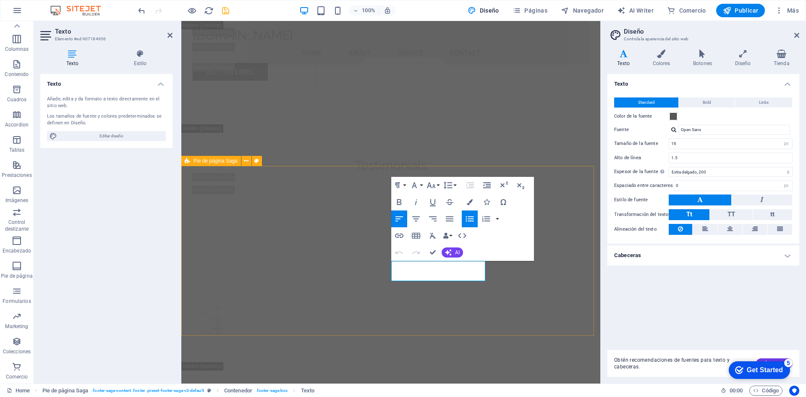
drag, startPoint x: 436, startPoint y: 278, endPoint x: 388, endPoint y: 266, distance: 49.5
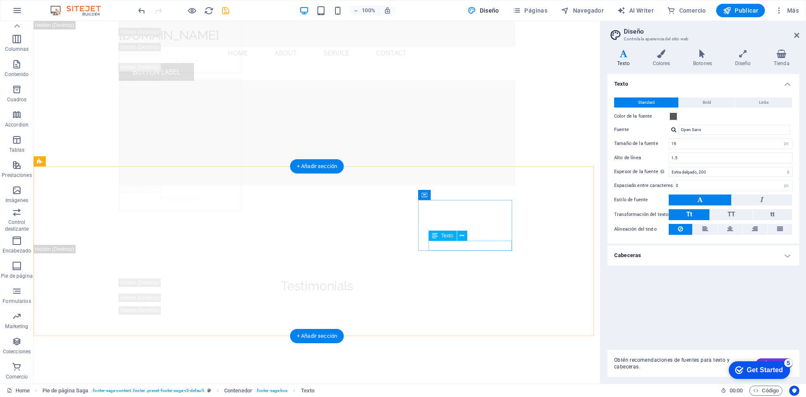
scroll to position [11751, 0]
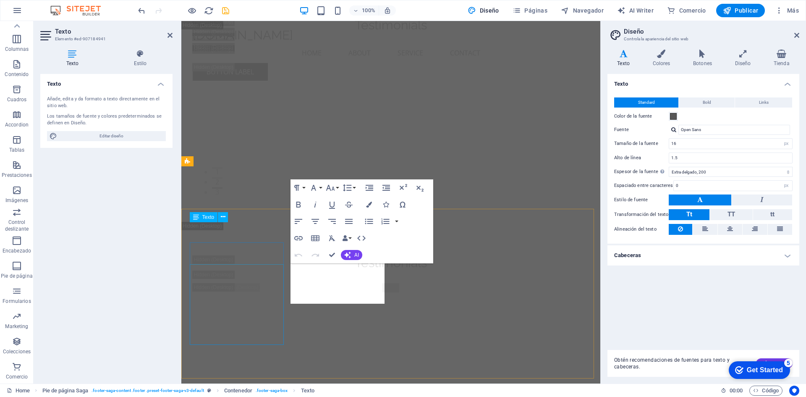
scroll to position [11610, 0]
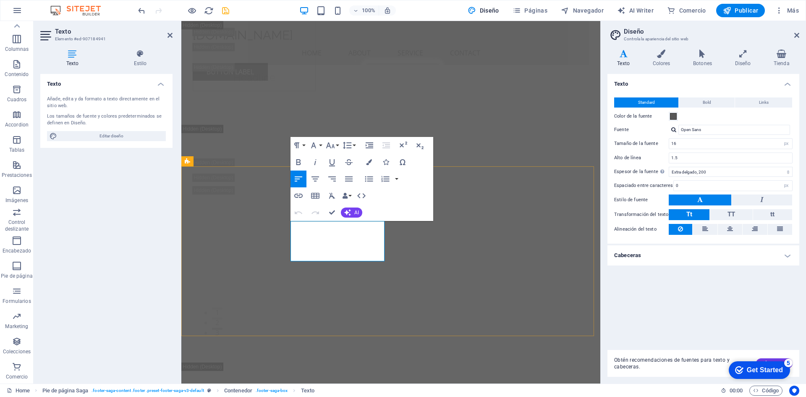
drag, startPoint x: 315, startPoint y: 245, endPoint x: 291, endPoint y: 247, distance: 24.0
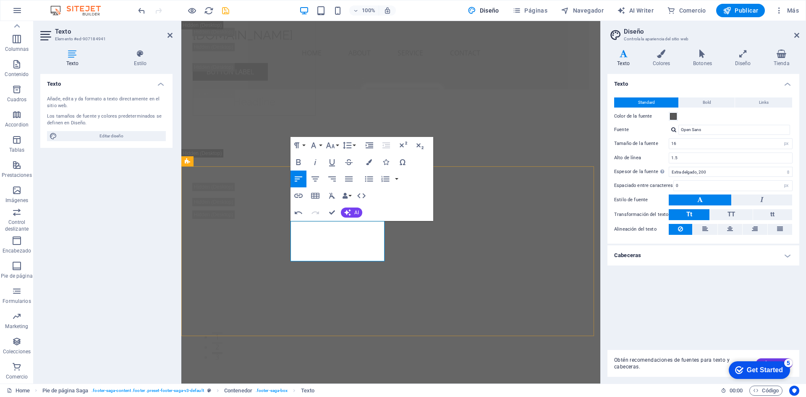
drag, startPoint x: 336, startPoint y: 209, endPoint x: 299, endPoint y: 188, distance: 42.1
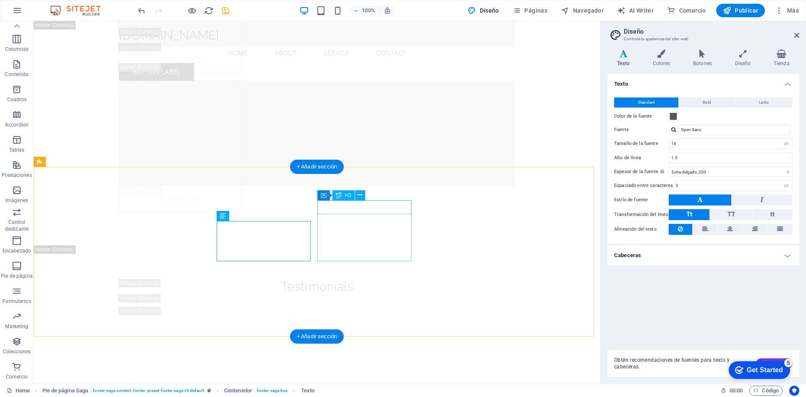
scroll to position [11750, 0]
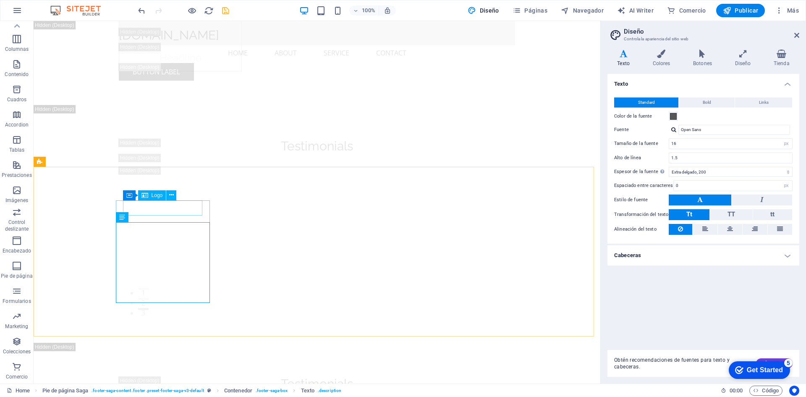
click at [155, 197] on span "Logo" at bounding box center [157, 195] width 11 height 5
click at [158, 193] on span "Logo" at bounding box center [157, 195] width 11 height 5
click at [171, 194] on icon at bounding box center [171, 195] width 5 height 9
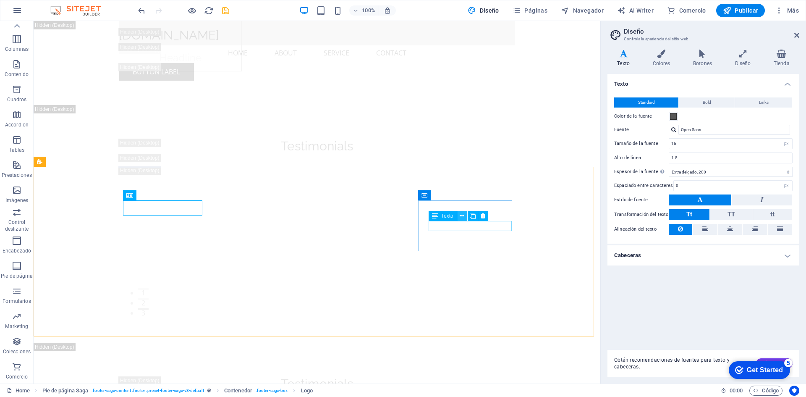
click at [462, 217] on icon at bounding box center [462, 216] width 5 height 9
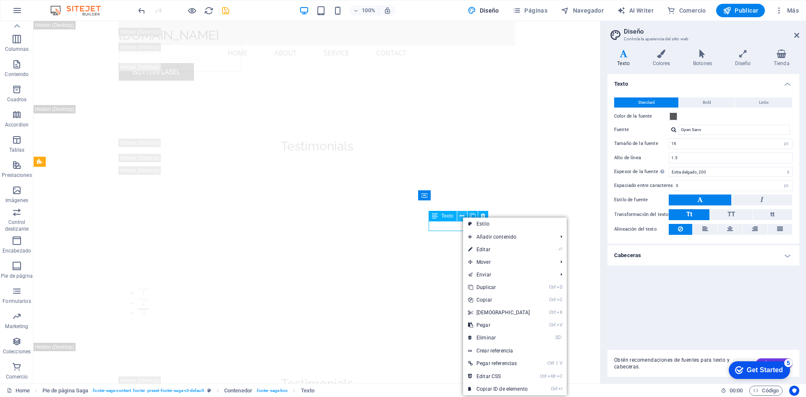
click at [462, 214] on icon at bounding box center [462, 216] width 5 height 9
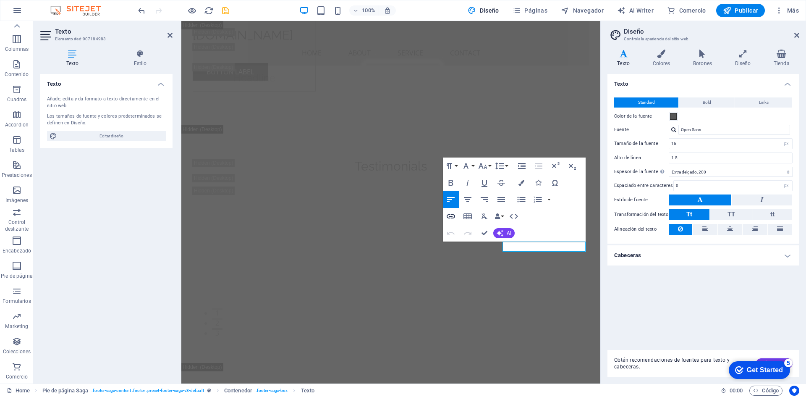
click at [452, 215] on icon "button" at bounding box center [451, 216] width 10 height 10
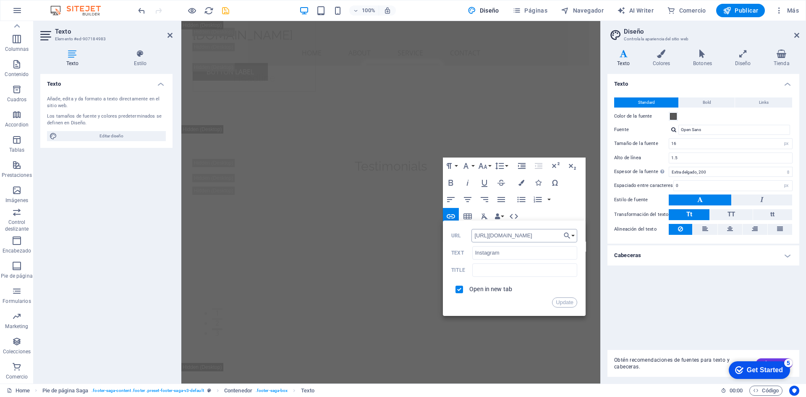
click at [551, 237] on input "https://www.instagram.com/" at bounding box center [525, 235] width 106 height 13
click at [541, 237] on input "https://www.instagram.comwebhosting" at bounding box center [525, 235] width 106 height 13
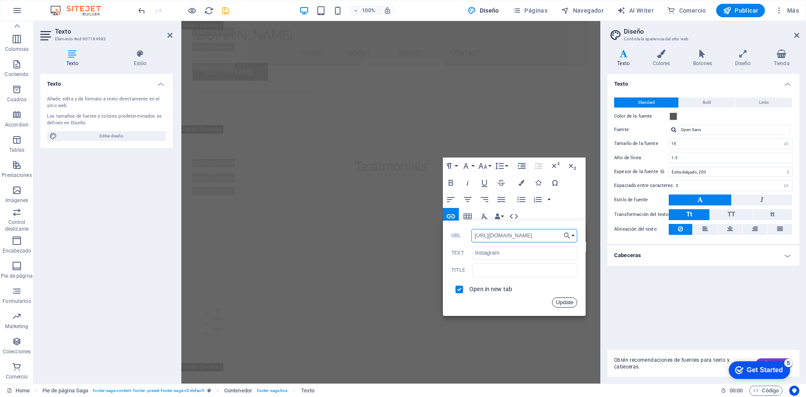
type input "https://www.instagram.com/webhostingsale"
click at [559, 304] on button "Update" at bounding box center [564, 302] width 25 height 10
select select "footer"
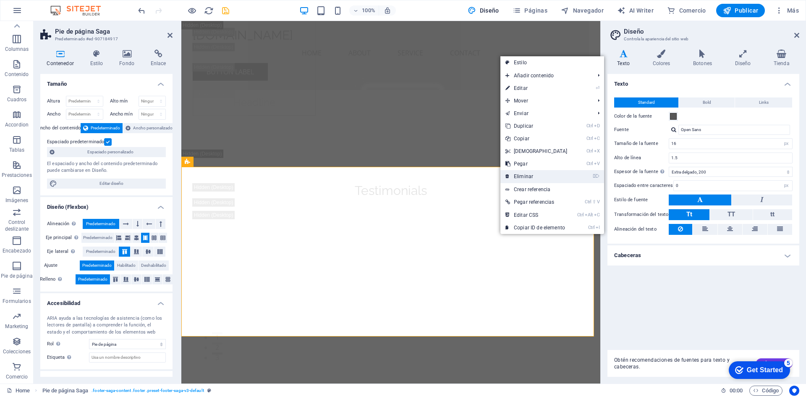
click at [520, 175] on link "⌦ Eliminar" at bounding box center [537, 176] width 72 height 13
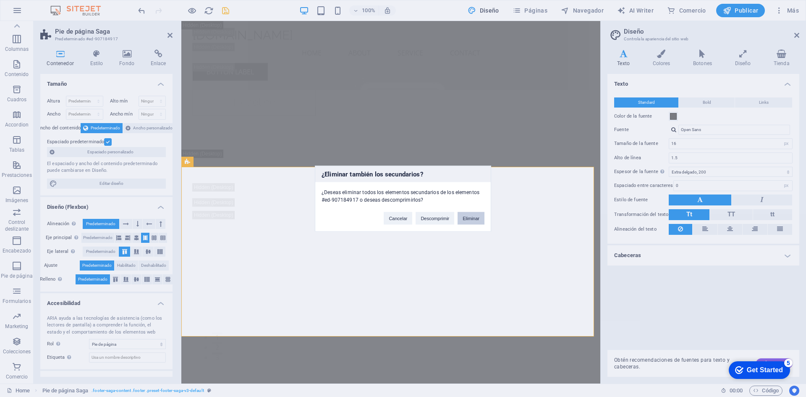
click at [463, 215] on button "Eliminar" at bounding box center [471, 218] width 27 height 13
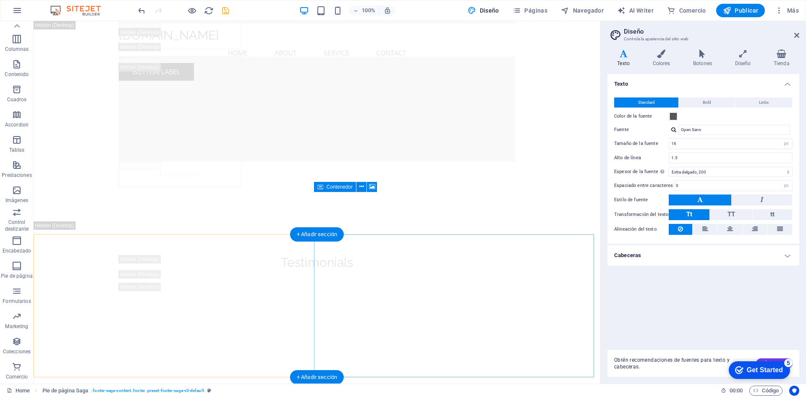
scroll to position [11582, 0]
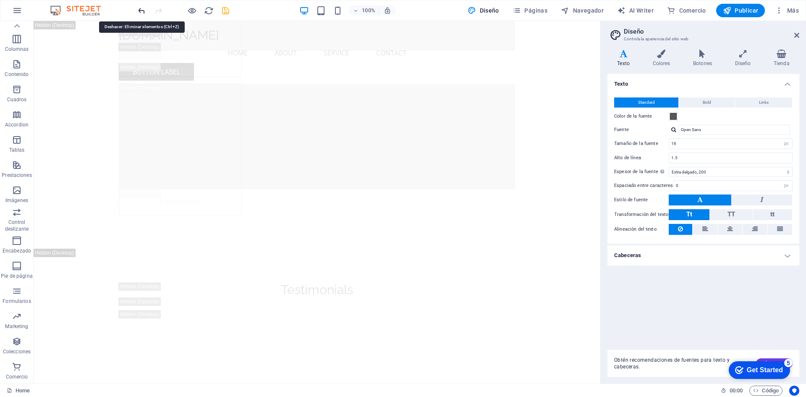
click at [138, 11] on icon "undo" at bounding box center [142, 11] width 10 height 10
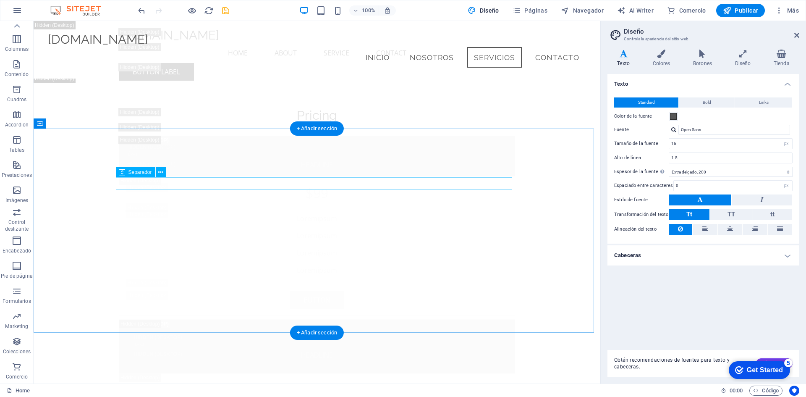
scroll to position [7046, 0]
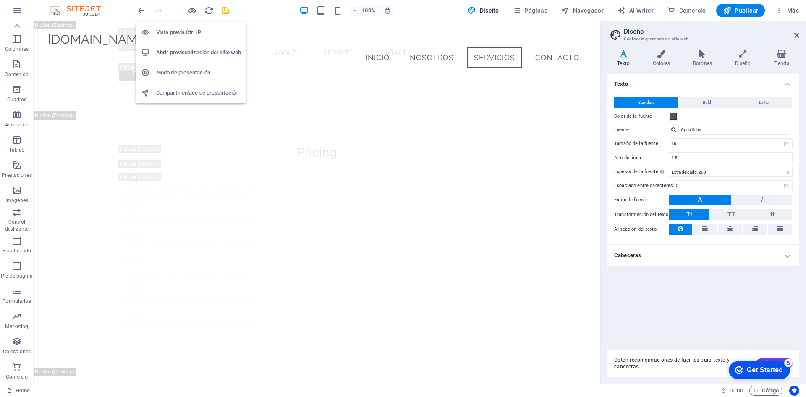
click at [186, 29] on h6 "Vista previa Ctrl+P" at bounding box center [198, 32] width 85 height 10
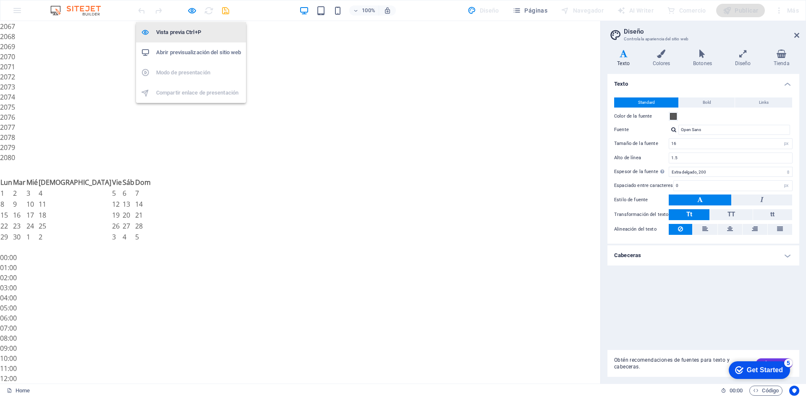
scroll to position [1480, 0]
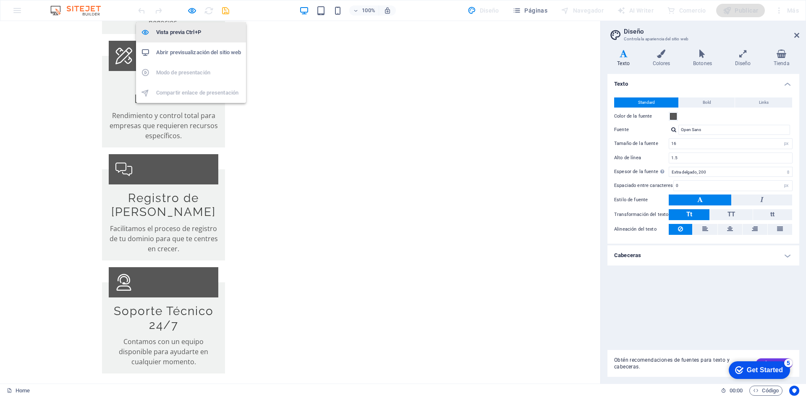
click at [186, 29] on h6 "Vista previa Ctrl+P" at bounding box center [198, 32] width 85 height 10
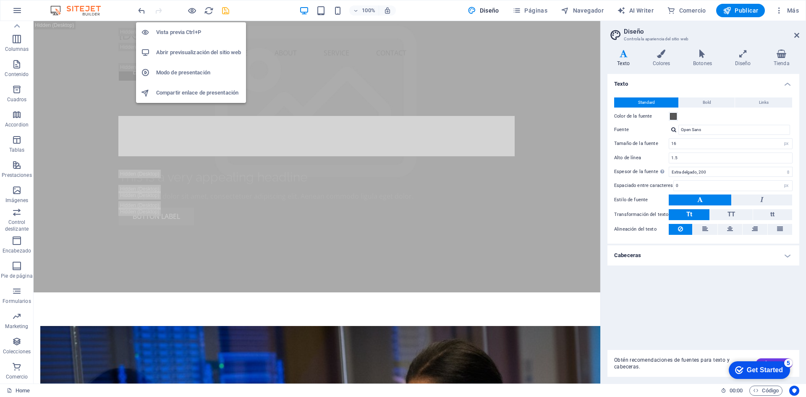
scroll to position [7046, 0]
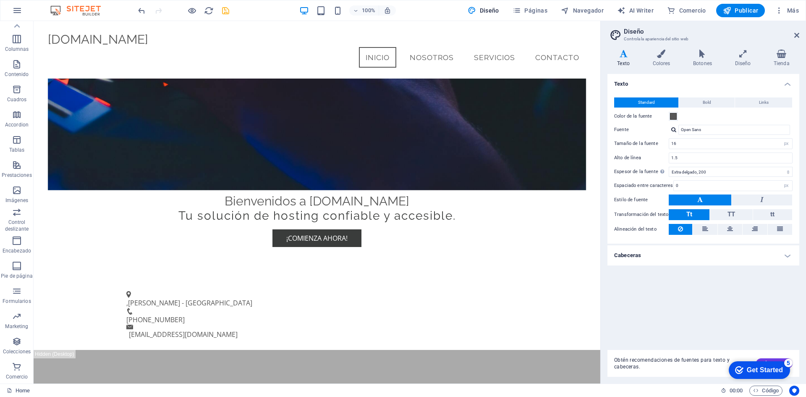
drag, startPoint x: 597, startPoint y: 235, endPoint x: 643, endPoint y: 58, distance: 182.7
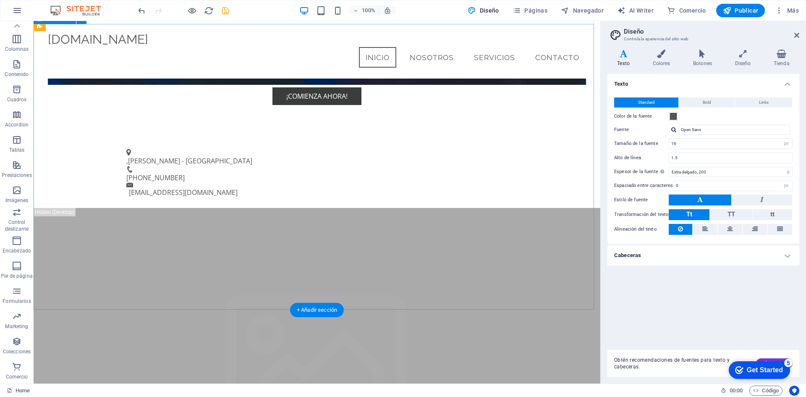
scroll to position [209, 0]
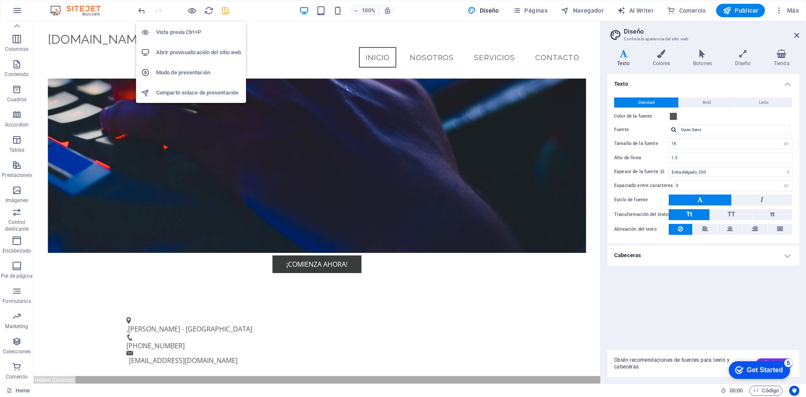
click at [182, 52] on h6 "Abrir previsualización del sitio web" at bounding box center [198, 52] width 85 height 10
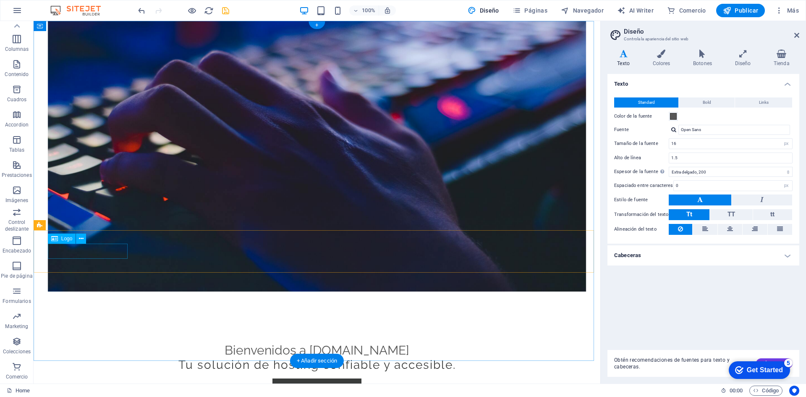
scroll to position [0, 0]
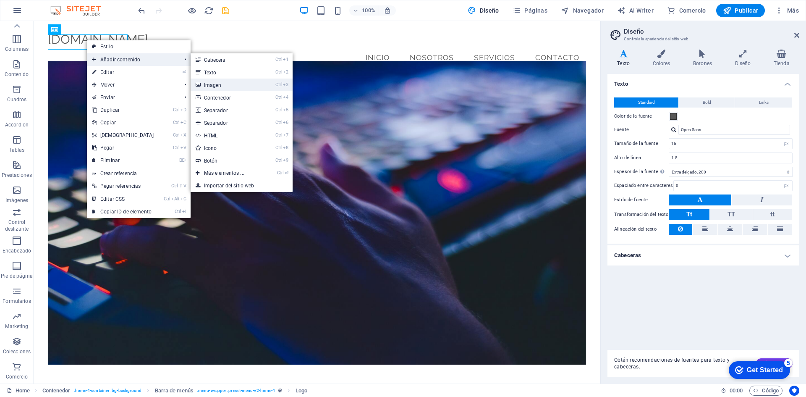
click at [225, 80] on link "Ctrl 3 Imagen" at bounding box center [226, 85] width 71 height 13
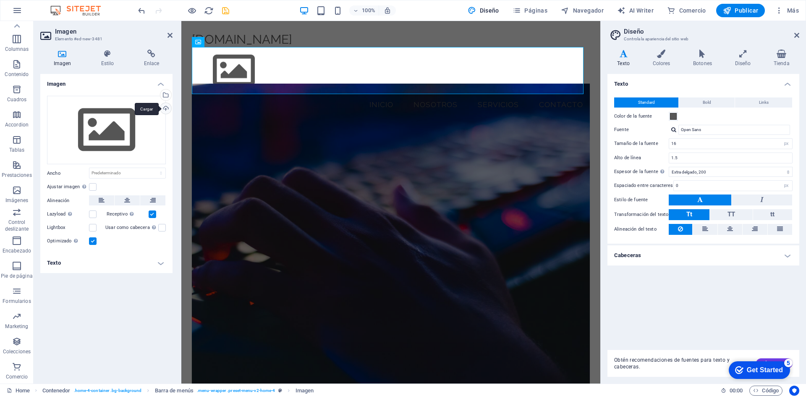
click at [168, 106] on div "Cargar" at bounding box center [165, 109] width 13 height 13
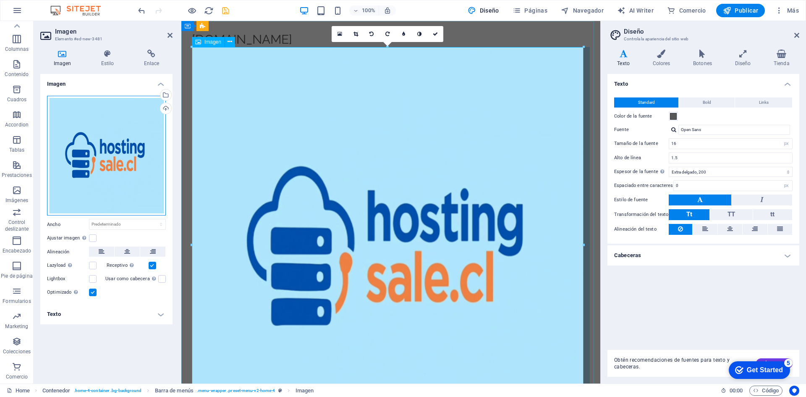
drag, startPoint x: 293, startPoint y: 179, endPoint x: 254, endPoint y: 132, distance: 61.1
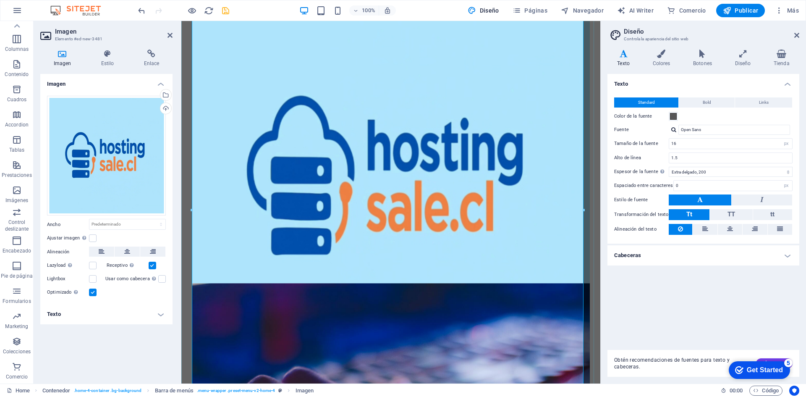
scroll to position [168, 0]
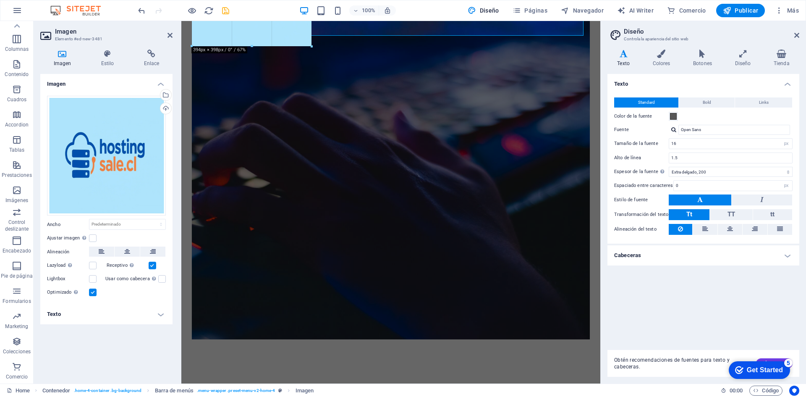
drag, startPoint x: 582, startPoint y: 276, endPoint x: 80, endPoint y: 3, distance: 571.9
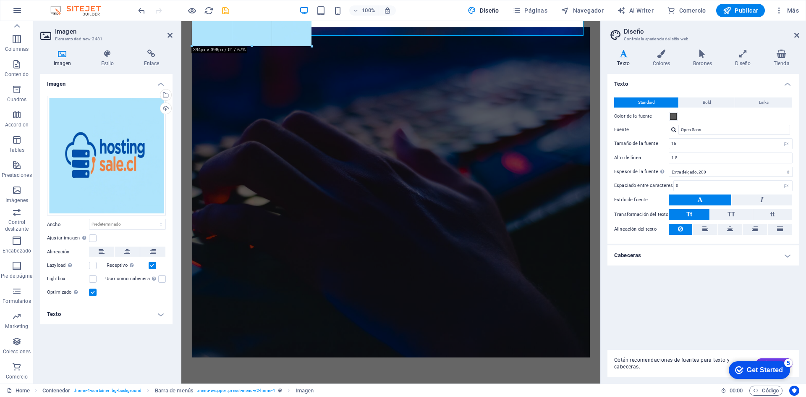
type input "285"
select select "px"
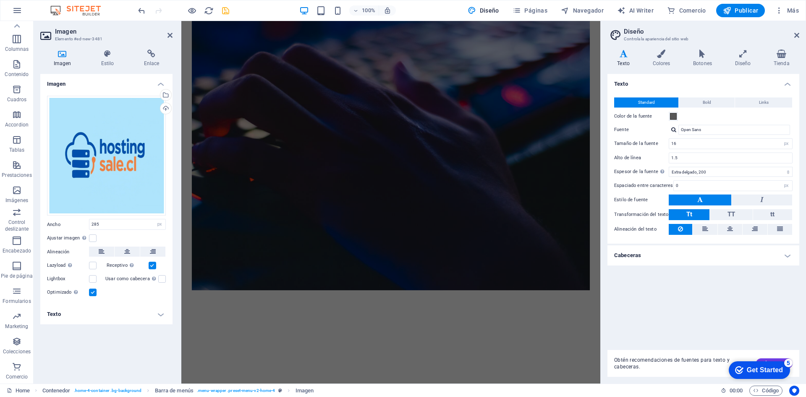
scroll to position [0, 0]
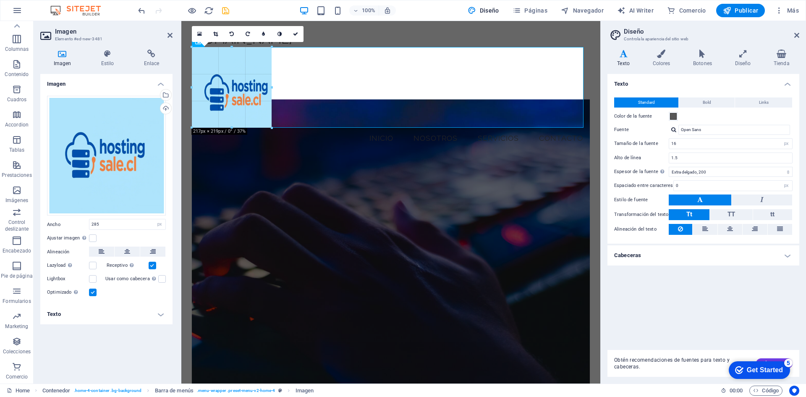
drag, startPoint x: 310, startPoint y: 167, endPoint x: 273, endPoint y: 92, distance: 83.4
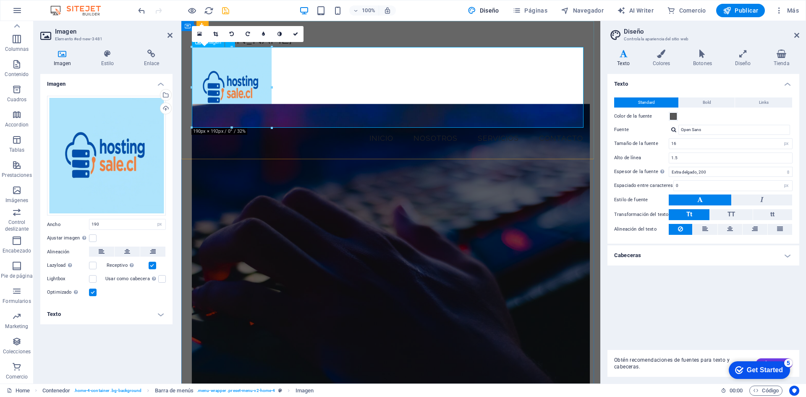
click at [368, 97] on figure at bounding box center [391, 87] width 398 height 81
click at [351, 87] on figure at bounding box center [391, 87] width 398 height 81
click at [216, 34] on icon at bounding box center [215, 34] width 5 height 5
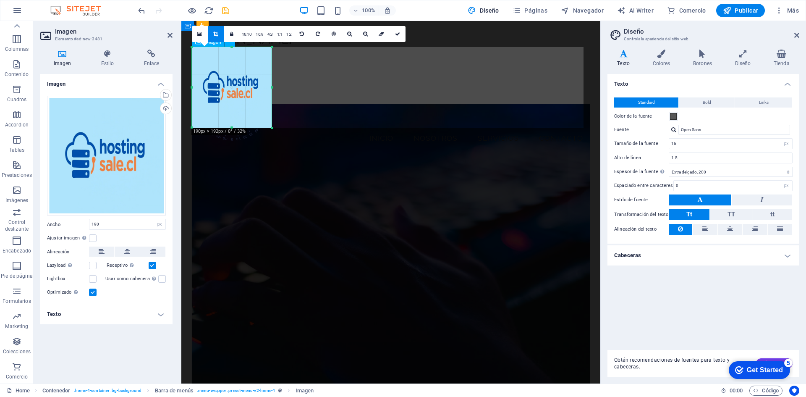
click at [580, 85] on figure at bounding box center [391, 87] width 398 height 81
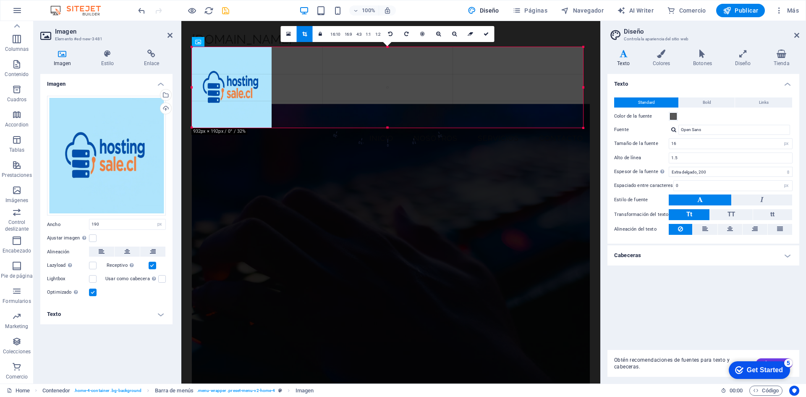
drag, startPoint x: 273, startPoint y: 87, endPoint x: 584, endPoint y: 116, distance: 313.0
click at [584, 116] on div at bounding box center [583, 87] width 3 height 81
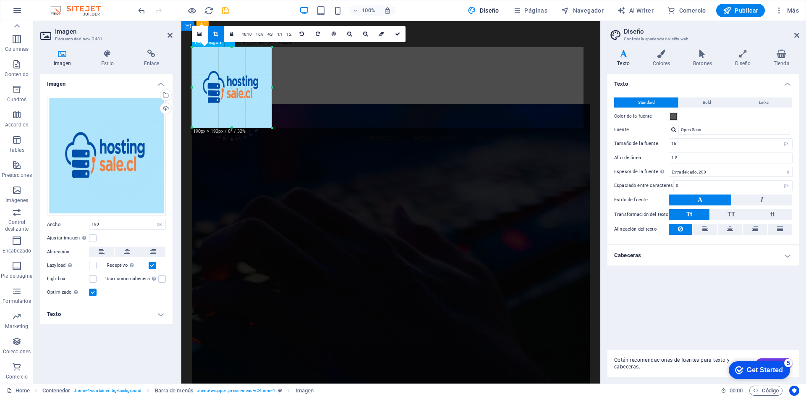
click at [580, 126] on figure at bounding box center [391, 87] width 398 height 81
click at [139, 11] on icon "undo" at bounding box center [142, 11] width 10 height 10
type input "285"
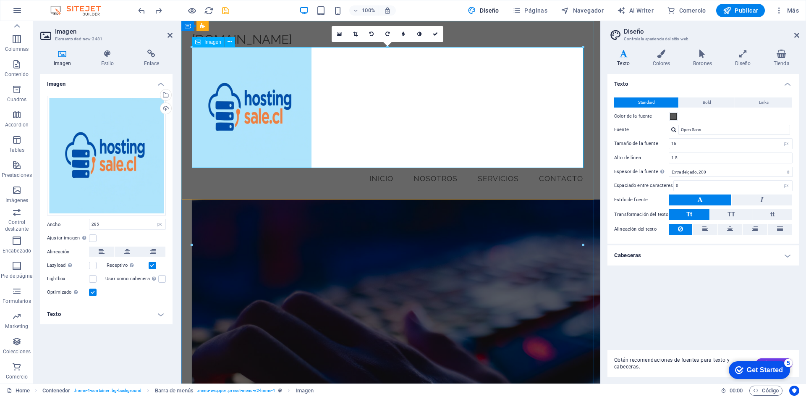
click at [303, 163] on figure at bounding box center [391, 107] width 398 height 121
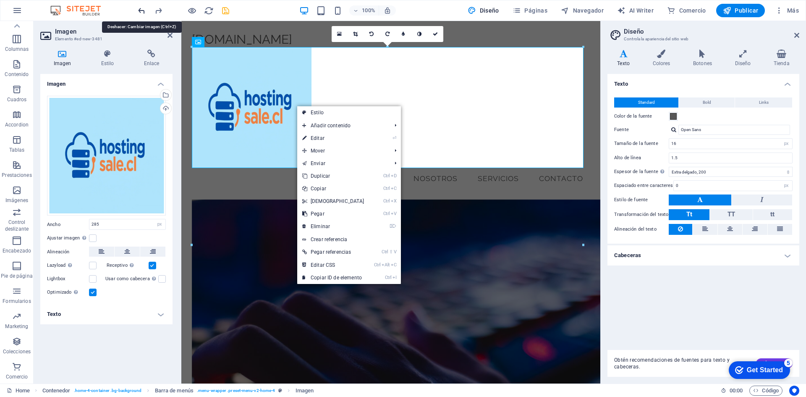
click at [138, 8] on icon "undo" at bounding box center [142, 11] width 10 height 10
select select "DISABLED_OPTION_VALUE"
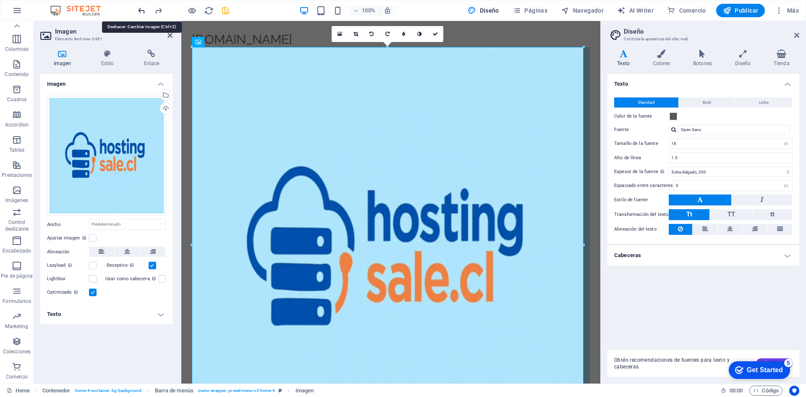
click at [138, 8] on icon "undo" at bounding box center [142, 11] width 10 height 10
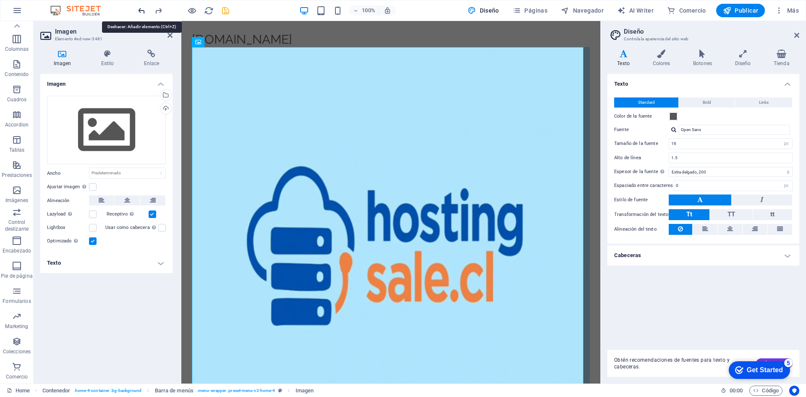
click at [141, 10] on icon "undo" at bounding box center [142, 11] width 10 height 10
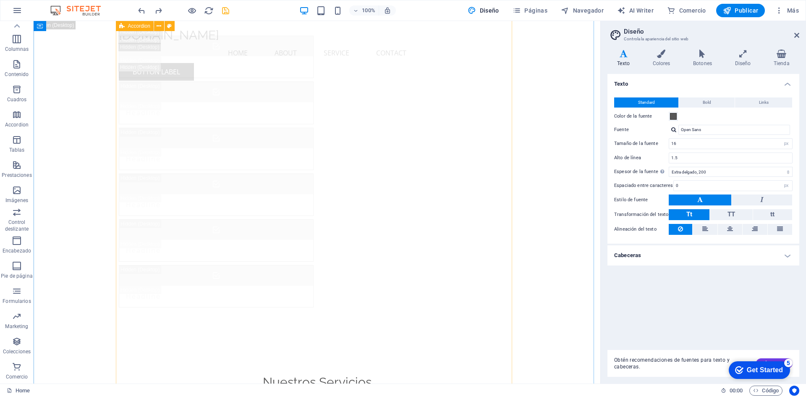
scroll to position [3234, 0]
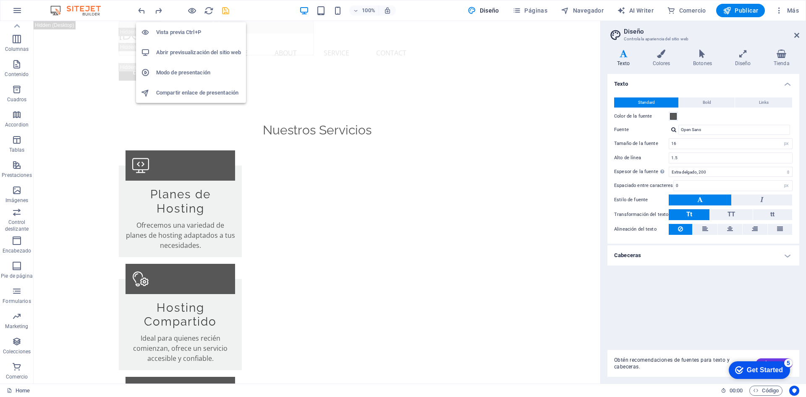
click at [184, 51] on h6 "Abrir previsualización del sitio web" at bounding box center [198, 52] width 85 height 10
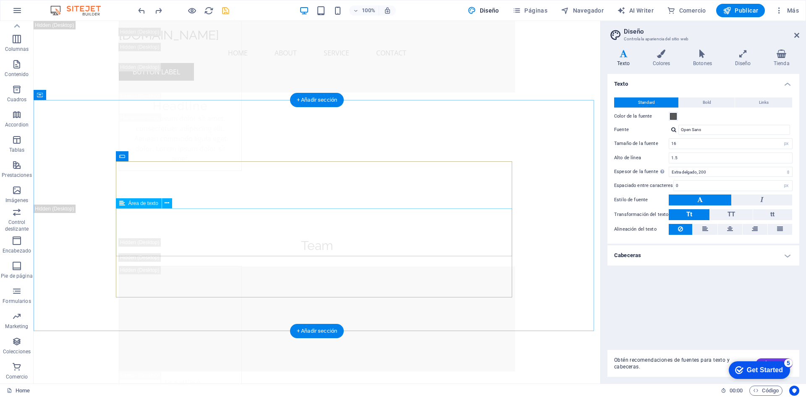
scroll to position [10888, 0]
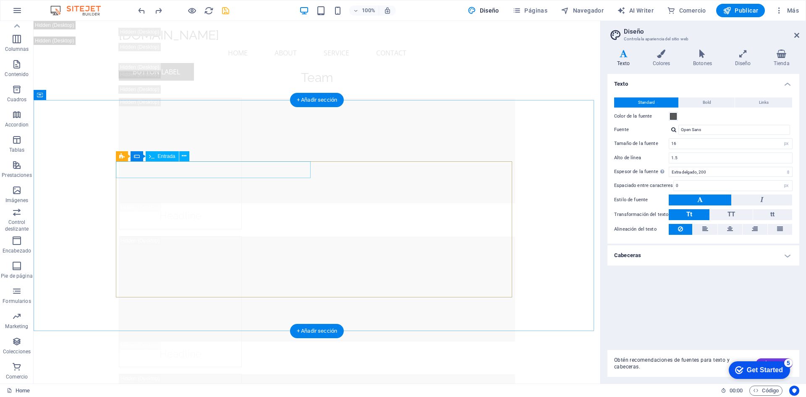
click at [136, 170] on div "Arrastra aquí para reemplazar el contenido existente. Si quieres crear un eleme…" at bounding box center [317, 202] width 567 height 362
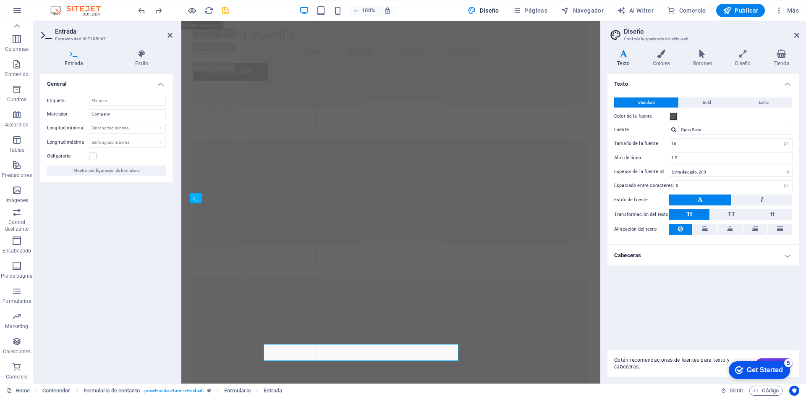
scroll to position [10747, 0]
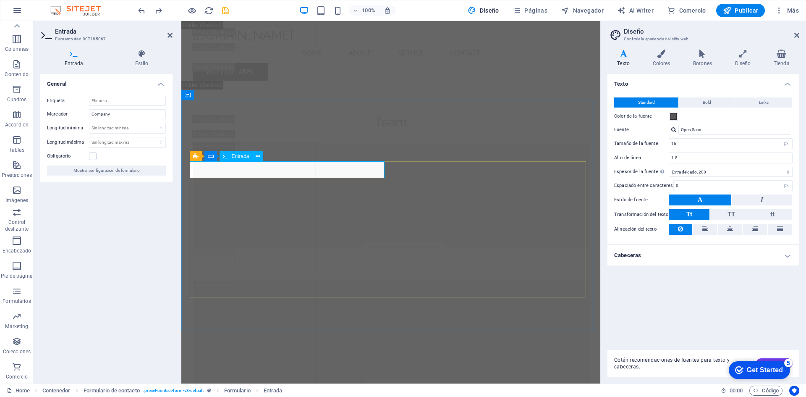
drag, startPoint x: 228, startPoint y: 171, endPoint x: 205, endPoint y: 172, distance: 23.1
type input "Empresa"
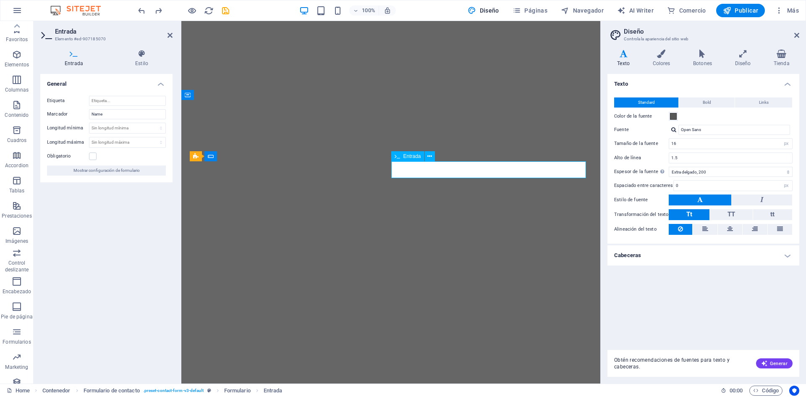
select select "px"
select select "200"
select select "px"
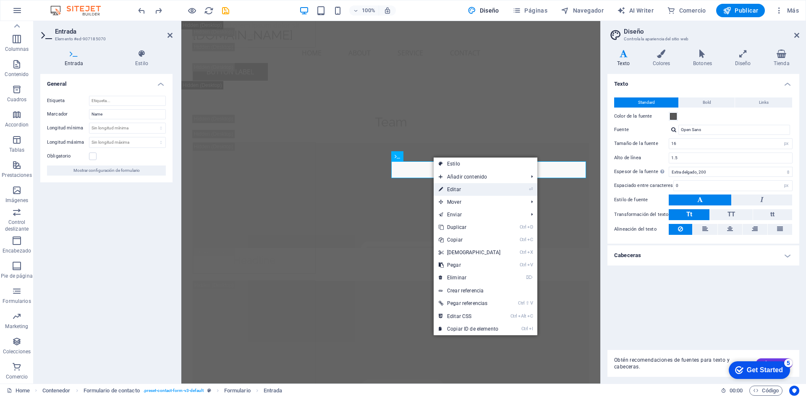
click at [451, 191] on link "⏎ Editar" at bounding box center [470, 189] width 72 height 13
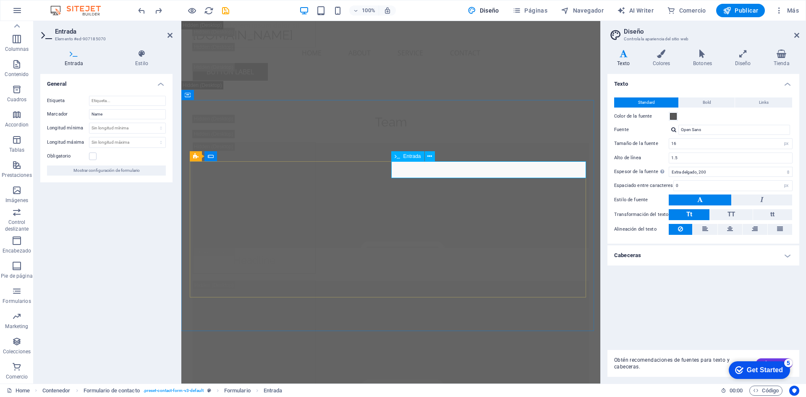
click at [429, 154] on icon at bounding box center [430, 156] width 5 height 9
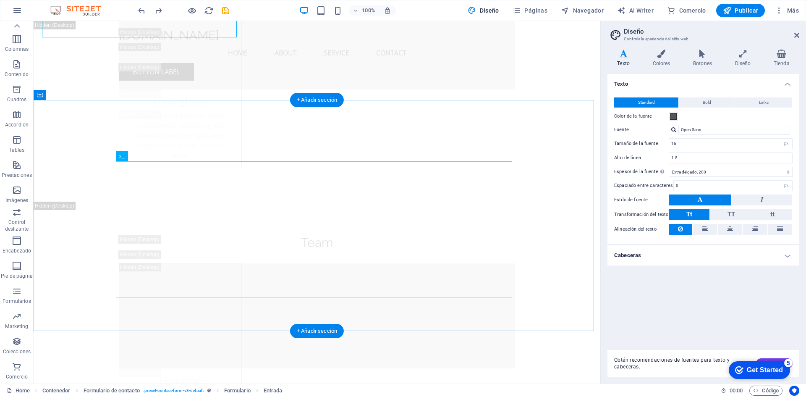
scroll to position [10888, 0]
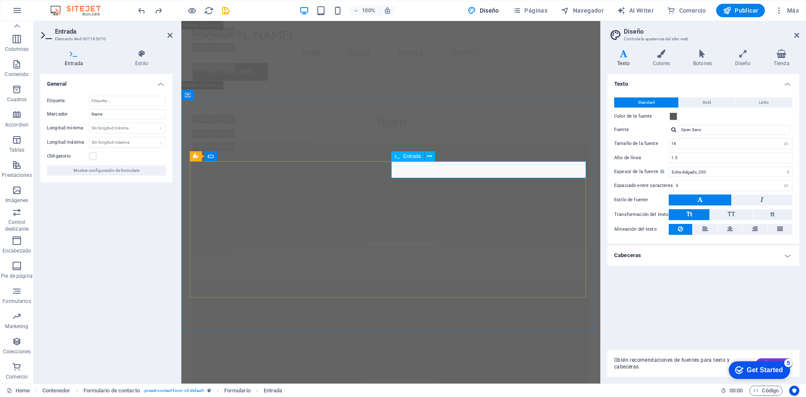
drag, startPoint x: 402, startPoint y: 171, endPoint x: 424, endPoint y: 171, distance: 22.3
click at [401, 158] on div "Entrada" at bounding box center [407, 156] width 33 height 10
click at [429, 155] on icon at bounding box center [430, 156] width 5 height 9
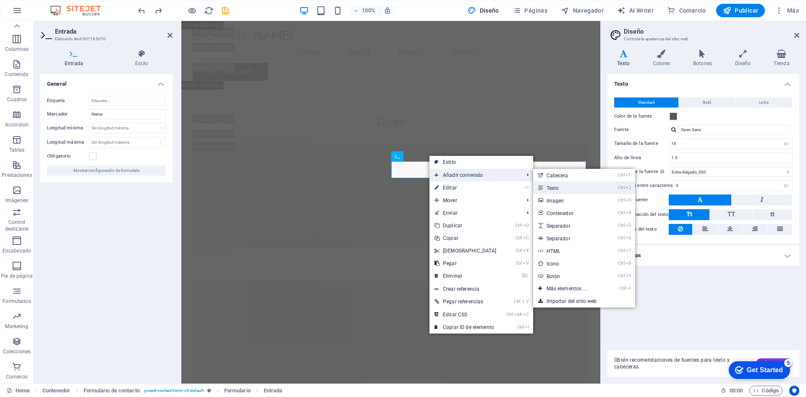
click at [559, 184] on link "Ctrl 2 Texto" at bounding box center [568, 187] width 71 height 13
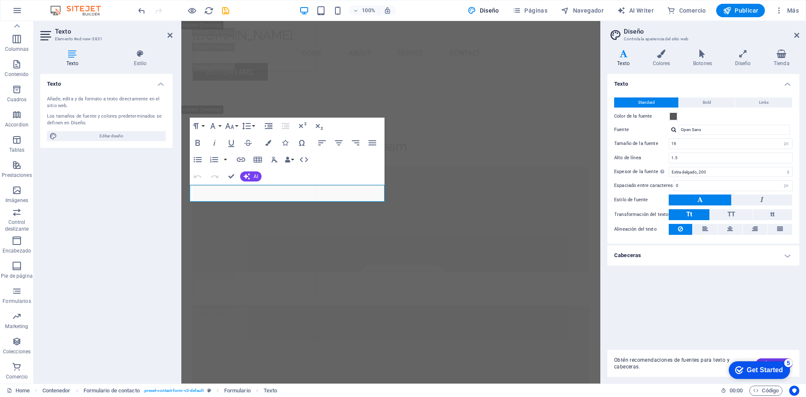
click at [142, 11] on icon "undo" at bounding box center [142, 11] width 10 height 10
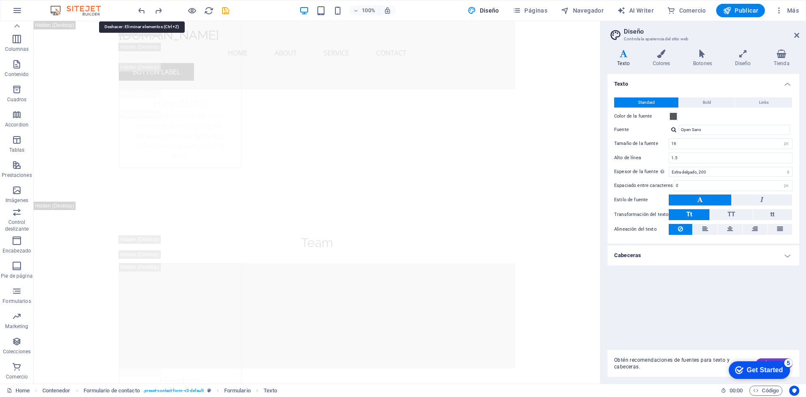
scroll to position [10888, 0]
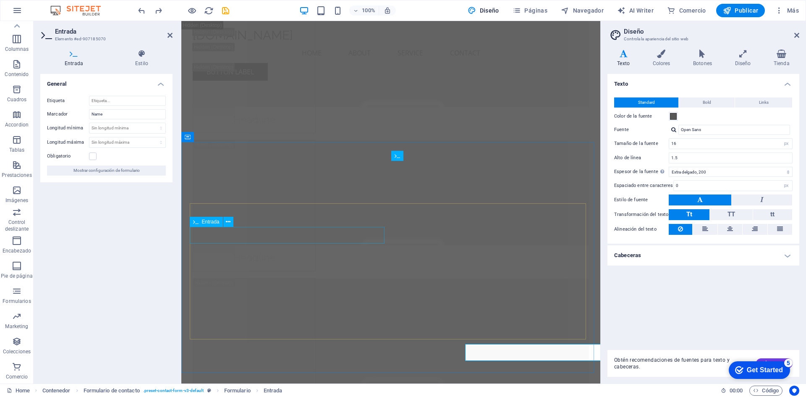
scroll to position [10747, 0]
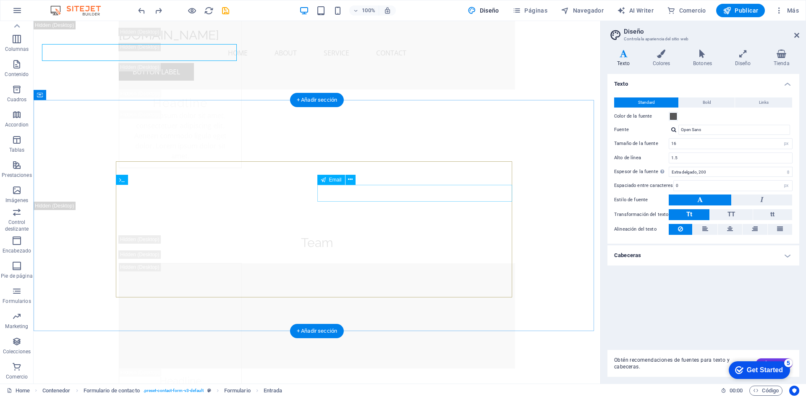
scroll to position [10888, 0]
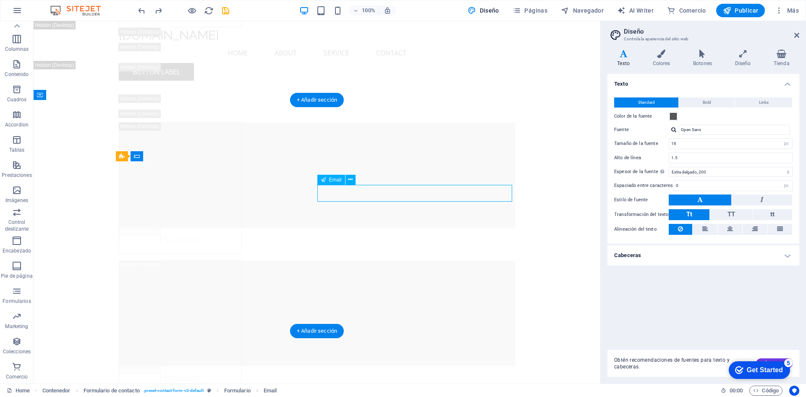
drag, startPoint x: 368, startPoint y: 192, endPoint x: 228, endPoint y: 197, distance: 139.6
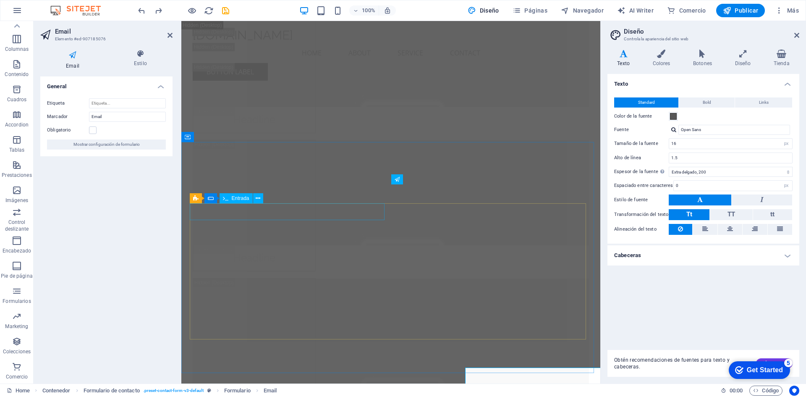
scroll to position [10747, 0]
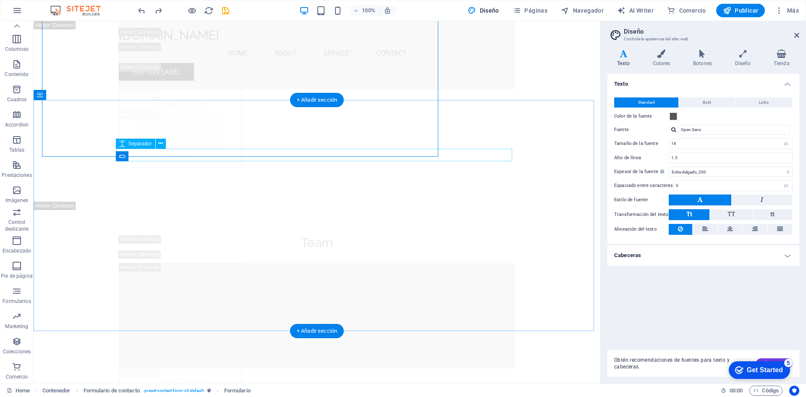
scroll to position [10888, 0]
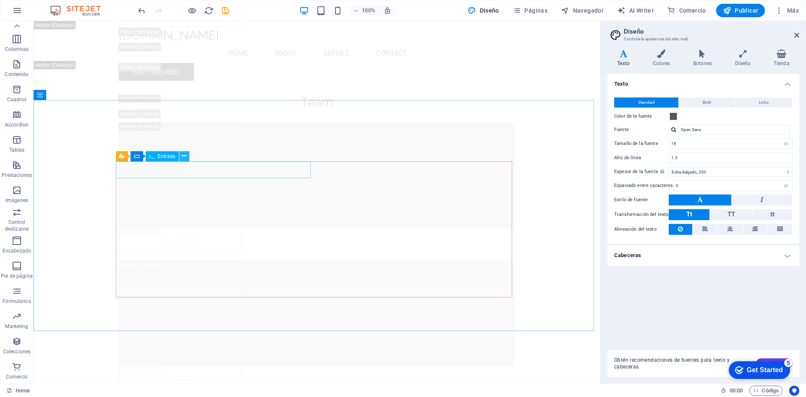
click at [186, 155] on icon at bounding box center [184, 156] width 5 height 9
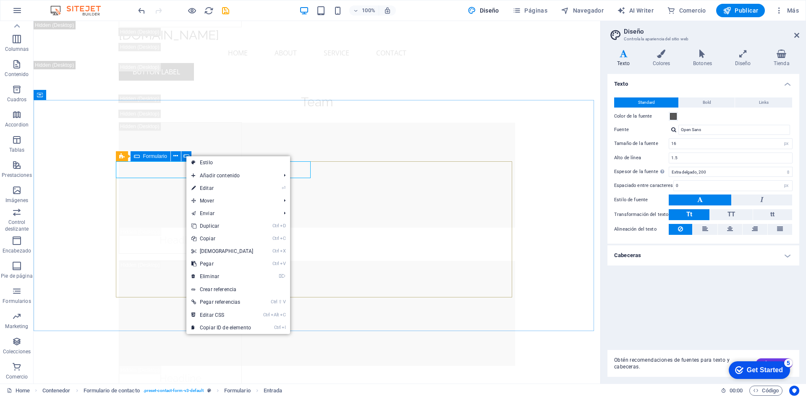
click at [138, 158] on icon at bounding box center [137, 156] width 6 height 10
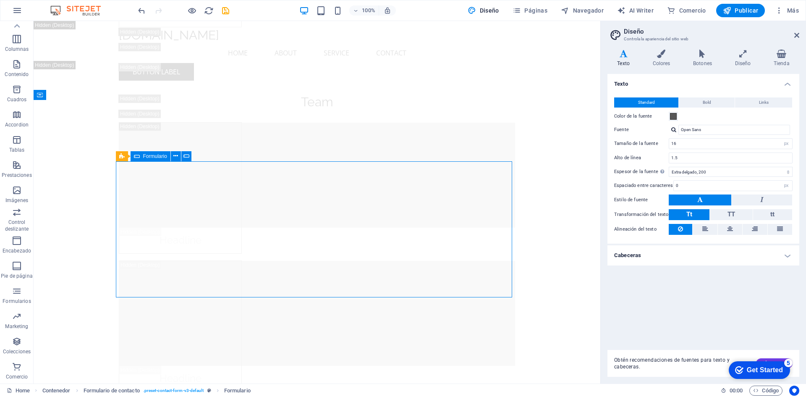
click at [136, 157] on icon at bounding box center [137, 156] width 6 height 10
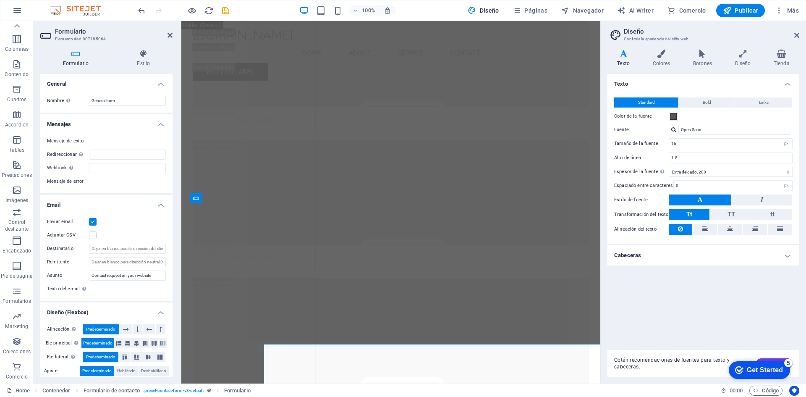
click at [142, 192] on div "Mensaje de éxito Redireccionar Defina un destino de redireccionamiento cuando u…" at bounding box center [106, 161] width 132 height 64
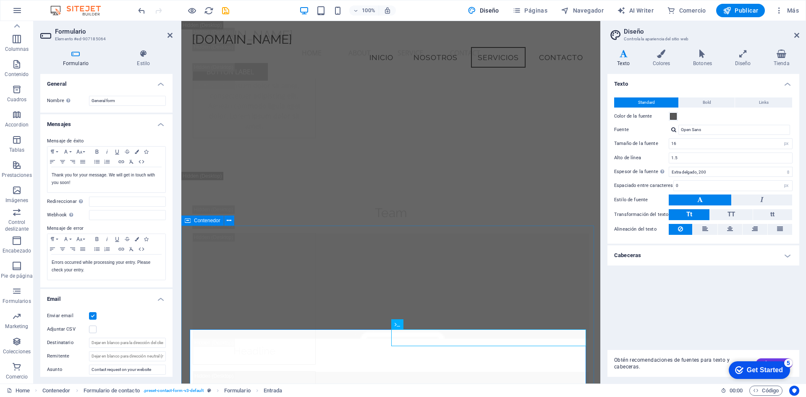
scroll to position [10579, 0]
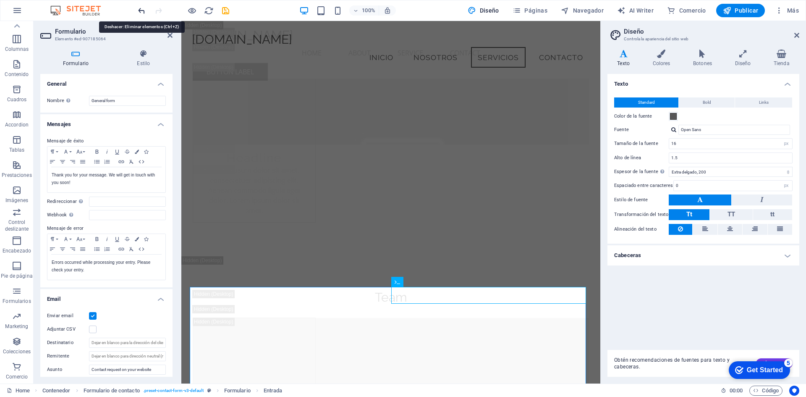
click at [137, 8] on icon "undo" at bounding box center [142, 11] width 10 height 10
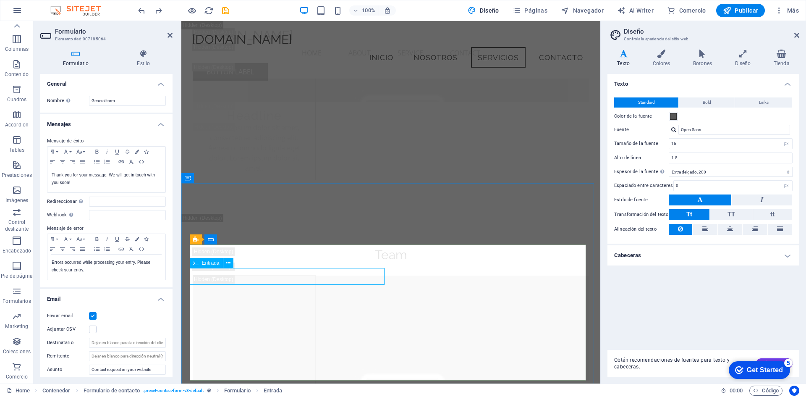
scroll to position [10790, 0]
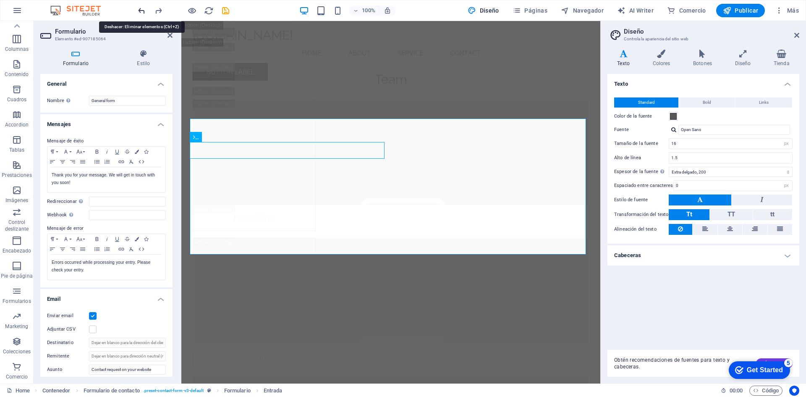
click at [139, 10] on icon "undo" at bounding box center [142, 11] width 10 height 10
click at [87, 79] on h4 "General" at bounding box center [106, 81] width 132 height 15
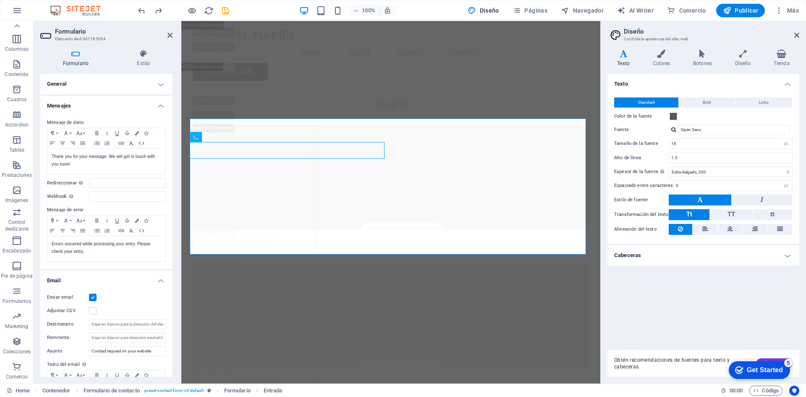
click at [65, 276] on h4 "Email" at bounding box center [106, 277] width 132 height 15
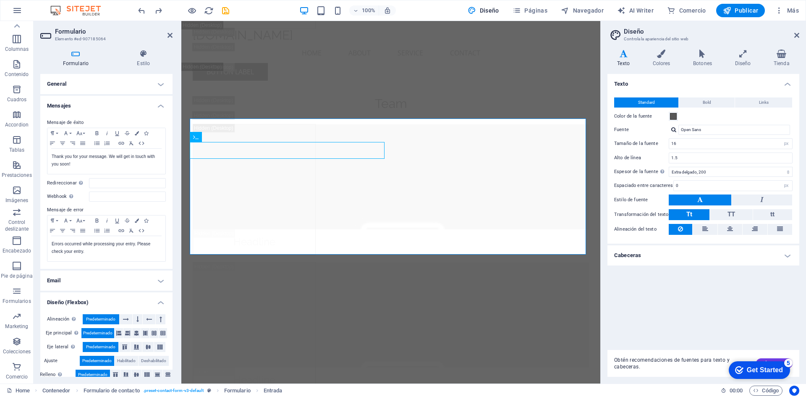
click at [60, 278] on h4 "Email" at bounding box center [106, 280] width 132 height 20
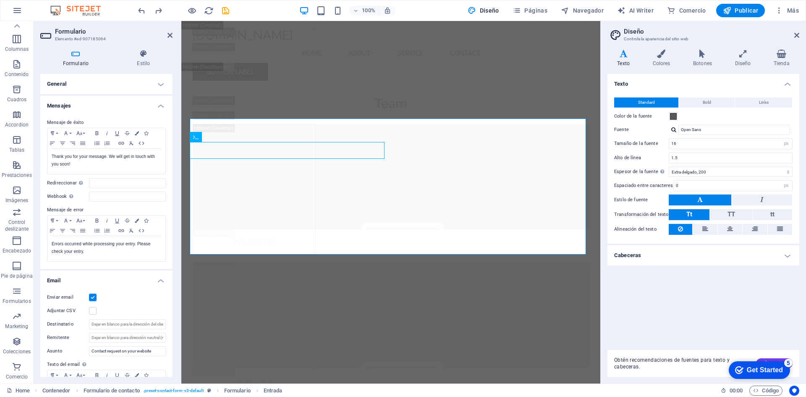
click at [60, 278] on h4 "Email" at bounding box center [106, 277] width 132 height 15
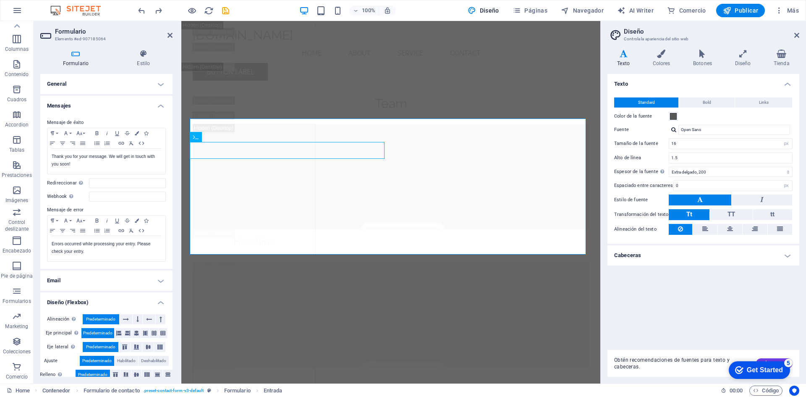
click at [112, 107] on h4 "Mensajes" at bounding box center [106, 103] width 132 height 15
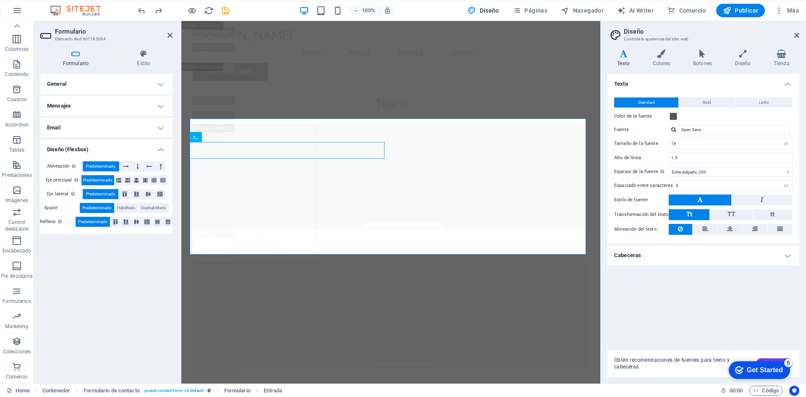
click at [110, 88] on h4 "General" at bounding box center [106, 84] width 132 height 20
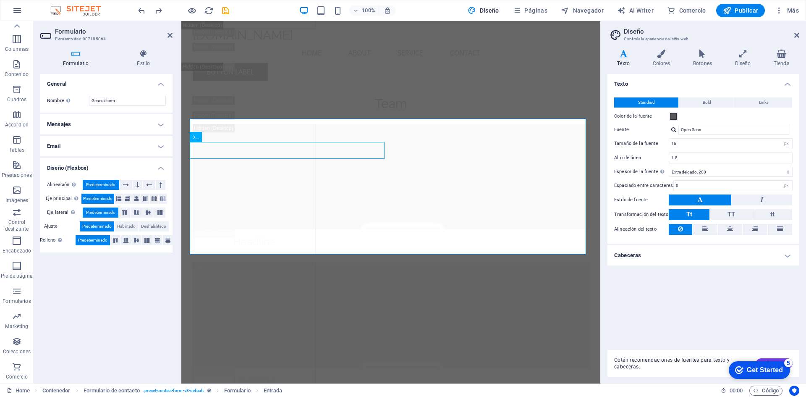
click at [93, 123] on h4 "Mensajes" at bounding box center [106, 124] width 132 height 20
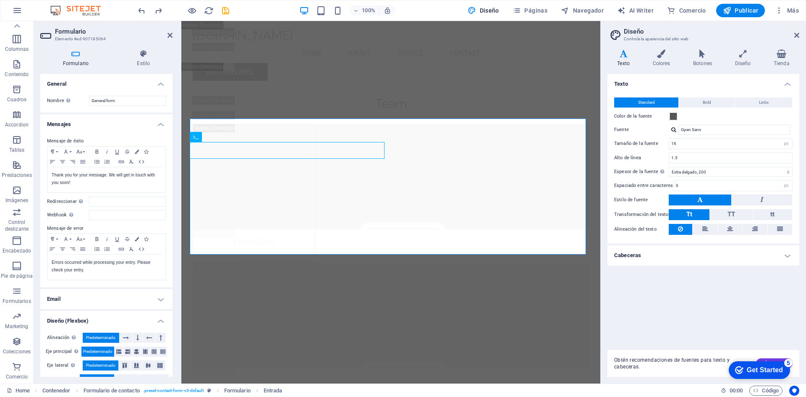
click at [80, 84] on h4 "General" at bounding box center [106, 81] width 132 height 15
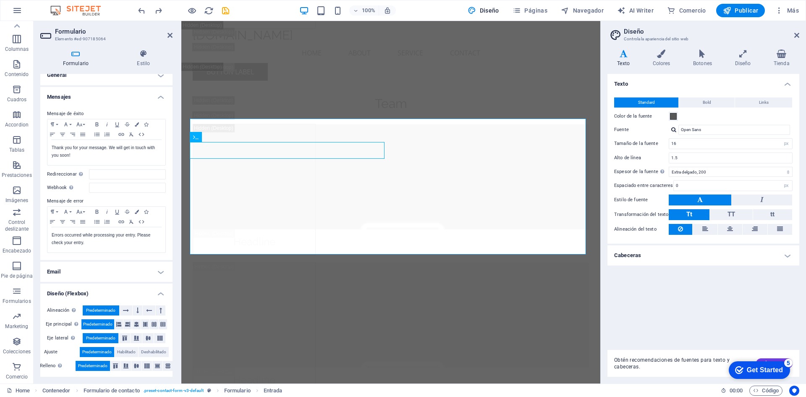
scroll to position [10, 0]
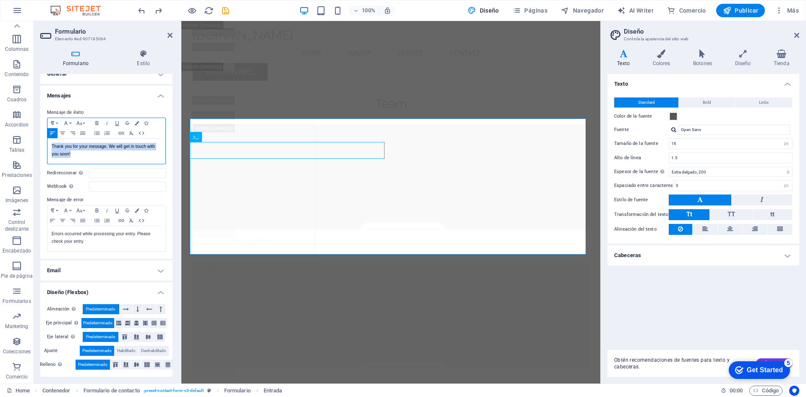
drag, startPoint x: 53, startPoint y: 145, endPoint x: 77, endPoint y: 156, distance: 27.1
click at [77, 156] on p "Thank you for your message. We will get in touch with you soon!" at bounding box center [107, 150] width 110 height 15
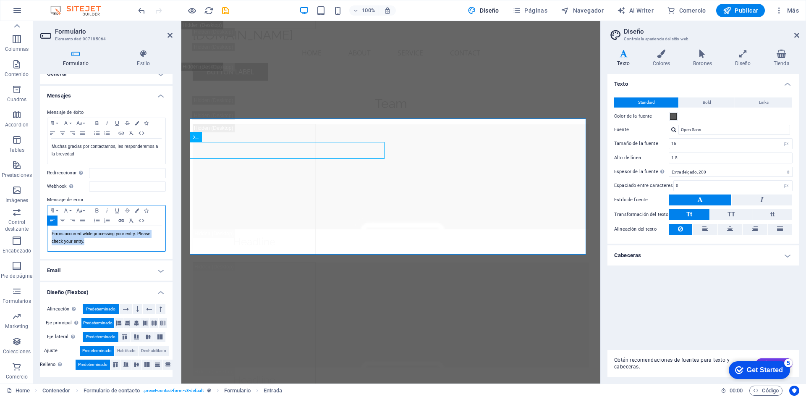
drag, startPoint x: 49, startPoint y: 232, endPoint x: 88, endPoint y: 244, distance: 40.9
click at [88, 244] on div "Errors occurred while processing your entry. Please check your entry." at bounding box center [106, 238] width 118 height 25
click at [88, 244] on p "Errors occurred while processing your entry. Please check your entry." at bounding box center [107, 237] width 110 height 15
click at [84, 247] on div "Errors occurred while processing your entry. Please check your entry." at bounding box center [106, 238] width 118 height 25
drag, startPoint x: 51, startPoint y: 234, endPoint x: 84, endPoint y: 246, distance: 35.6
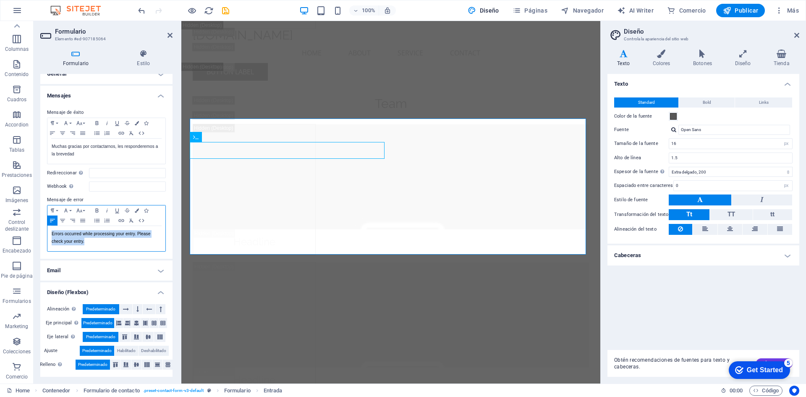
click at [84, 246] on div "Errors occurred while processing your entry. Please check your entry." at bounding box center [106, 238] width 118 height 25
click at [76, 273] on h4 "Email" at bounding box center [106, 270] width 132 height 20
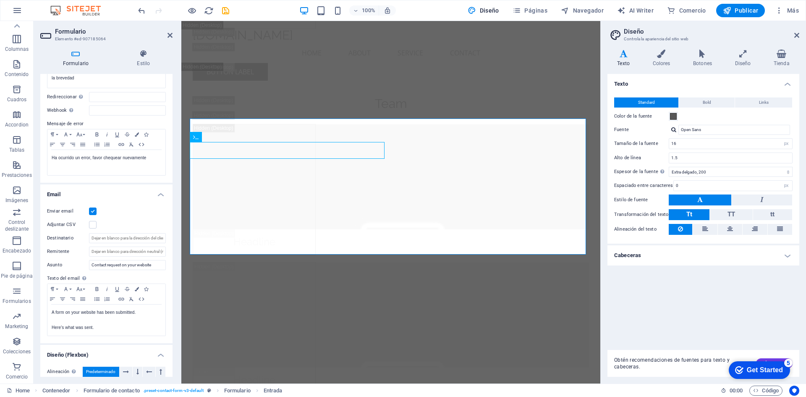
scroll to position [94, 0]
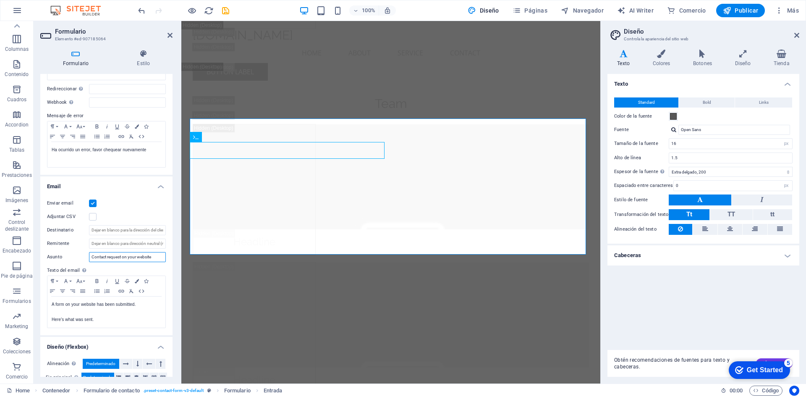
drag, startPoint x: 155, startPoint y: 258, endPoint x: 86, endPoint y: 258, distance: 69.3
click at [86, 258] on div "Asunto Contact request on your website" at bounding box center [106, 257] width 119 height 10
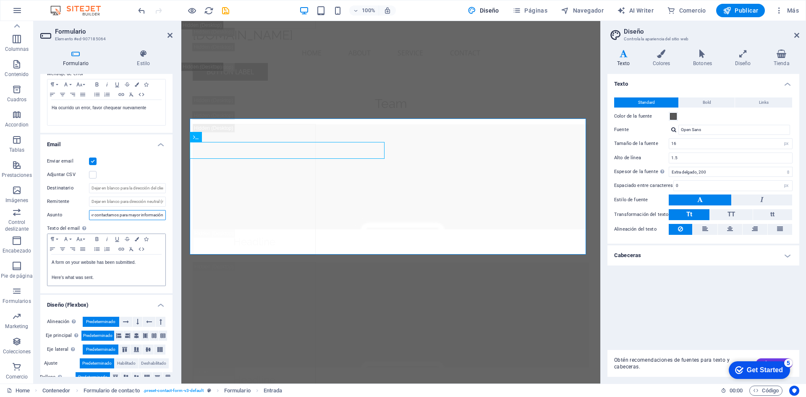
type input "Favor contactarnos para mayor información"
drag, startPoint x: 98, startPoint y: 278, endPoint x: 51, endPoint y: 262, distance: 50.1
click at [51, 262] on div "A form on your website has been submitted. Here's what was sent." at bounding box center [106, 270] width 118 height 31
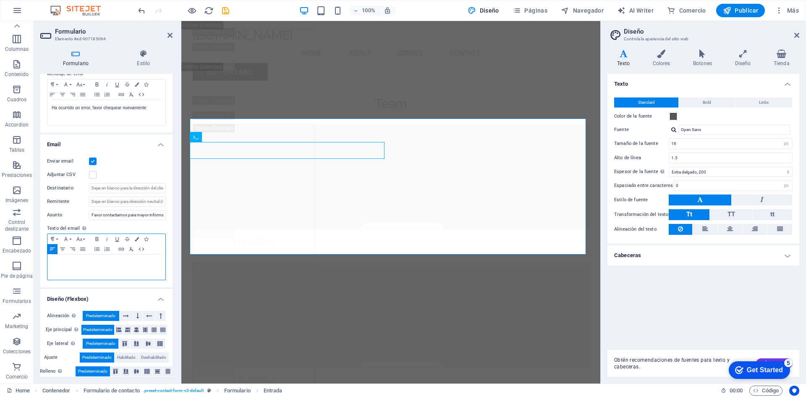
click at [51, 262] on div "​" at bounding box center [106, 267] width 118 height 25
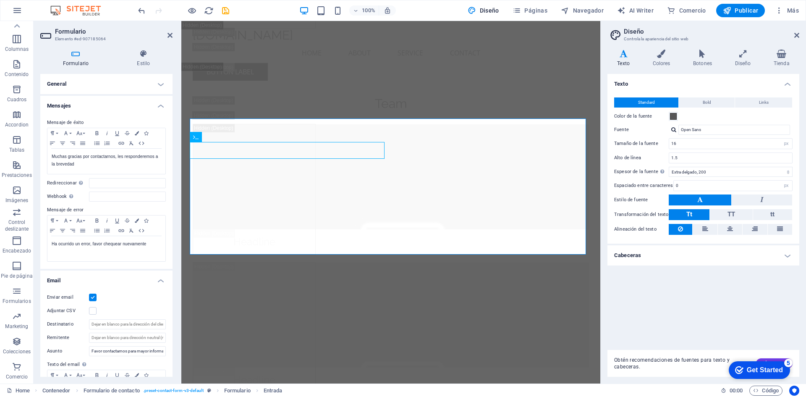
click at [75, 83] on h4 "General" at bounding box center [106, 84] width 132 height 20
click at [75, 56] on icon at bounding box center [75, 54] width 71 height 8
click at [70, 80] on h4 "General" at bounding box center [106, 84] width 132 height 20
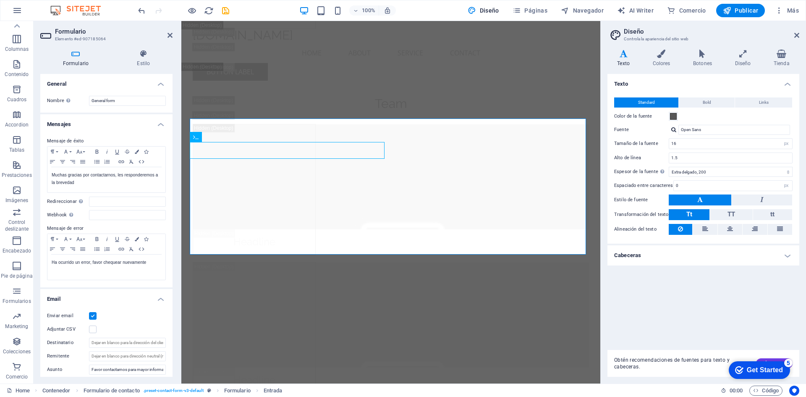
click at [58, 129] on div "Mensaje de éxito Paragraph Format Normal Heading 1 Heading 2 Heading 3 Heading …" at bounding box center [106, 208] width 132 height 158
click at [58, 126] on h4 "Mensajes" at bounding box center [106, 121] width 132 height 15
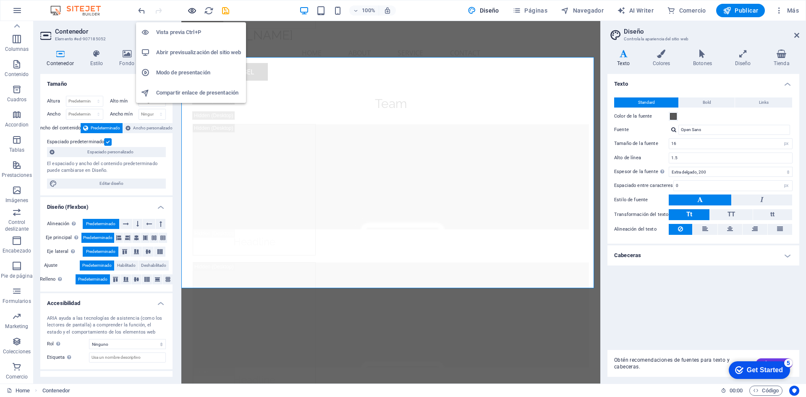
click at [190, 11] on icon "button" at bounding box center [192, 11] width 10 height 10
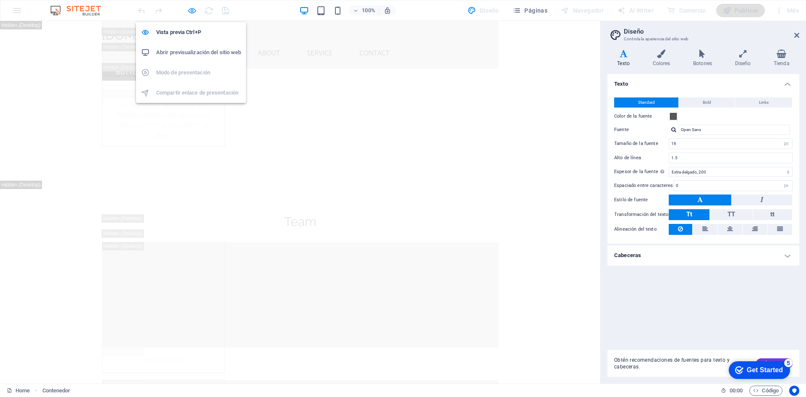
scroll to position [1406, 0]
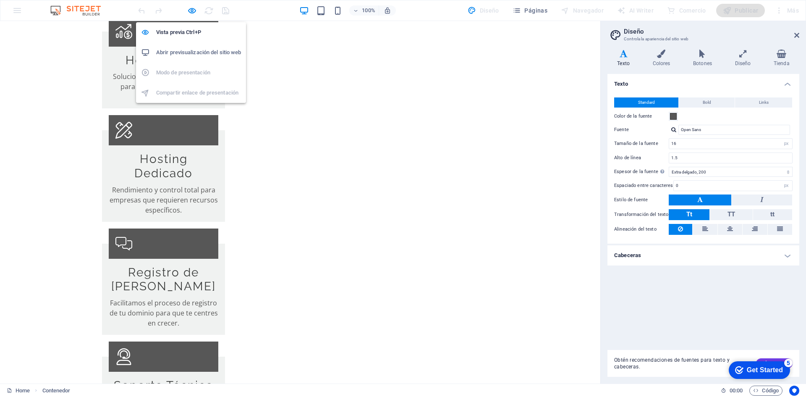
click at [203, 52] on h6 "Abrir previsualización del sitio web" at bounding box center [198, 52] width 85 height 10
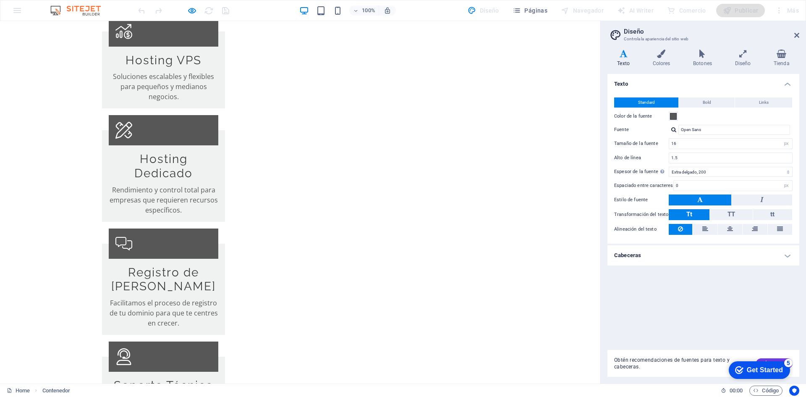
drag, startPoint x: 748, startPoint y: 371, endPoint x: 832, endPoint y: 540, distance: 188.2
click at [749, 371] on div "Get Started" at bounding box center [765, 370] width 36 height 8
click at [783, 374] on div "Get Started" at bounding box center [765, 370] width 36 height 8
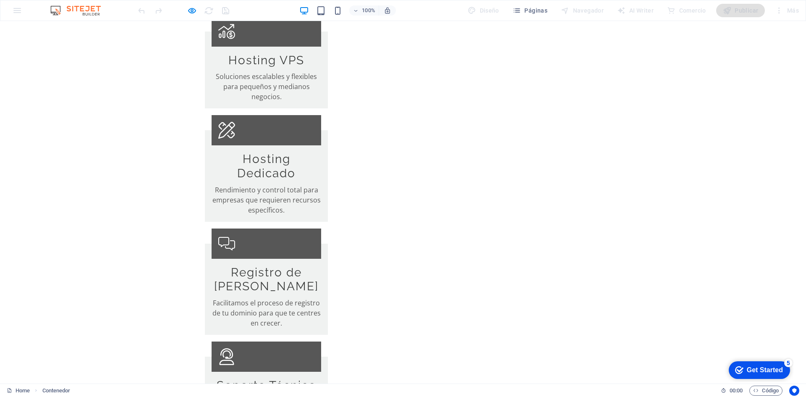
click at [767, 371] on div "Get Started" at bounding box center [765, 370] width 36 height 8
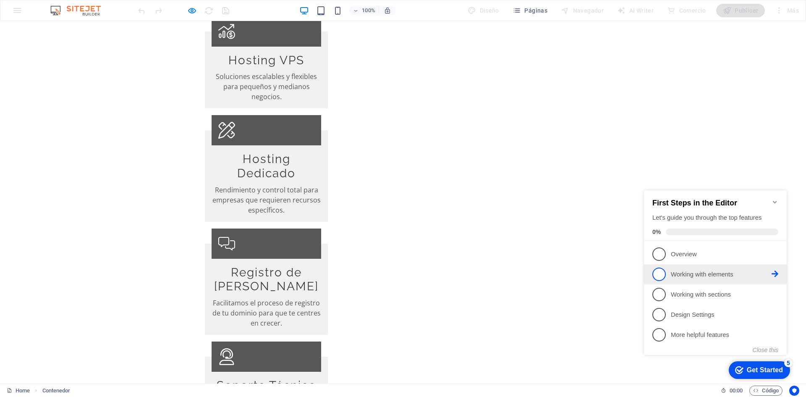
click at [660, 272] on span "2" at bounding box center [659, 274] width 13 height 13
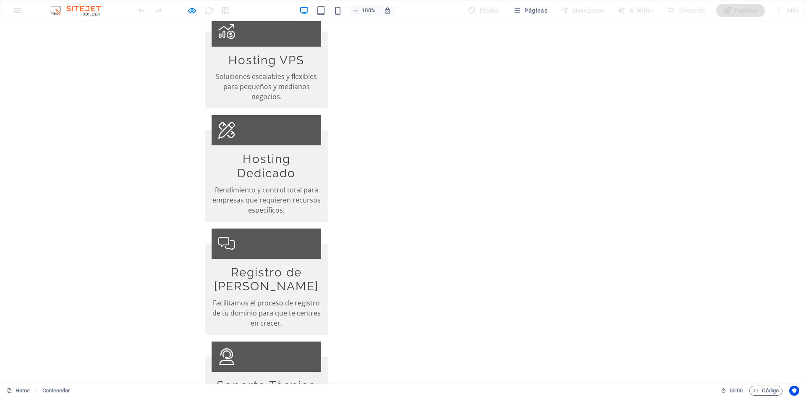
scroll to position [0, 0]
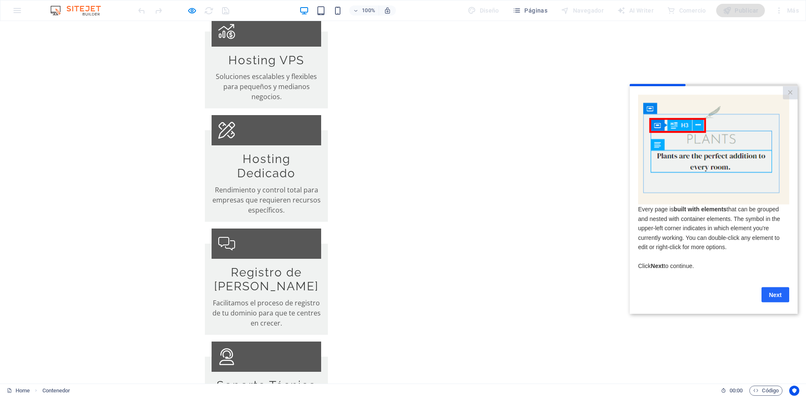
drag, startPoint x: 773, startPoint y: 297, endPoint x: 1402, endPoint y: 358, distance: 632.2
click at [773, 297] on link "Next" at bounding box center [776, 294] width 28 height 15
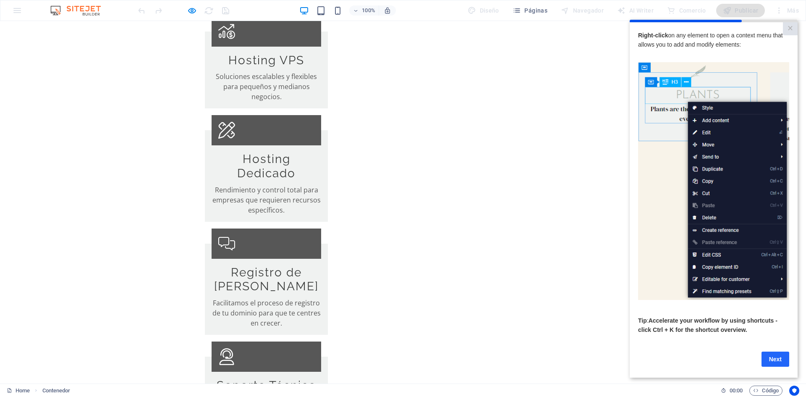
click at [777, 364] on link "Next" at bounding box center [776, 358] width 28 height 15
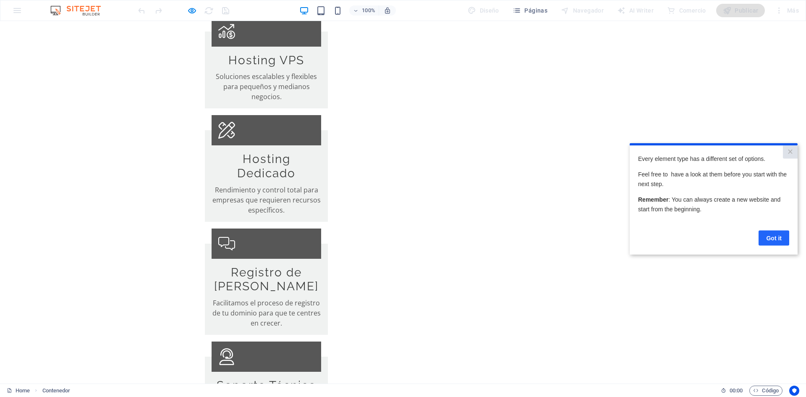
click at [776, 237] on link "Got it" at bounding box center [774, 237] width 31 height 15
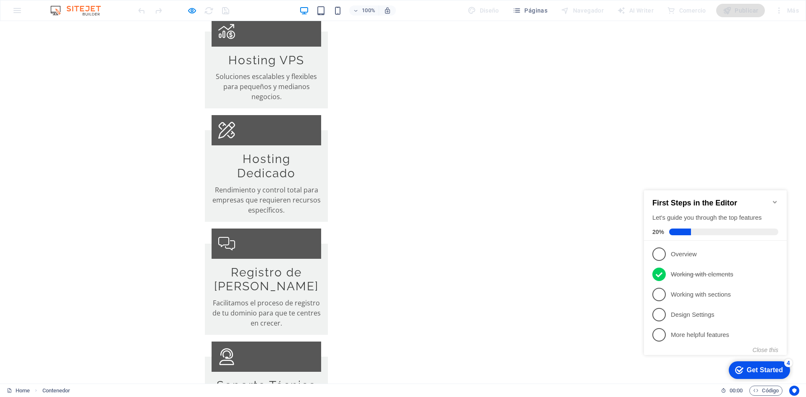
click at [755, 366] on div "Get Started" at bounding box center [765, 370] width 36 height 8
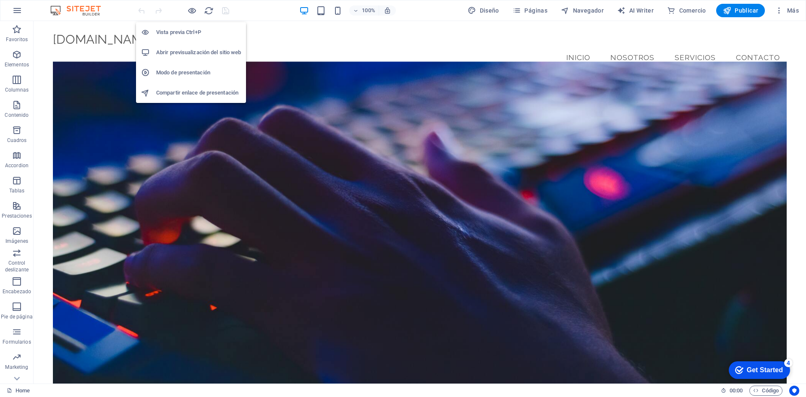
click at [0, 0] on li "Vista previa Ctrl+P" at bounding box center [0, 0] width 0 height 0
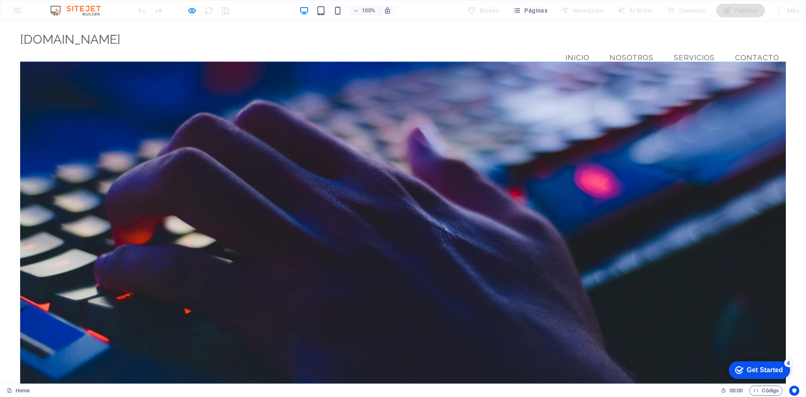
click at [416, 47] on ul "Inicio Nosotros Servicios Contacto" at bounding box center [403, 57] width 766 height 21
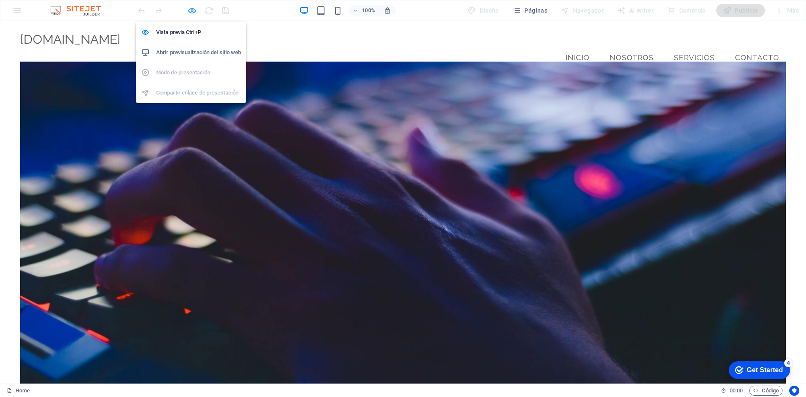
click at [190, 10] on icon "button" at bounding box center [192, 11] width 10 height 10
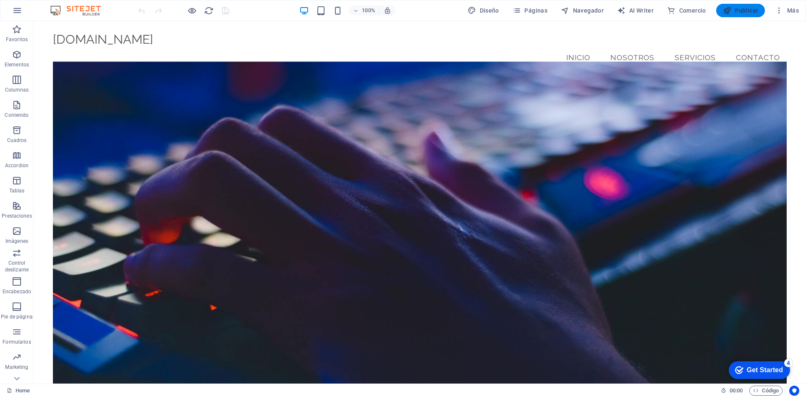
click at [739, 10] on span "Publicar" at bounding box center [741, 10] width 36 height 8
